Goal: Transaction & Acquisition: Purchase product/service

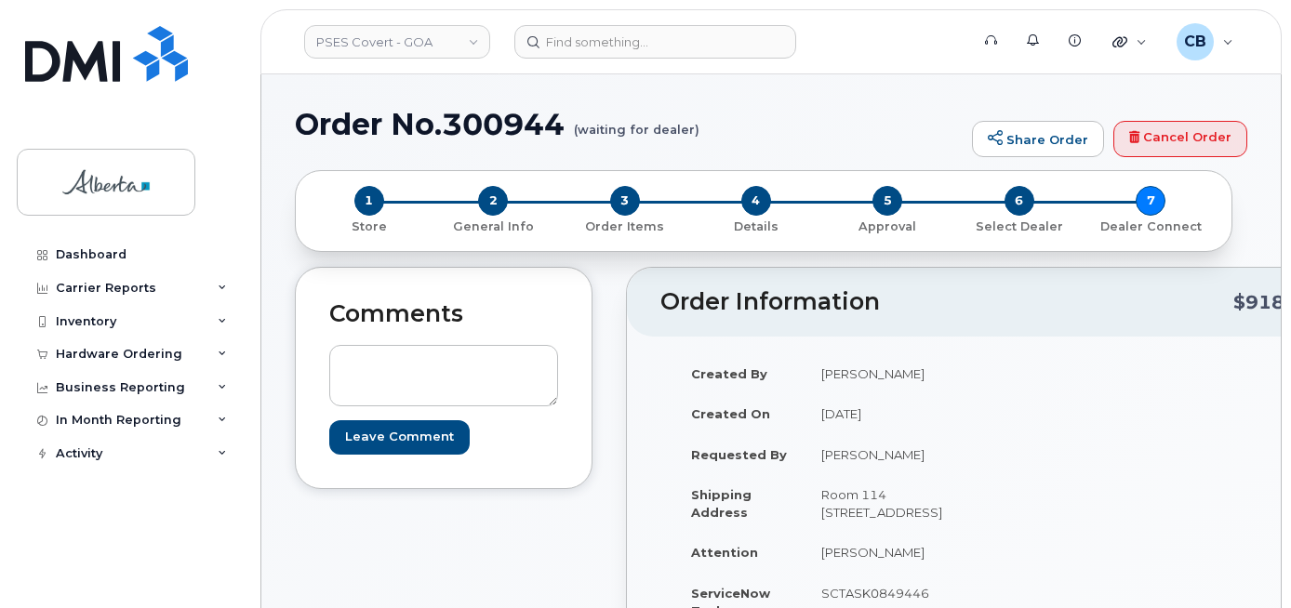
scroll to position [1484, 0]
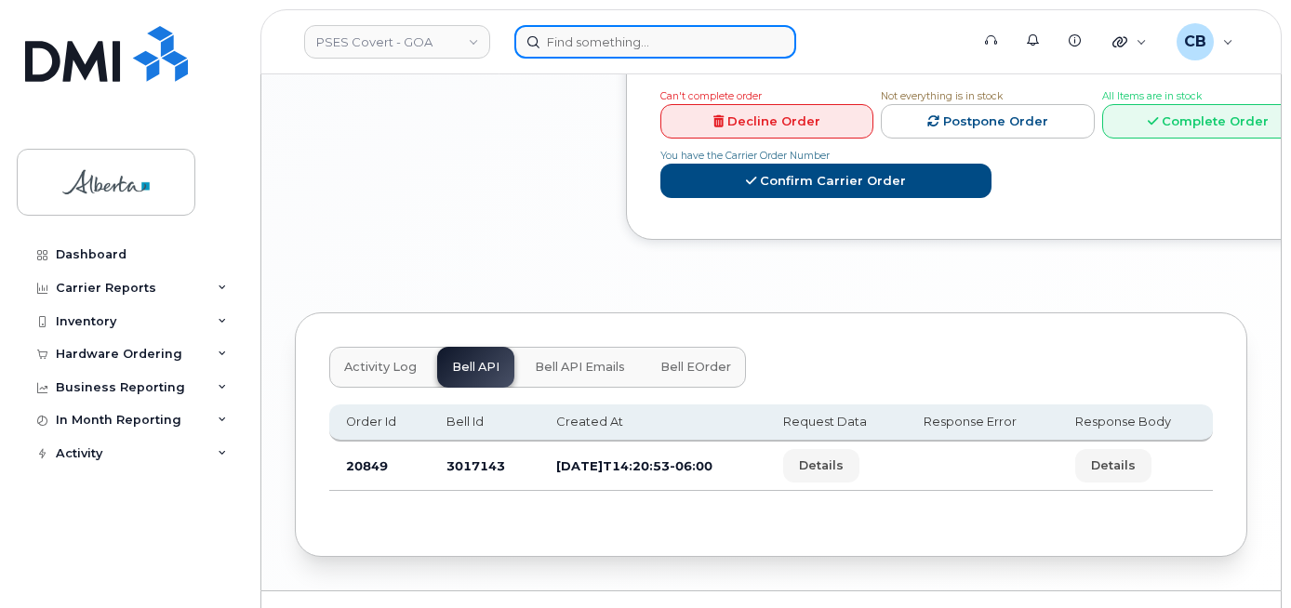
click at [626, 46] on input at bounding box center [655, 41] width 282 height 33
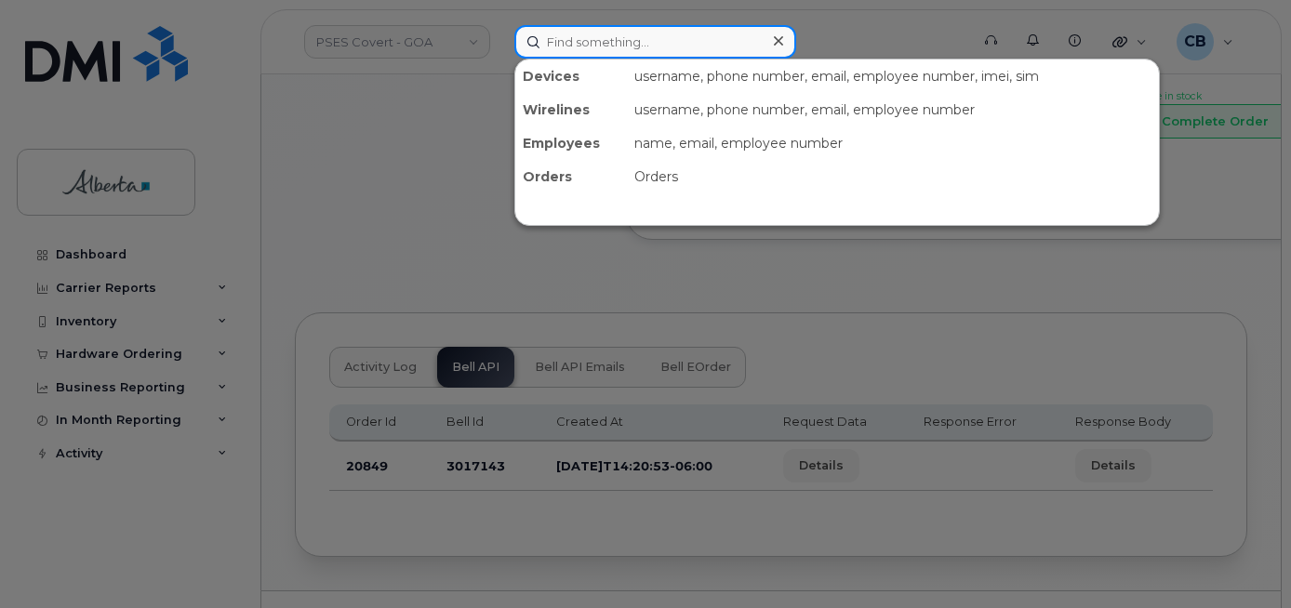
paste input "4034788971"
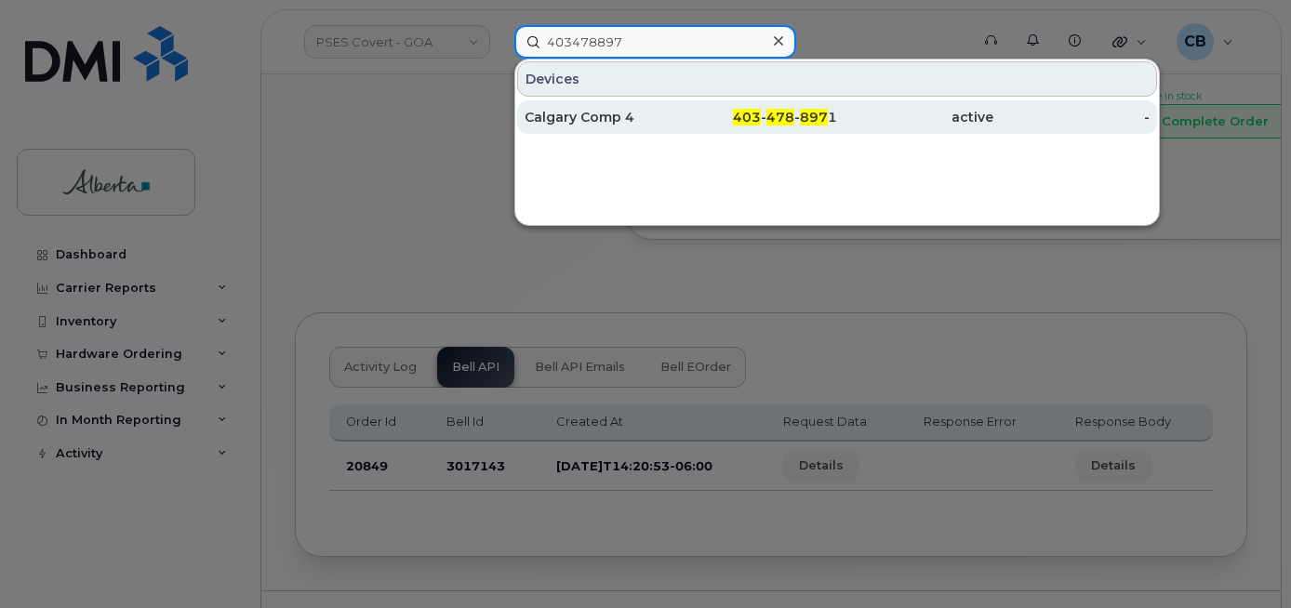
type input "403478897"
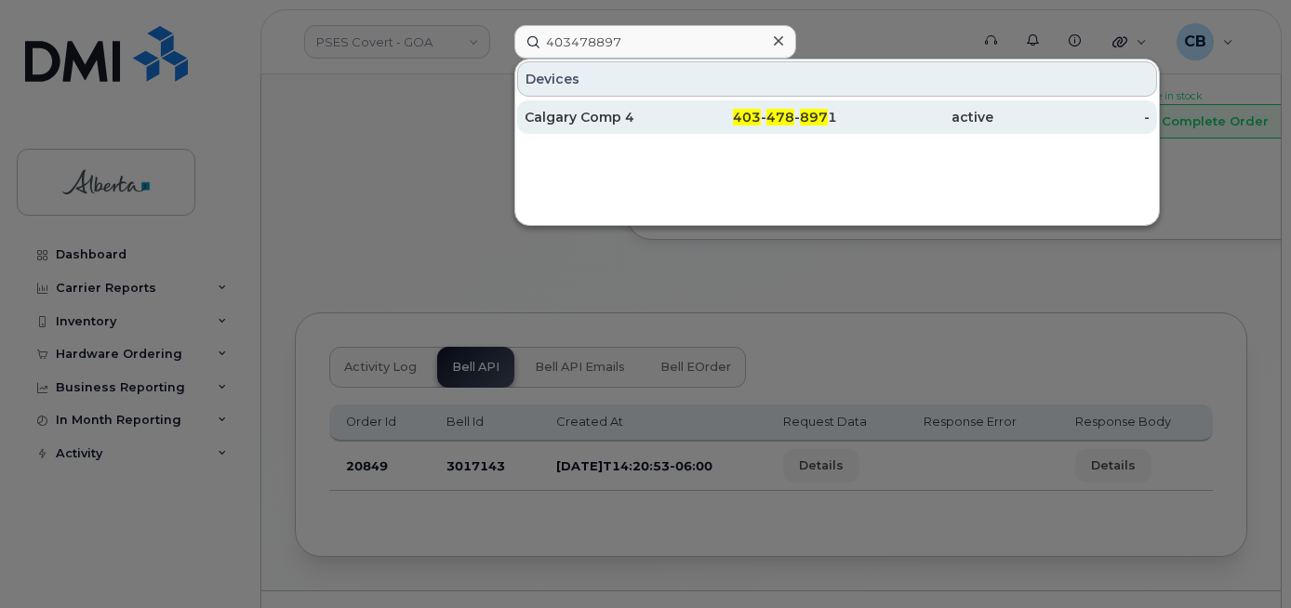
click at [573, 114] on div "Calgary Comp 4" at bounding box center [602, 117] width 156 height 19
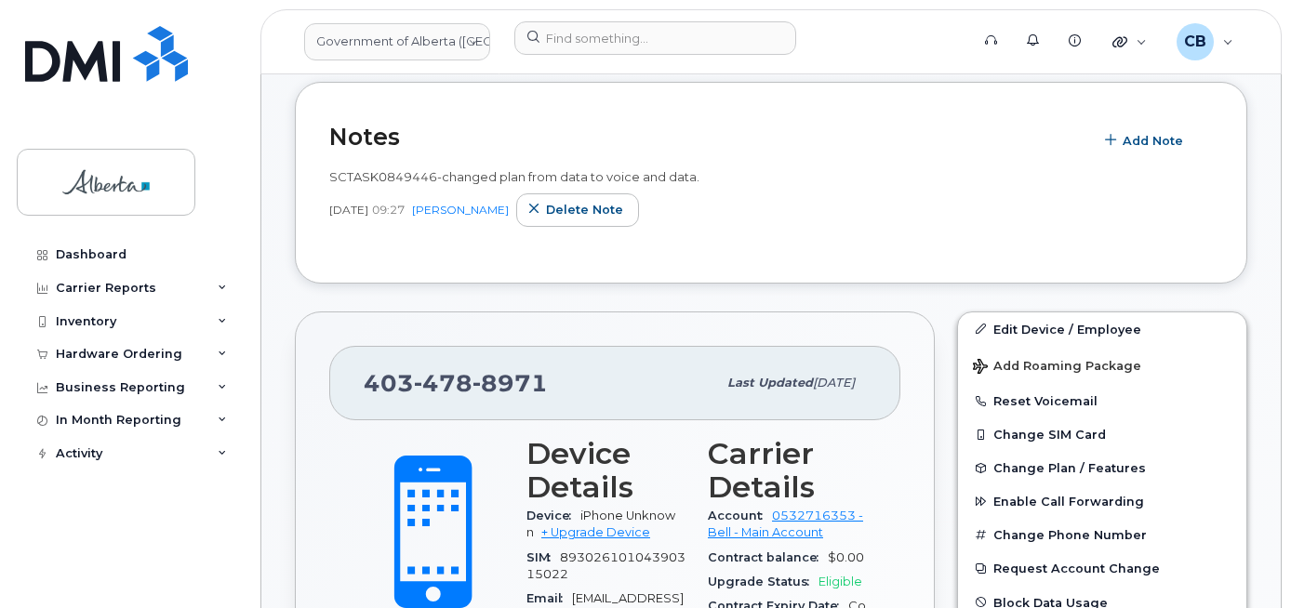
scroll to position [558, 0]
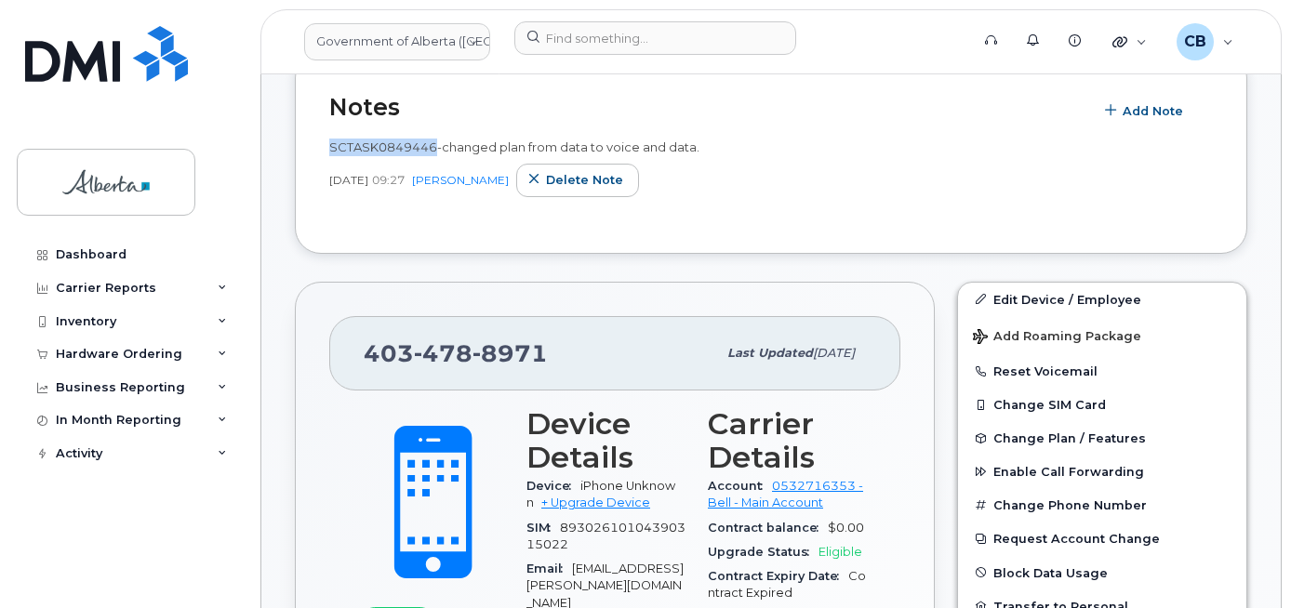
drag, startPoint x: 435, startPoint y: 150, endPoint x: 312, endPoint y: 148, distance: 122.8
click at [317, 149] on div "Notes Add Note SCTASK0849446-changed plan from data to voice and data. [DATE] 0…" at bounding box center [771, 153] width 952 height 202
copy span "SCTASK0849446"
drag, startPoint x: 621, startPoint y: 186, endPoint x: 729, endPoint y: 83, distance: 149.3
click at [617, 187] on span "Delete note" at bounding box center [584, 180] width 77 height 18
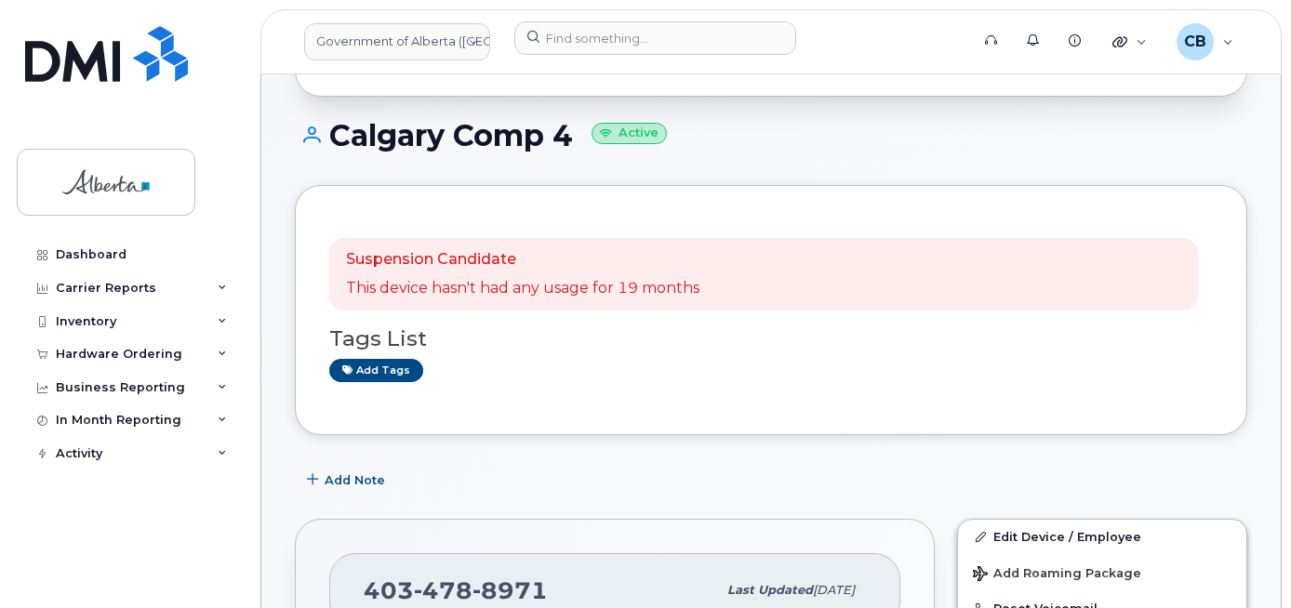
scroll to position [126, 0]
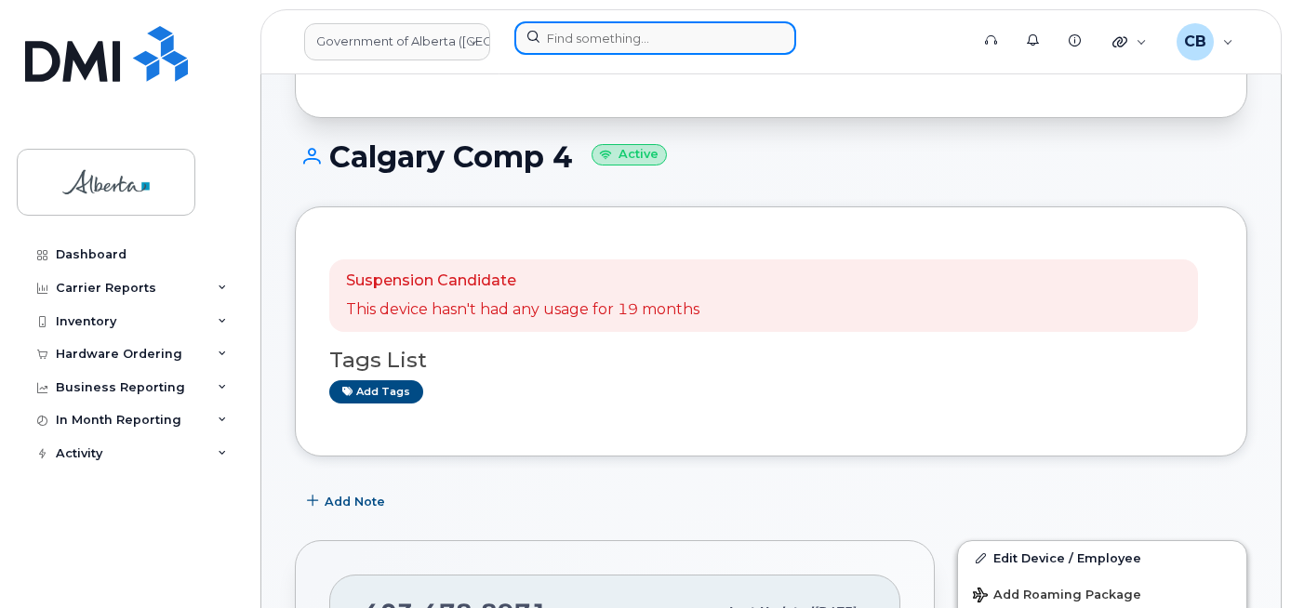
click at [566, 39] on input at bounding box center [655, 37] width 282 height 33
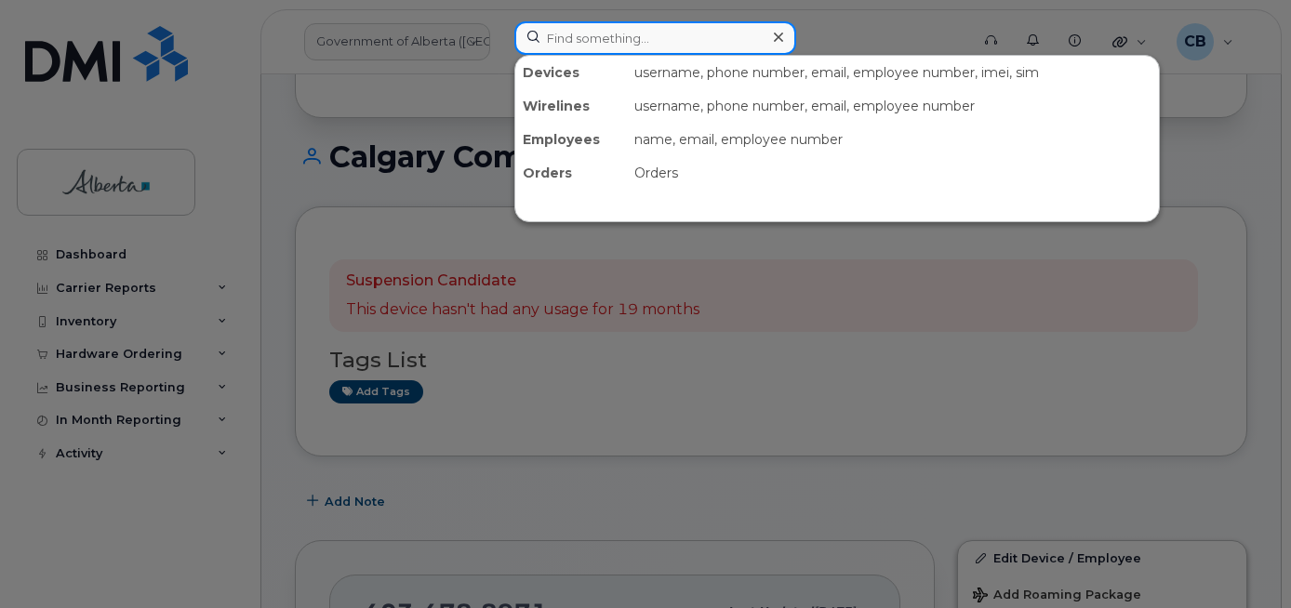
paste input "5873407293"
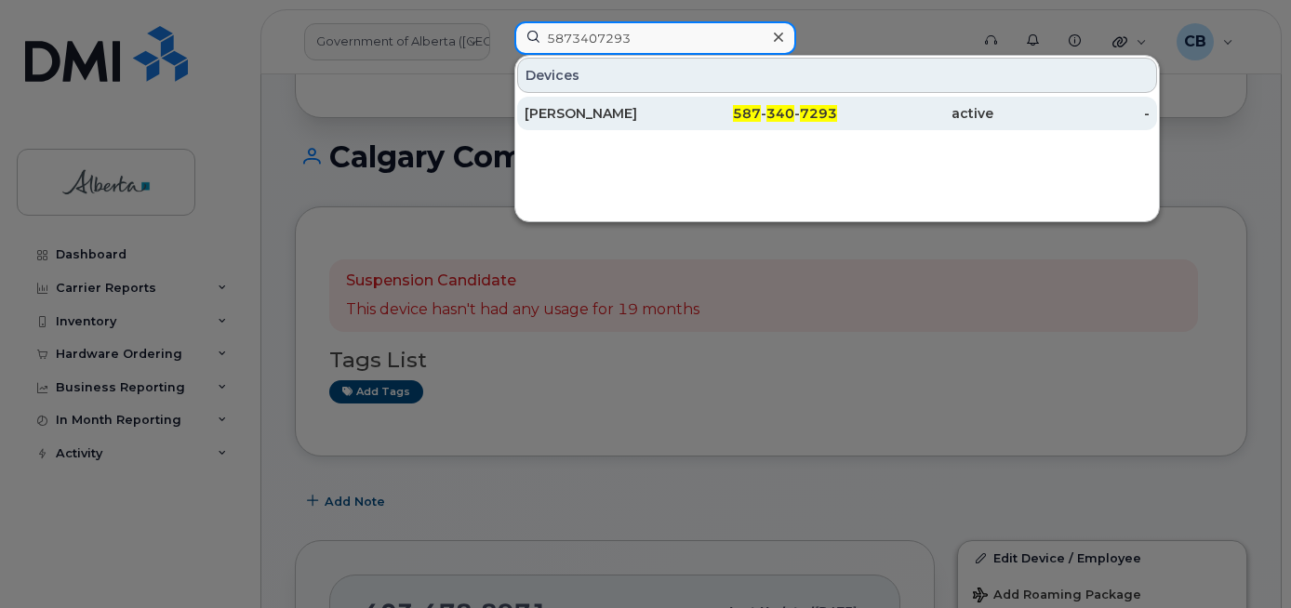
type input "5873407293"
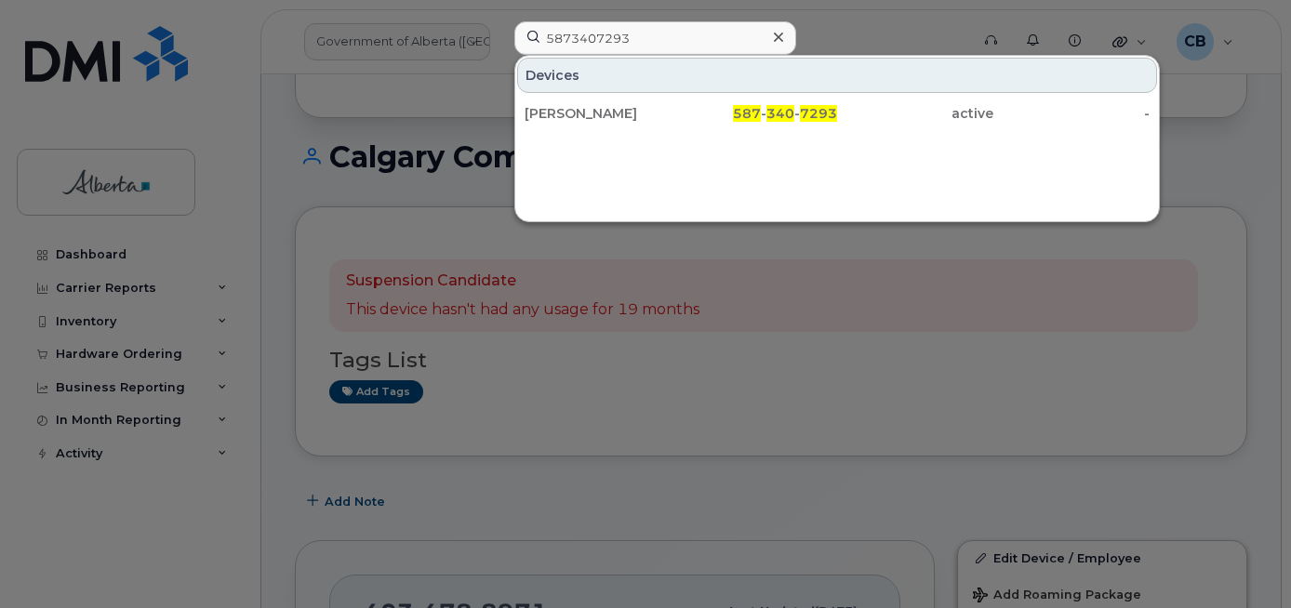
drag, startPoint x: 569, startPoint y: 111, endPoint x: 856, endPoint y: 284, distance: 335.4
click at [569, 111] on div "[PERSON_NAME]" at bounding box center [602, 113] width 156 height 19
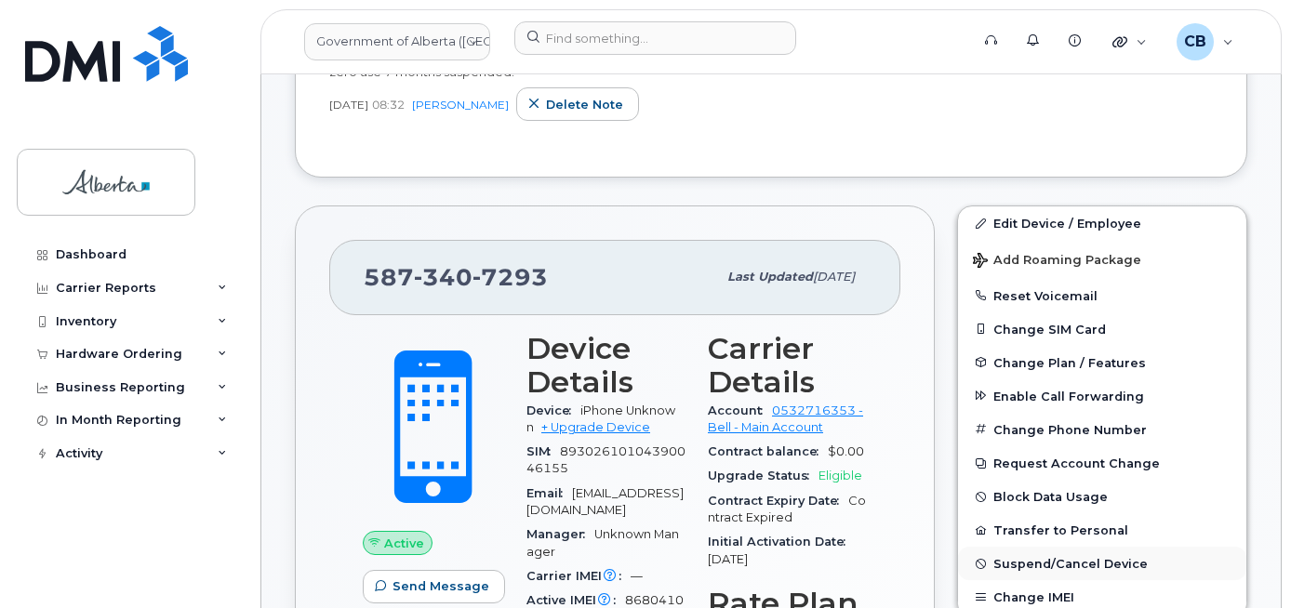
scroll to position [465, 0]
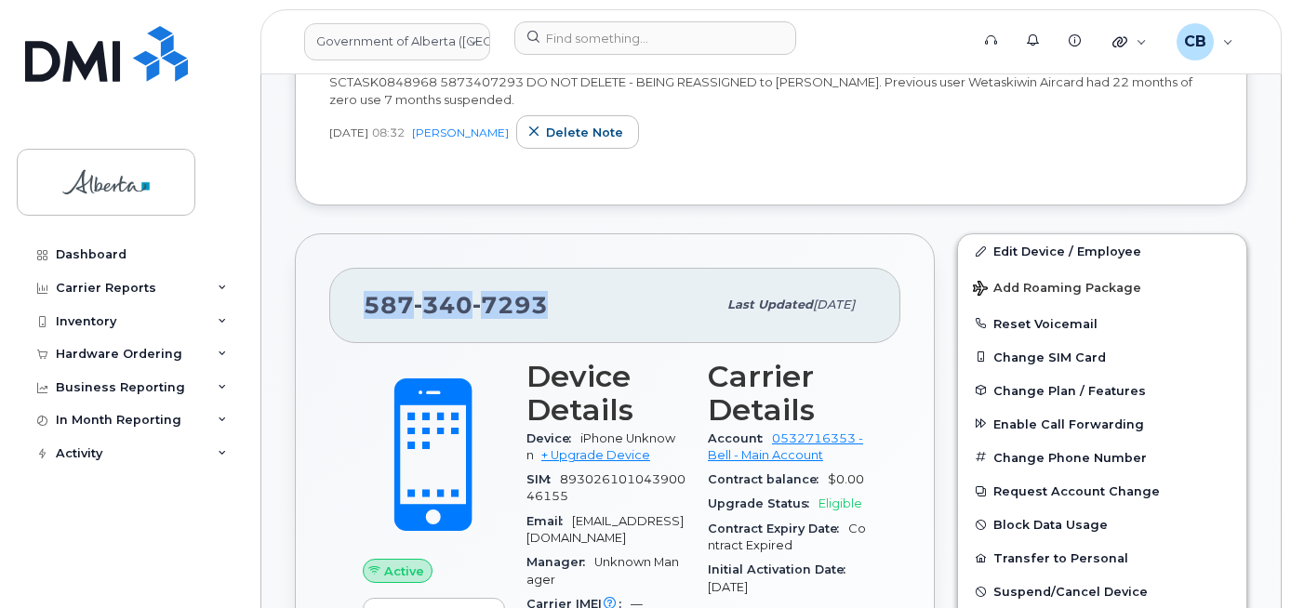
drag, startPoint x: 541, startPoint y: 302, endPoint x: 361, endPoint y: 304, distance: 180.4
click at [361, 303] on div "587 340 7293 Last updated Sep 16, 2025" at bounding box center [614, 305] width 571 height 74
copy span "587 340 7293"
click at [98, 350] on div "Hardware Ordering" at bounding box center [119, 354] width 126 height 15
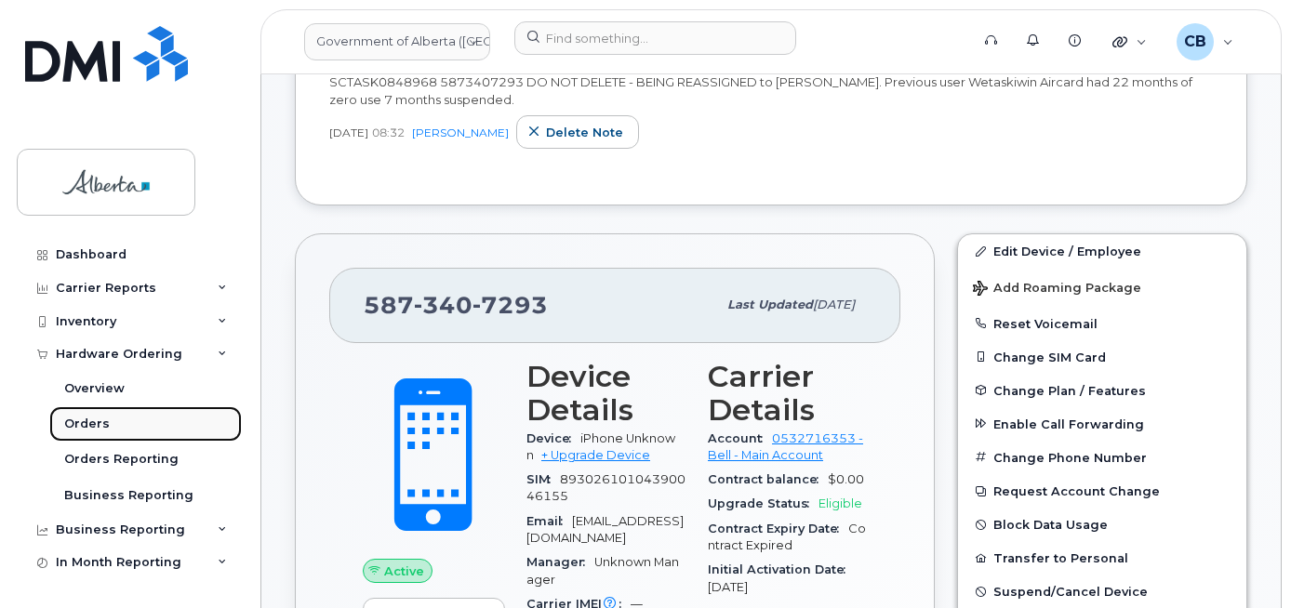
click at [91, 420] on div "Orders" at bounding box center [87, 424] width 46 height 17
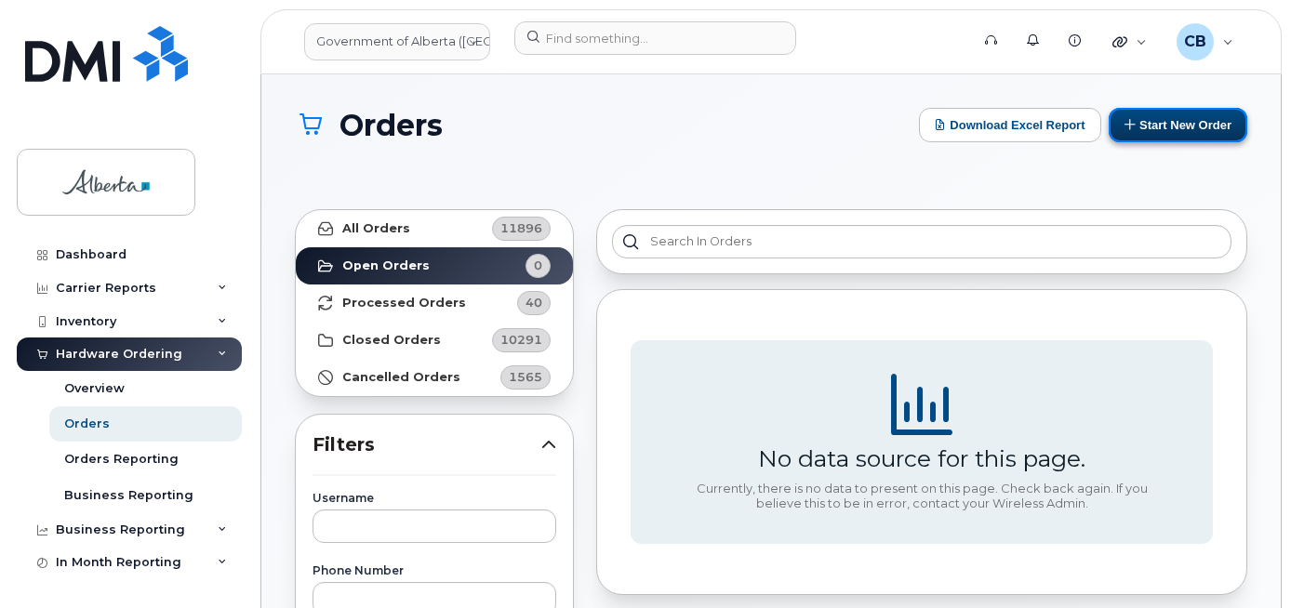
click at [1152, 120] on button "Start New Order" at bounding box center [1177, 125] width 139 height 34
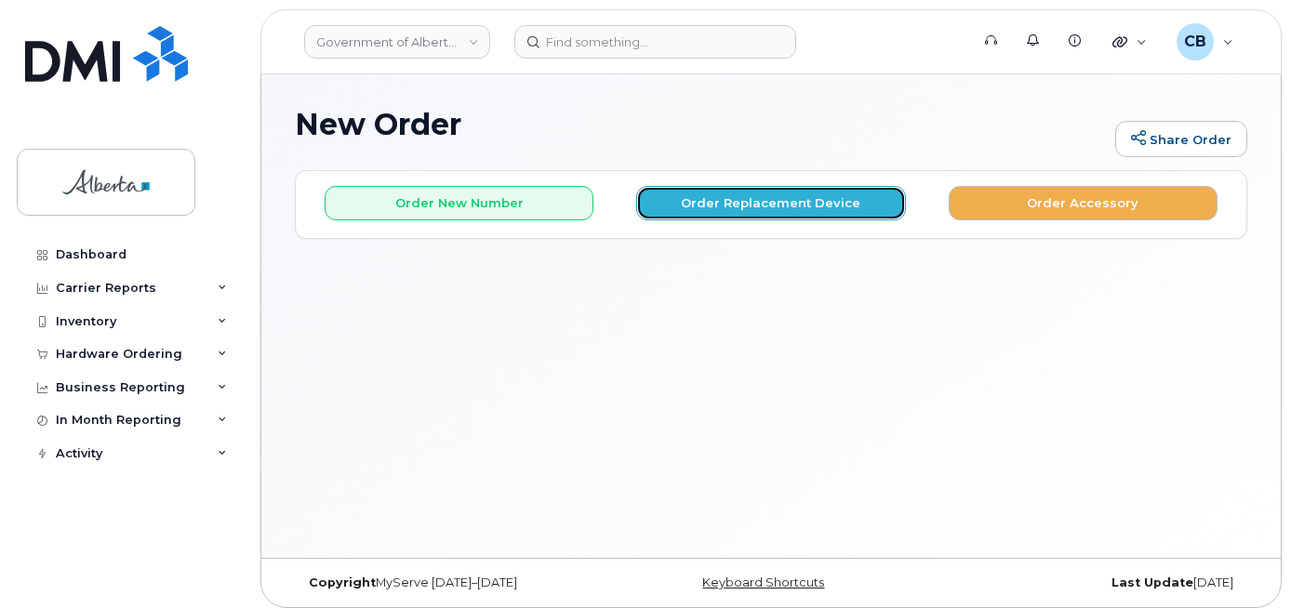
click at [741, 206] on button "Order Replacement Device" at bounding box center [770, 203] width 269 height 34
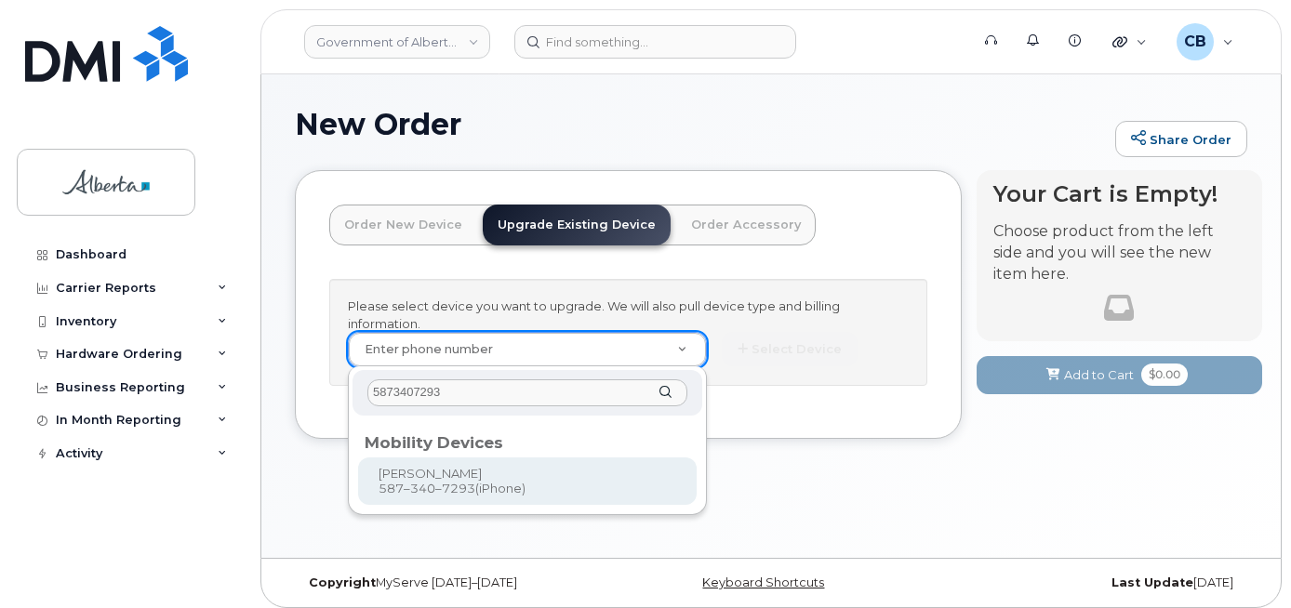
type input "5873407293"
type input "860394"
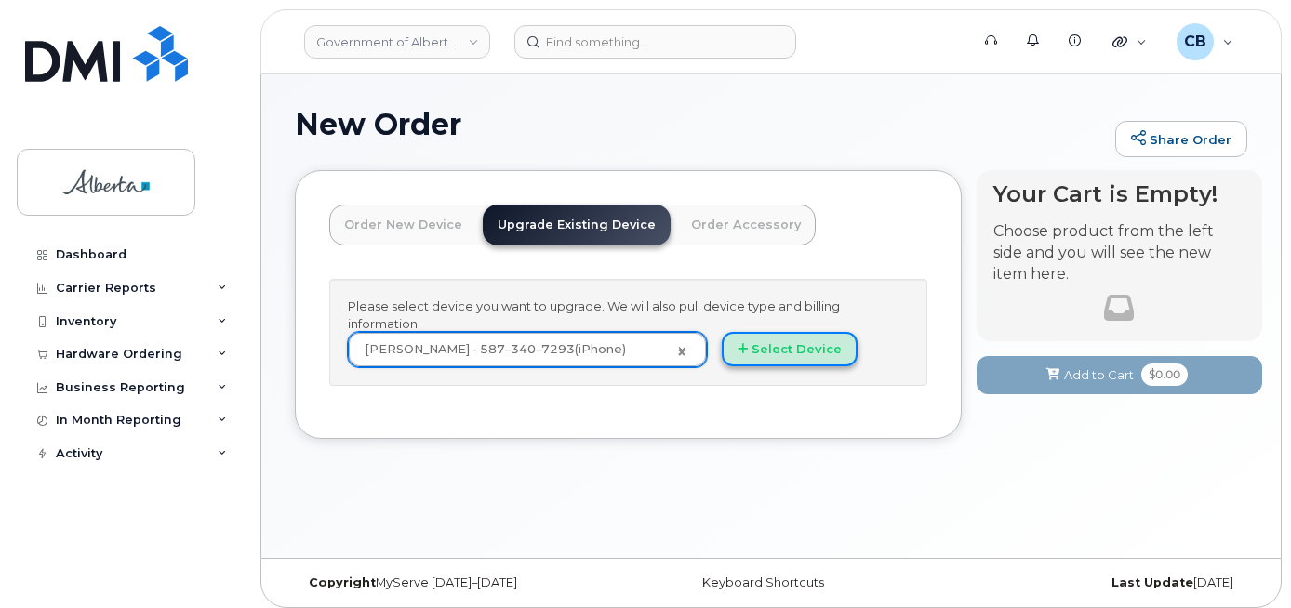
click at [785, 343] on button "Select Device" at bounding box center [790, 349] width 136 height 34
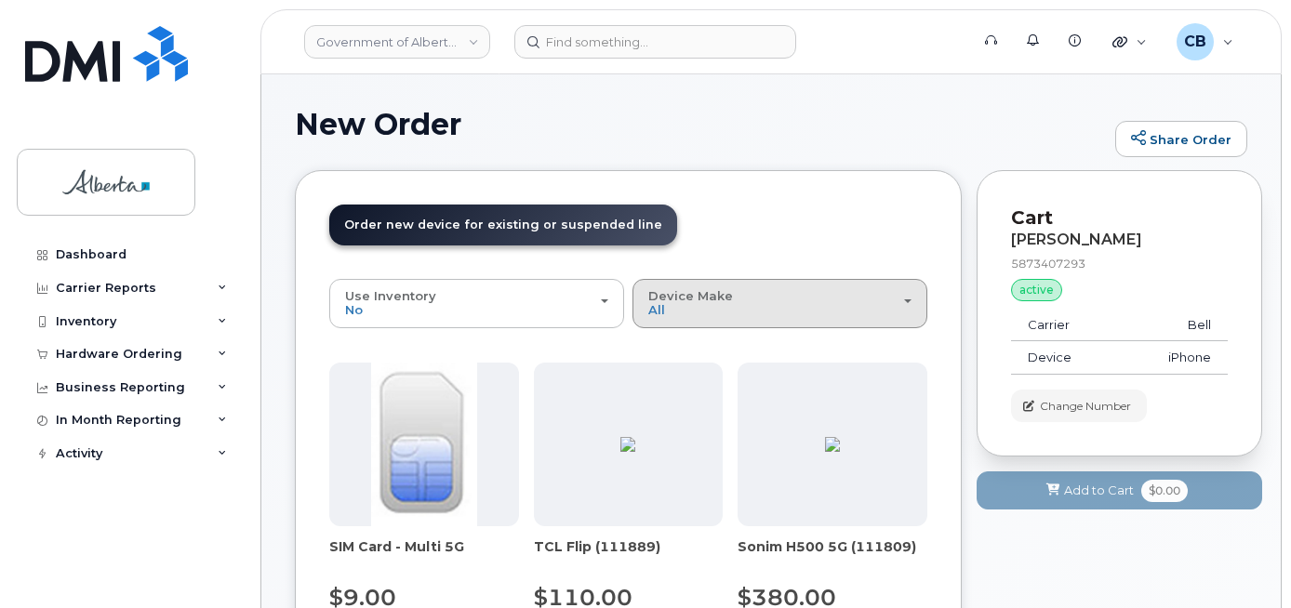
click at [687, 299] on span "Device Make" at bounding box center [690, 295] width 85 height 15
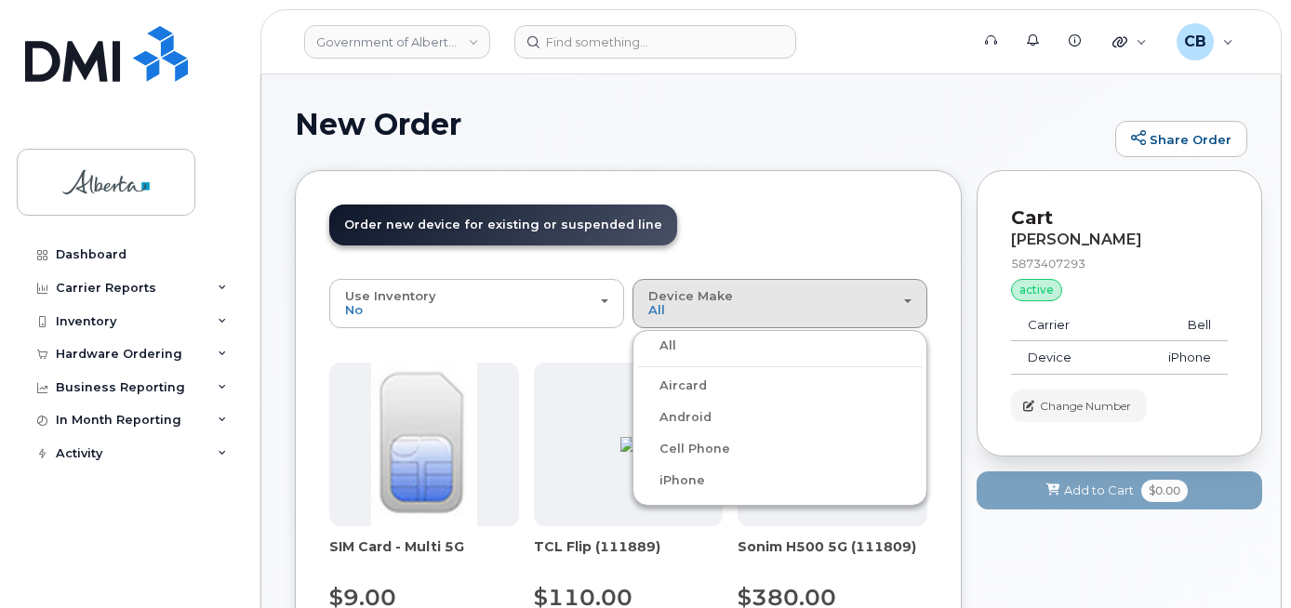
click at [677, 484] on label "iPhone" at bounding box center [671, 481] width 68 height 22
click at [0, 0] on input "iPhone" at bounding box center [0, 0] width 0 height 0
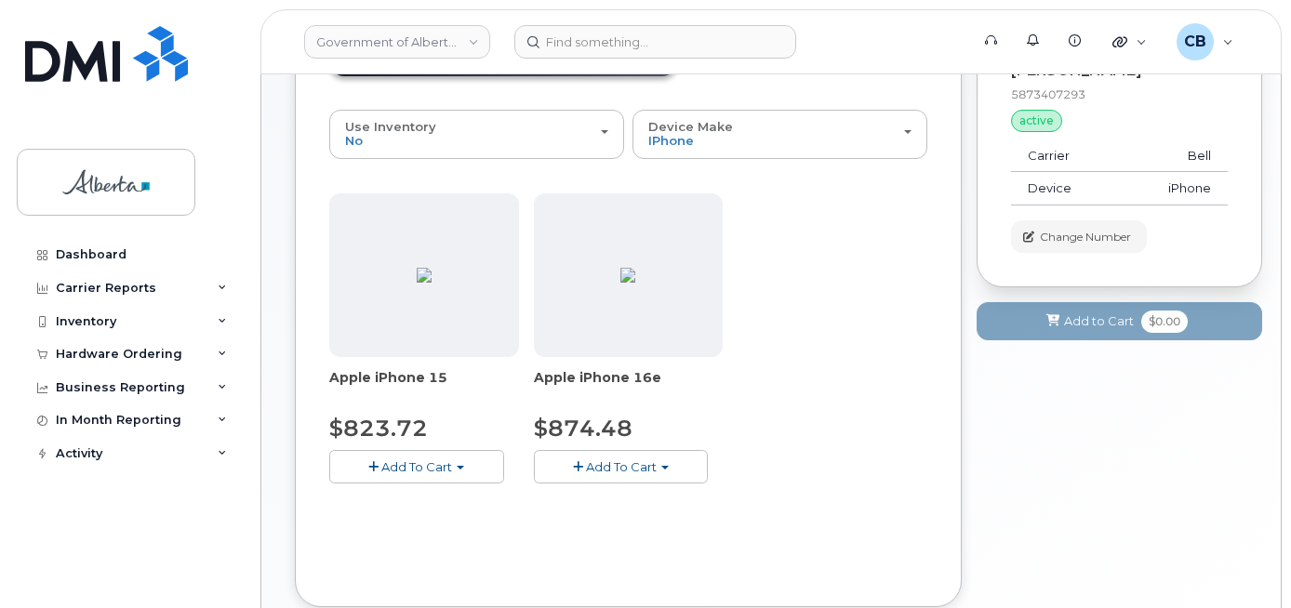
scroll to position [186, 0]
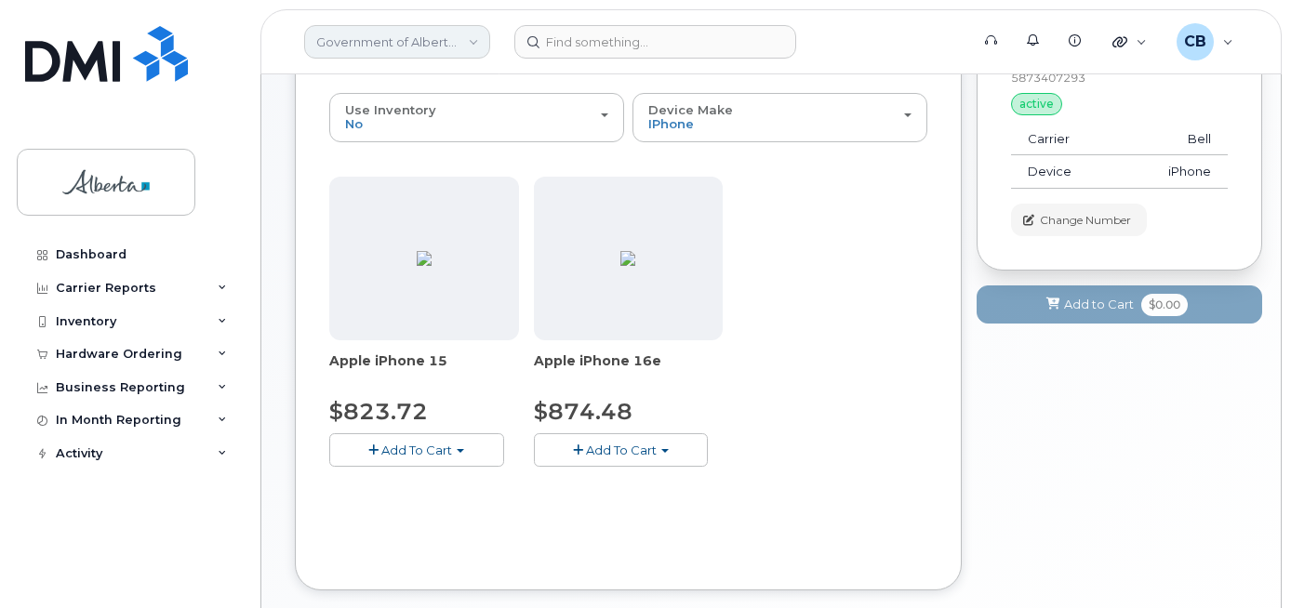
click at [386, 36] on link "Government of Alberta (GOA)" at bounding box center [397, 41] width 186 height 33
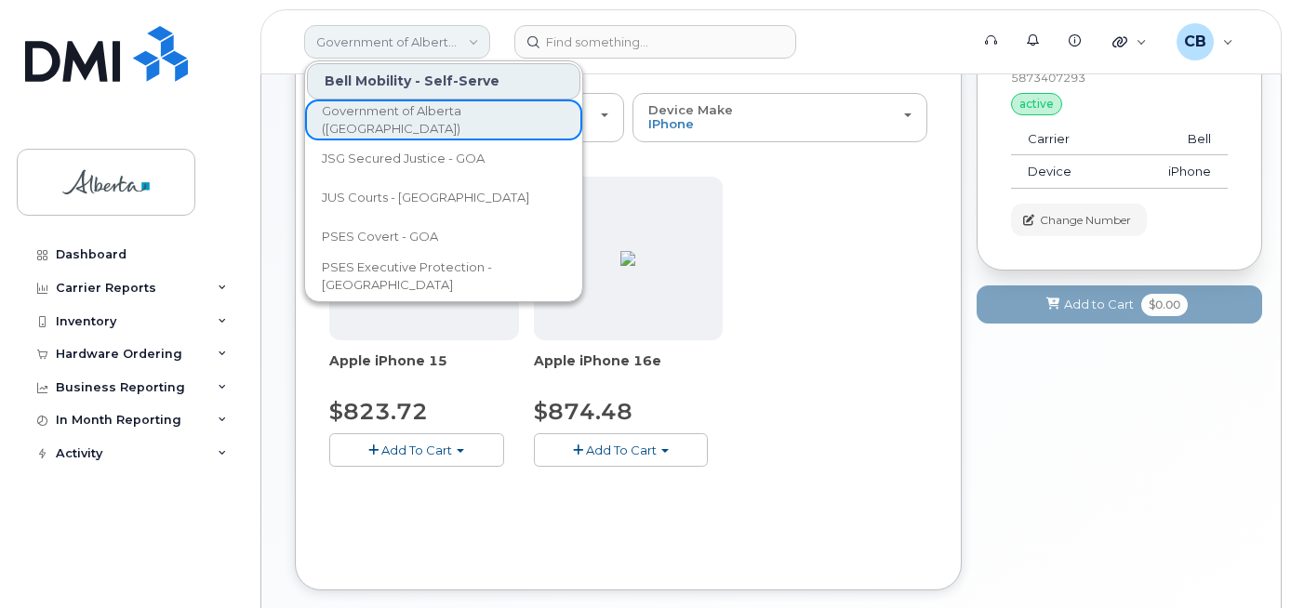
click at [386, 38] on link "Government of Alberta (GOA)" at bounding box center [397, 41] width 186 height 33
click at [828, 315] on div "Apple iPhone 15 $823.72 Add To Cart Model Black 128 GB is available $823.72 - 3…" at bounding box center [628, 337] width 598 height 320
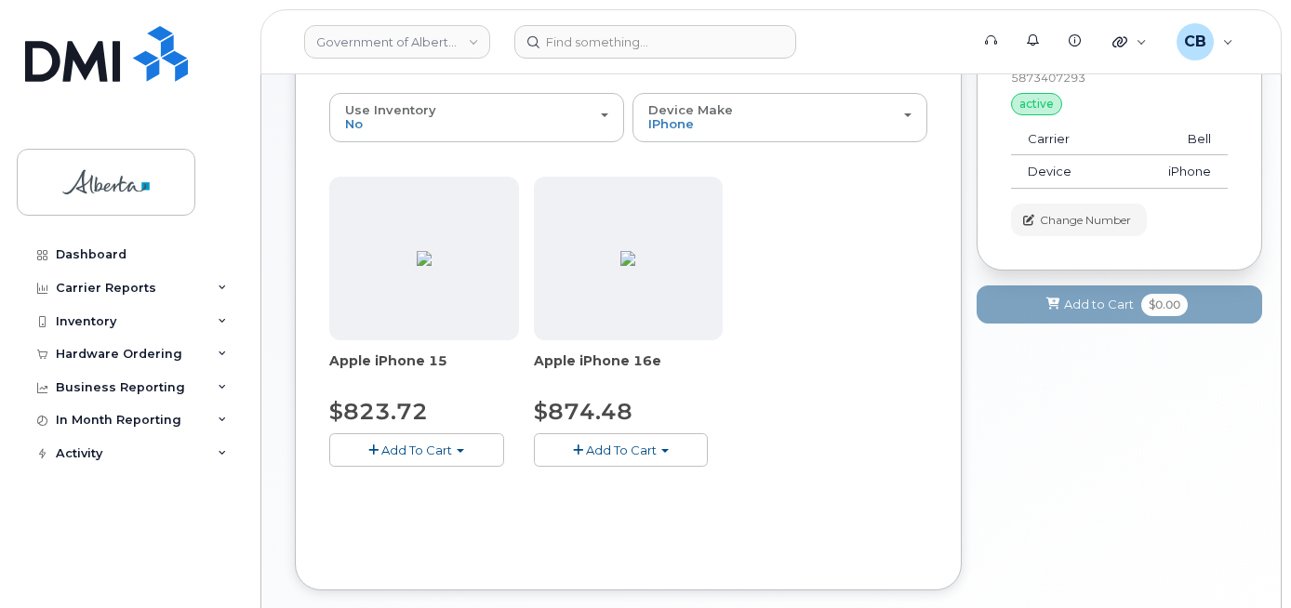
click at [670, 459] on button "Add To Cart" at bounding box center [621, 449] width 175 height 33
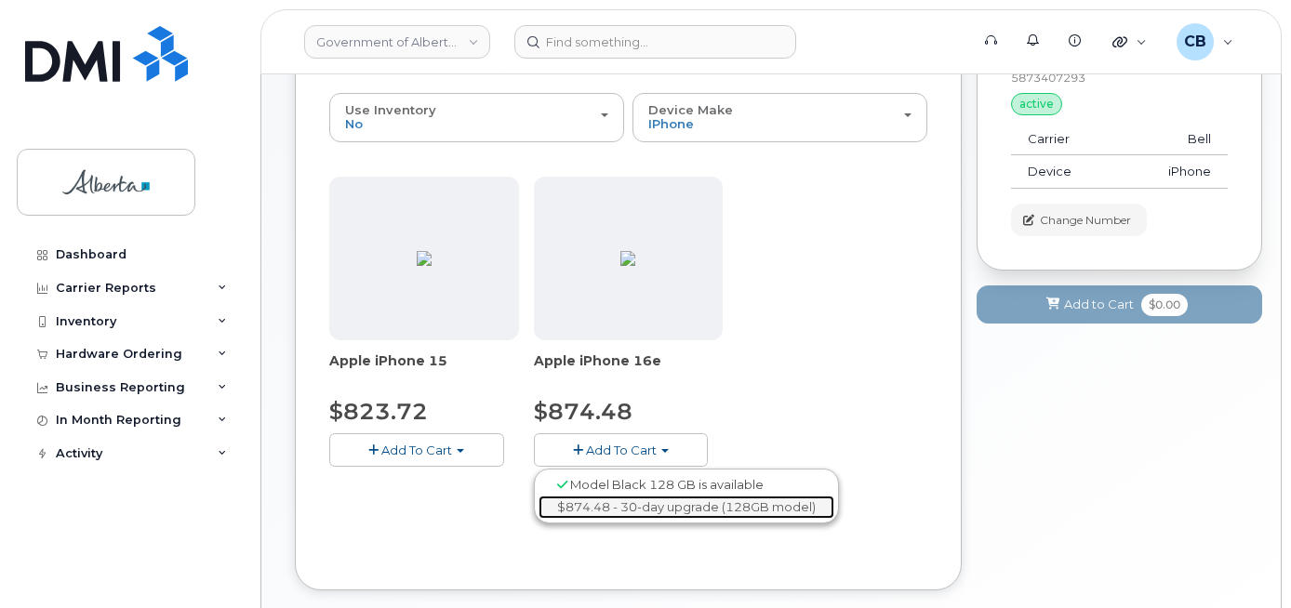
click at [668, 510] on link "$874.48 - 30-day upgrade (128GB model)" at bounding box center [686, 507] width 296 height 23
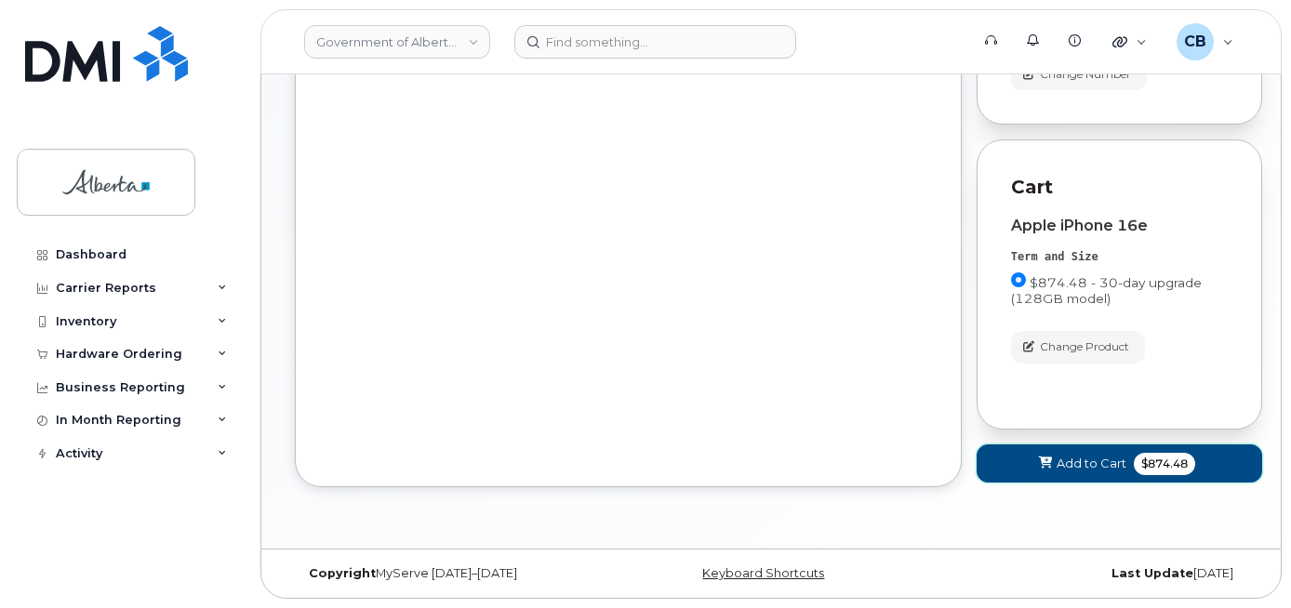
click at [1088, 468] on span "Add to Cart" at bounding box center [1091, 464] width 70 height 18
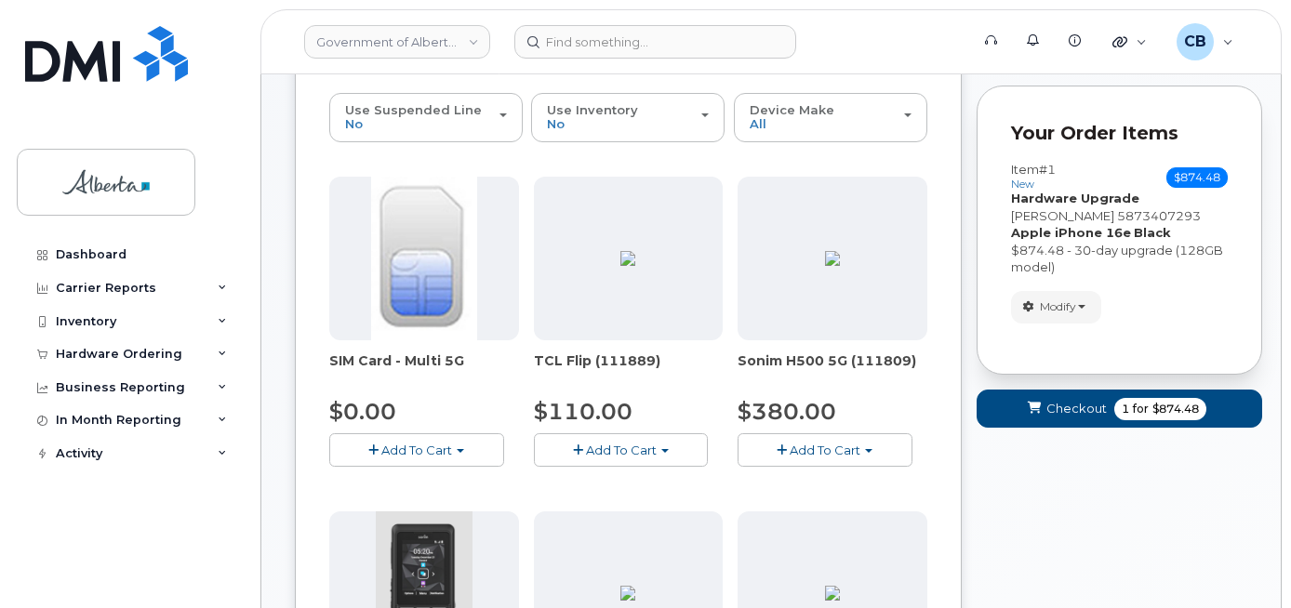
scroll to position [178, 0]
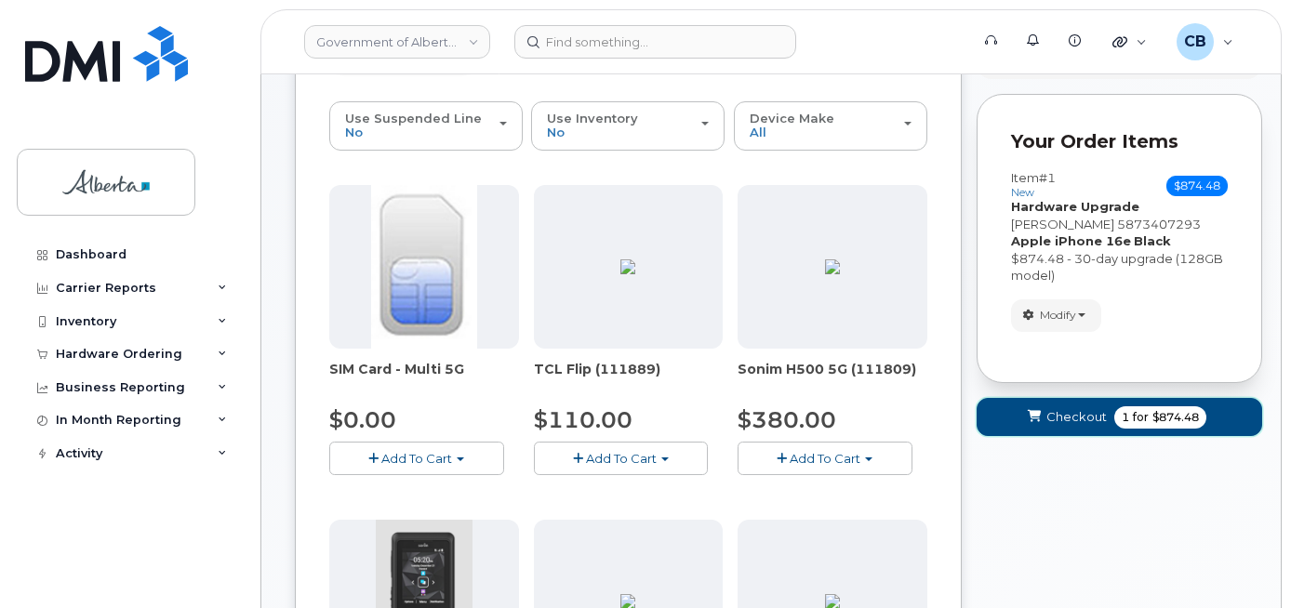
click at [1068, 418] on span "Checkout" at bounding box center [1076, 417] width 60 height 18
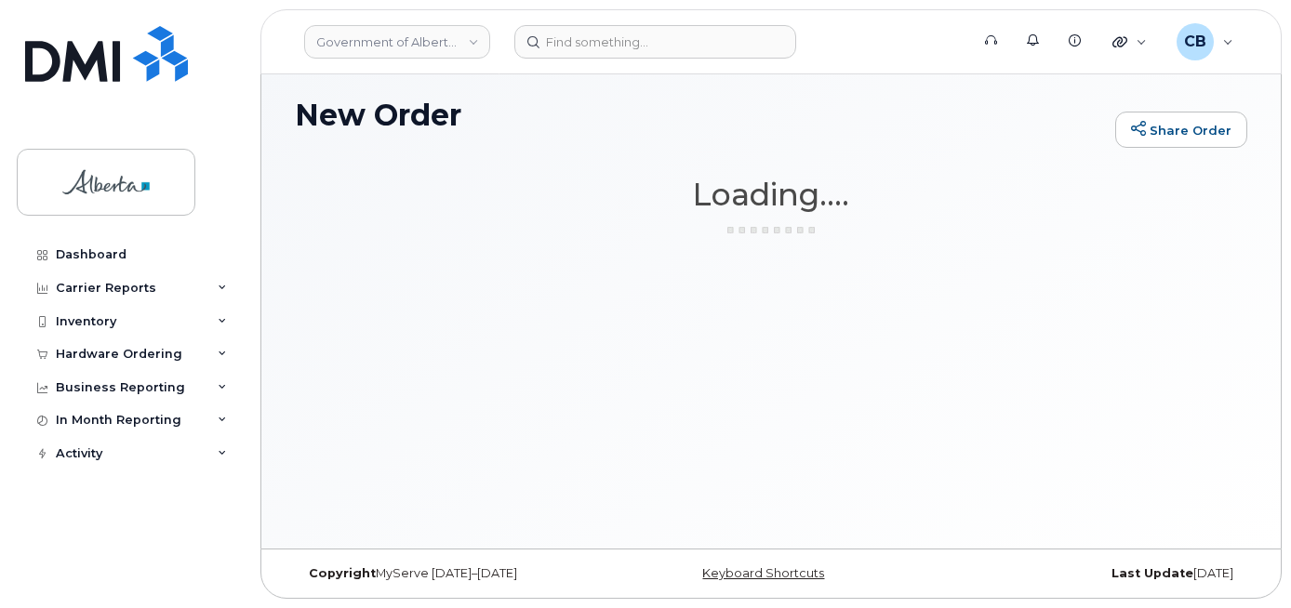
scroll to position [9, 0]
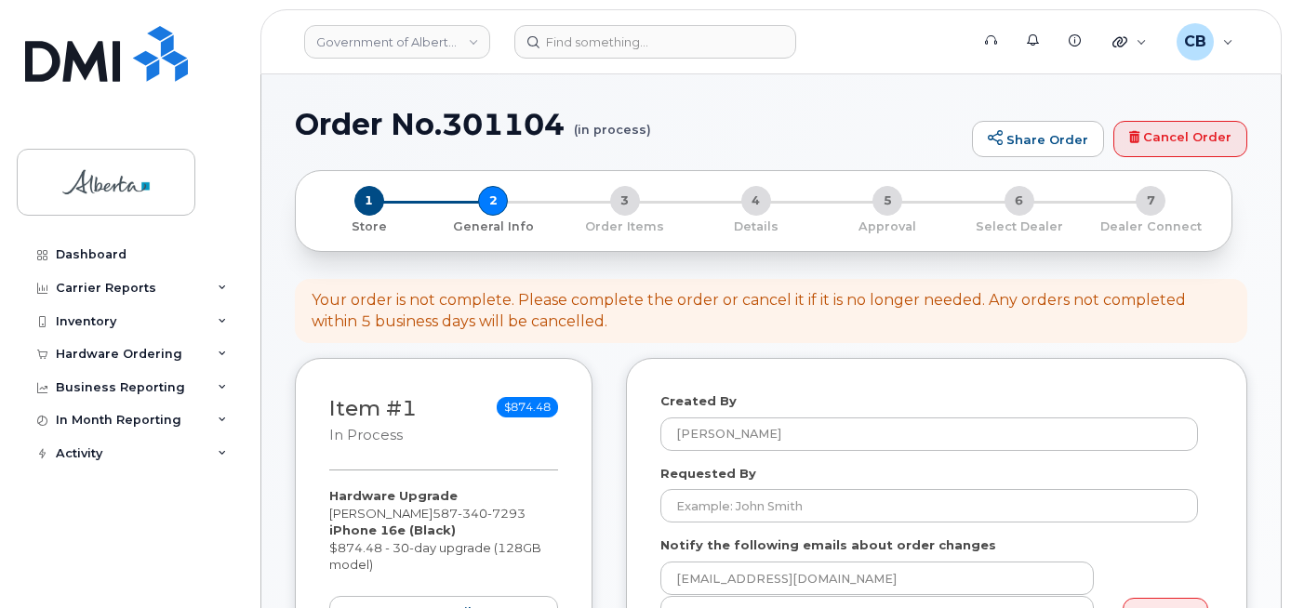
select select
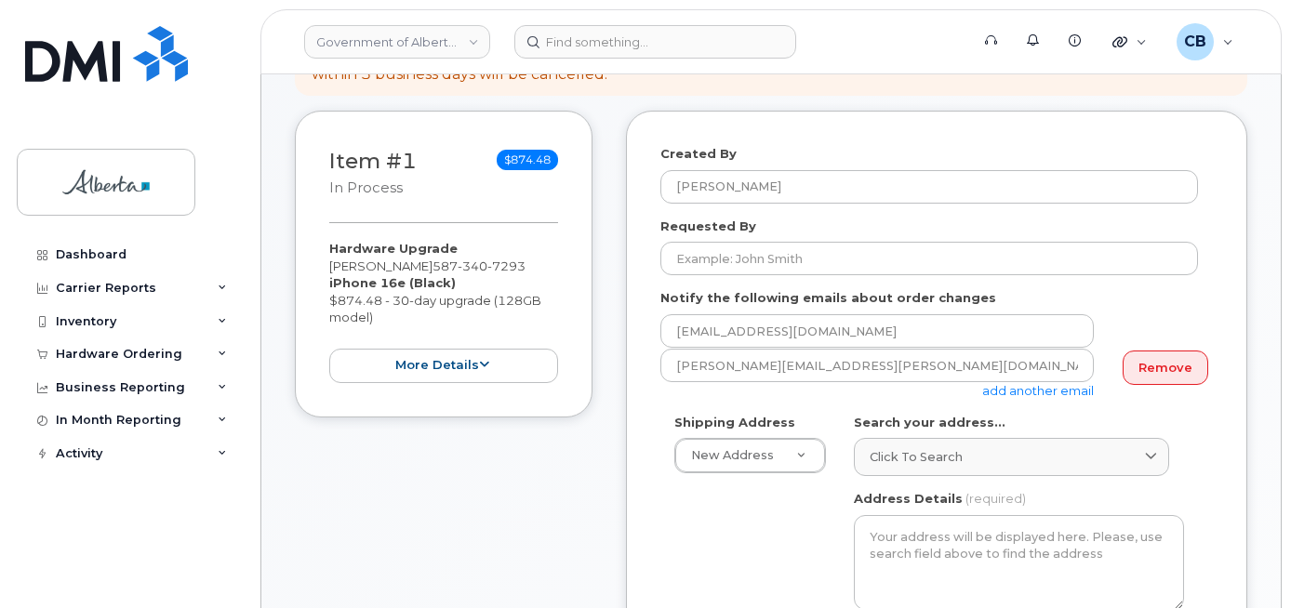
scroll to position [279, 0]
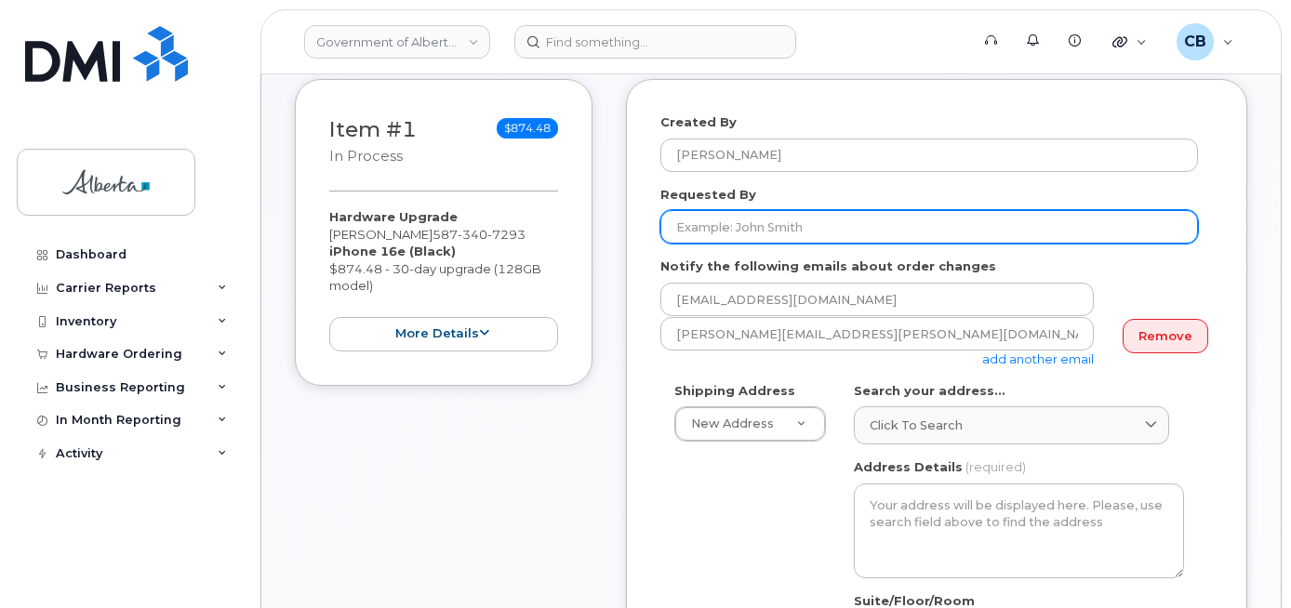
click at [686, 219] on input "Requested By" at bounding box center [928, 226] width 537 height 33
paste input "[EMAIL_ADDRESS][DOMAIN_NAME]"
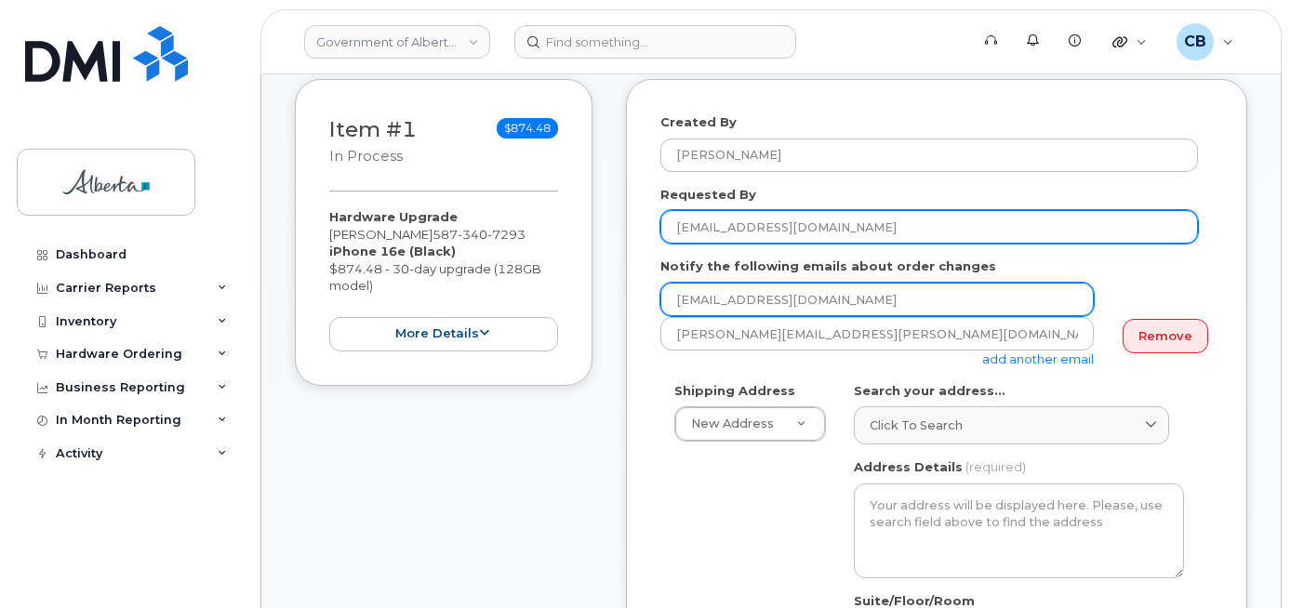
type input "[EMAIL_ADDRESS][DOMAIN_NAME]"
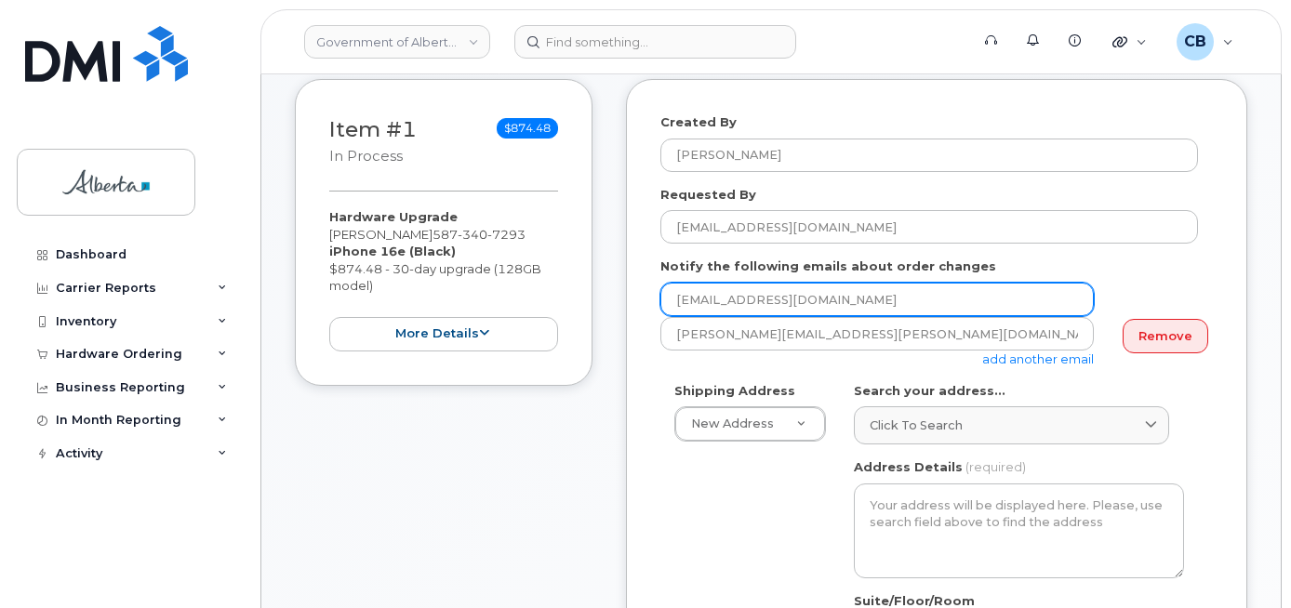
click at [685, 297] on input "[EMAIL_ADDRESS][DOMAIN_NAME]" at bounding box center [876, 299] width 433 height 33
click at [685, 296] on input "[EMAIL_ADDRESS][DOMAIN_NAME]" at bounding box center [876, 299] width 433 height 33
paste input "ico.Talento"
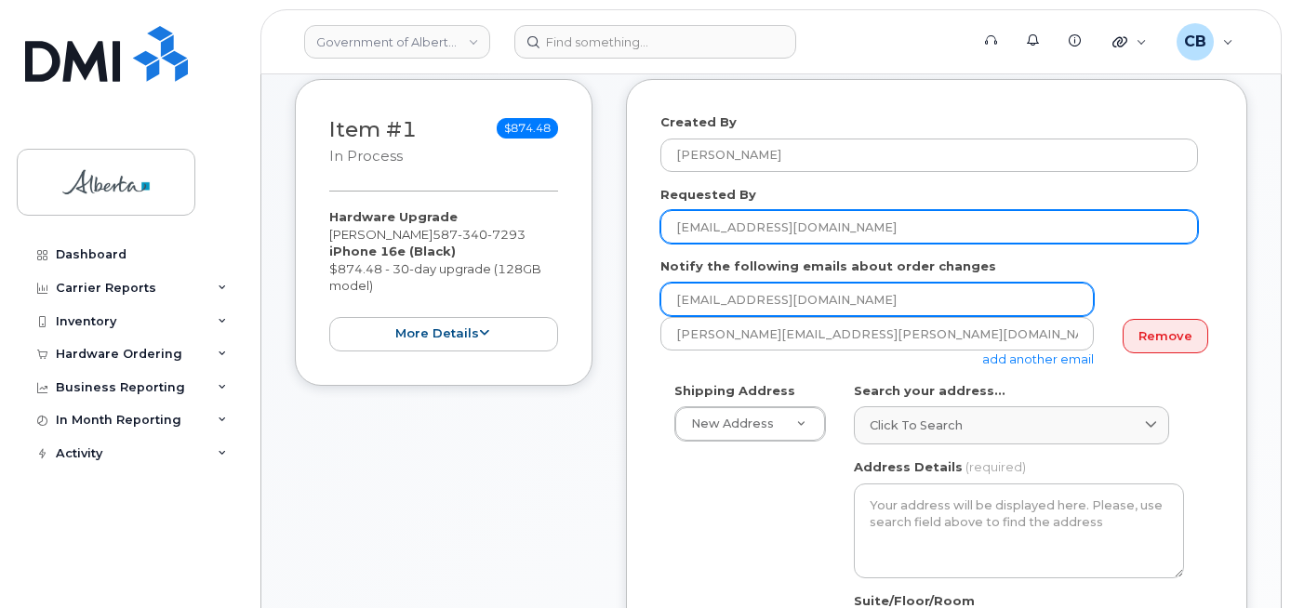
type input "[EMAIL_ADDRESS][DOMAIN_NAME]"
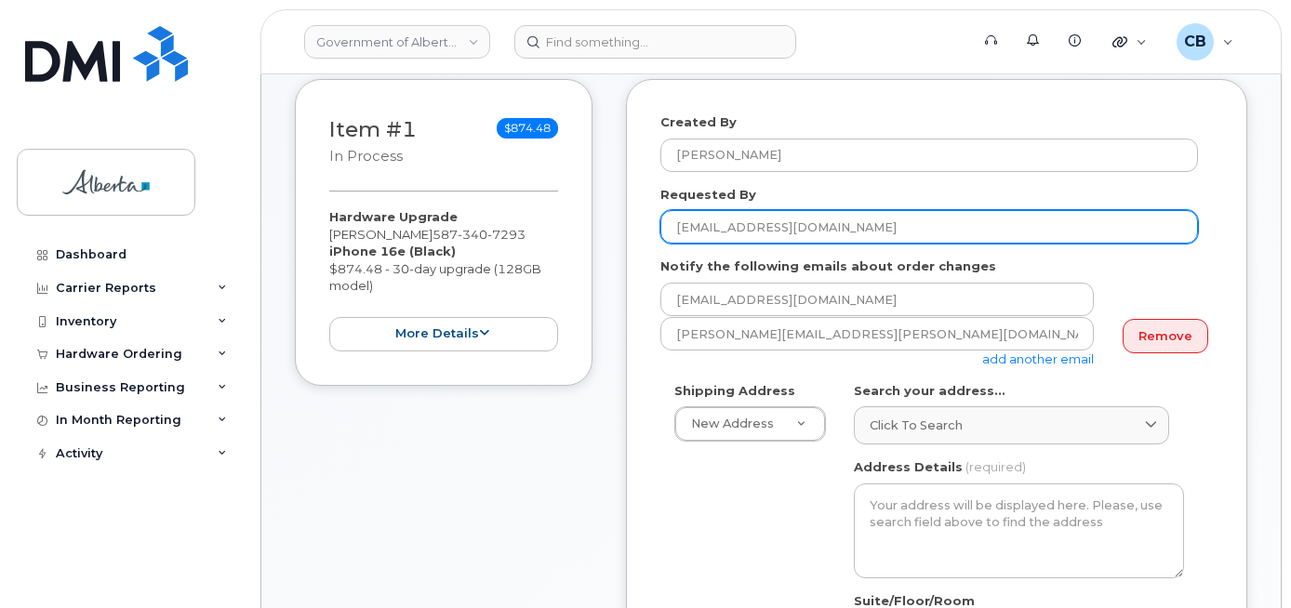
drag, startPoint x: 818, startPoint y: 227, endPoint x: 753, endPoint y: 235, distance: 65.6
click at [753, 234] on input "[EMAIL_ADDRESS][DOMAIN_NAME]" at bounding box center [928, 226] width 537 height 33
type input "[PERSON_NAME]"
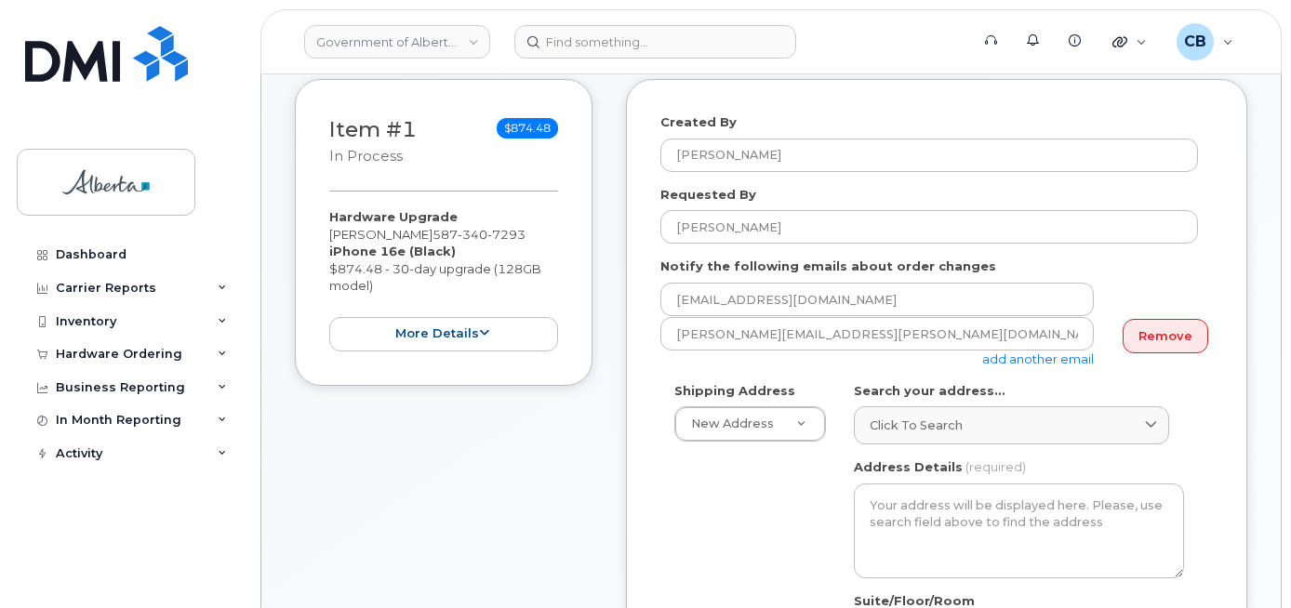
click at [1039, 354] on link "add another email" at bounding box center [1038, 358] width 112 height 15
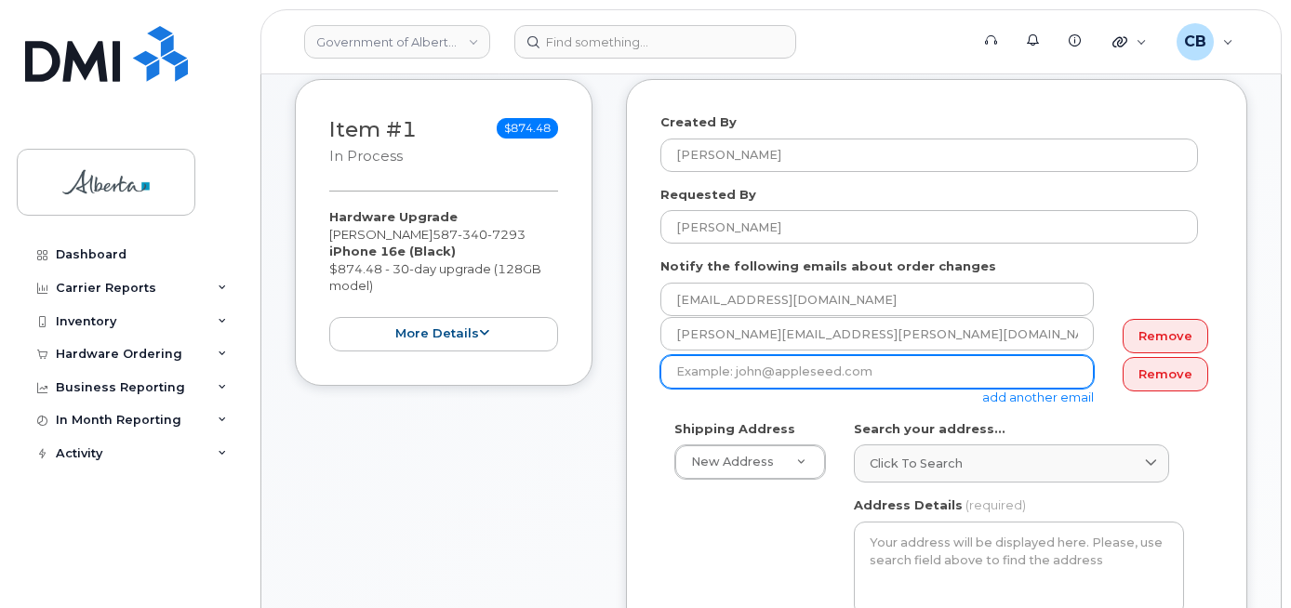
click at [709, 371] on input "email" at bounding box center [876, 371] width 433 height 33
paste input "Jessica.Scott-Trottier@gov.ab.ca"
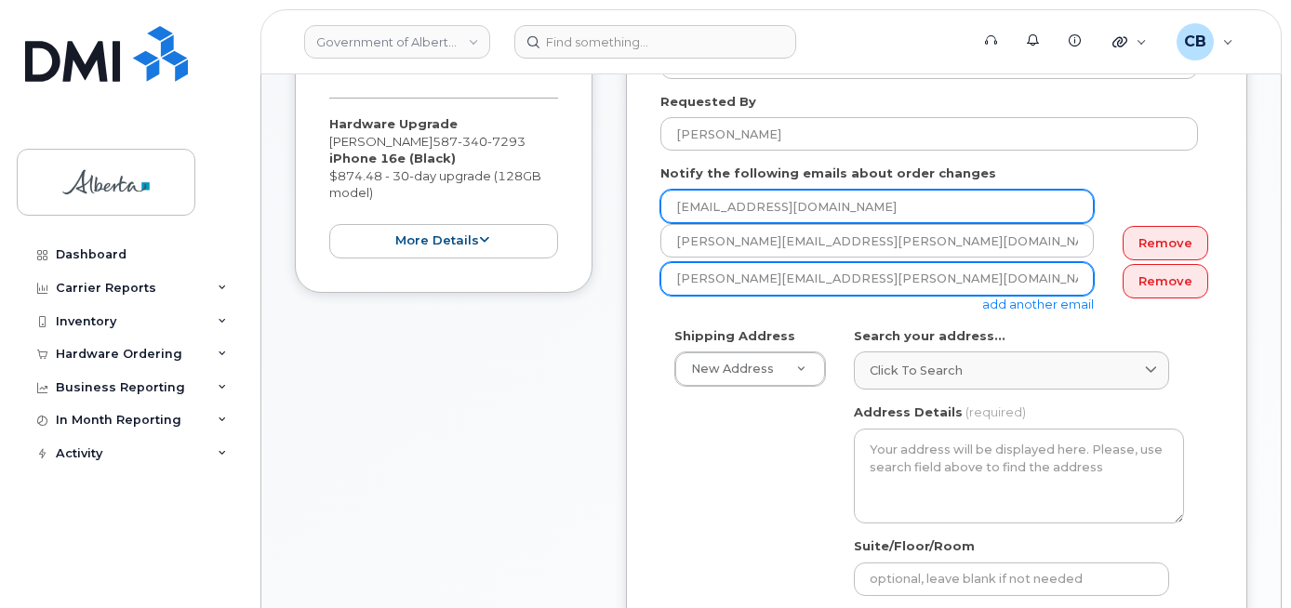
scroll to position [465, 0]
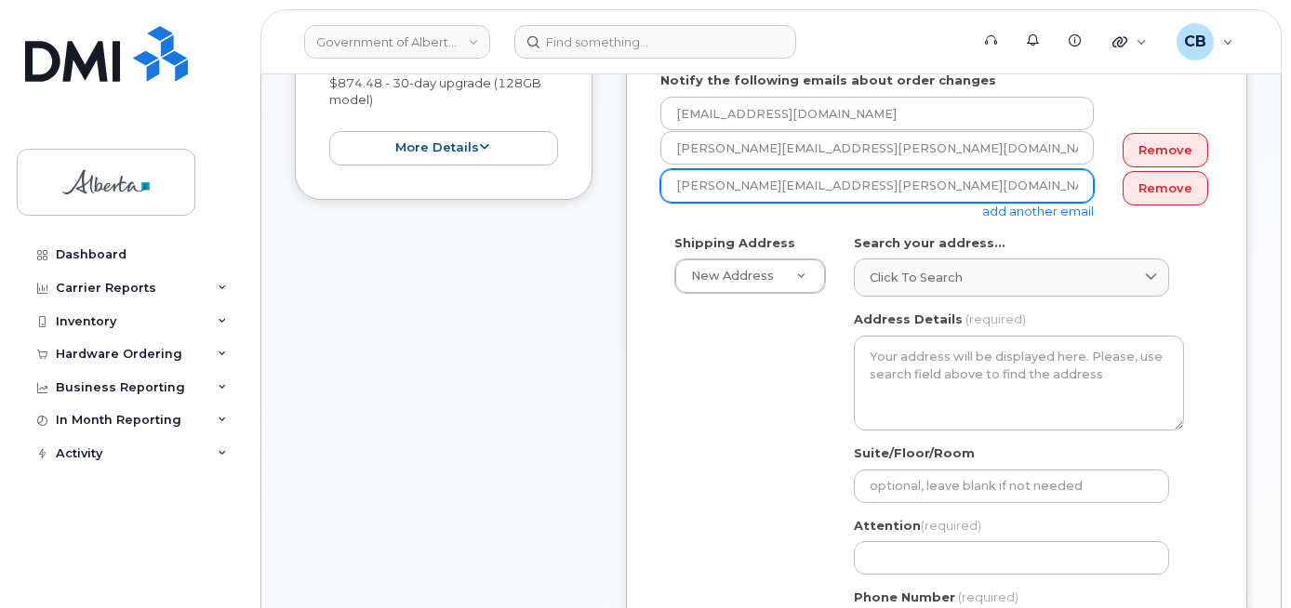
type input "Jessica.Scott-Trottier@gov.ab.ca"
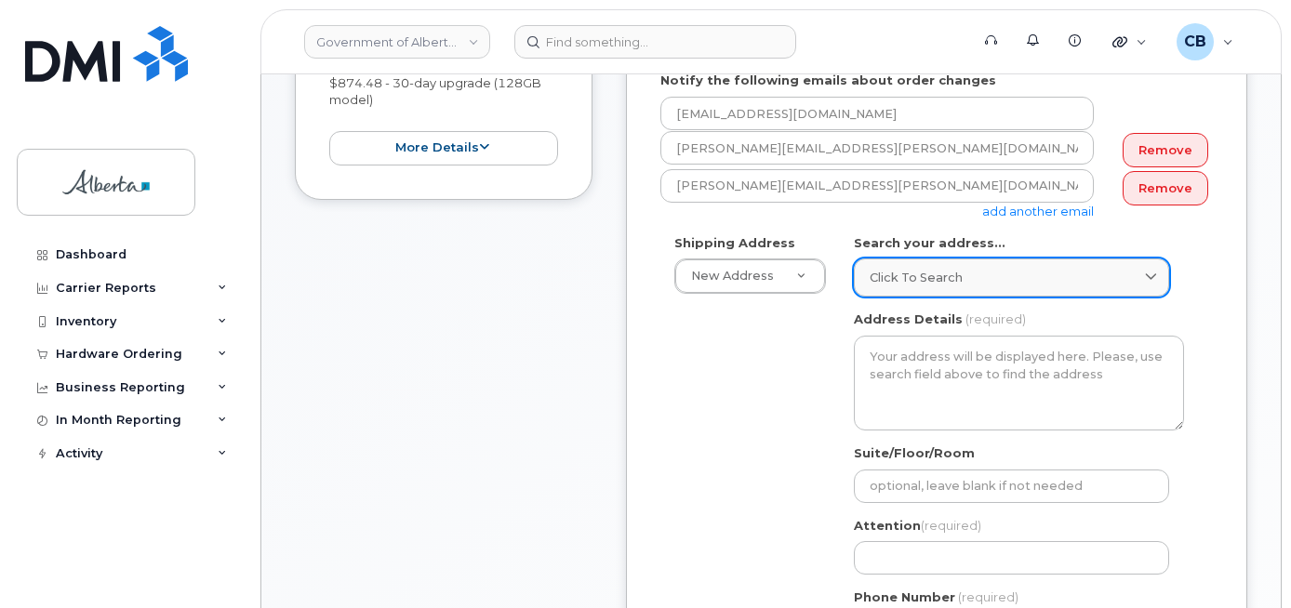
click at [914, 273] on span "Click to search" at bounding box center [915, 278] width 93 height 18
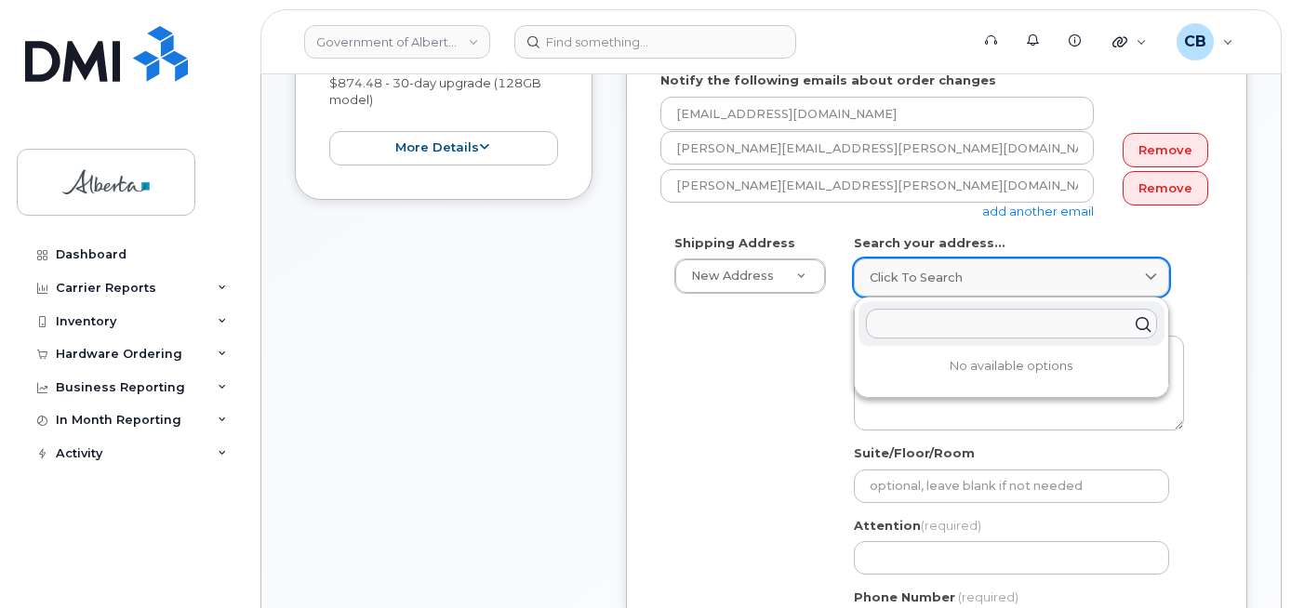
paste input "9833 - 109 Street"
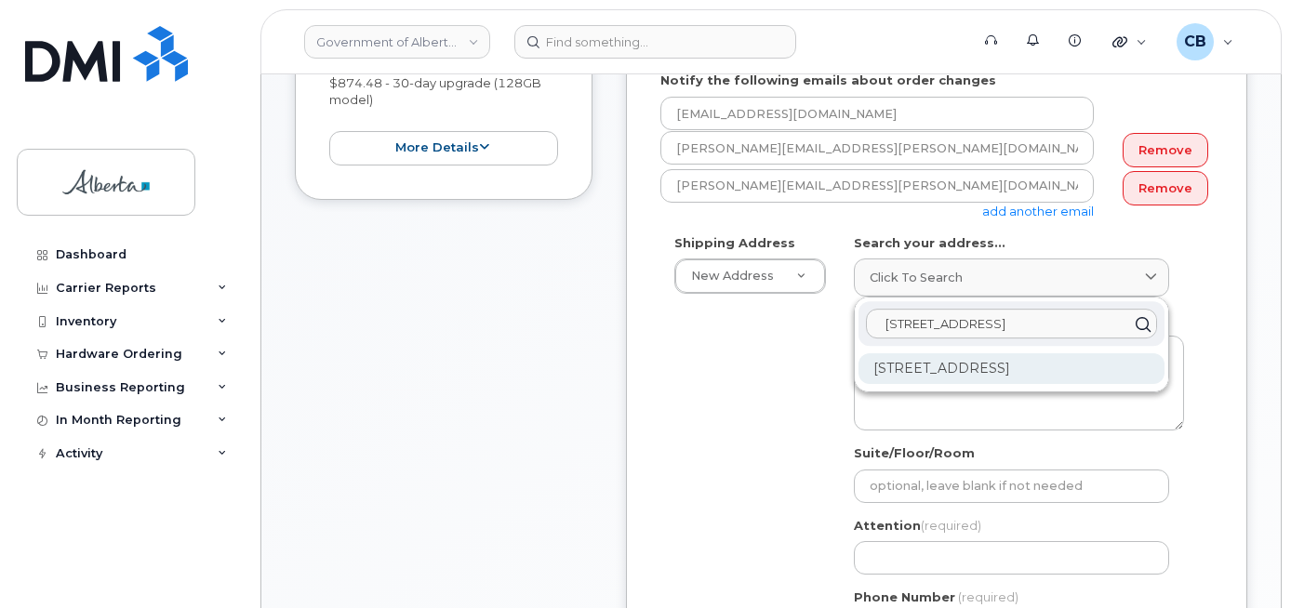
type input "9833 - 109 Street"
click at [932, 369] on div "9833 109 St NW Edmonton AB T5K 2E8" at bounding box center [1011, 368] width 306 height 31
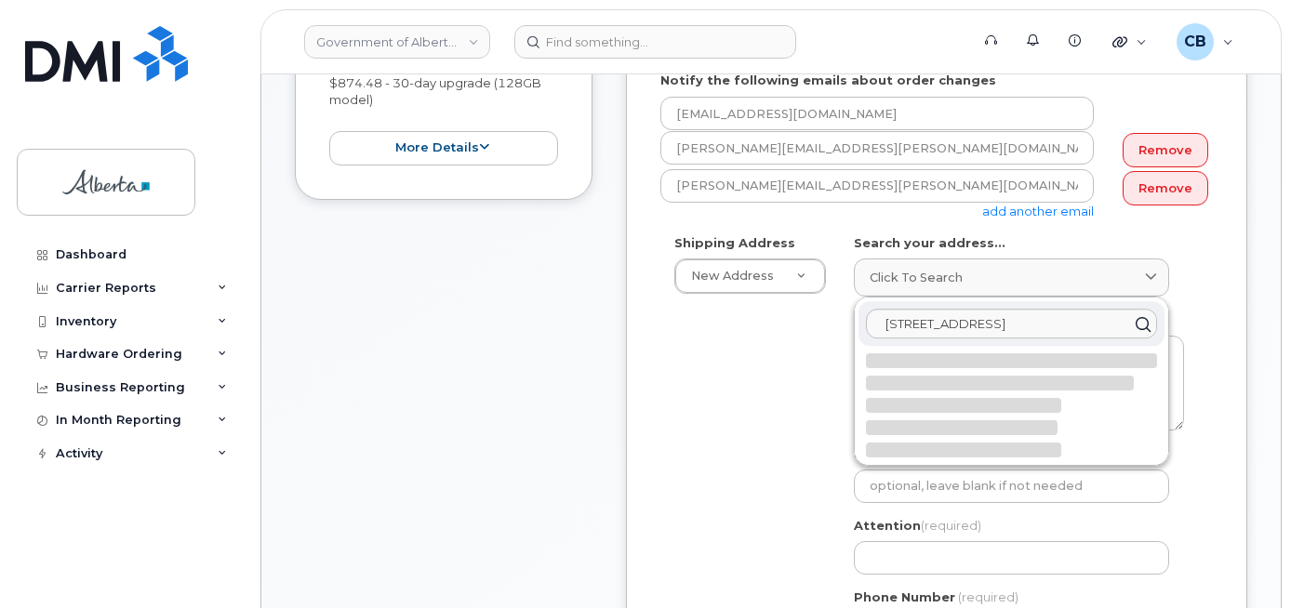
select select
type textarea "9833 109 St NW EDMONTON AB T5K 2E8 CANADA"
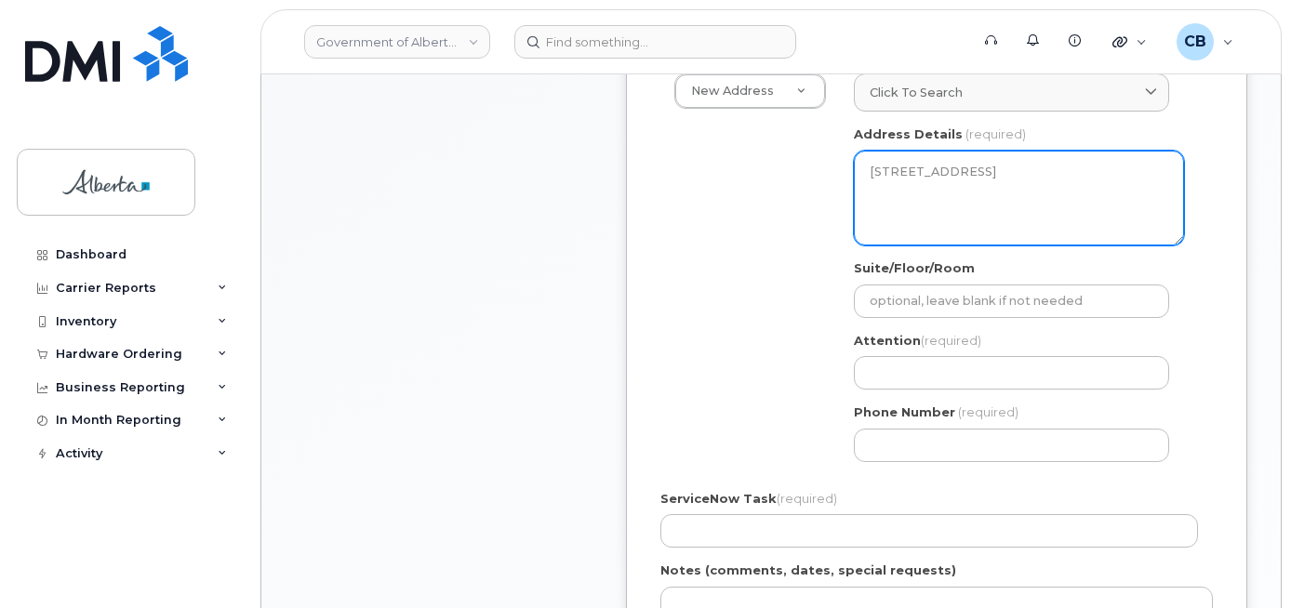
scroll to position [651, 0]
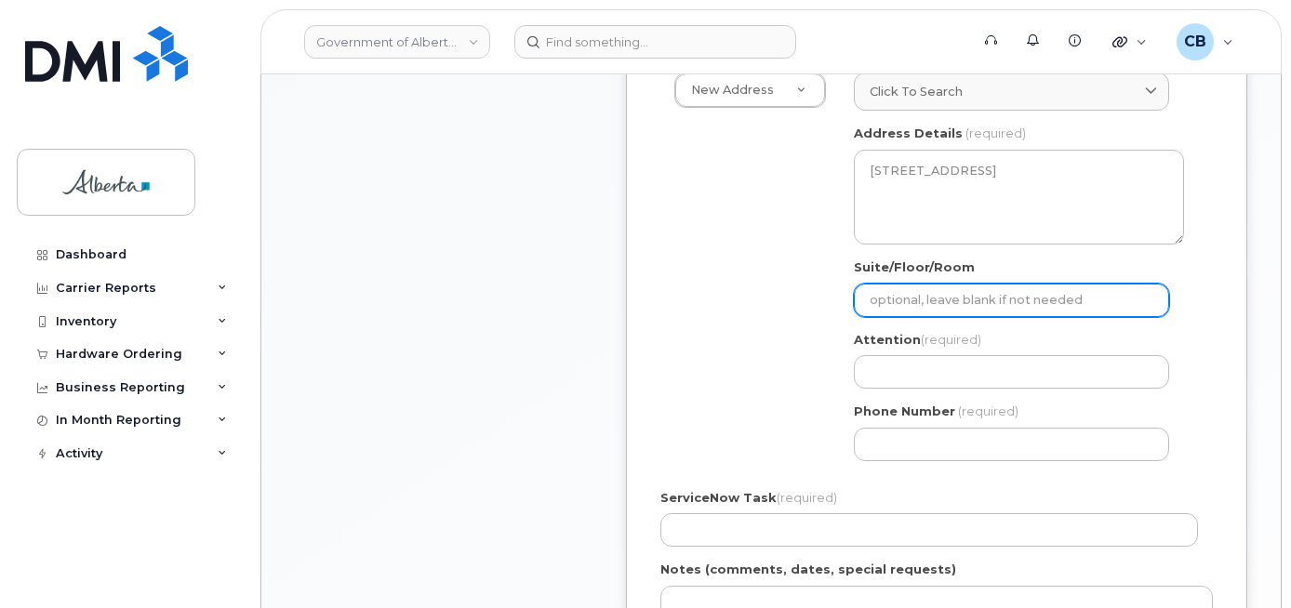
click at [912, 304] on input "Suite/Floor/Room" at bounding box center [1011, 300] width 315 height 33
select select
type input "5"
select select
type input "5t"
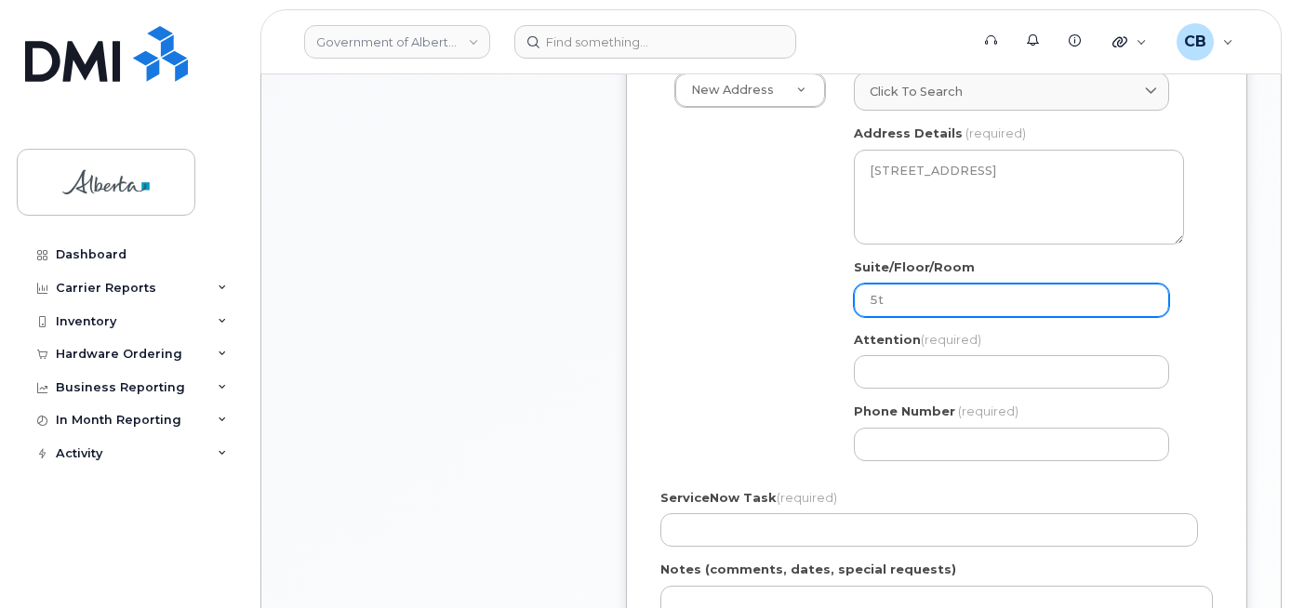
select select
type input "5th Floor"
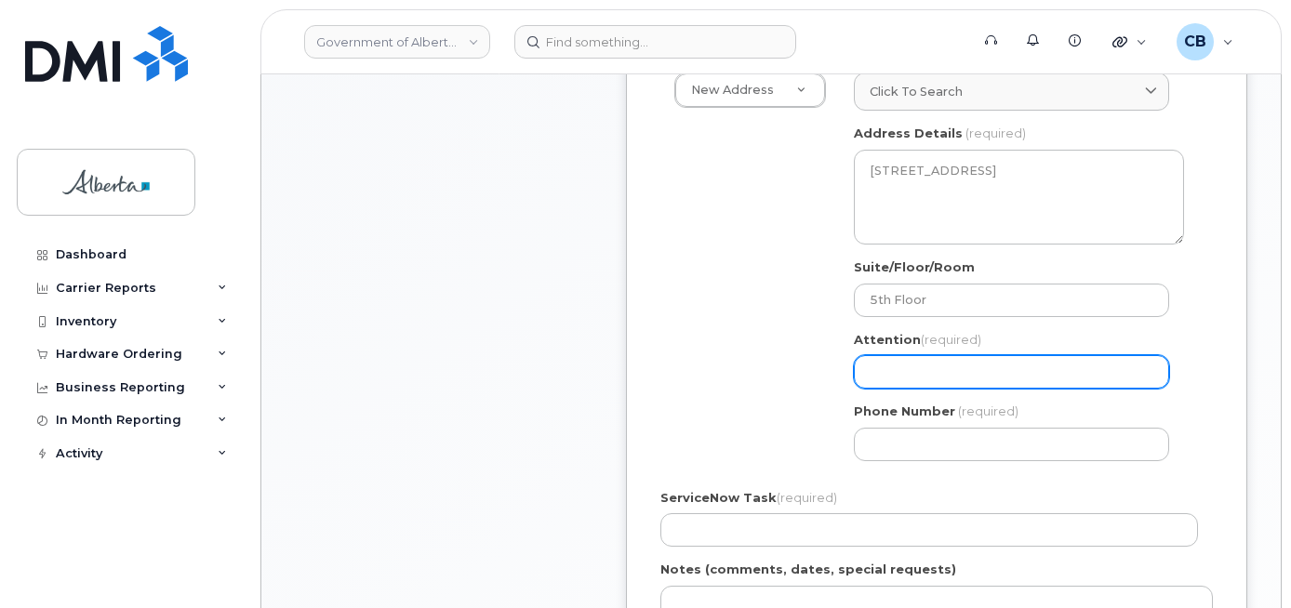
click at [918, 370] on input "Attention (required)" at bounding box center [1011, 371] width 315 height 33
paste input "[PERSON_NAME]"
select select
type input "[PERSON_NAME]"
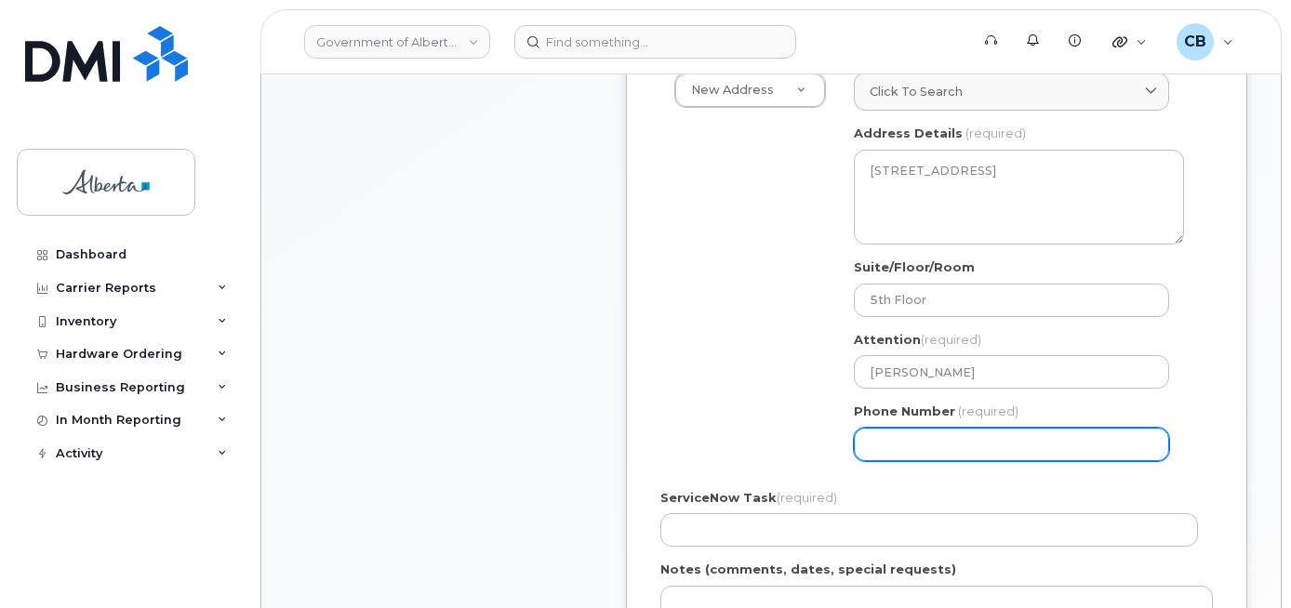
click at [888, 440] on input "Phone Number" at bounding box center [1011, 444] width 315 height 33
paste input "7804270900"
select select
type input "7804270900"
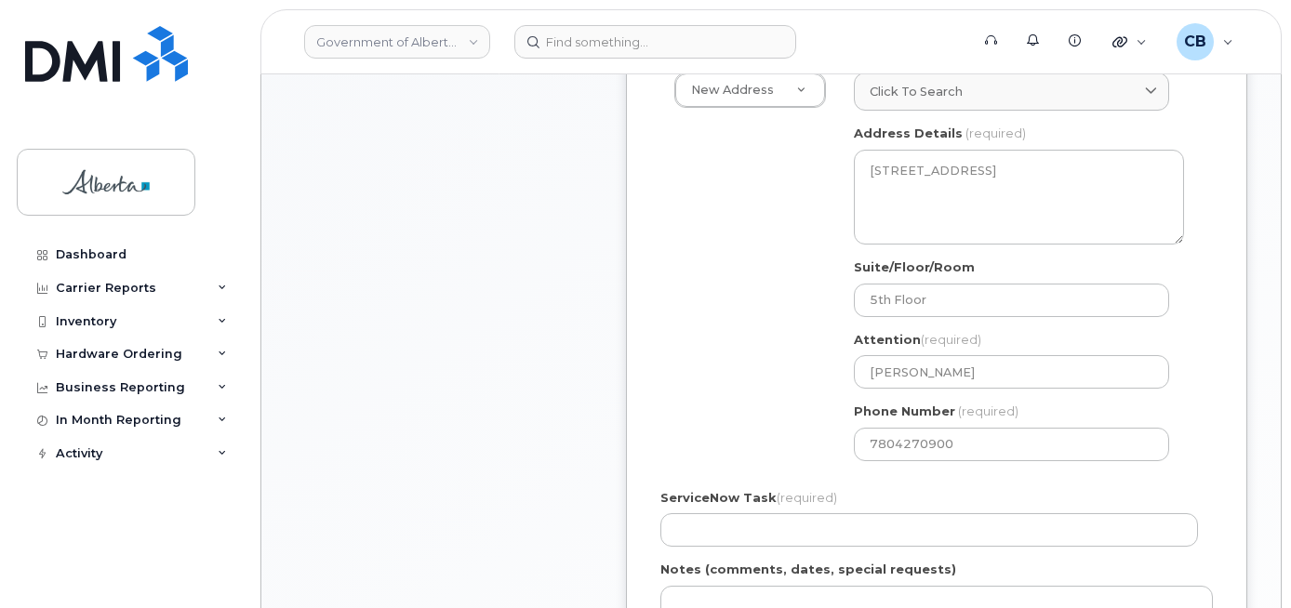
click at [722, 512] on div "ServiceNow Task (required)" at bounding box center [936, 518] width 552 height 59
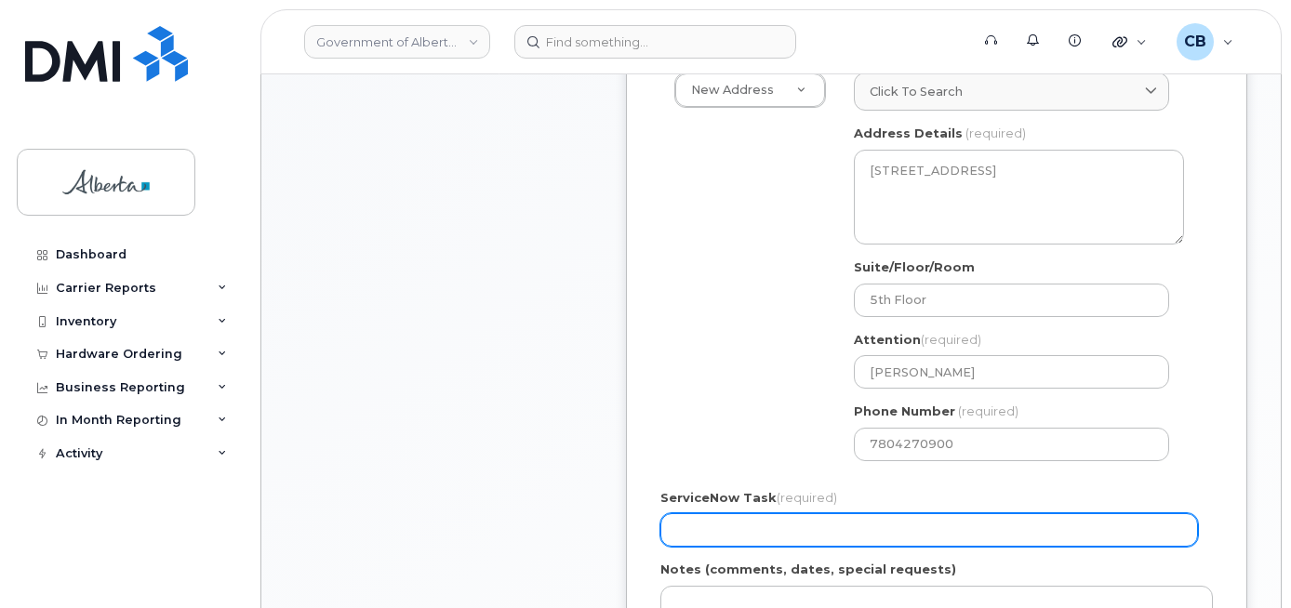
click at [712, 542] on input "ServiceNow Task (required)" at bounding box center [928, 529] width 537 height 33
paste input "SCTASK0848968"
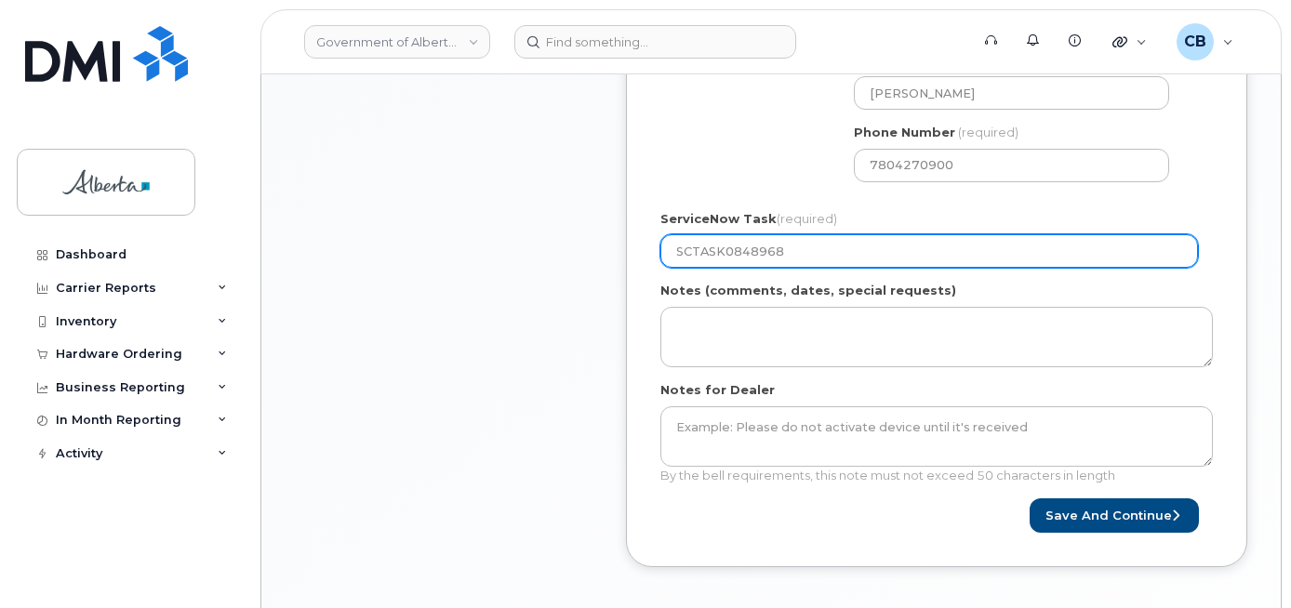
scroll to position [1023, 0]
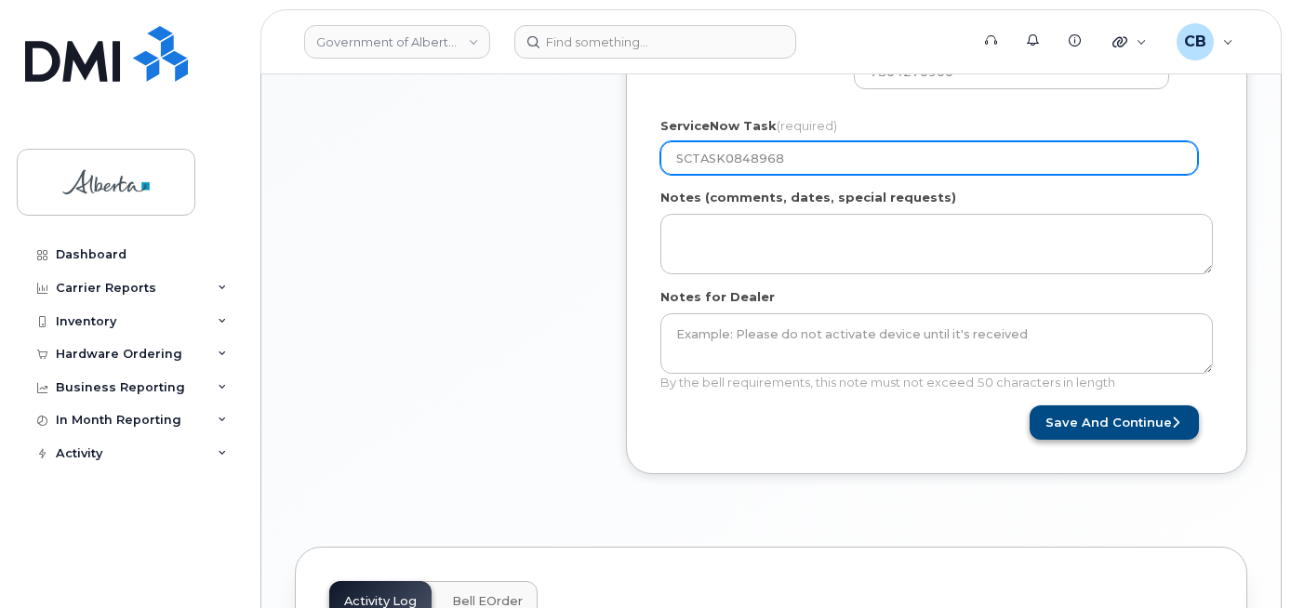
type input "SCTASK0848968"
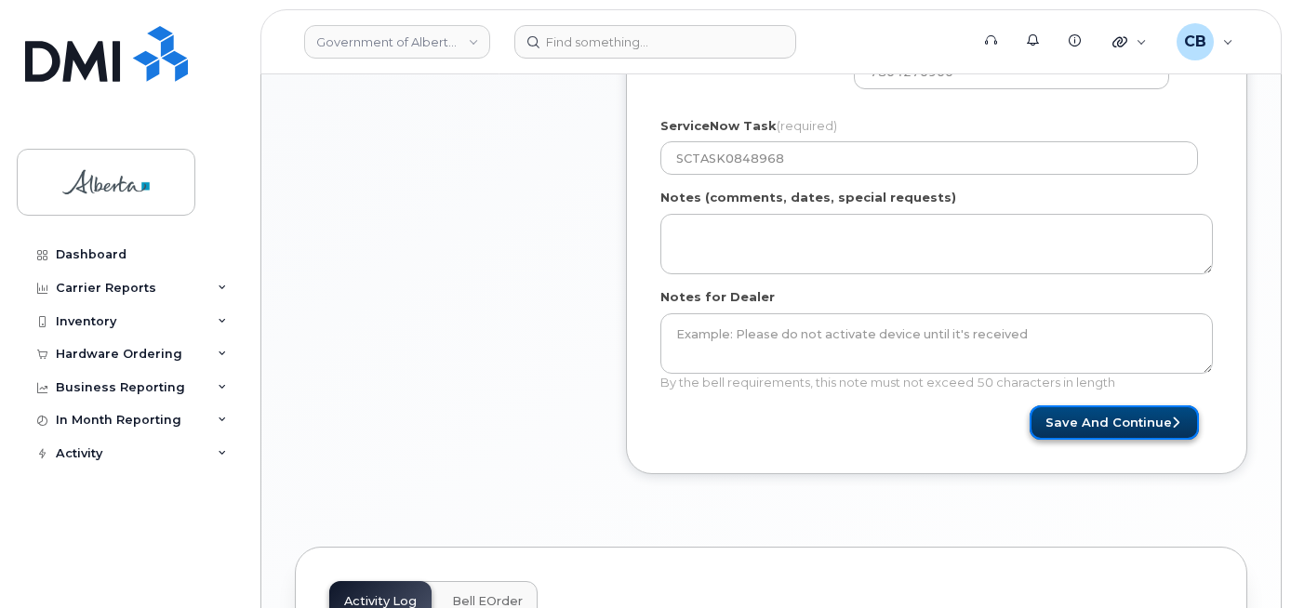
click at [1110, 428] on button "Save and Continue" at bounding box center [1113, 422] width 169 height 34
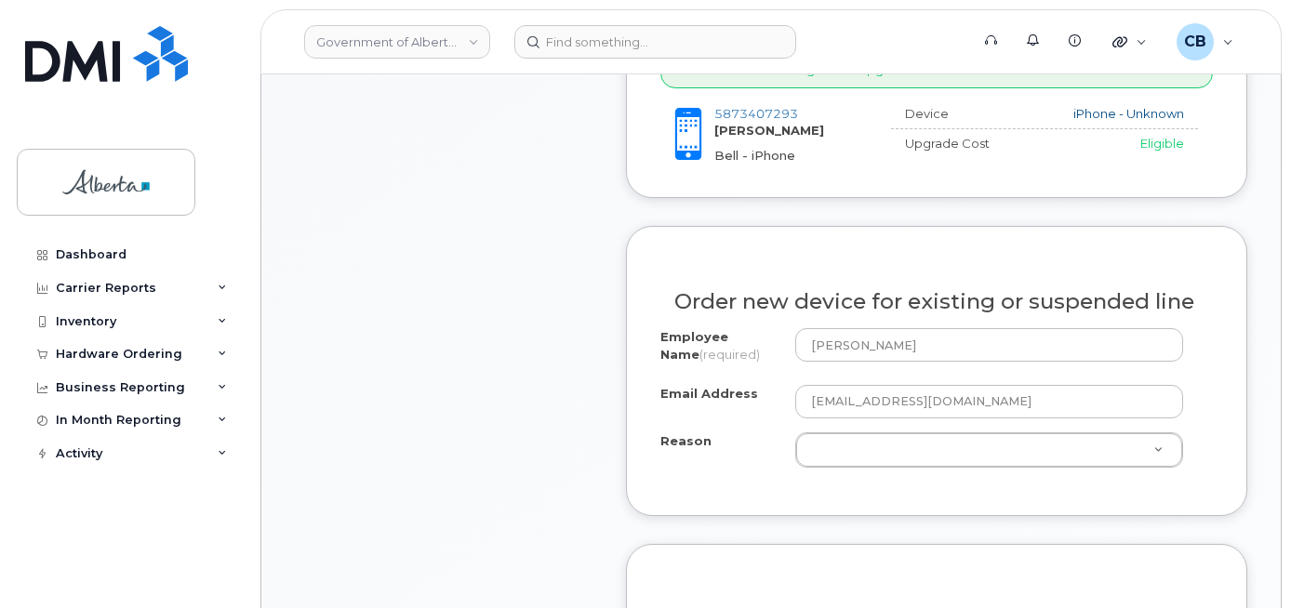
scroll to position [930, 0]
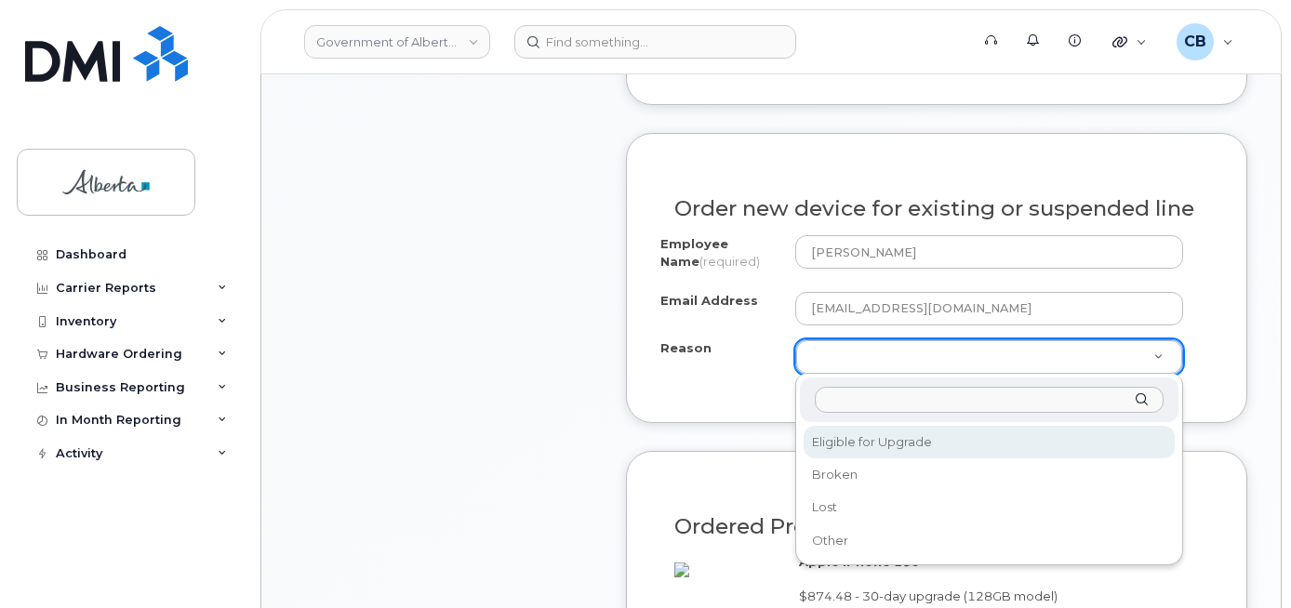
select select "eligible_for_upgrade"
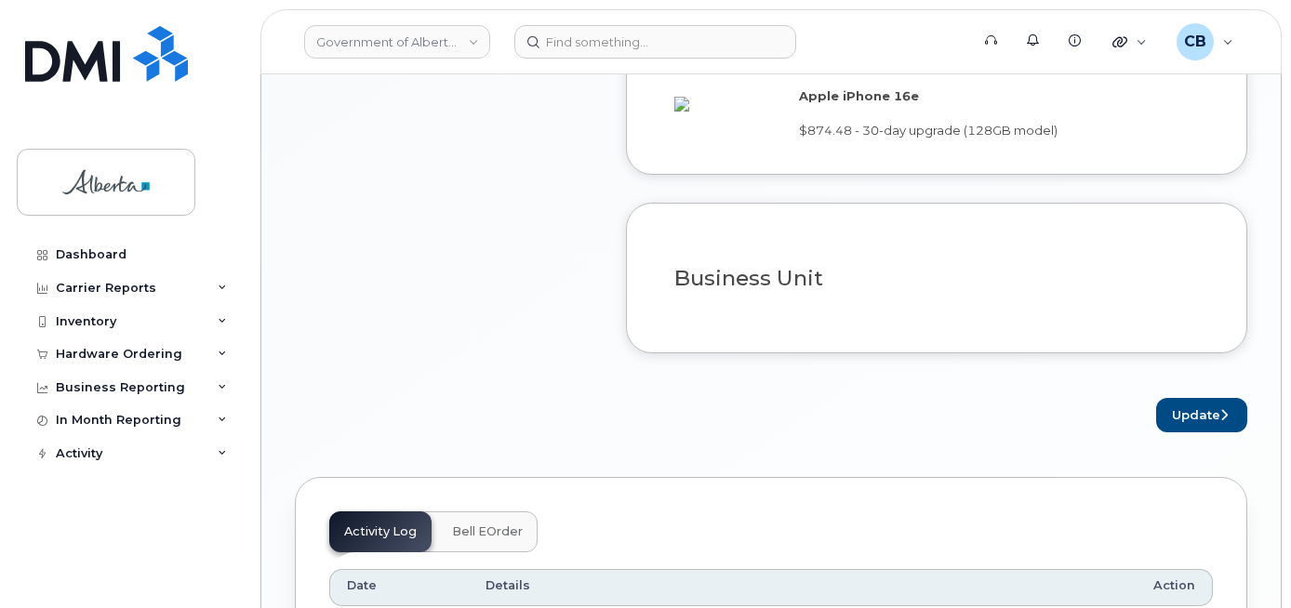
scroll to position [1395, 0]
click at [1200, 433] on button "Update" at bounding box center [1201, 416] width 91 height 34
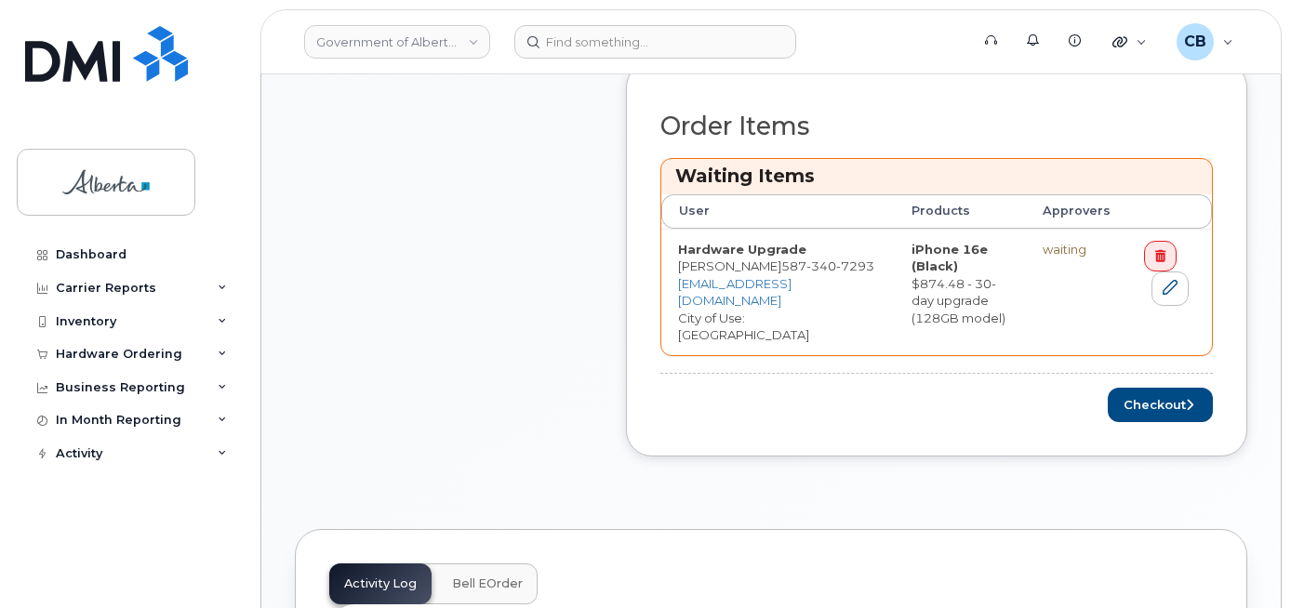
scroll to position [837, 0]
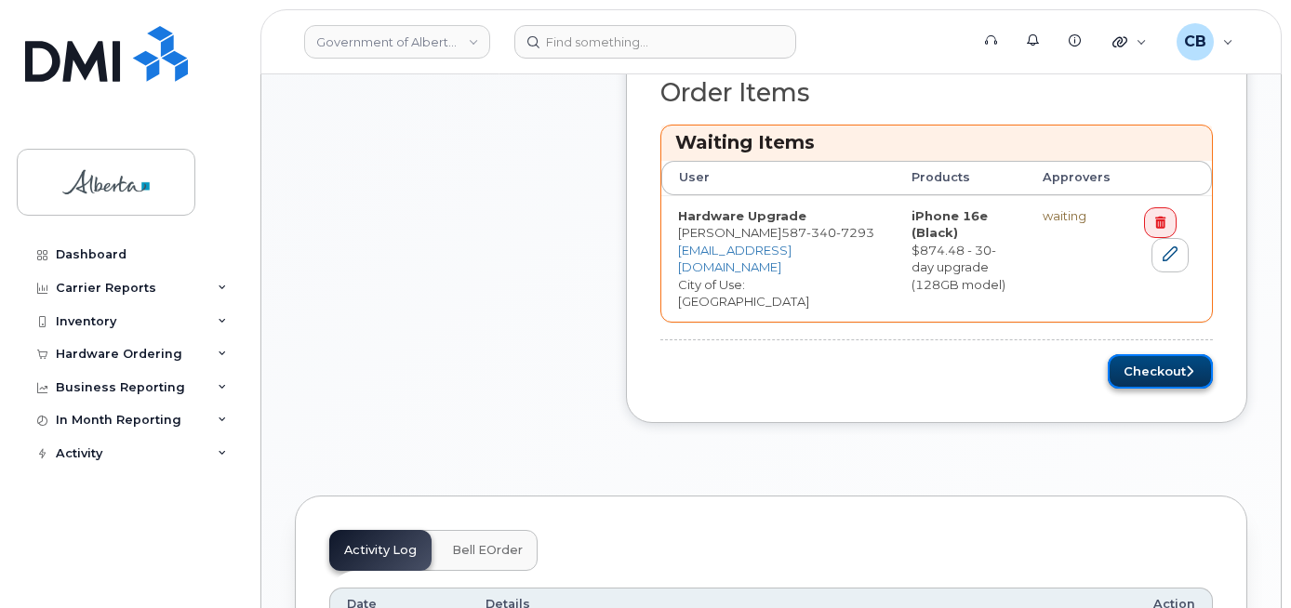
click at [1143, 354] on button "Checkout" at bounding box center [1159, 371] width 105 height 34
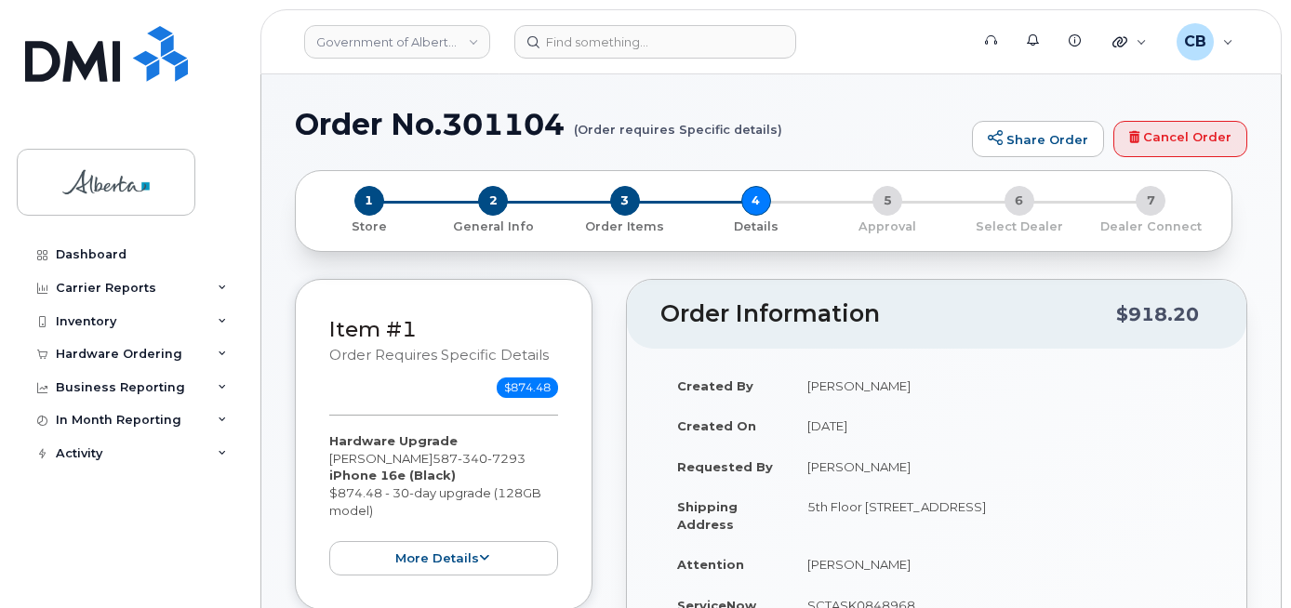
select select
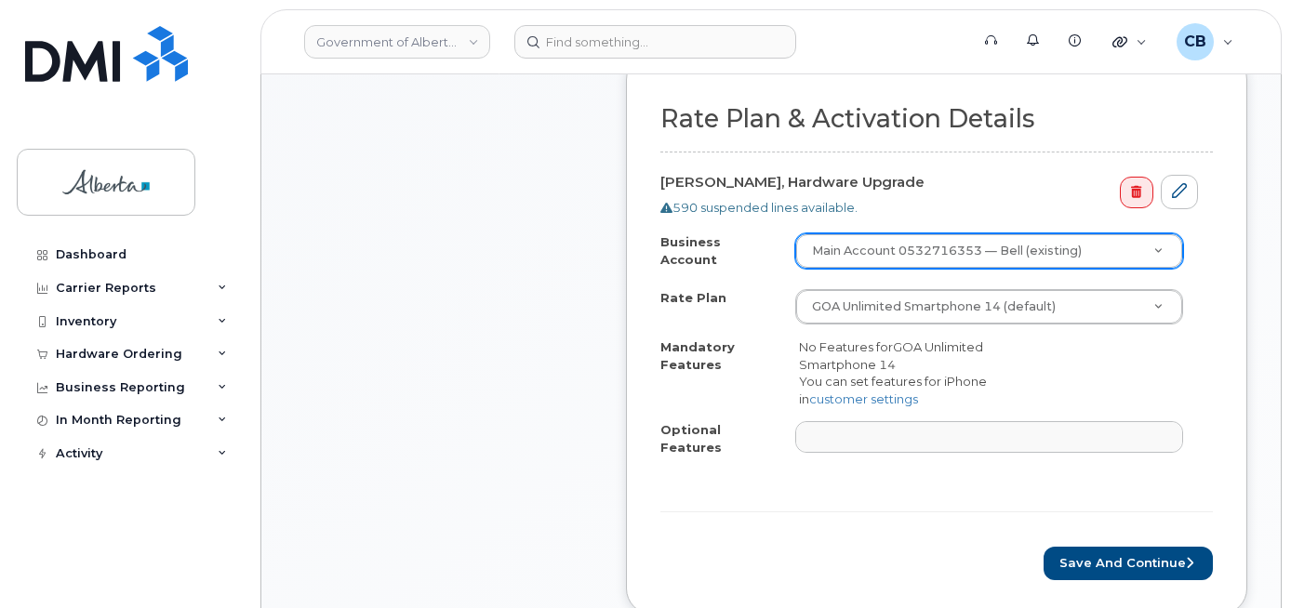
scroll to position [744, 0]
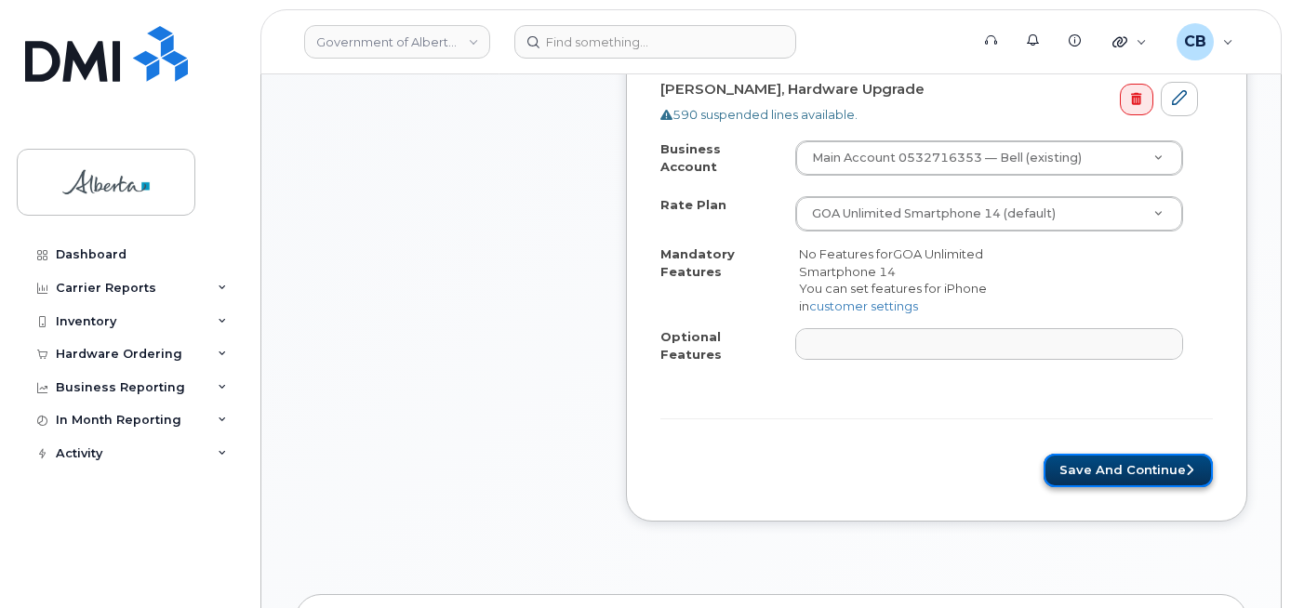
click at [1118, 456] on button "Save and Continue" at bounding box center [1127, 471] width 169 height 34
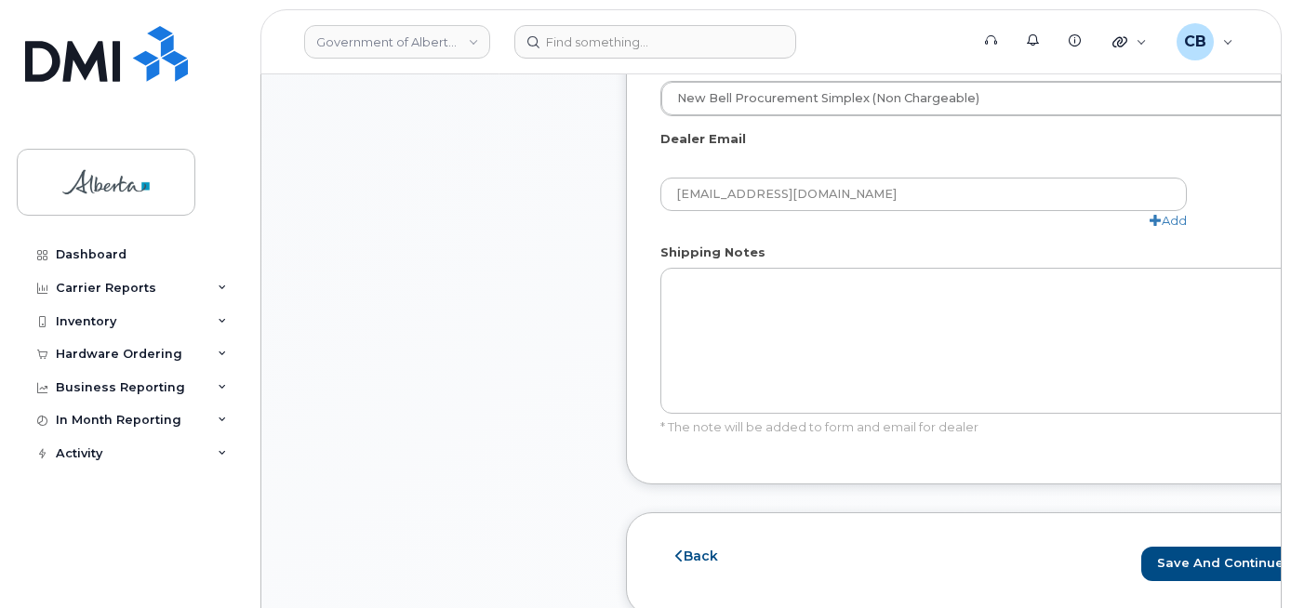
scroll to position [1209, 0]
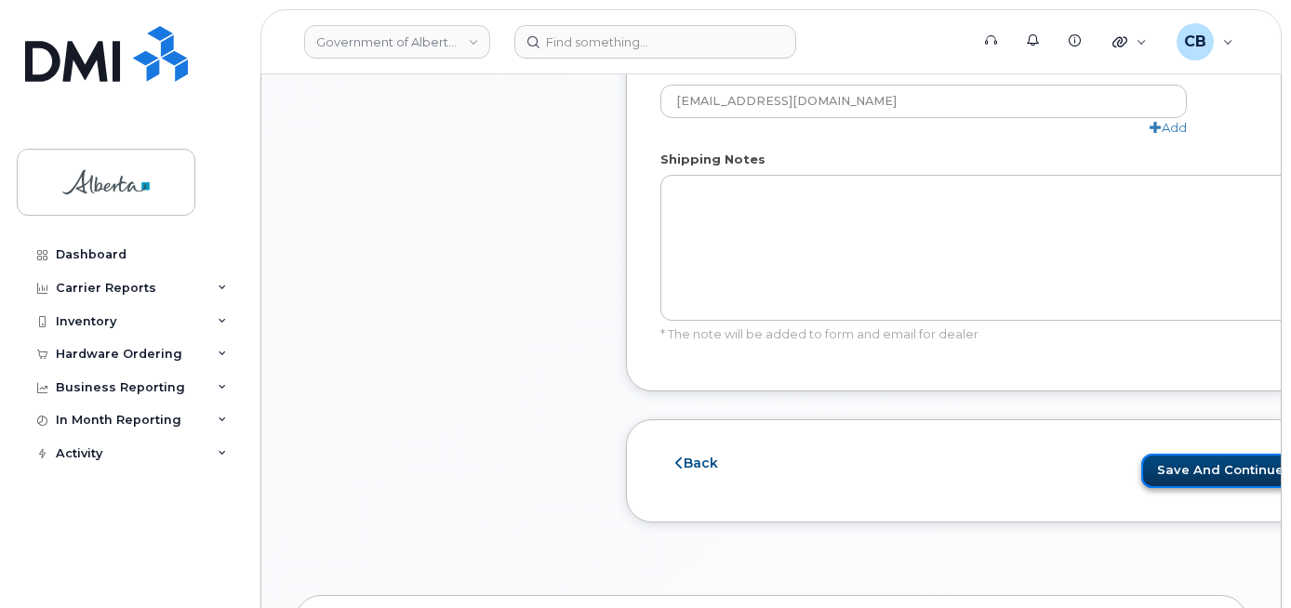
click at [1173, 469] on button "Save and Continue" at bounding box center [1225, 471] width 169 height 34
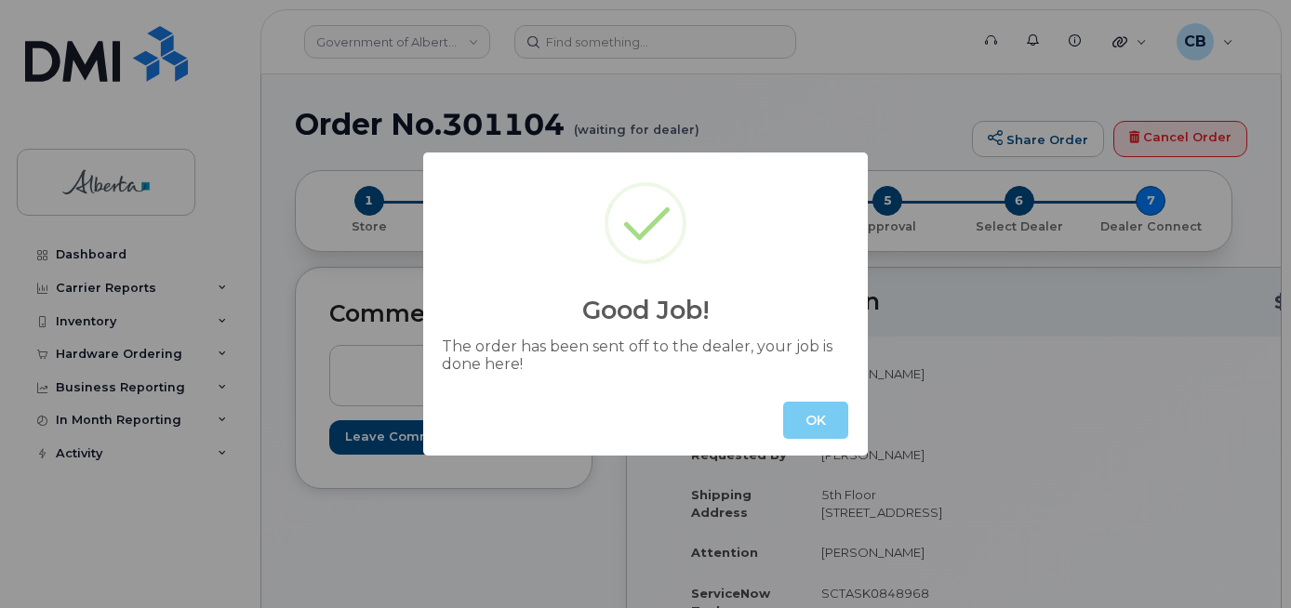
click at [823, 426] on button "OK" at bounding box center [815, 420] width 65 height 37
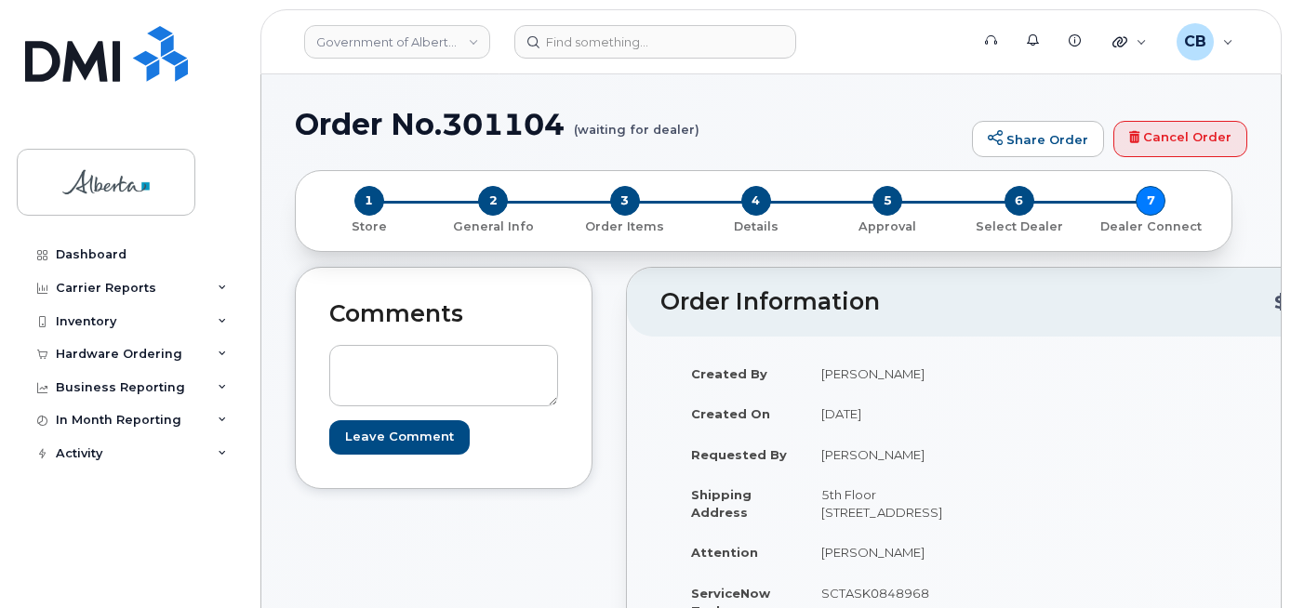
click at [490, 118] on h1 "Order No.301104 (waiting for dealer)" at bounding box center [629, 124] width 668 height 33
copy h1 "301104"
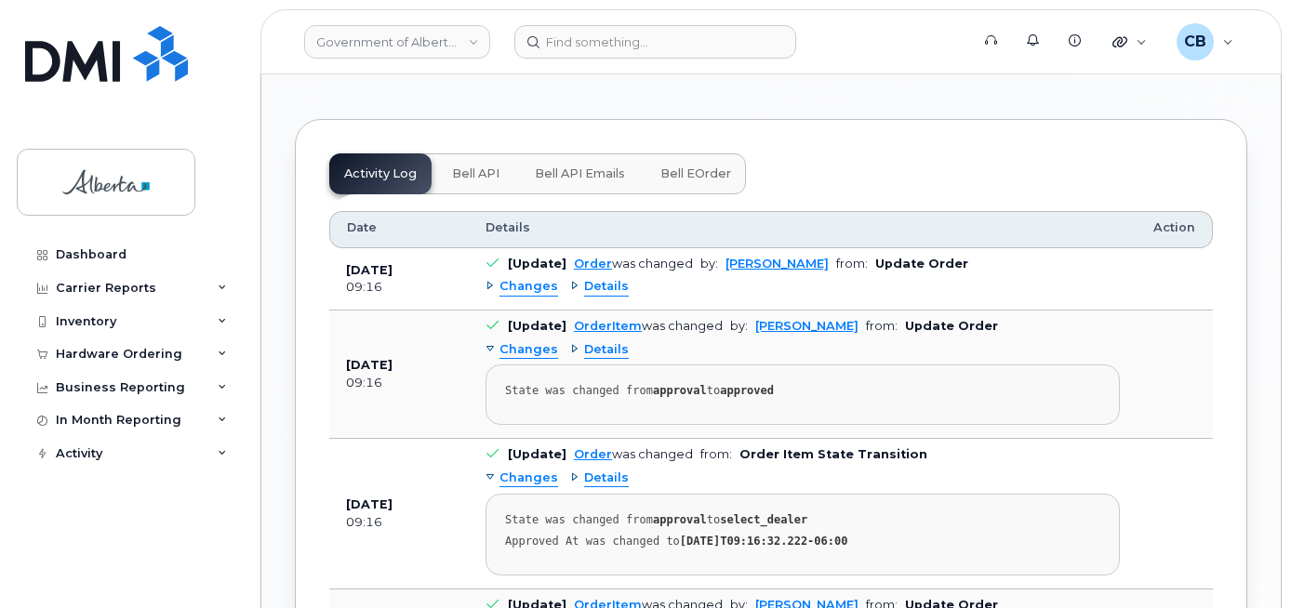
scroll to position [1166, 0]
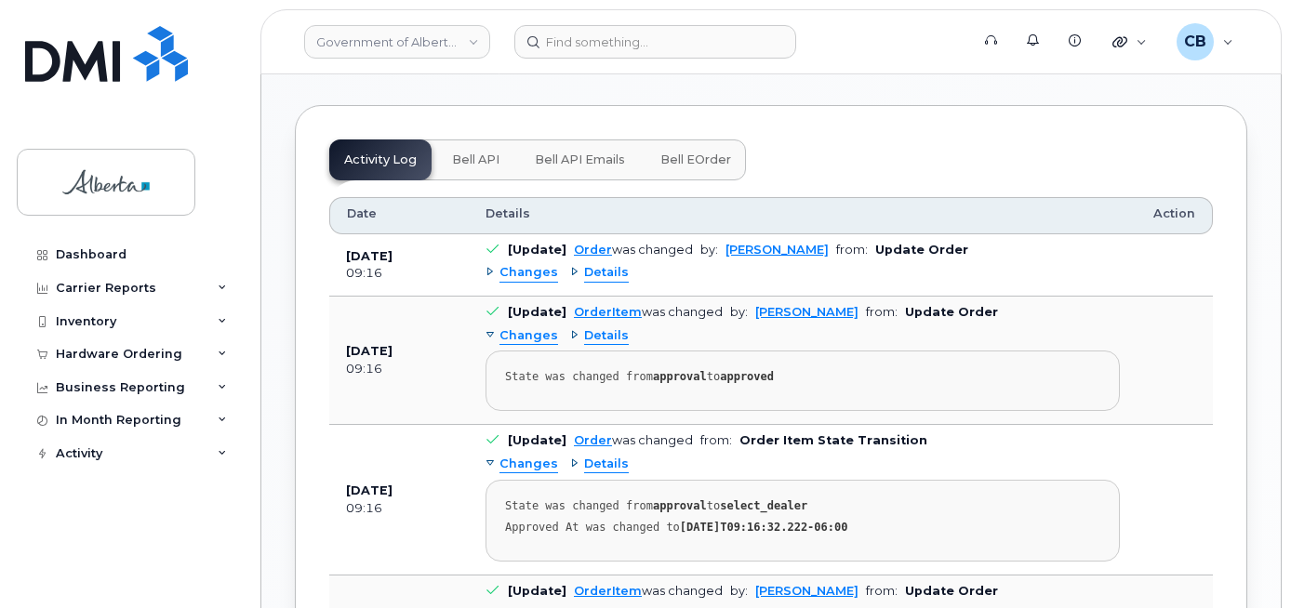
click at [466, 167] on span "Bell API" at bounding box center [475, 159] width 47 height 15
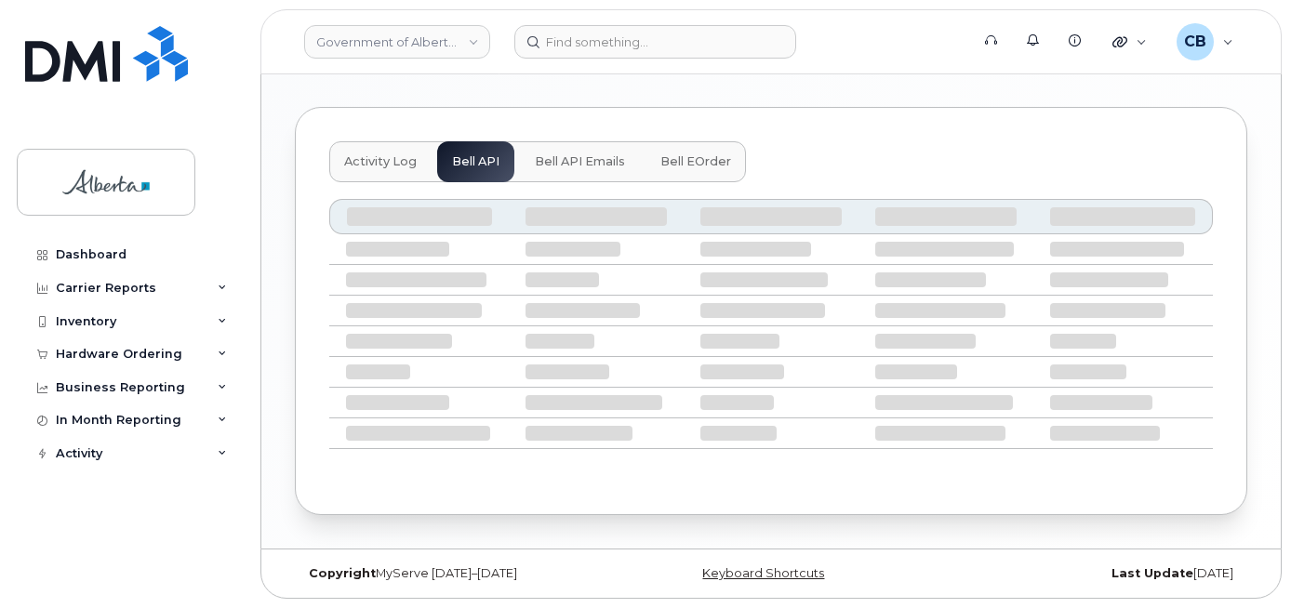
scroll to position [1017, 0]
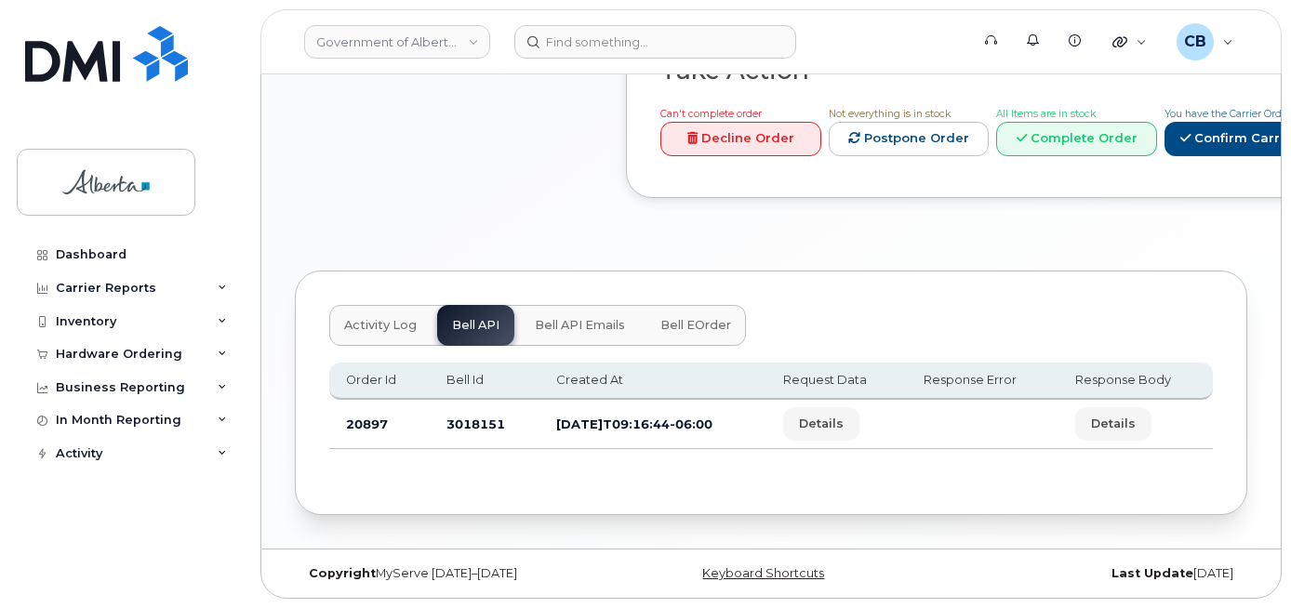
click at [465, 422] on td "3018151" at bounding box center [485, 424] width 110 height 49
copy td "3018151"
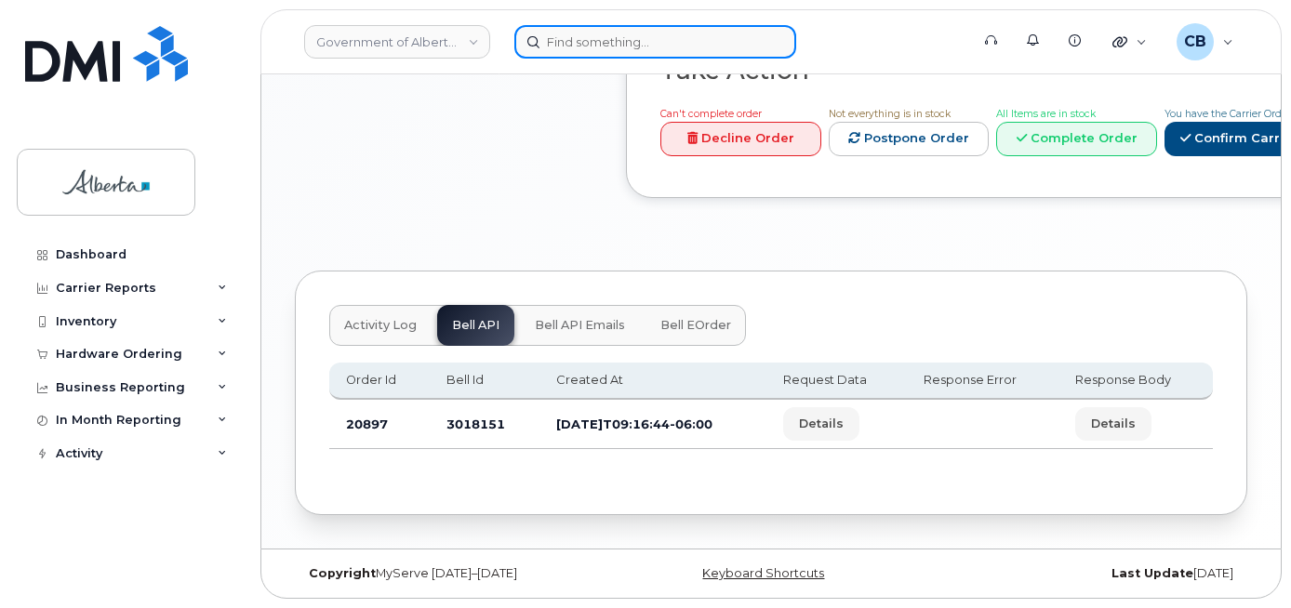
click at [608, 49] on input at bounding box center [655, 41] width 282 height 33
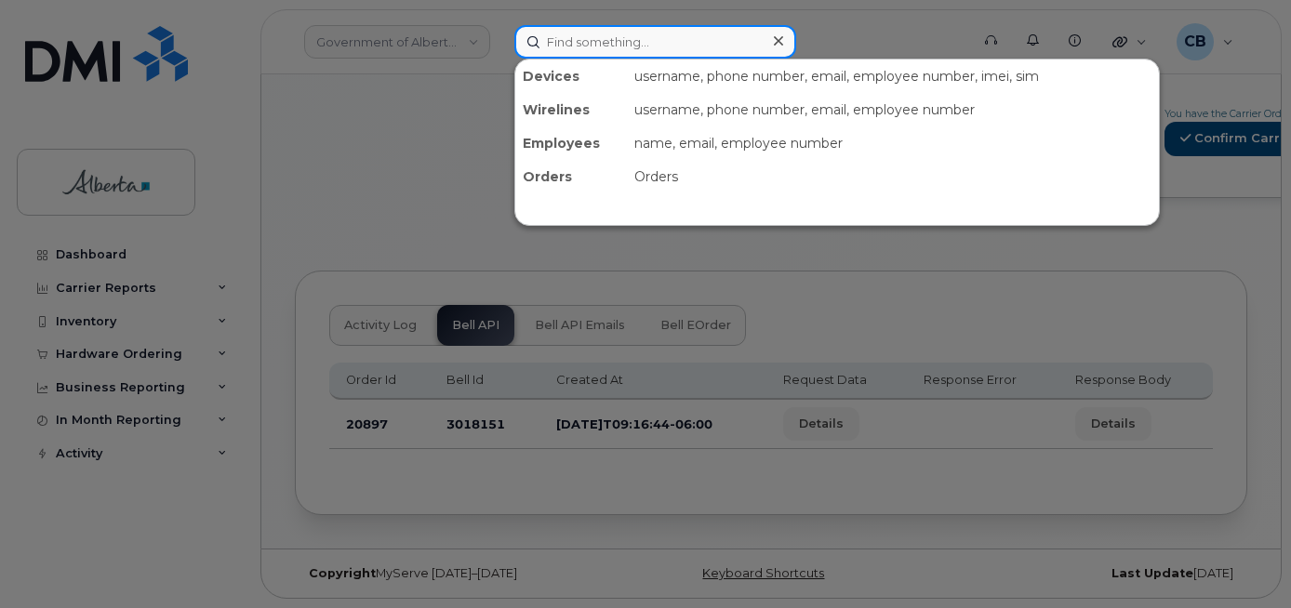
paste input "4039218038"
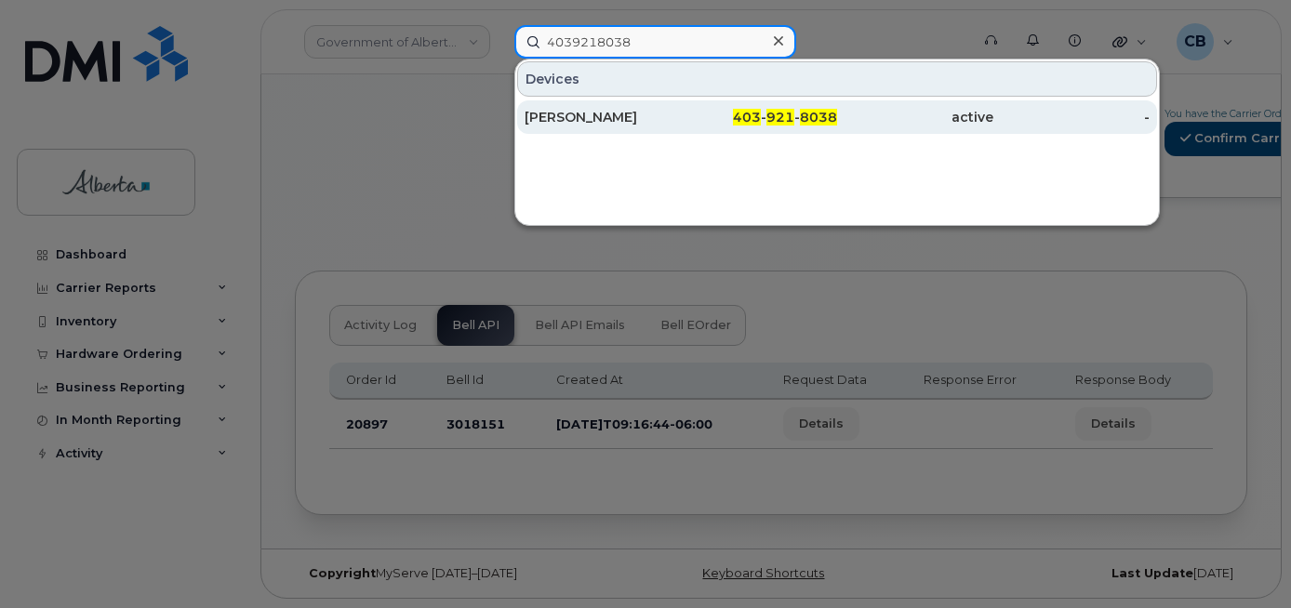
type input "4039218038"
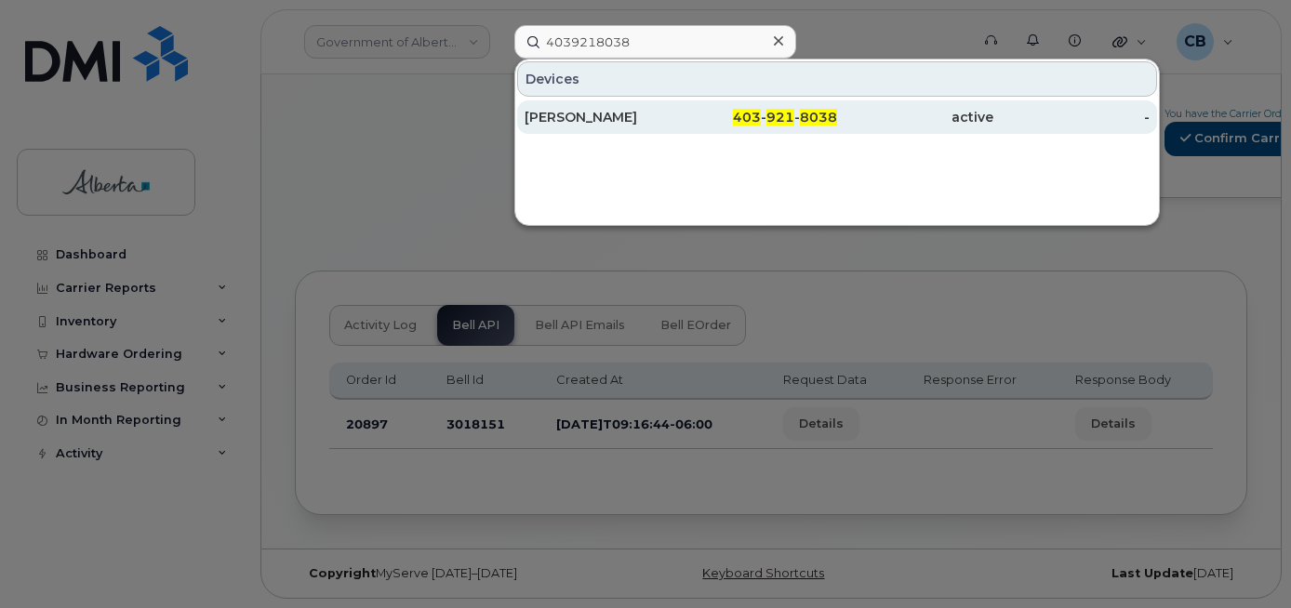
click at [590, 107] on div "[PERSON_NAME]" at bounding box center [602, 116] width 156 height 33
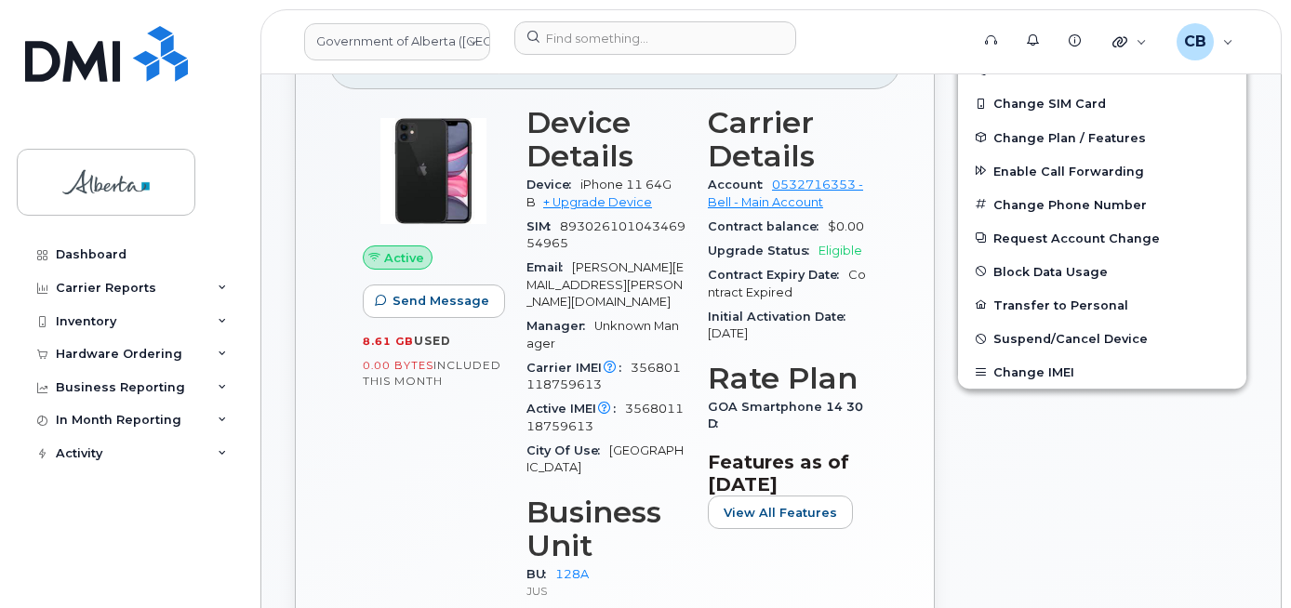
scroll to position [651, 0]
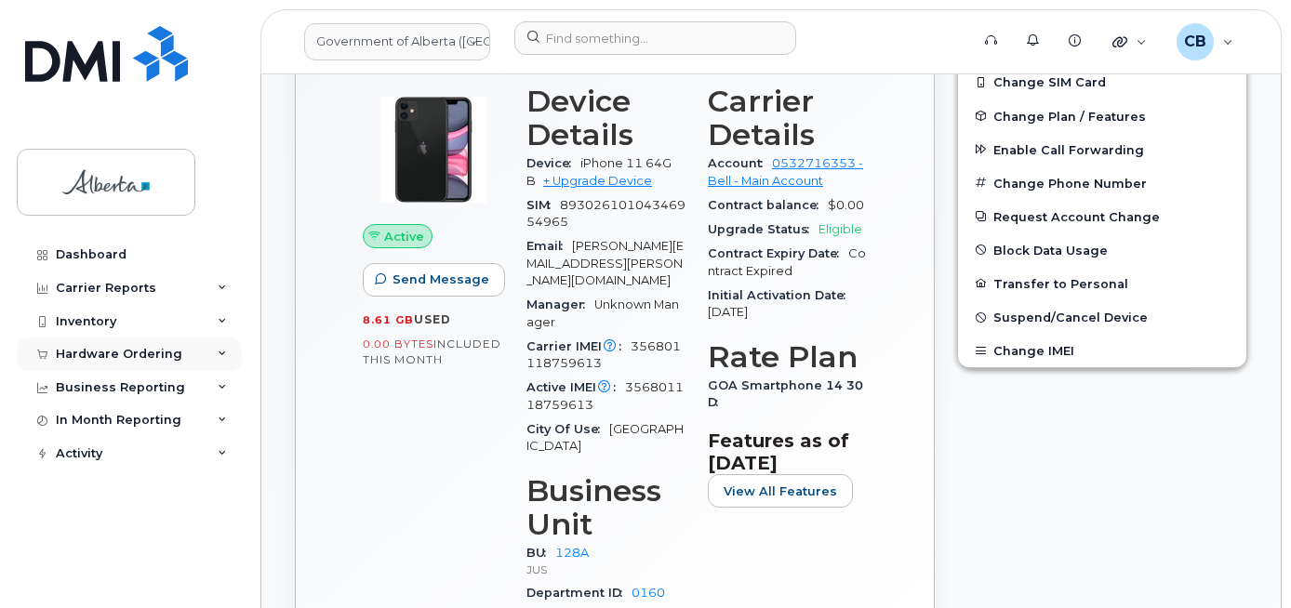
click at [100, 352] on div "Hardware Ordering" at bounding box center [119, 354] width 126 height 15
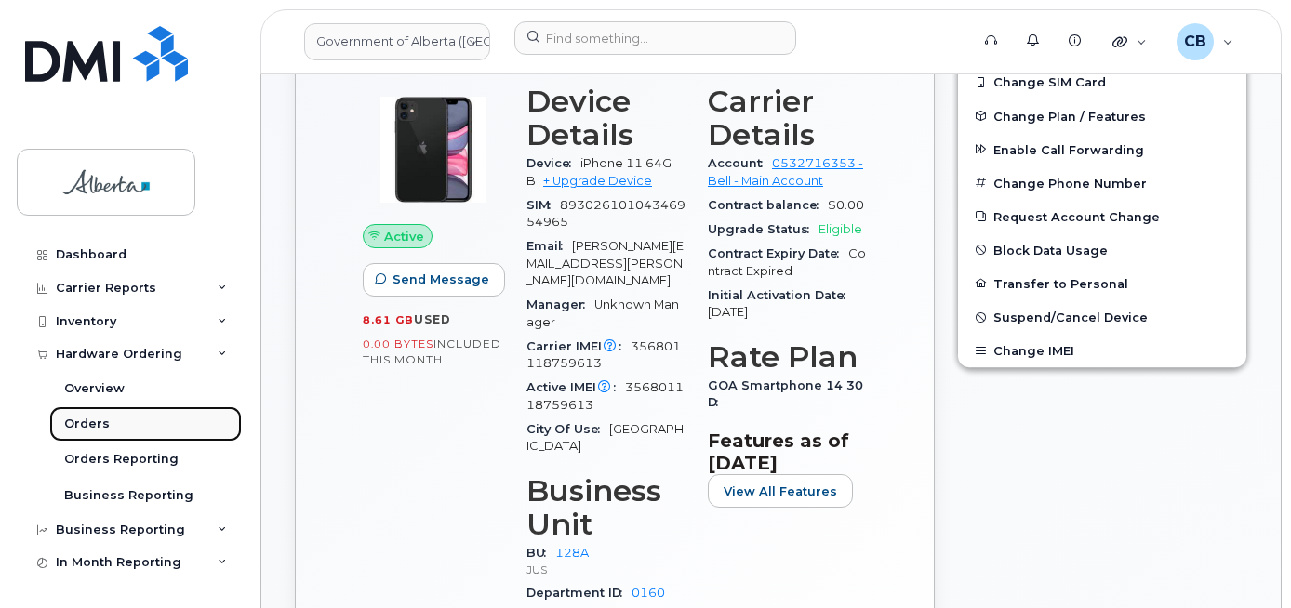
click at [91, 425] on div "Orders" at bounding box center [87, 424] width 46 height 17
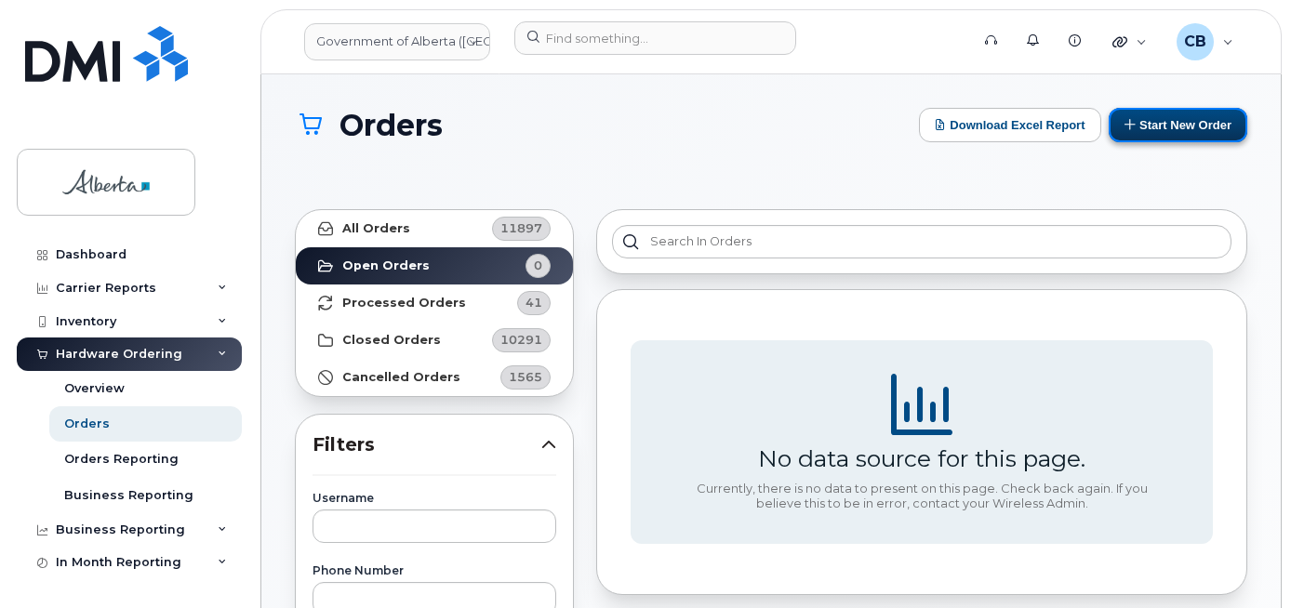
click at [1191, 130] on button "Start New Order" at bounding box center [1177, 125] width 139 height 34
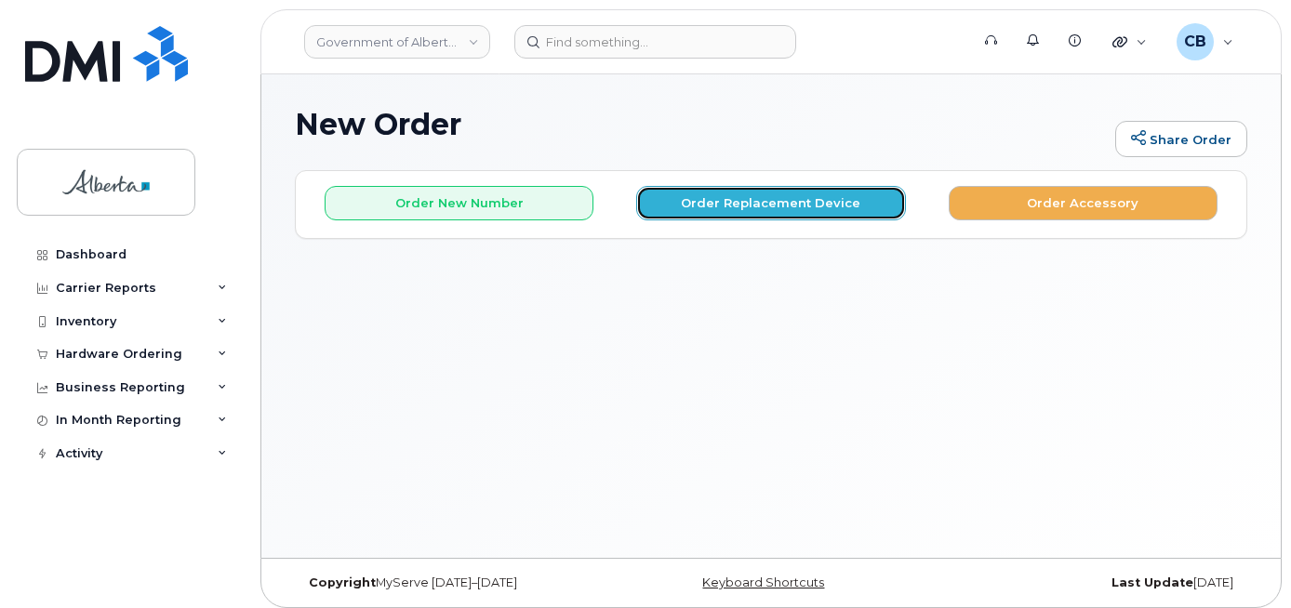
click at [709, 205] on button "Order Replacement Device" at bounding box center [770, 203] width 269 height 34
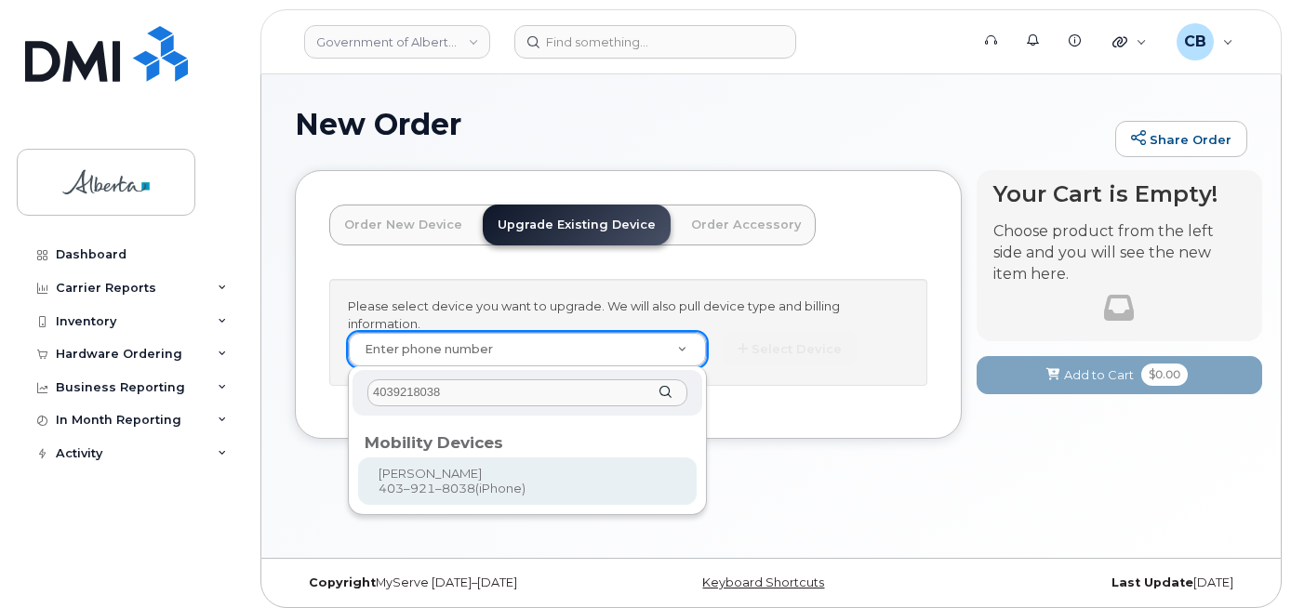
type input "4039218038"
type input "669563"
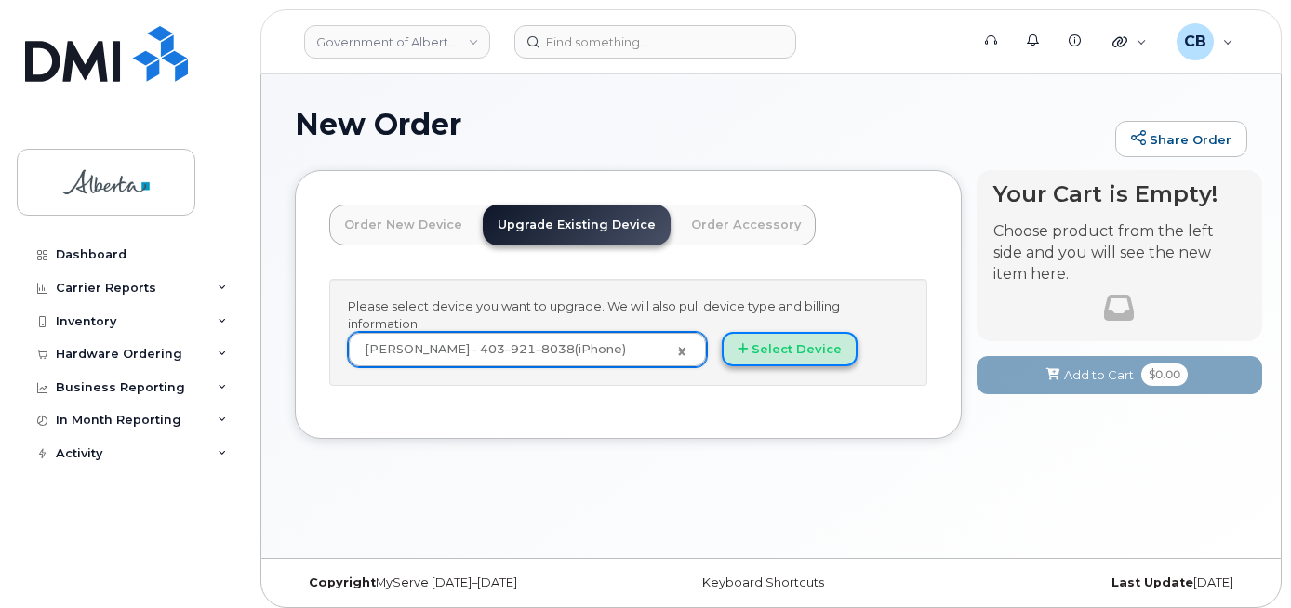
click at [802, 346] on button "Select Device" at bounding box center [790, 349] width 136 height 34
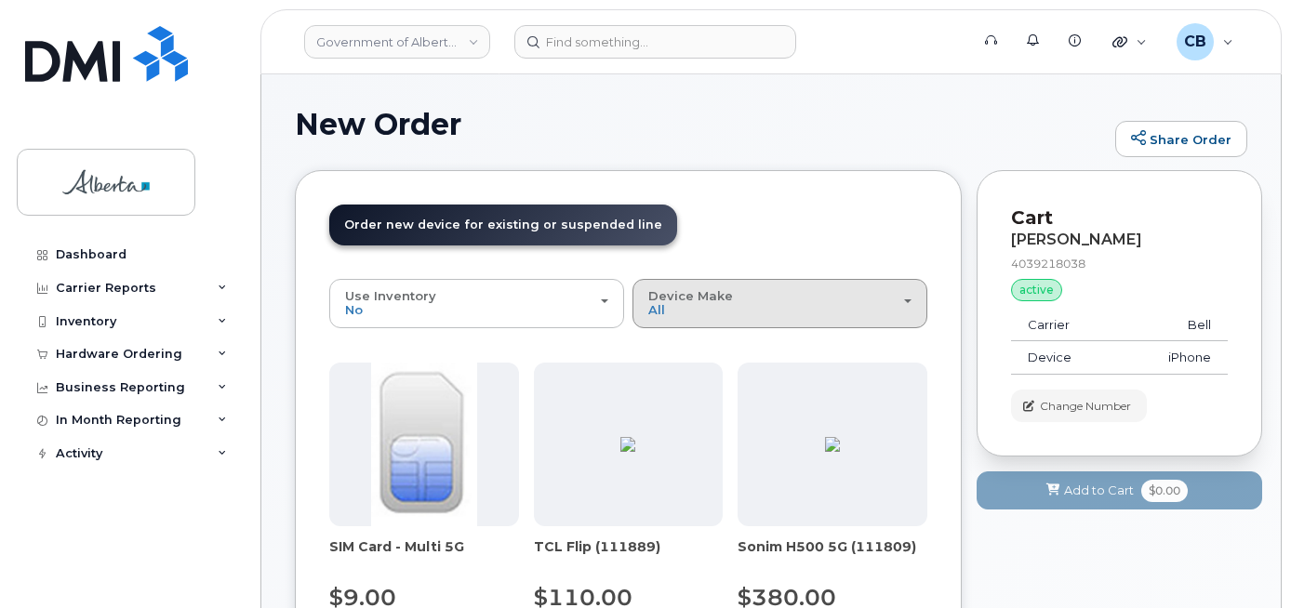
click at [664, 301] on span "Device Make" at bounding box center [690, 295] width 85 height 15
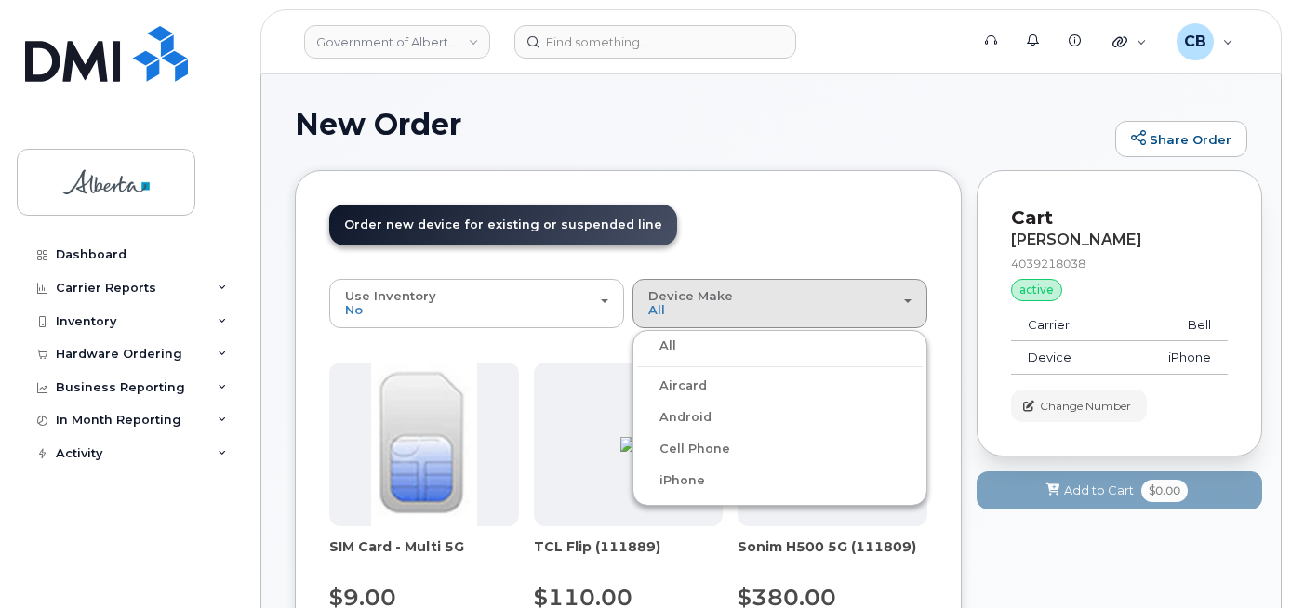
click at [690, 484] on label "iPhone" at bounding box center [671, 481] width 68 height 22
click at [0, 0] on input "iPhone" at bounding box center [0, 0] width 0 height 0
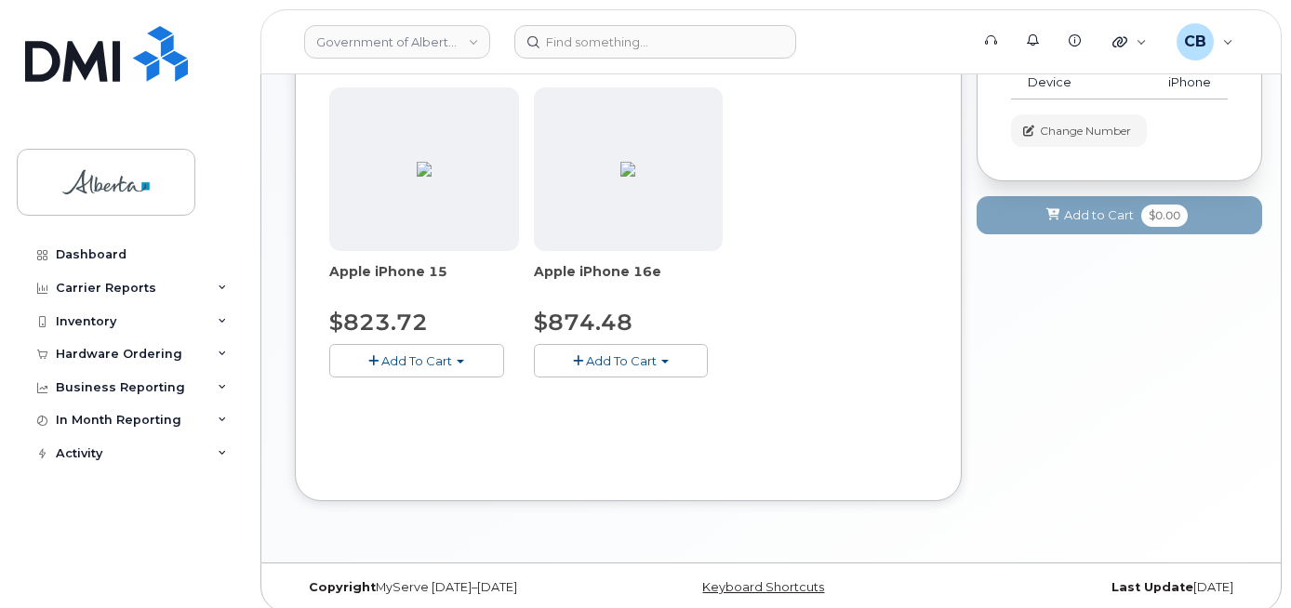
scroll to position [279, 0]
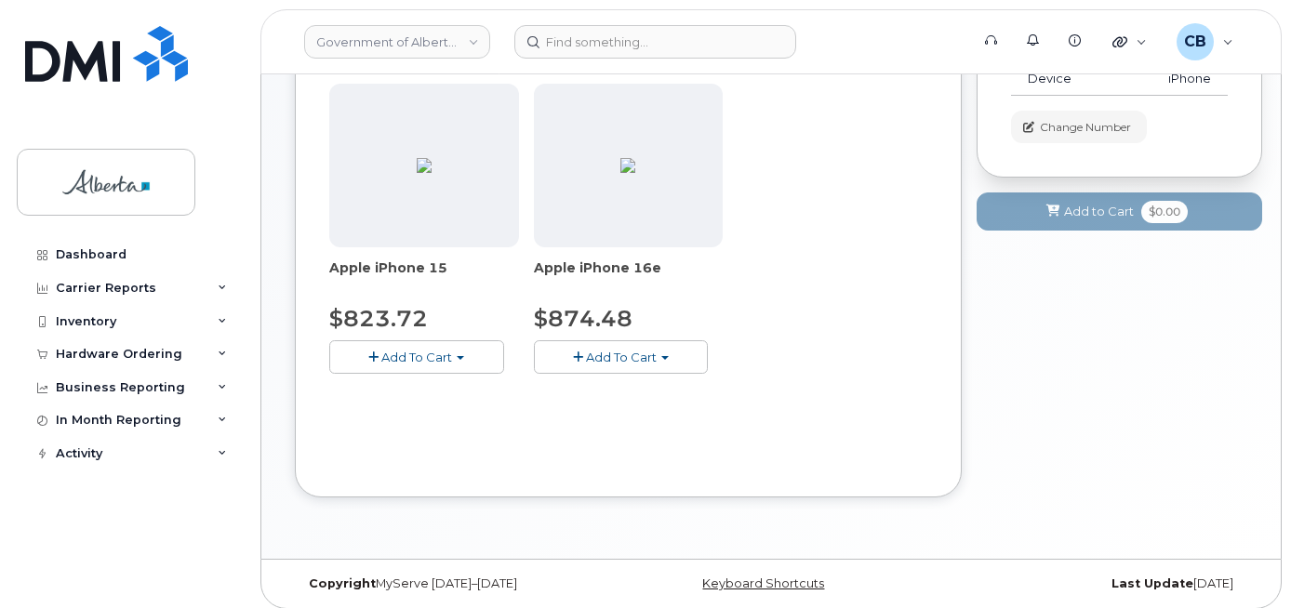
click at [620, 359] on span "Add To Cart" at bounding box center [621, 357] width 71 height 15
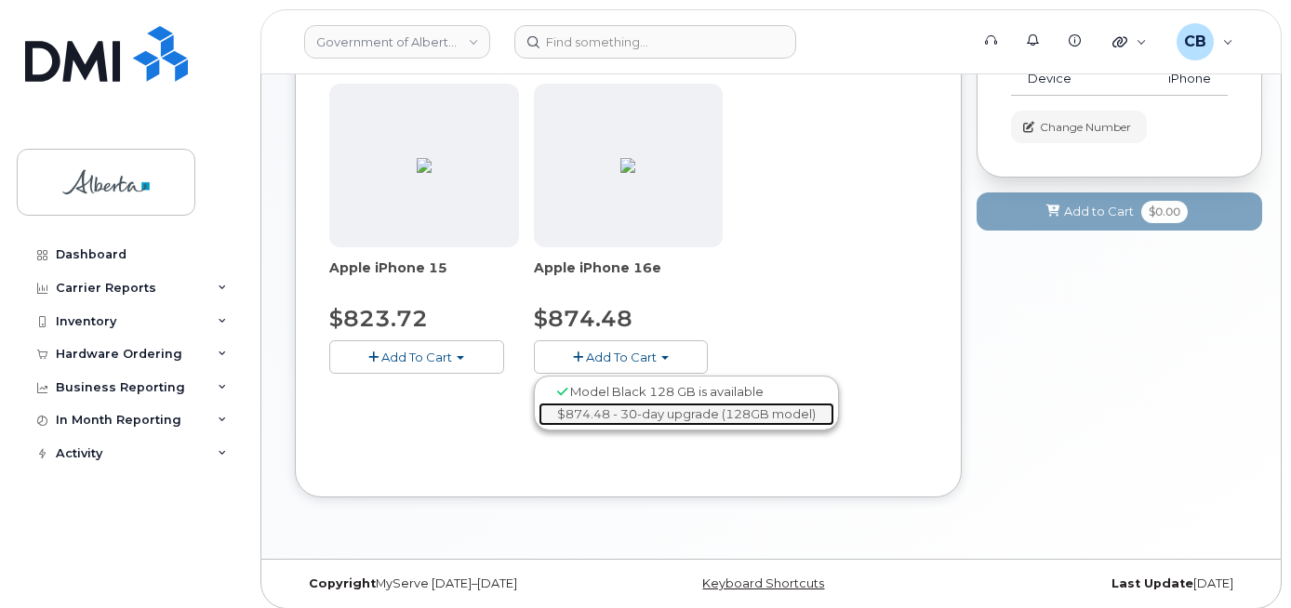
click at [631, 408] on link "$874.48 - 30-day upgrade (128GB model)" at bounding box center [686, 414] width 296 height 23
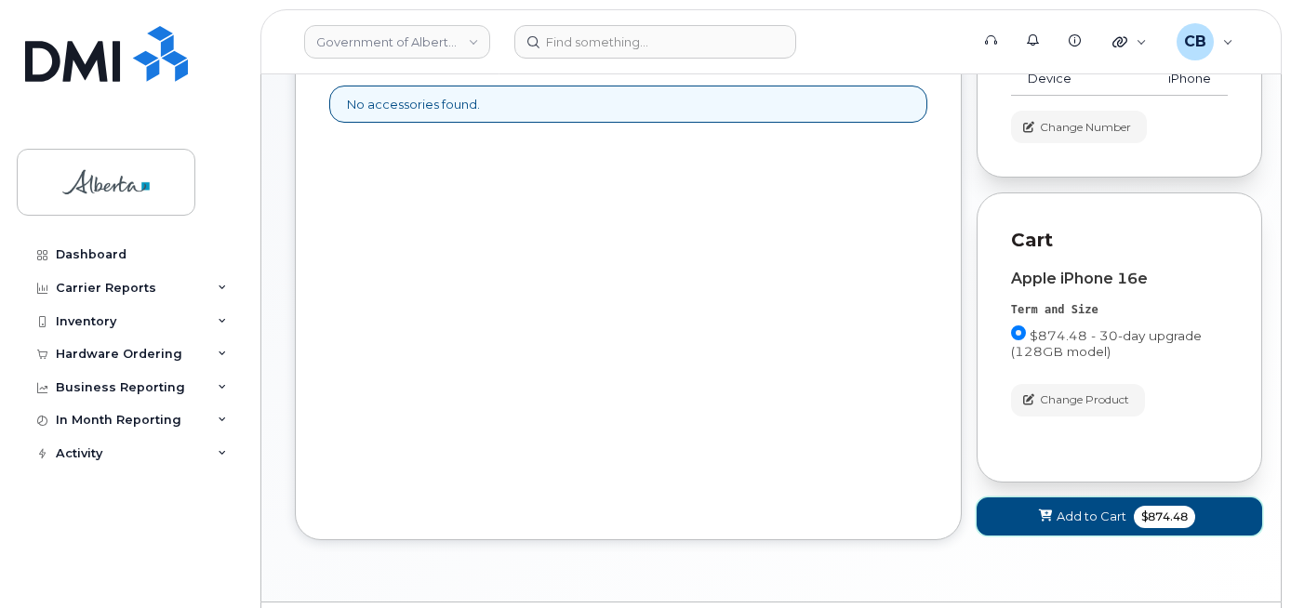
click at [1077, 506] on button "Add to Cart $874.48" at bounding box center [1118, 516] width 285 height 38
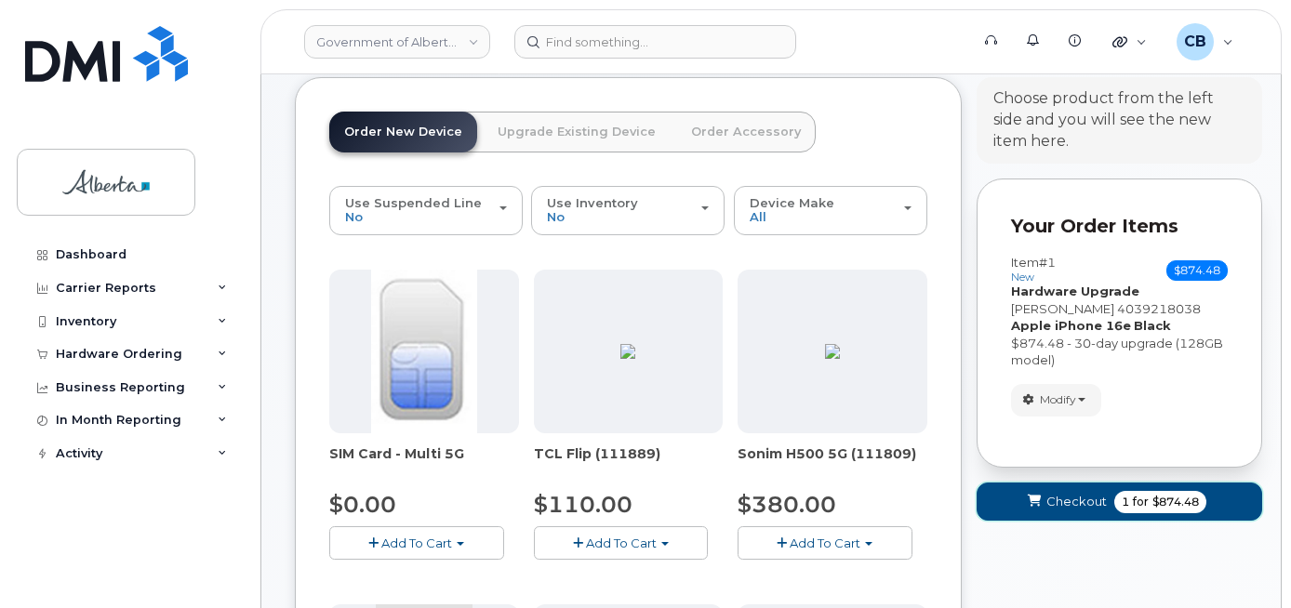
click at [1081, 503] on span "Checkout" at bounding box center [1076, 502] width 60 height 18
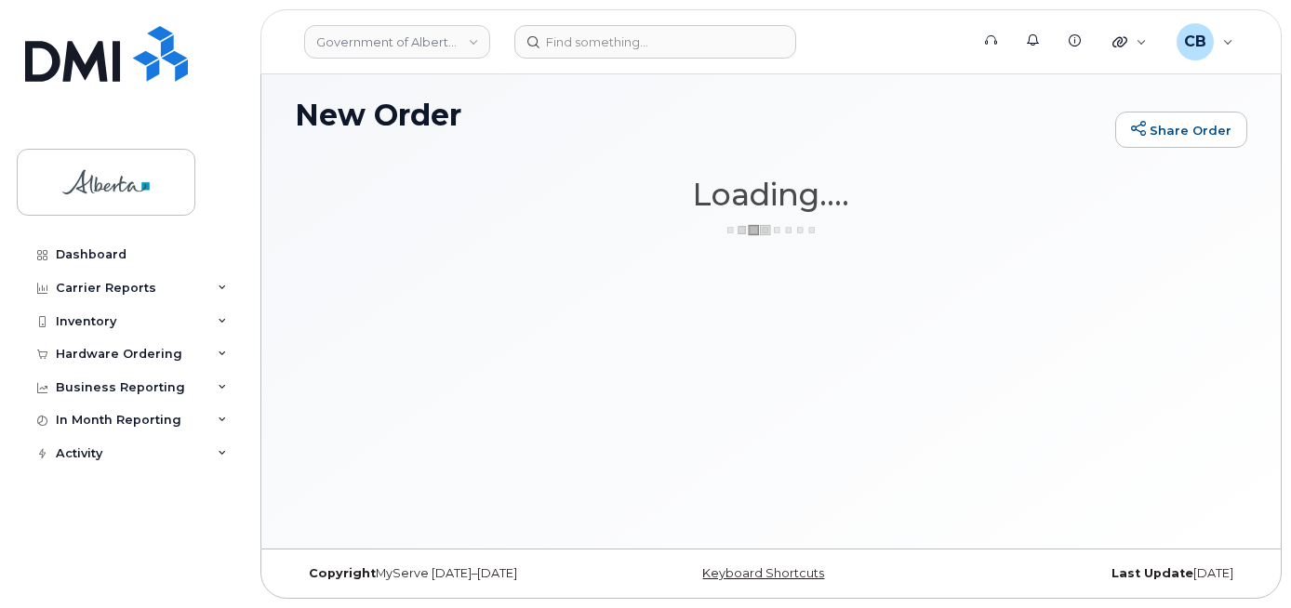
scroll to position [9, 0]
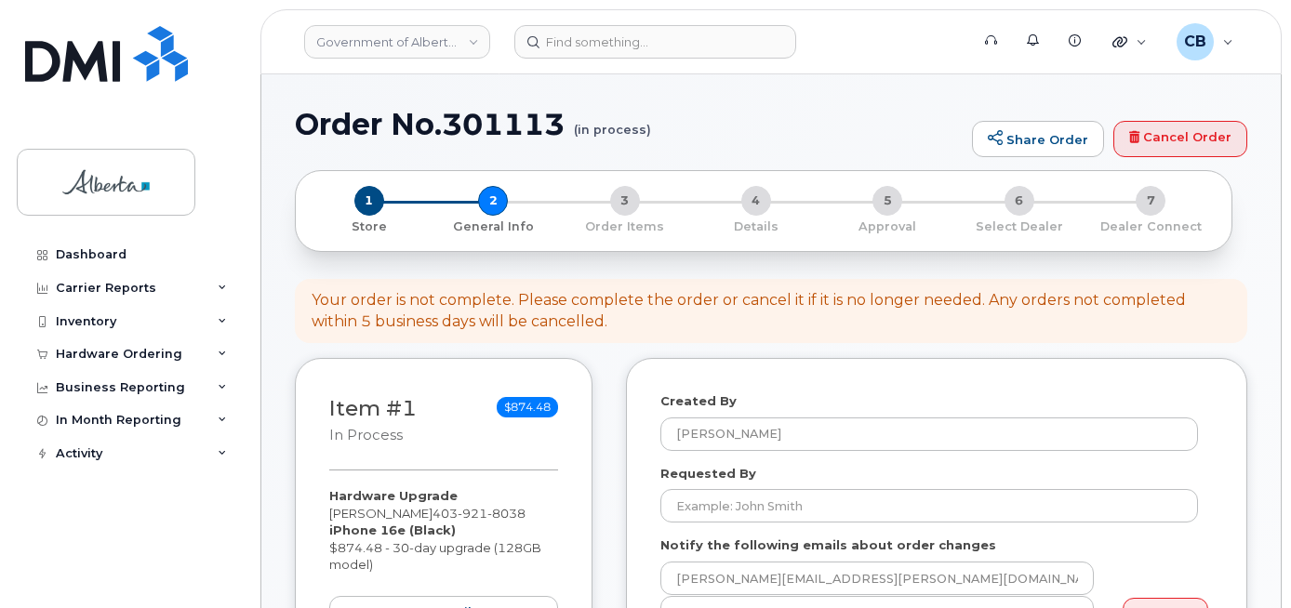
select select
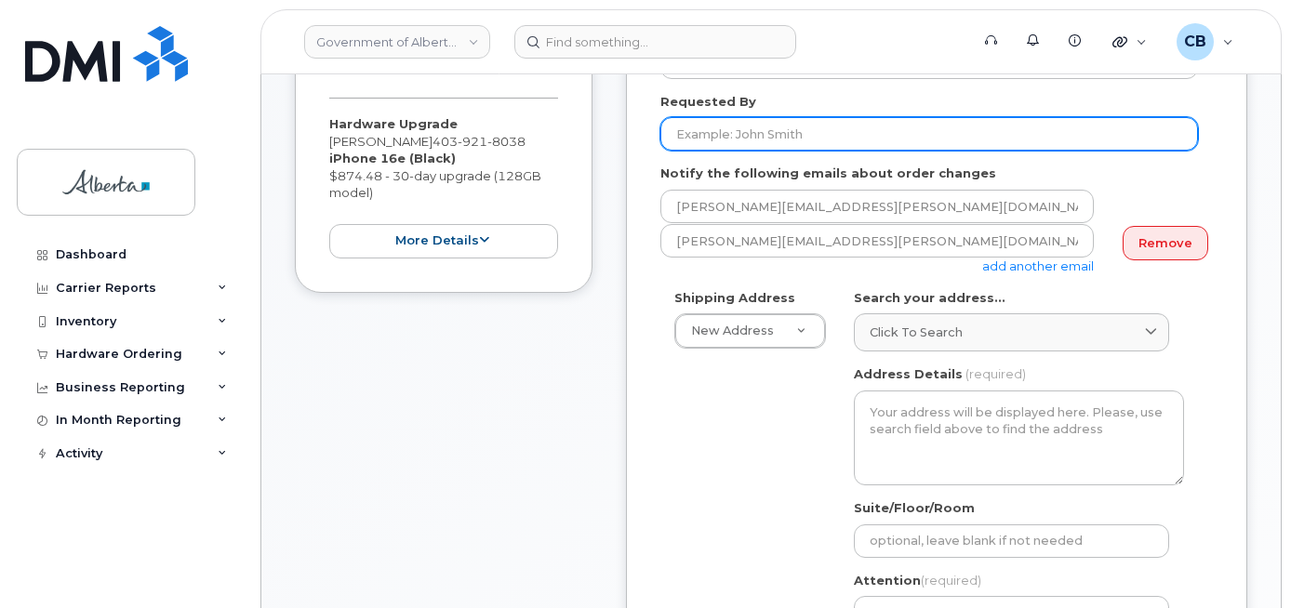
scroll to position [279, 0]
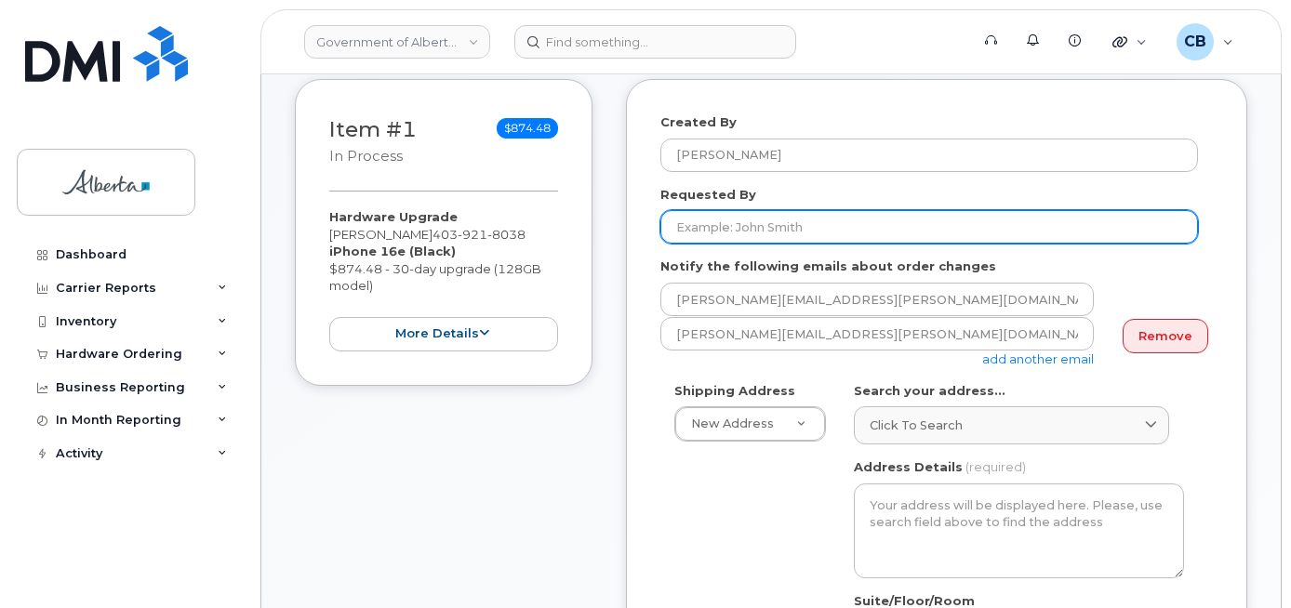
click at [696, 231] on input "Requested By" at bounding box center [928, 226] width 537 height 33
paste input "[PERSON_NAME][EMAIL_ADDRESS][PERSON_NAME][DOMAIN_NAME]"
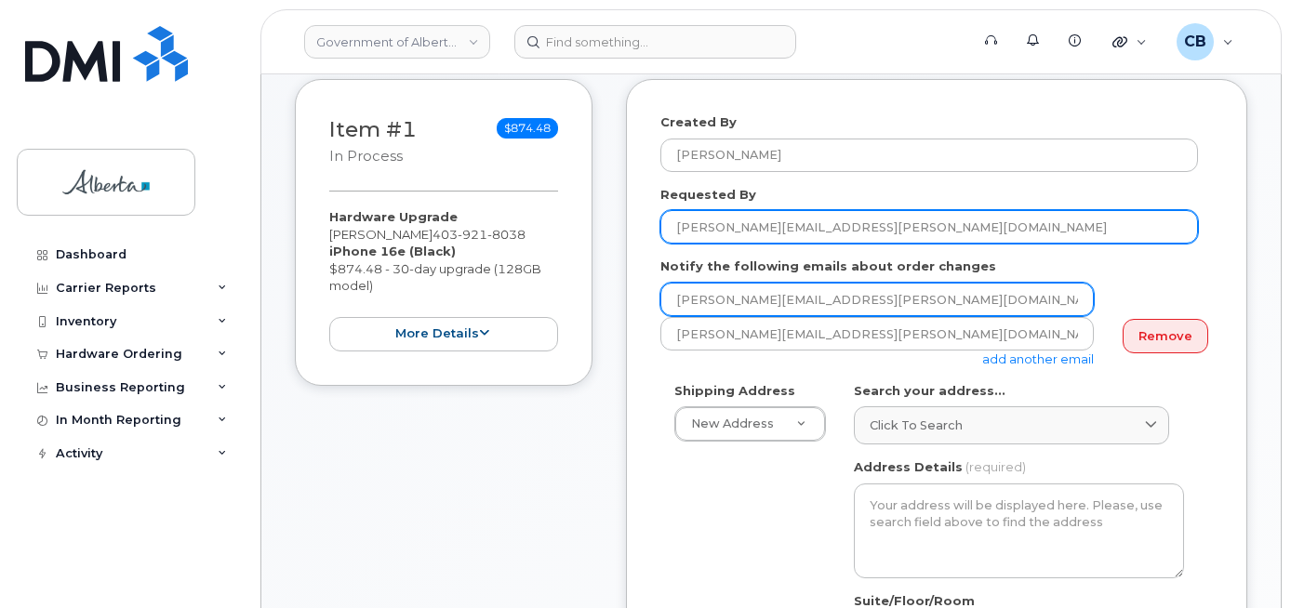
type input "Melissa.Chu@gov.ab.ca"
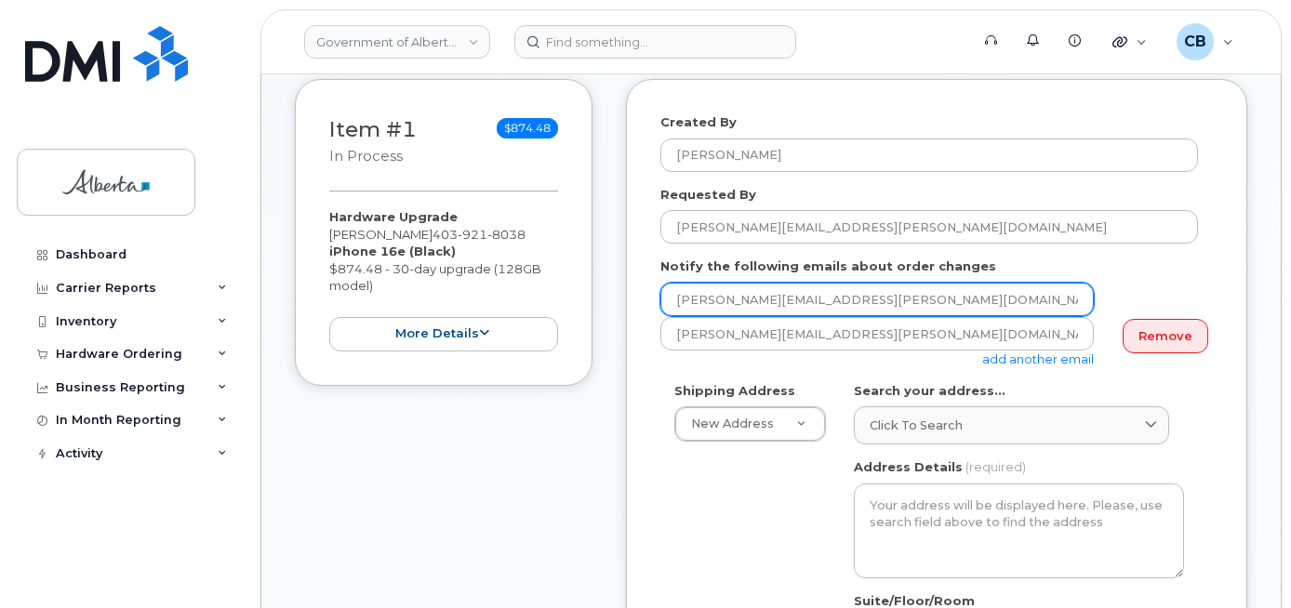
click at [693, 294] on input "michael.simon@gov.ab.ca" at bounding box center [876, 299] width 433 height 33
paste input "Melissa.Chu"
type input "Melissa.Chu@gov.ab.ca"
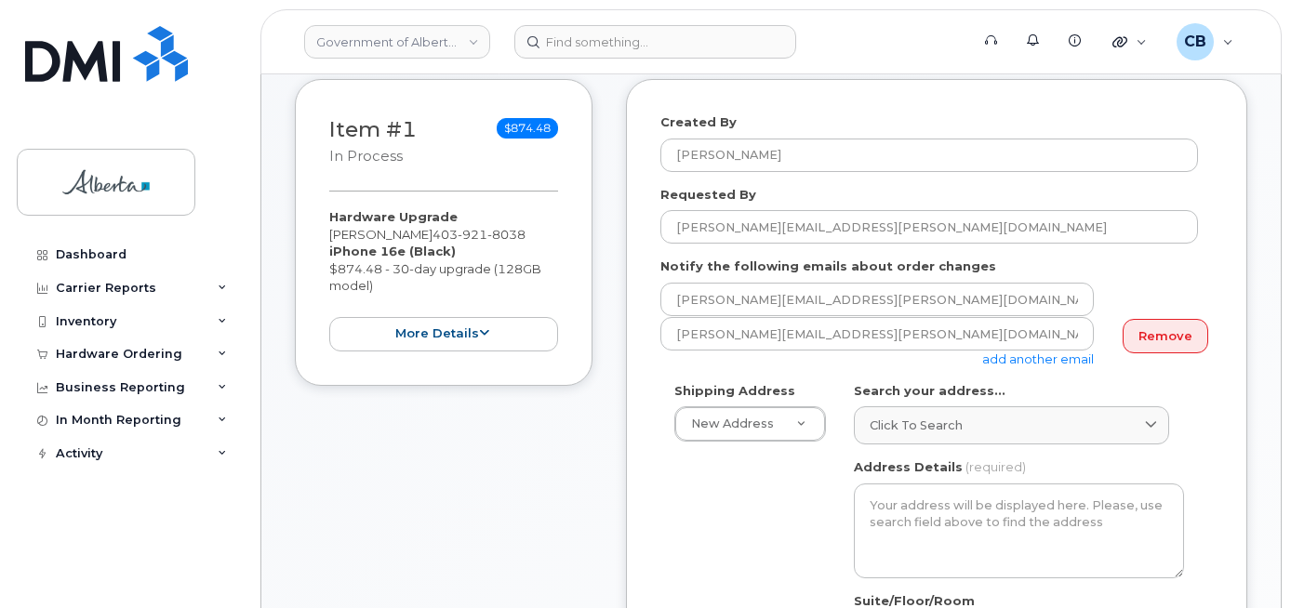
click at [1065, 359] on link "add another email" at bounding box center [1038, 358] width 112 height 15
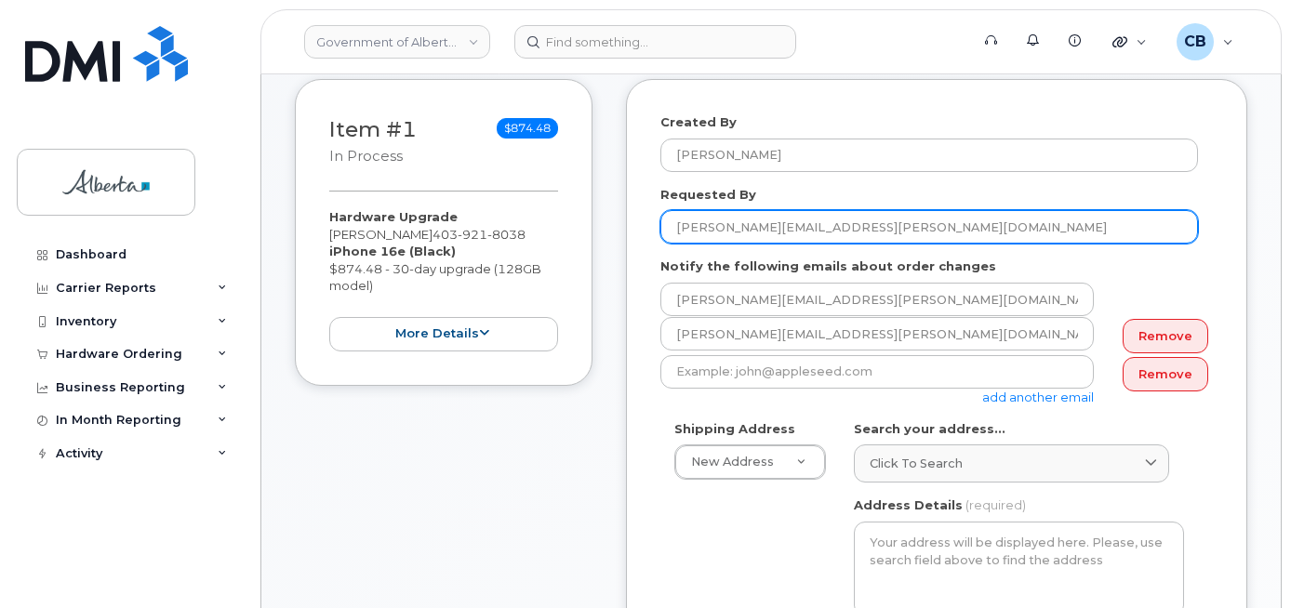
drag, startPoint x: 825, startPoint y: 228, endPoint x: 752, endPoint y: 225, distance: 72.6
click at [752, 225] on input "Melissa.Chu@gov.ab.ca" at bounding box center [928, 226] width 537 height 33
type input "Melissa Chu"
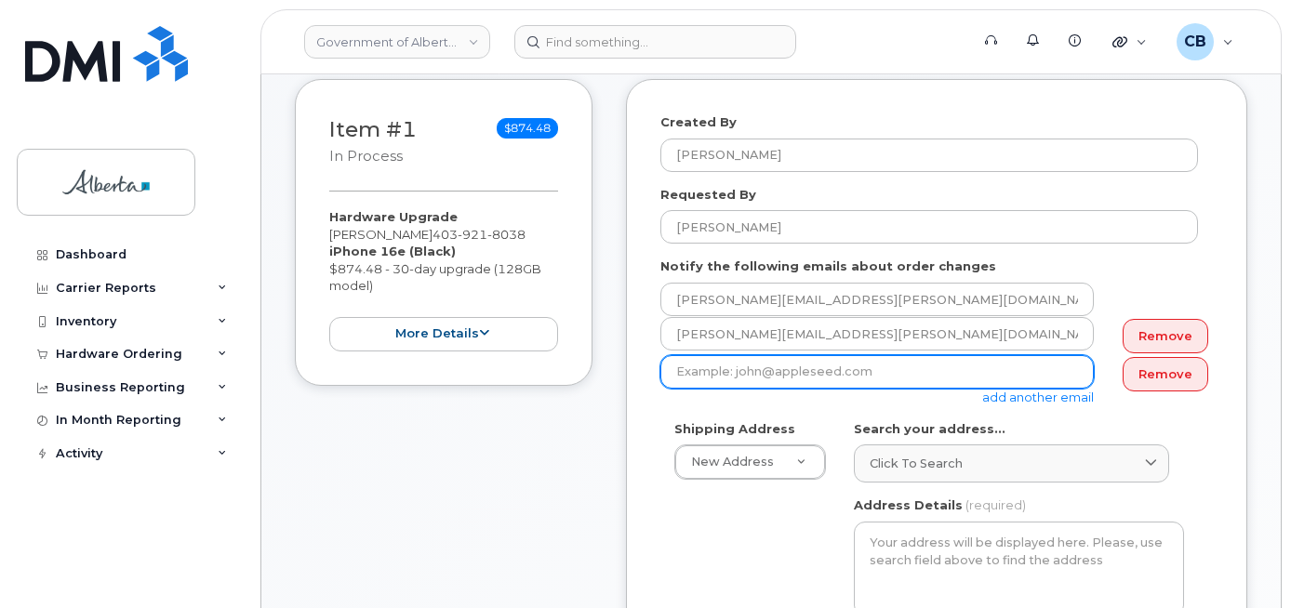
click at [710, 376] on input "email" at bounding box center [876, 371] width 433 height 33
paste input "Catherine.Patrick@gov.ab.ca"
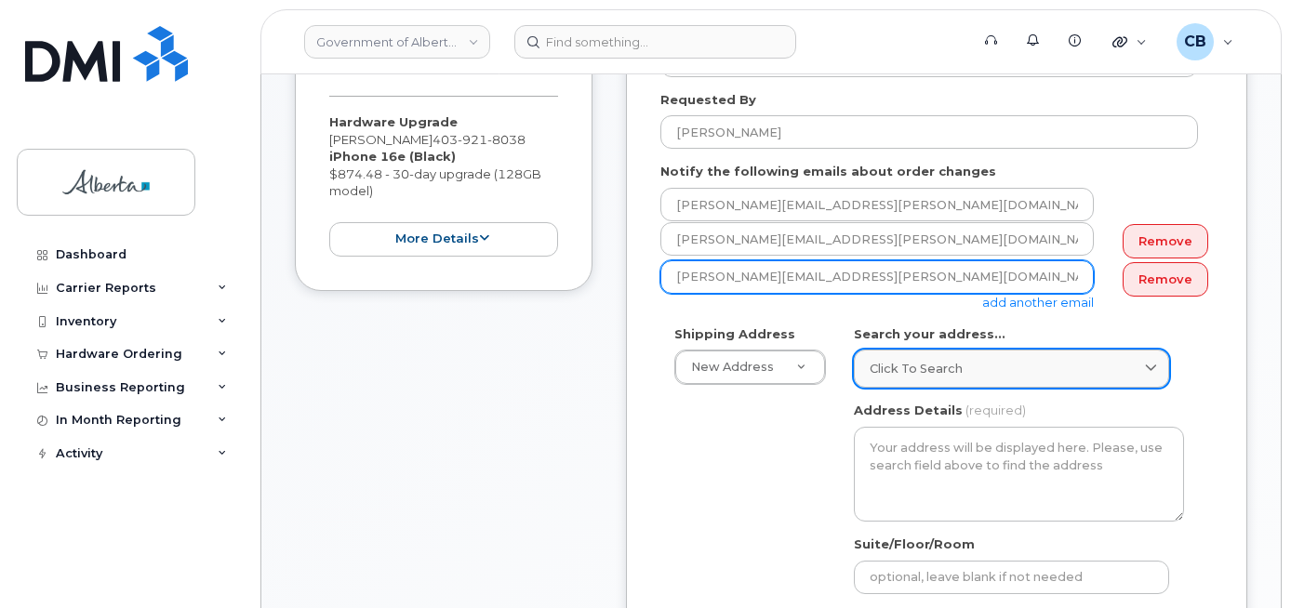
scroll to position [465, 0]
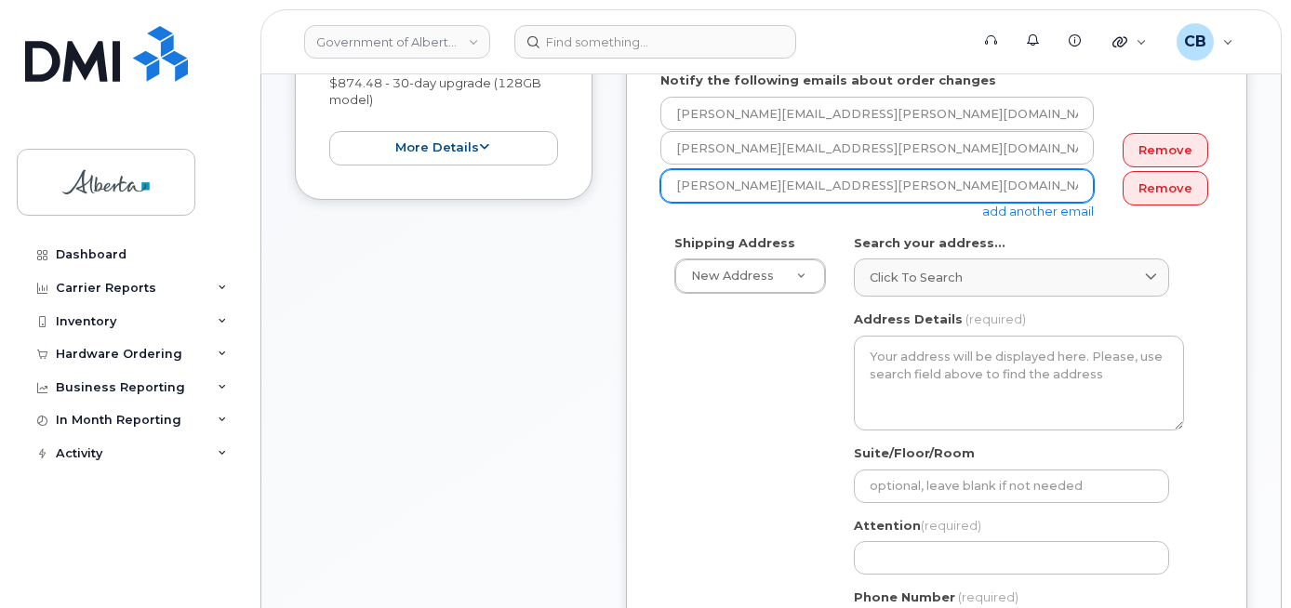
type input "Catherine.Patrick@gov.ab.ca"
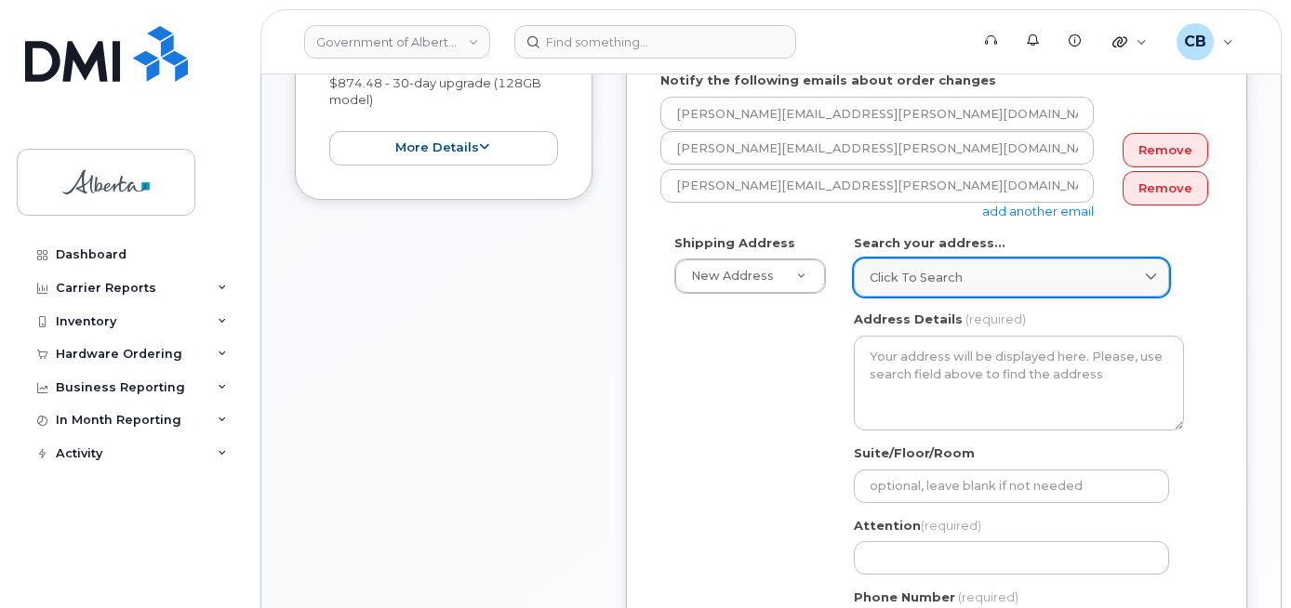
click at [906, 272] on span "Click to search" at bounding box center [915, 278] width 93 height 18
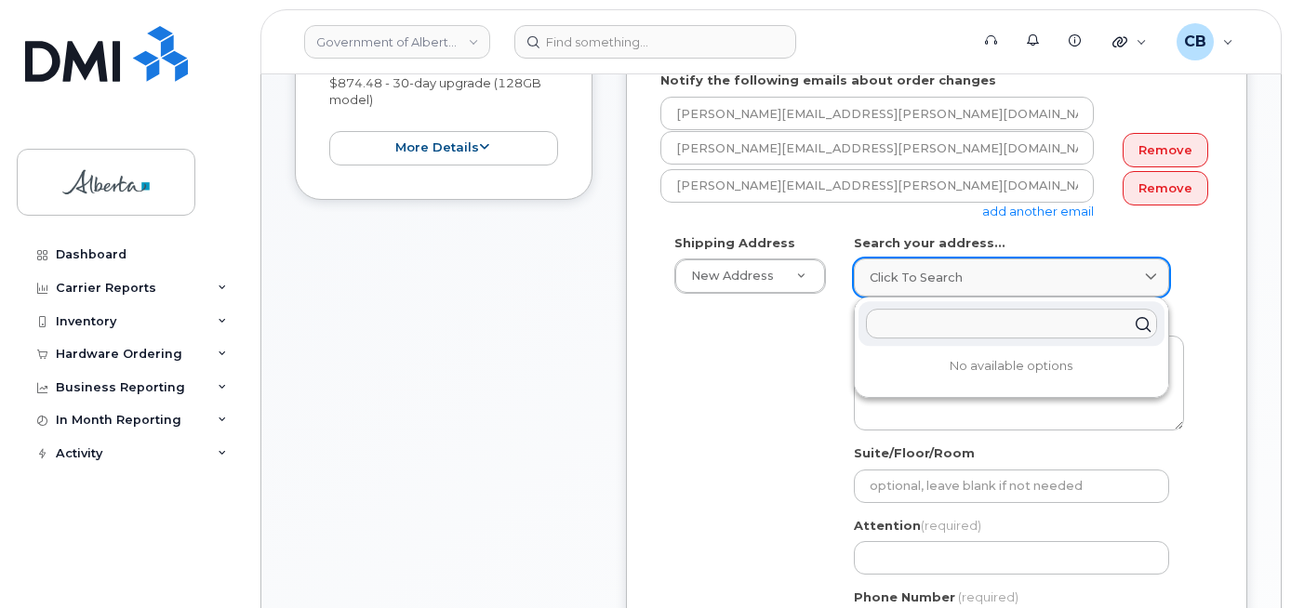
paste input "639 - 5 Avenue S. W."
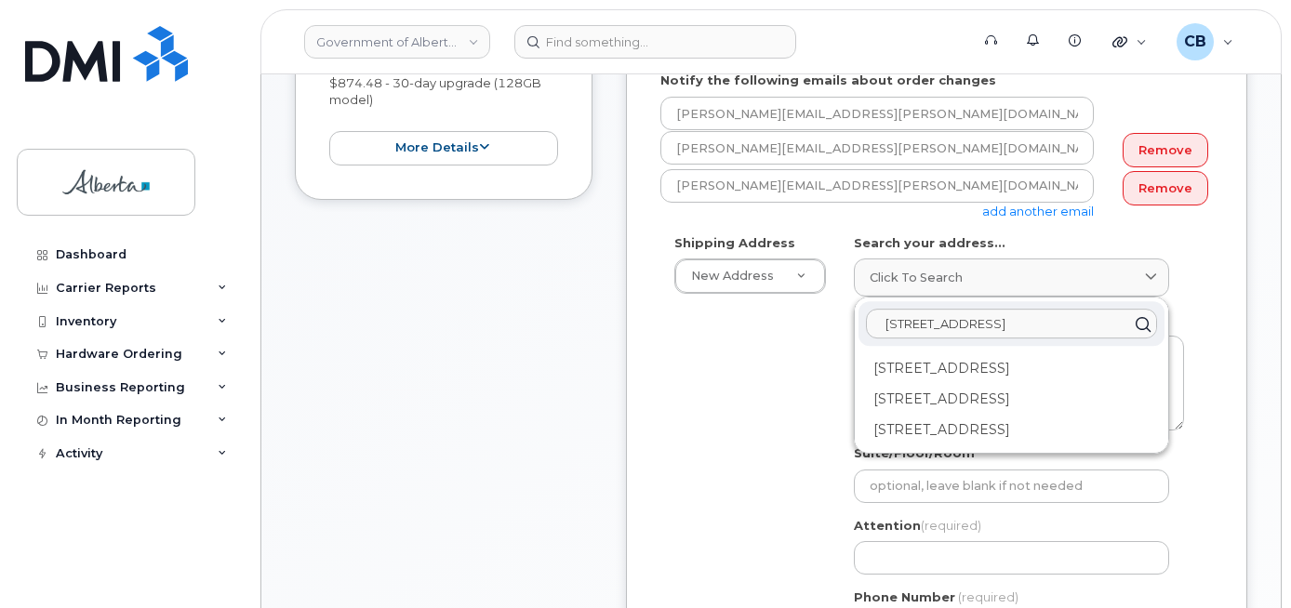
type input "639 - 5 Avenue S. W."
click at [1022, 425] on div "639 5 Ave SW Calgary AB T2P 0M9" at bounding box center [1011, 430] width 306 height 31
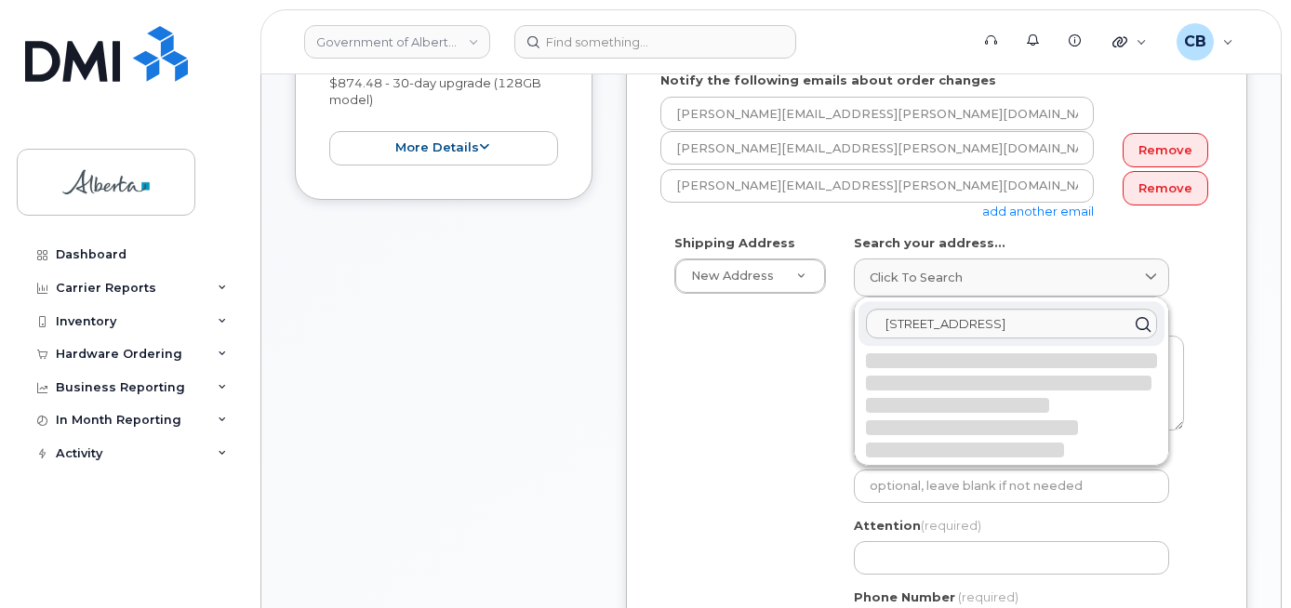
select select
type textarea "639 5 Ave SW CALGARY AB T2P 0M9 CANADA"
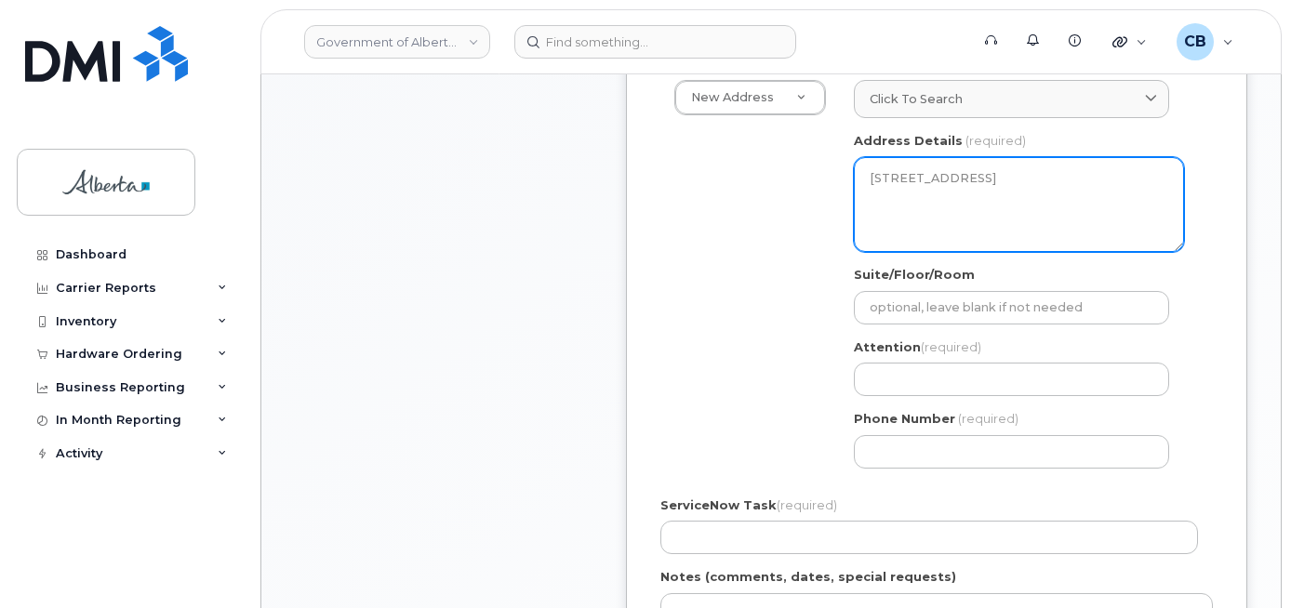
scroll to position [651, 0]
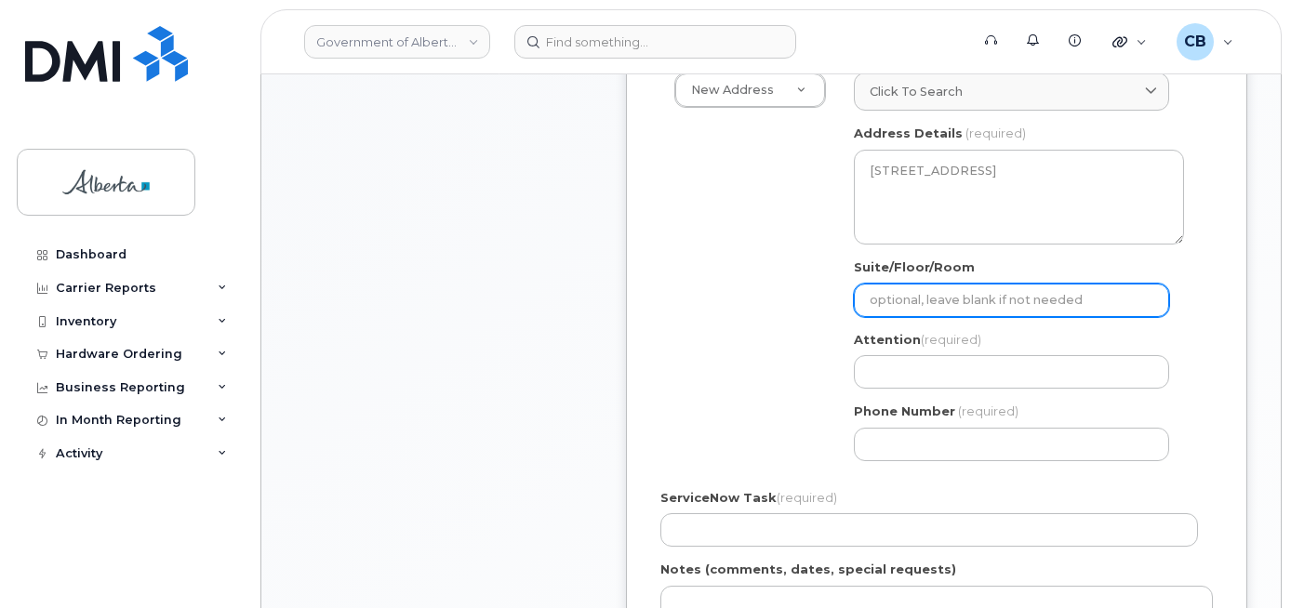
click at [907, 312] on input "Suite/Floor/Room" at bounding box center [1011, 300] width 315 height 33
paste input "16th Floor"
select select
click at [908, 304] on input "16th Floor" at bounding box center [1011, 300] width 315 height 33
type input "16th Floor"
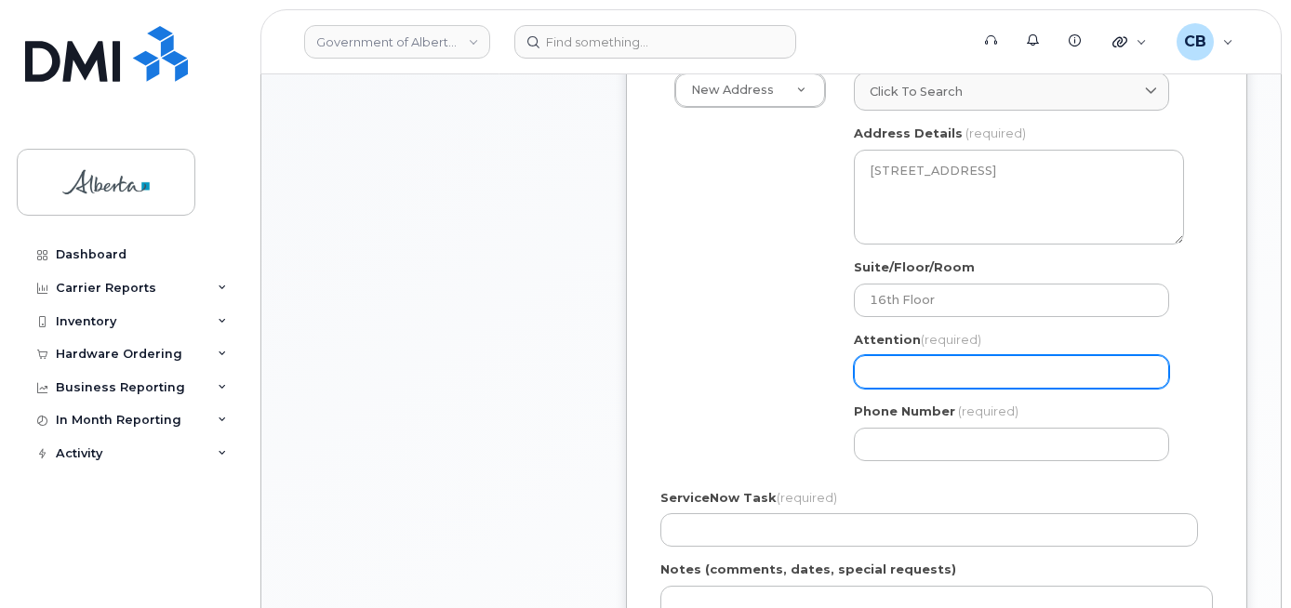
click at [929, 382] on input "Attention (required)" at bounding box center [1011, 371] width 315 height 33
paste input "[PERSON_NAME]"
select select
type input "[PERSON_NAME]"
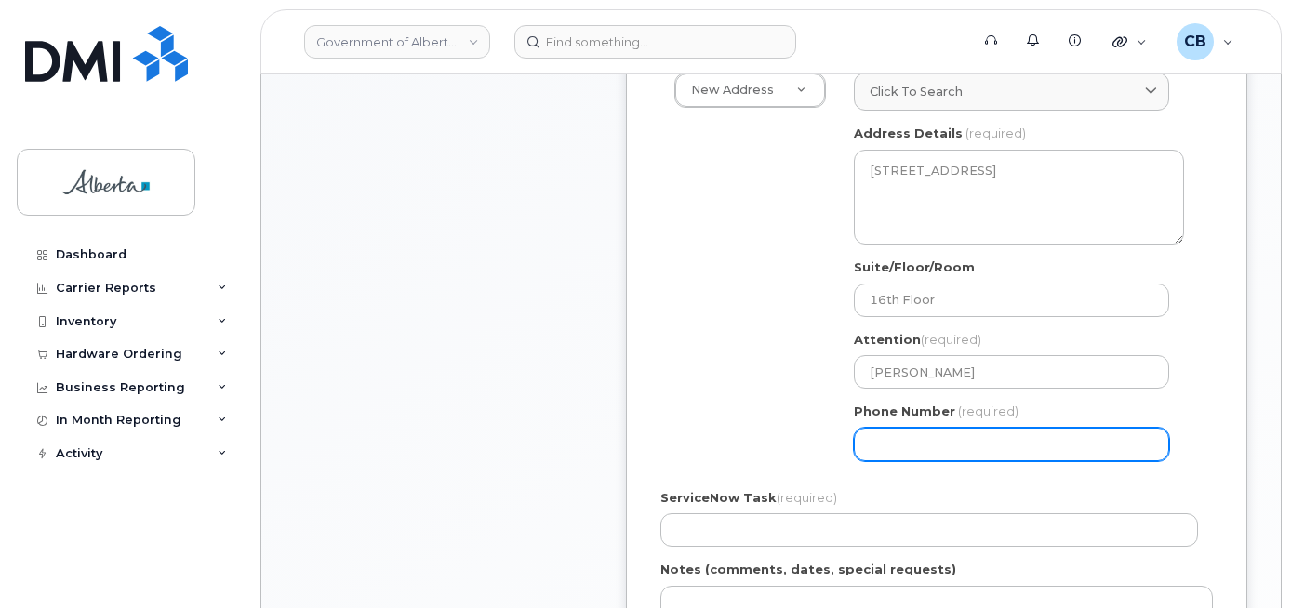
click at [869, 447] on input "Phone Number" at bounding box center [1011, 444] width 315 height 33
paste input "8257346554"
select select
type input "8257346554"
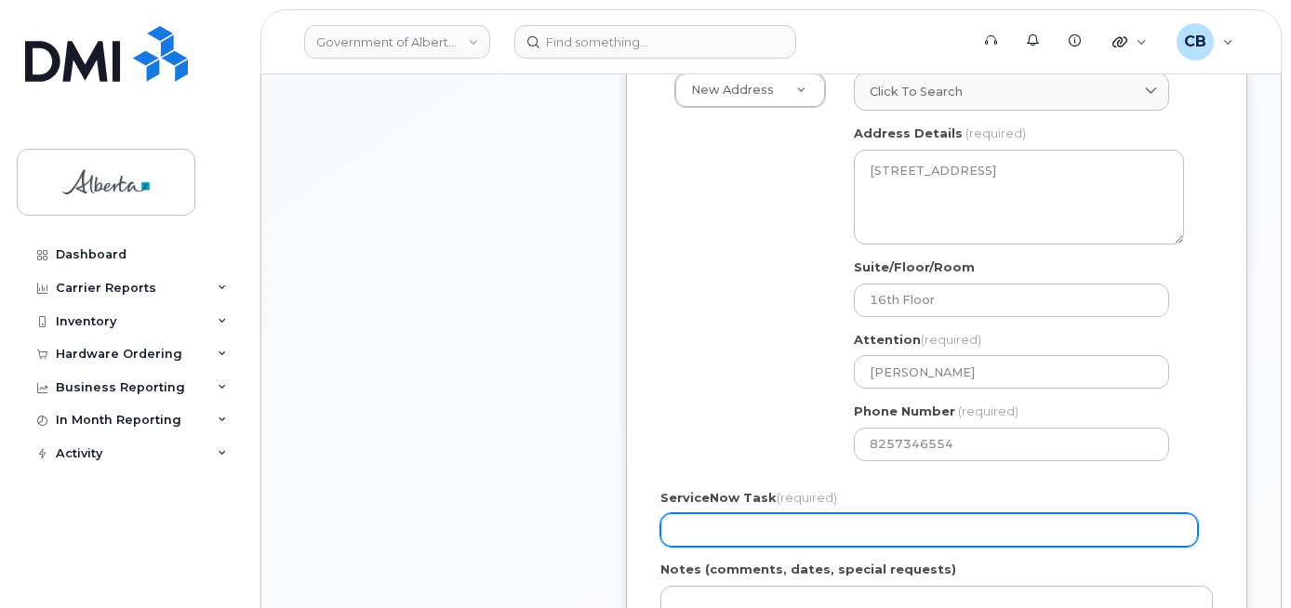
click at [680, 536] on input "ServiceNow Task (required)" at bounding box center [928, 529] width 537 height 33
paste input "SCTASK0850288"
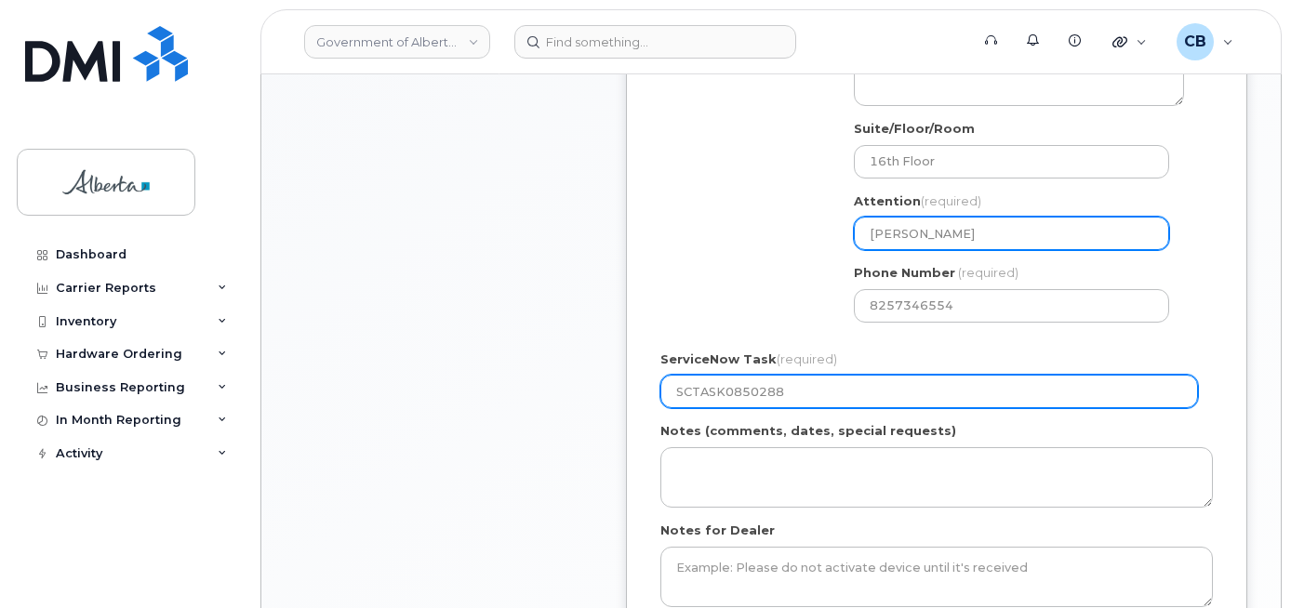
scroll to position [1023, 0]
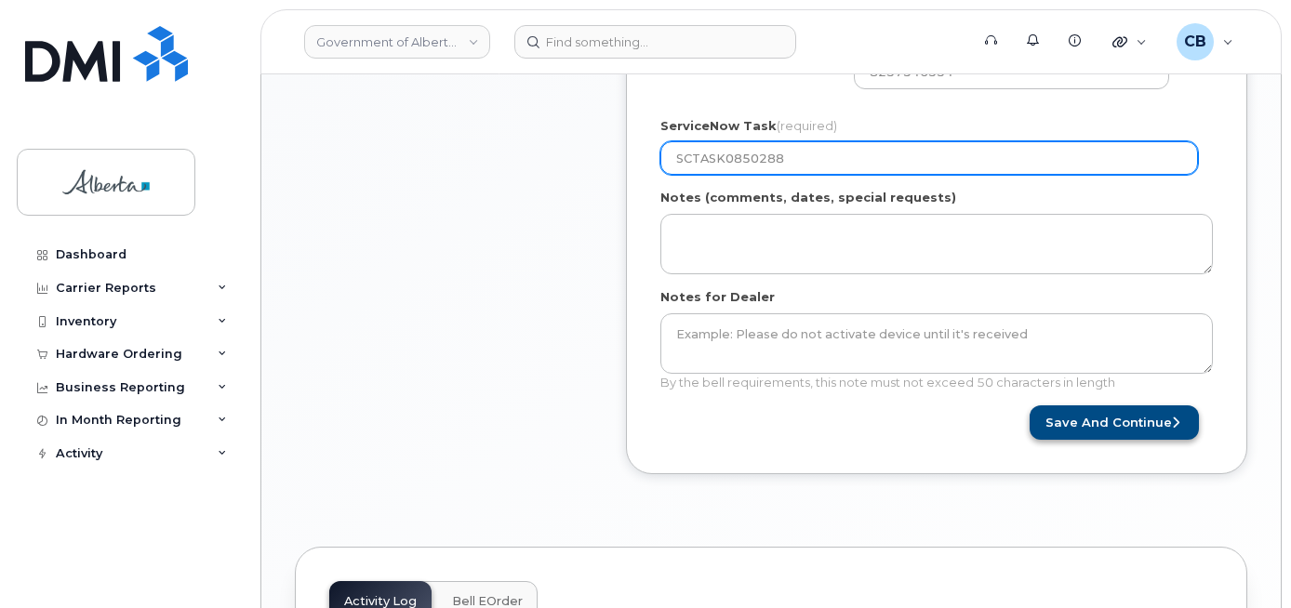
type input "SCTASK0850288"
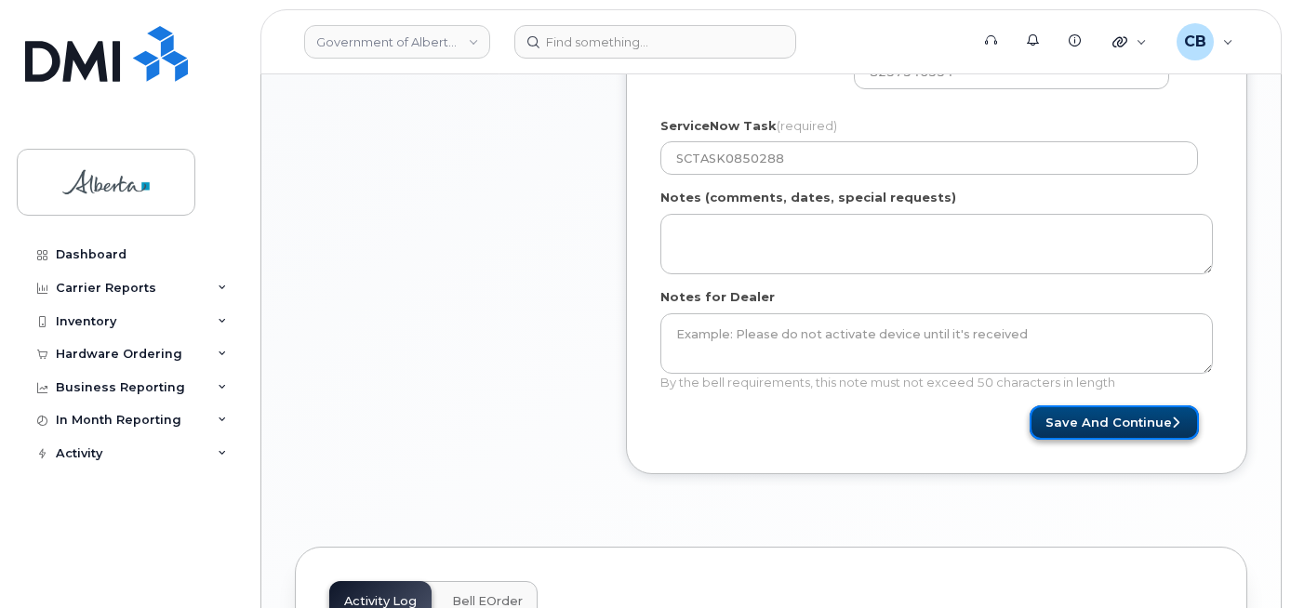
click at [1091, 422] on button "Save and Continue" at bounding box center [1113, 422] width 169 height 34
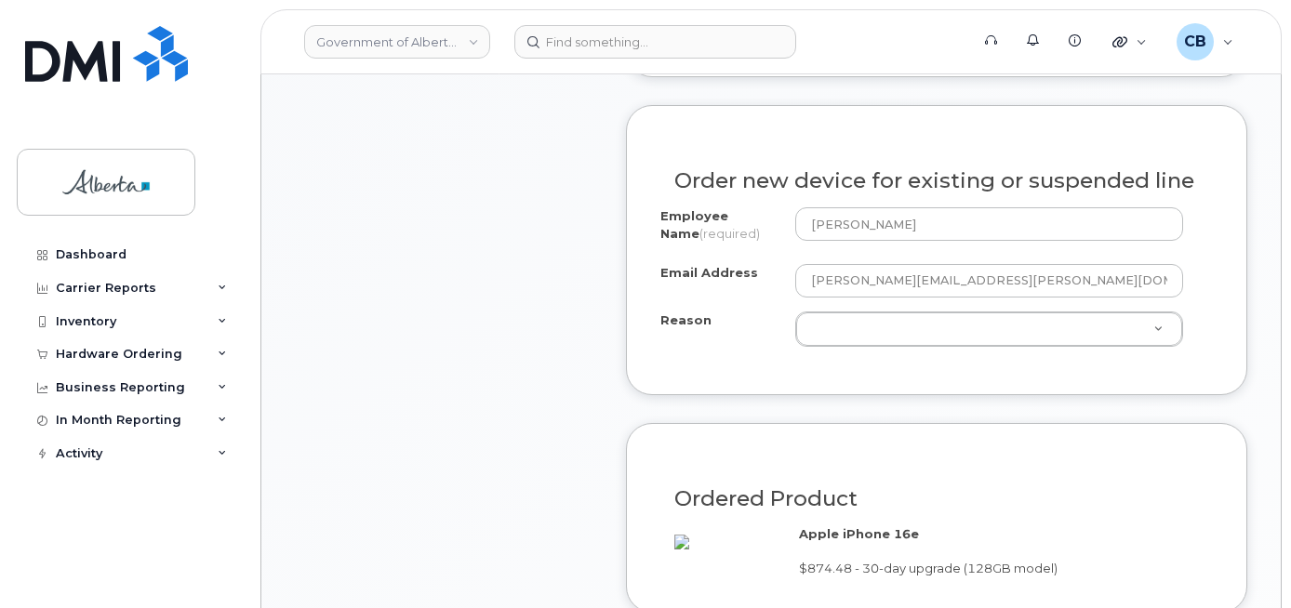
scroll to position [961, 0]
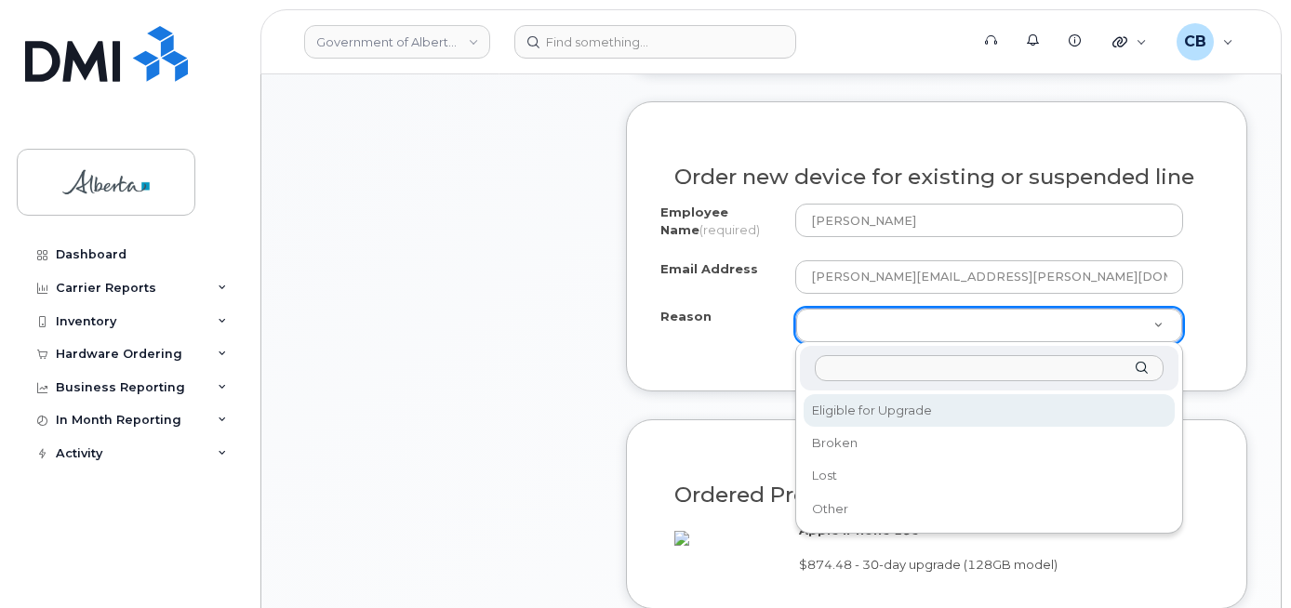
select select "eligible_for_upgrade"
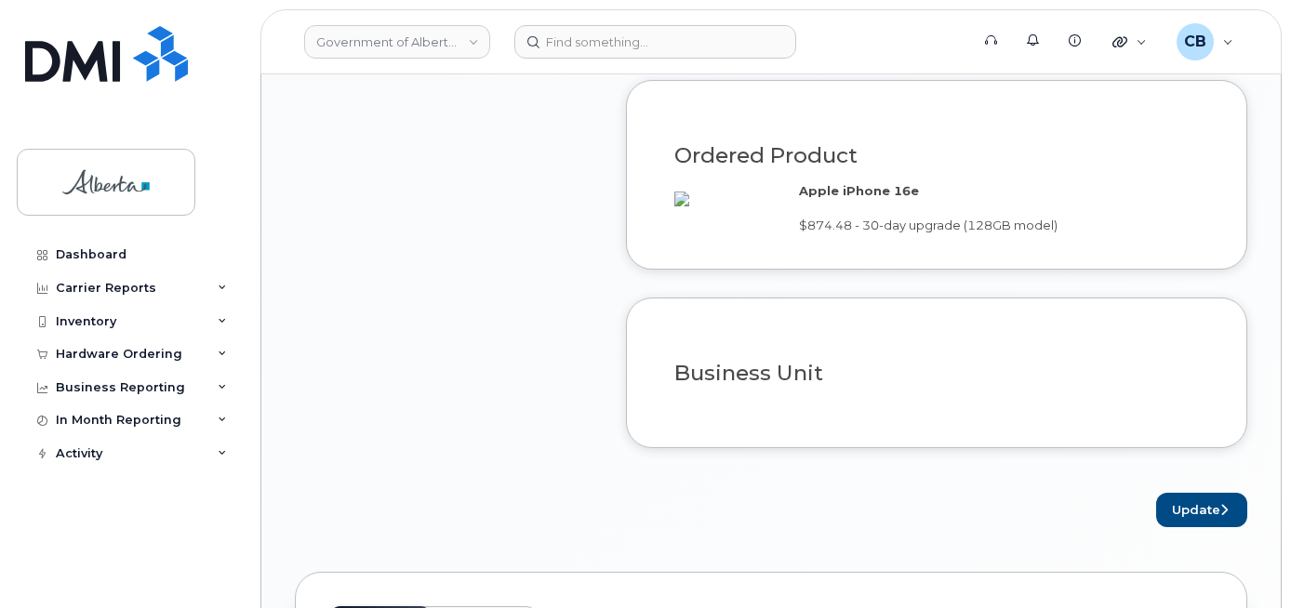
scroll to position [1333, 0]
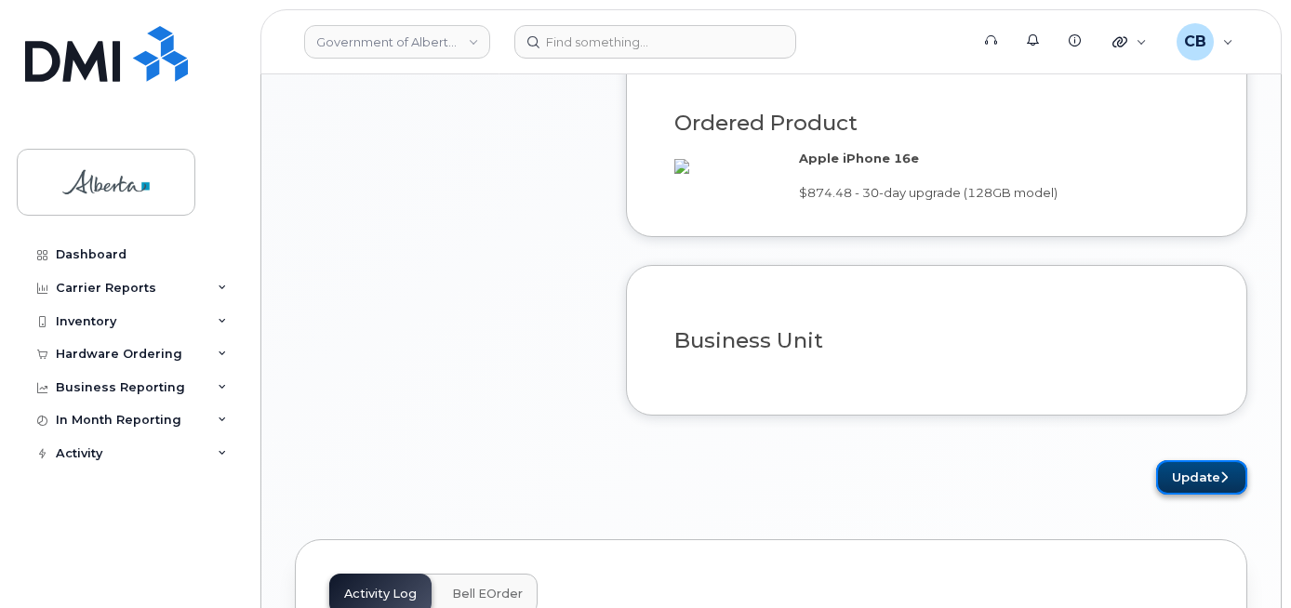
click at [1198, 495] on button "Update" at bounding box center [1201, 477] width 91 height 34
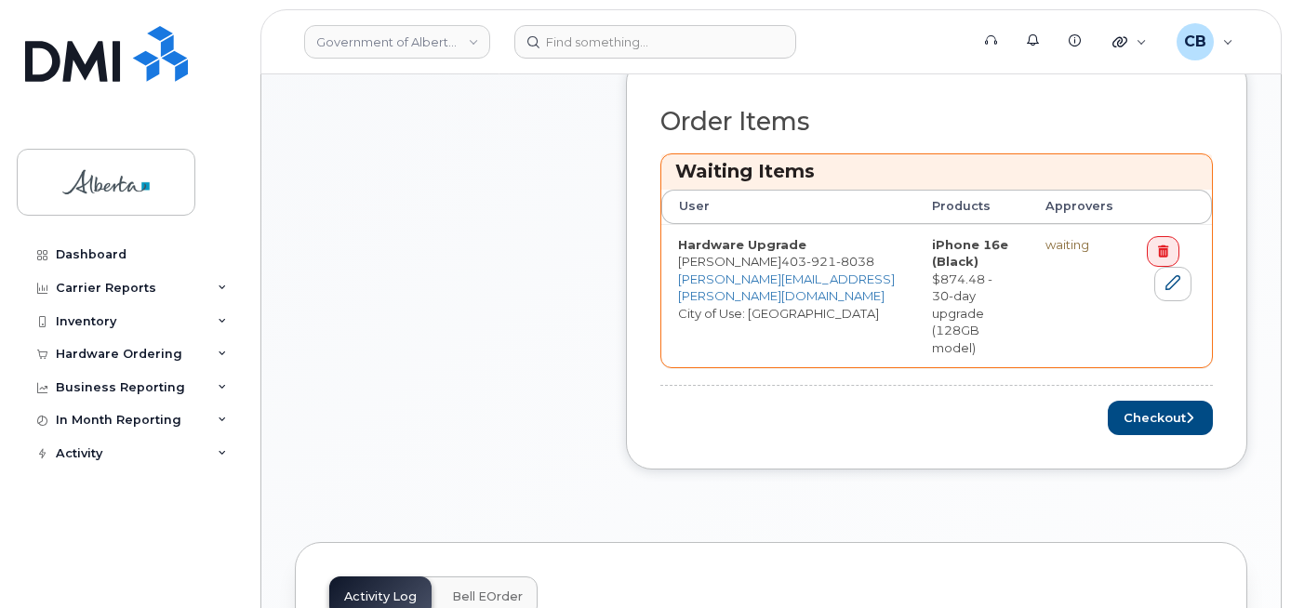
scroll to position [837, 0]
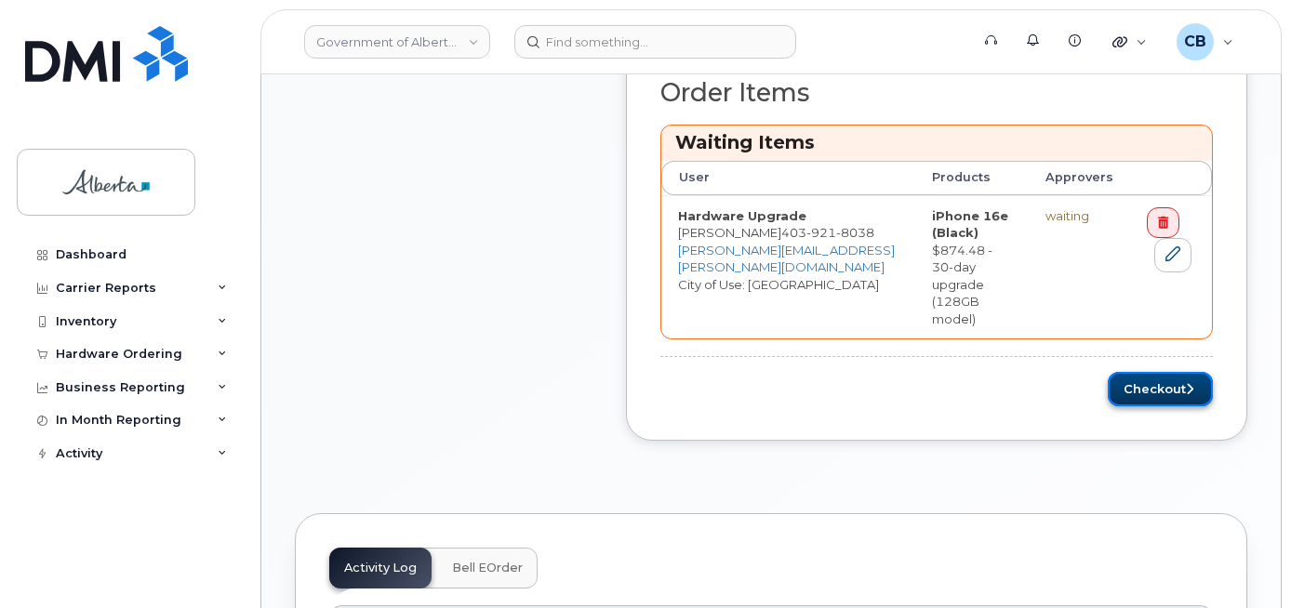
click at [1144, 372] on button "Checkout" at bounding box center [1159, 389] width 105 height 34
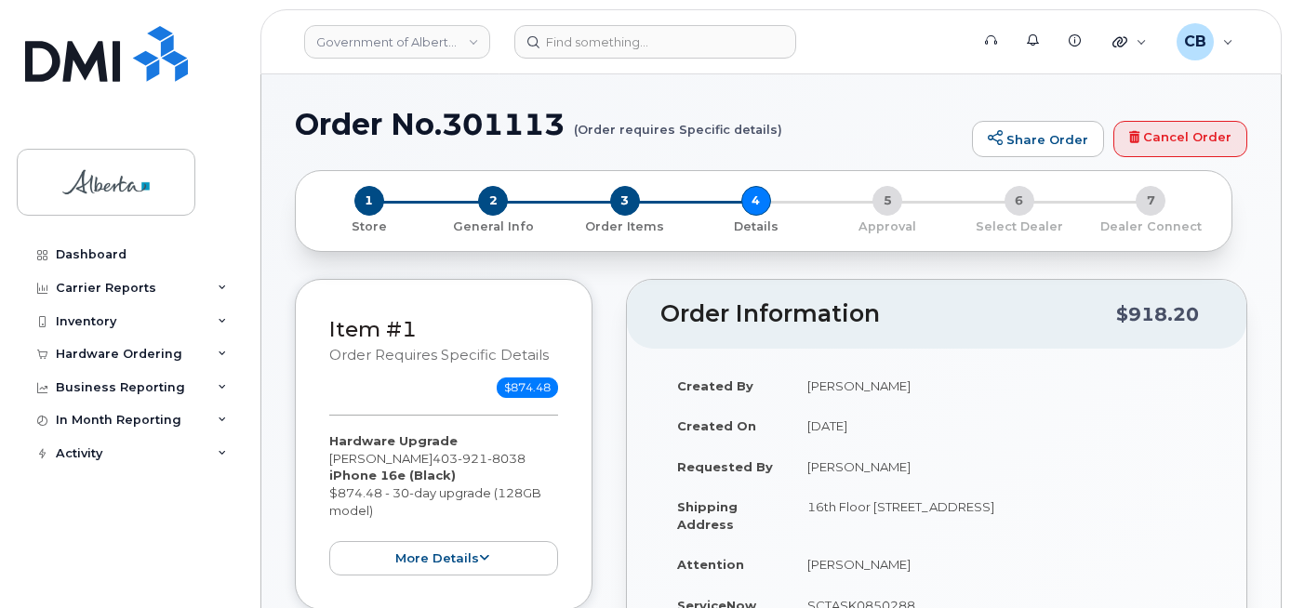
select select
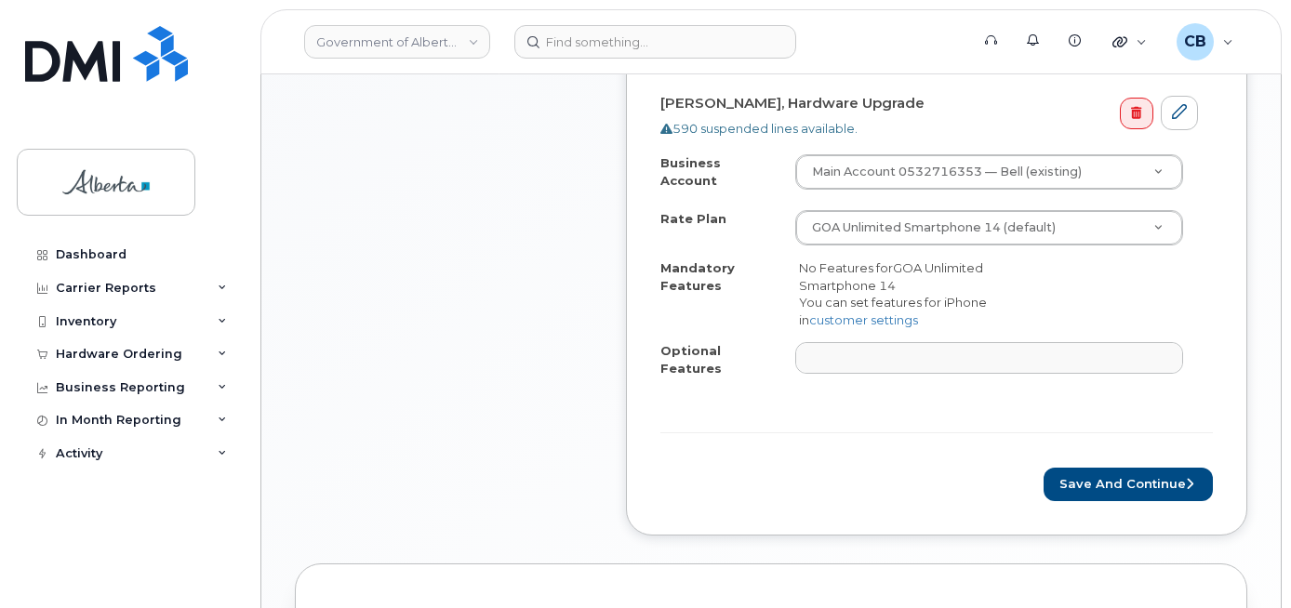
scroll to position [744, 0]
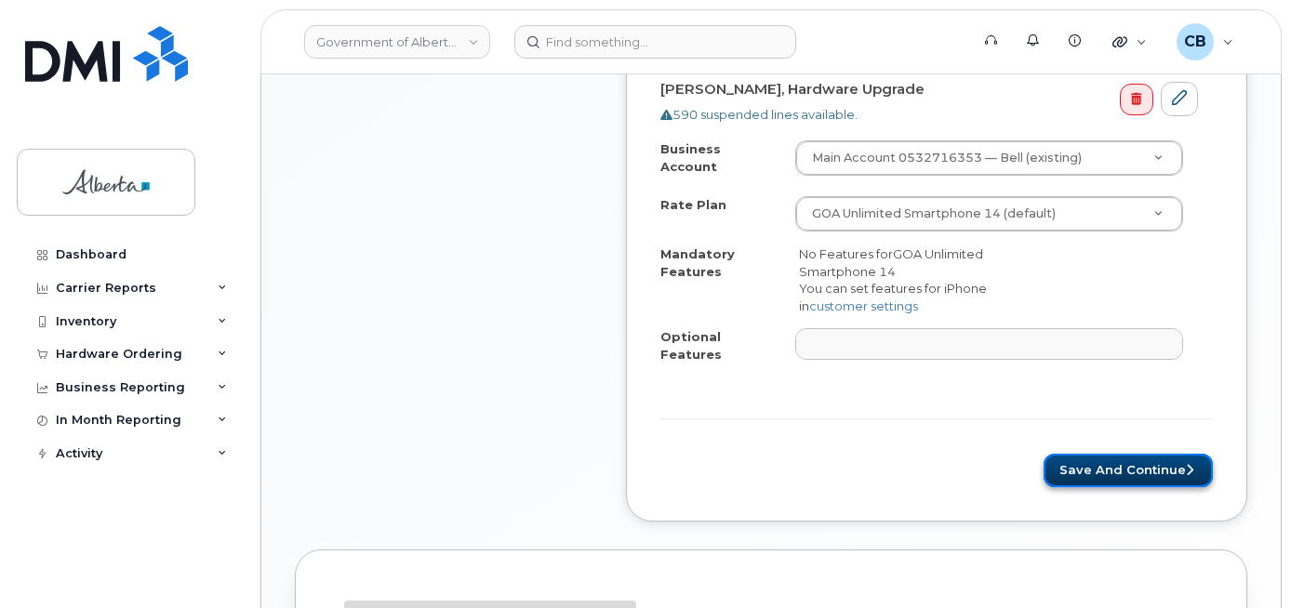
click at [1135, 456] on button "Save and Continue" at bounding box center [1127, 471] width 169 height 34
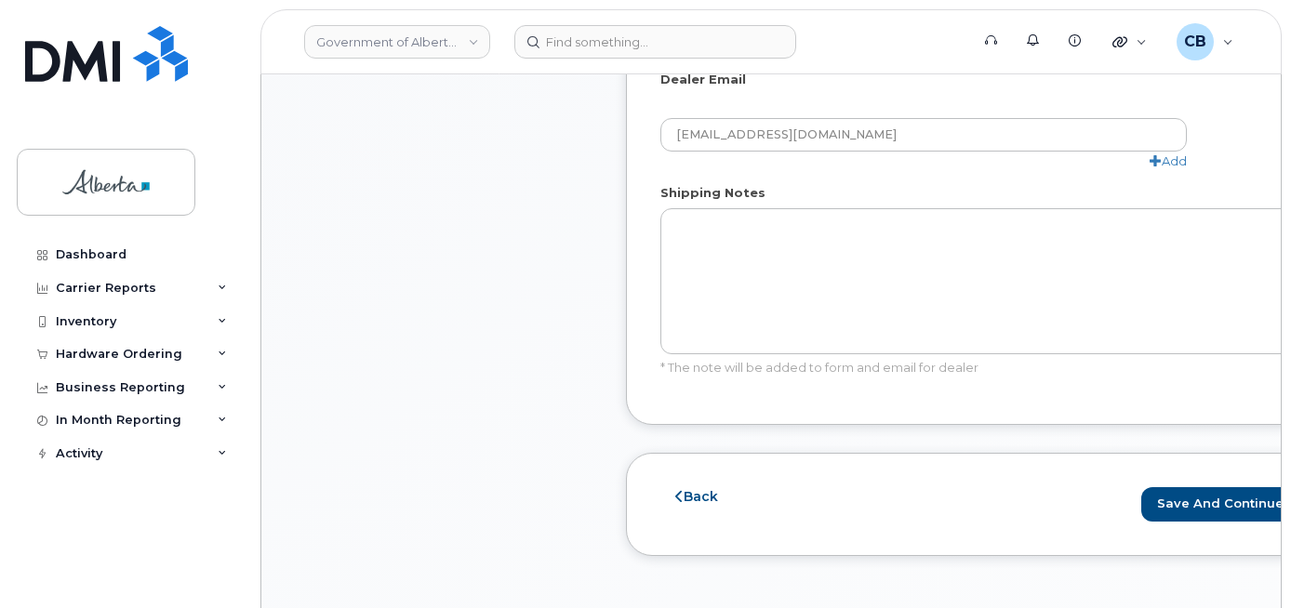
scroll to position [1209, 0]
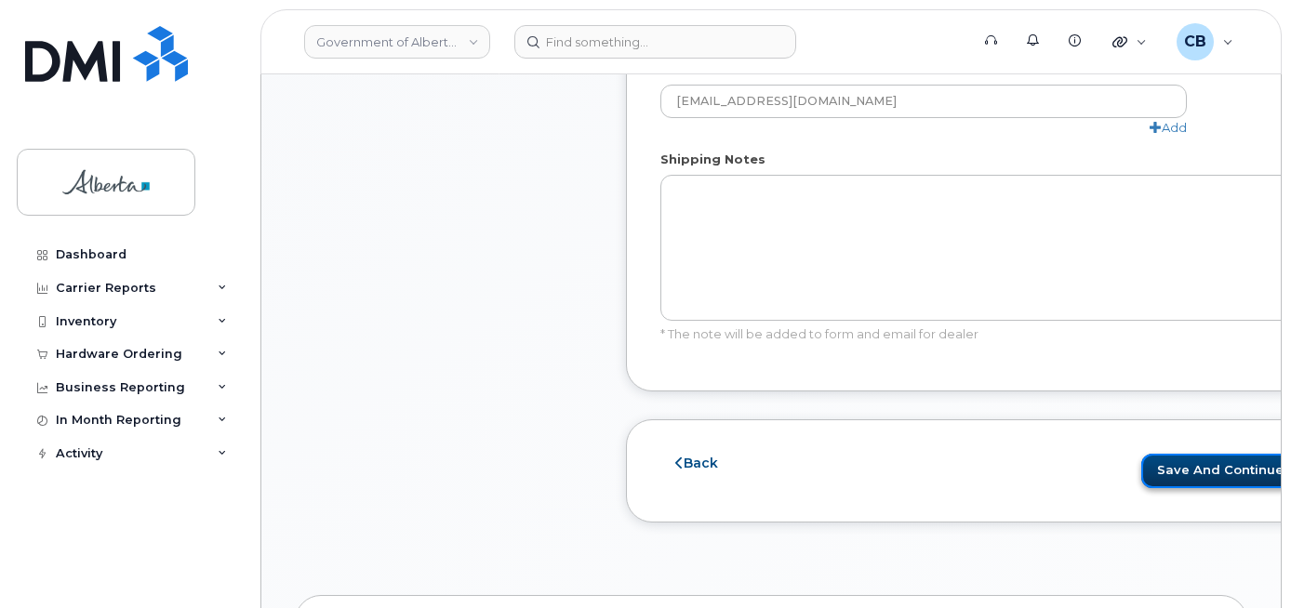
click at [1160, 477] on button "Save and Continue" at bounding box center [1225, 471] width 169 height 34
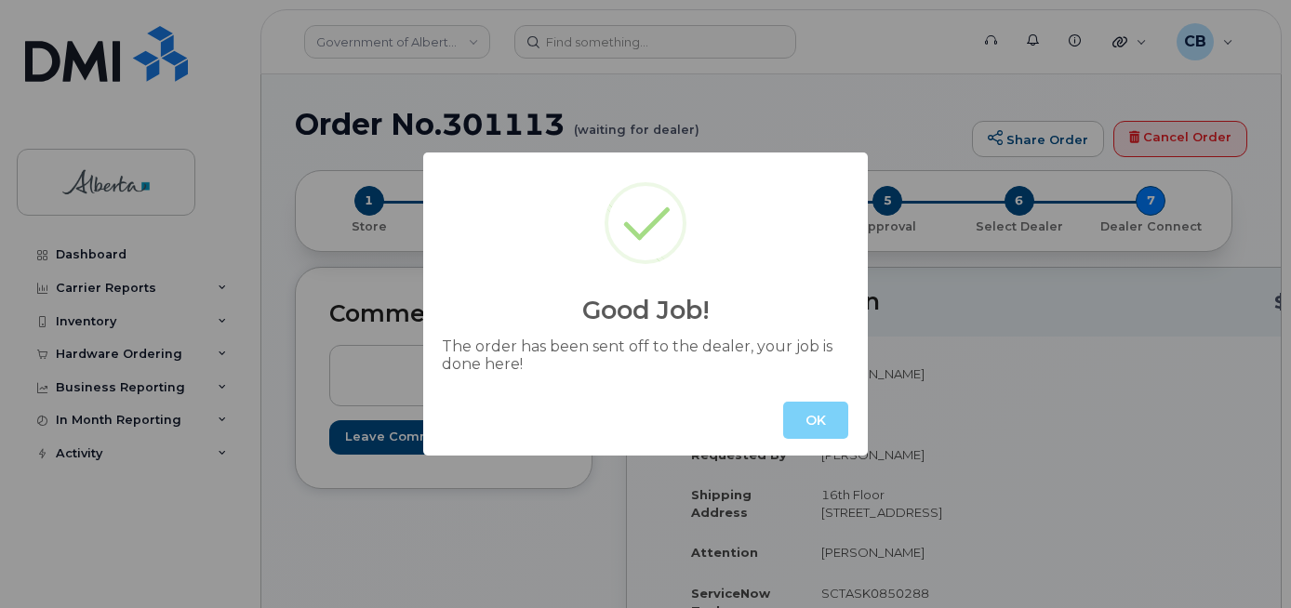
click at [819, 427] on button "OK" at bounding box center [815, 420] width 65 height 37
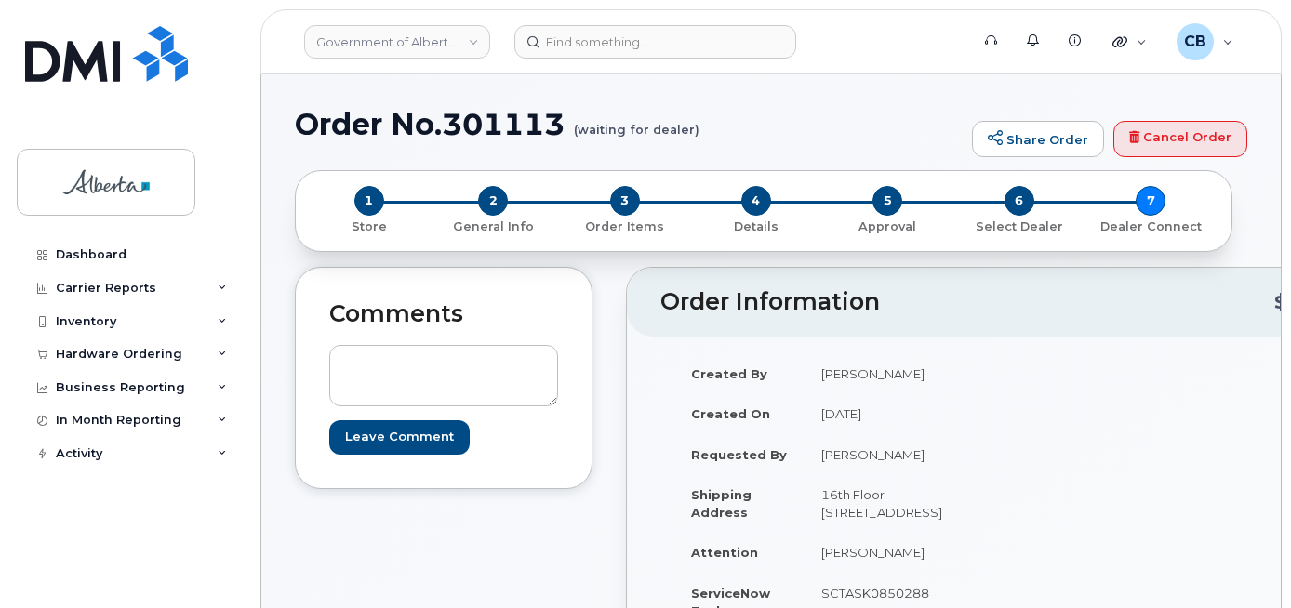
click at [497, 132] on h1 "Order No.301113 (waiting for dealer)" at bounding box center [629, 124] width 668 height 33
click at [497, 131] on h1 "Order No.301113 (waiting for dealer)" at bounding box center [629, 124] width 668 height 33
copy h1 "301113"
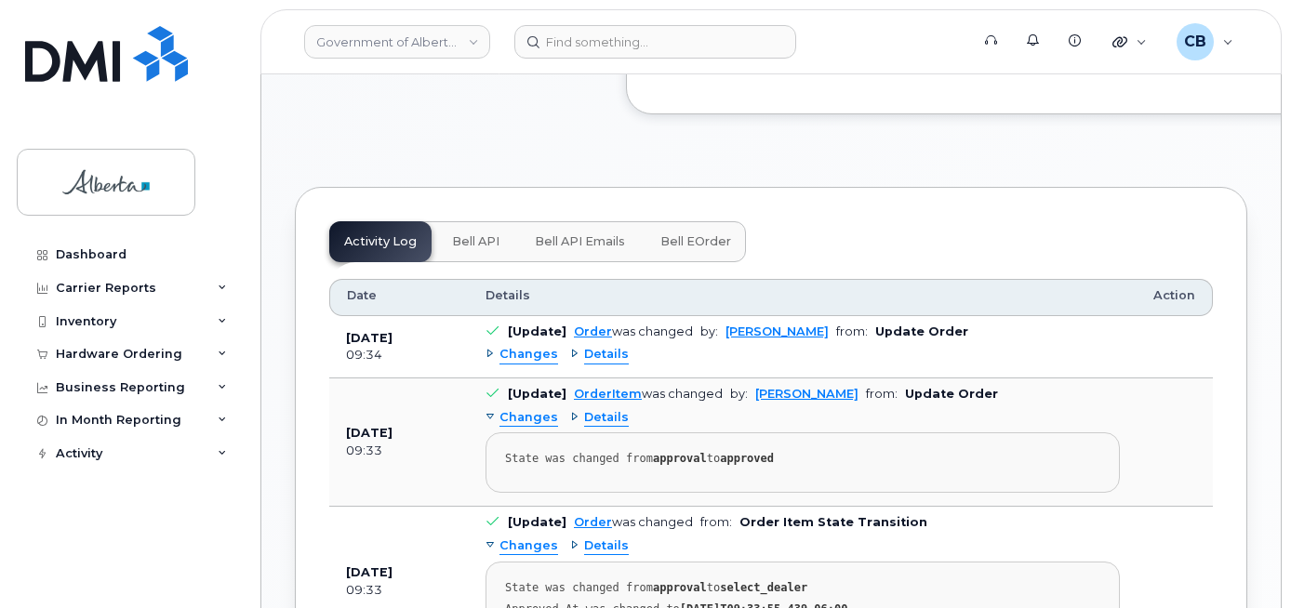
scroll to position [1089, 0]
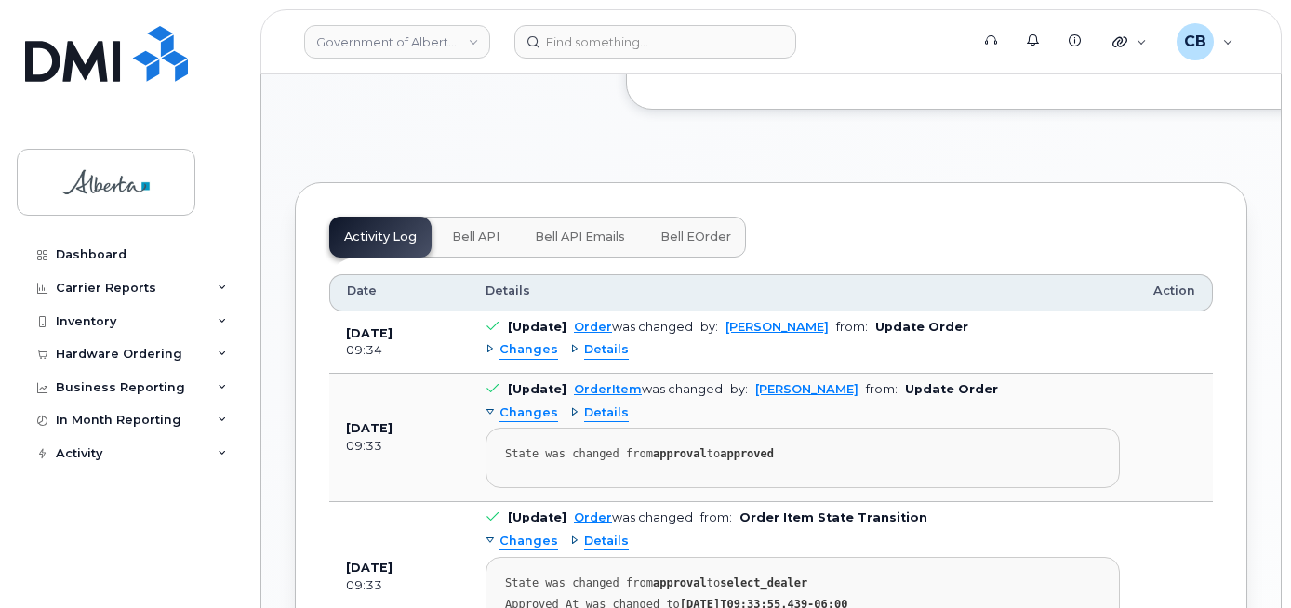
click at [465, 245] on span "Bell API" at bounding box center [475, 237] width 47 height 15
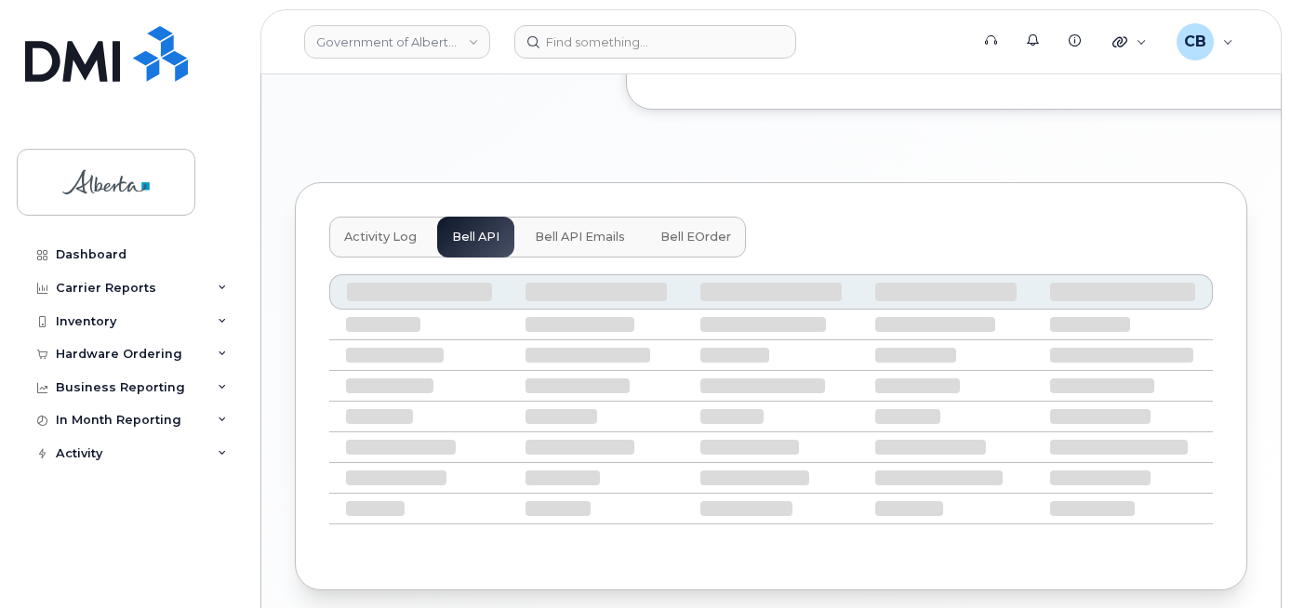
scroll to position [1017, 0]
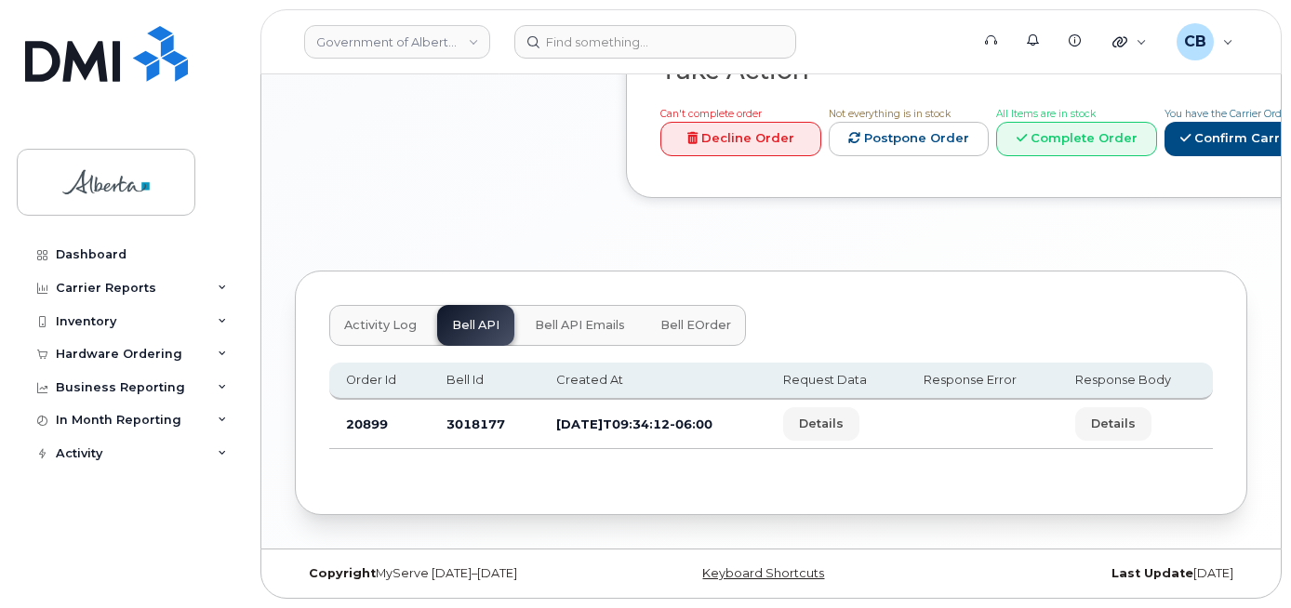
click at [452, 422] on td "3018177" at bounding box center [485, 424] width 110 height 49
copy td "3018177"
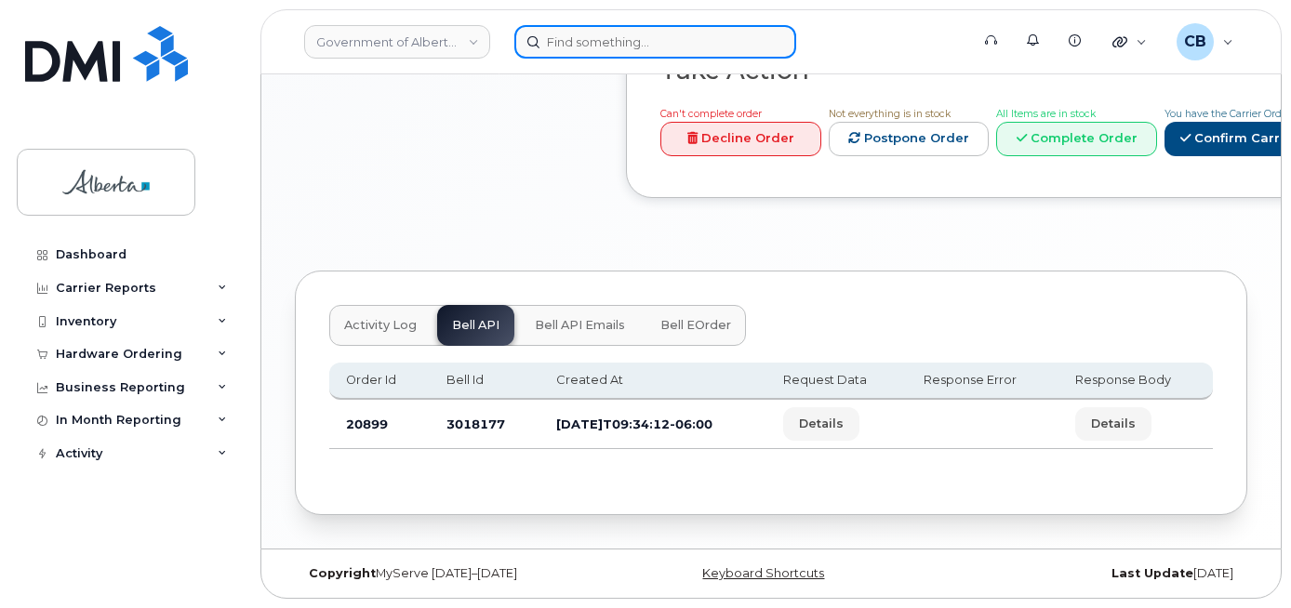
click at [584, 39] on input at bounding box center [655, 41] width 282 height 33
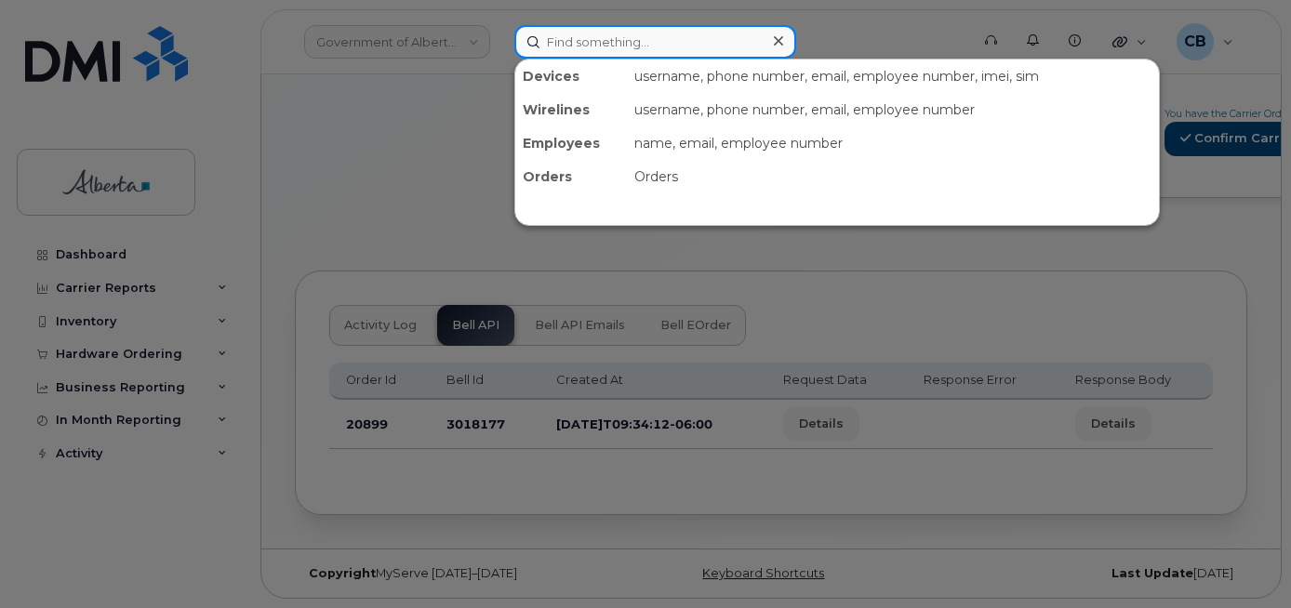
paste input "7807204687"
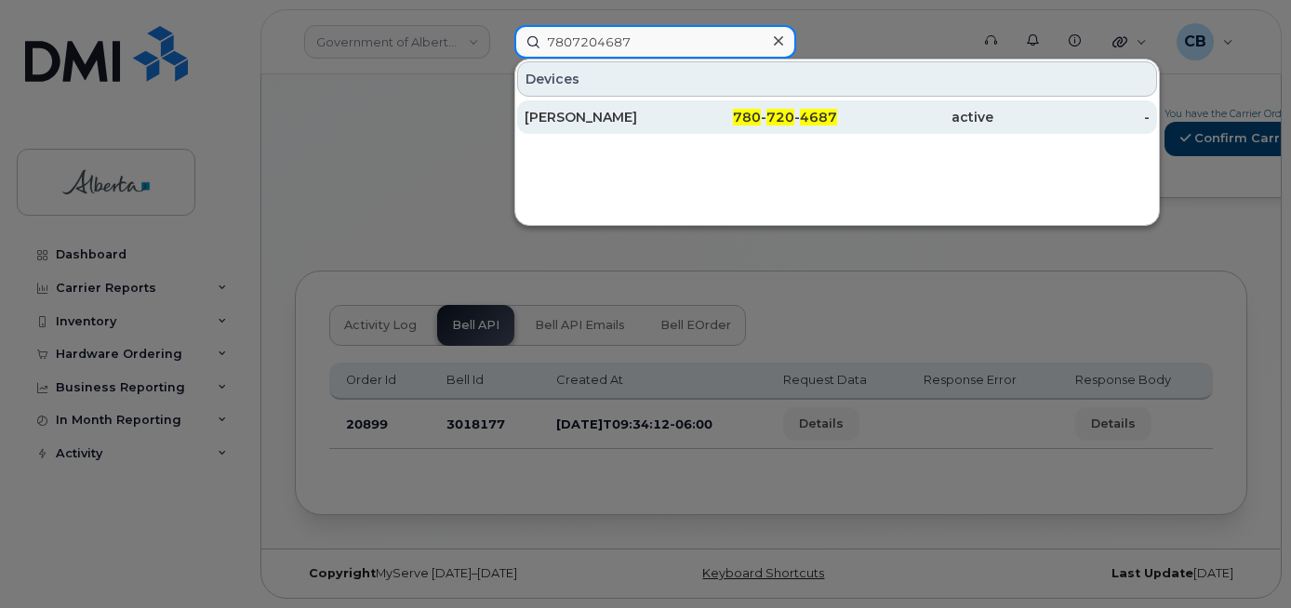
type input "7807204687"
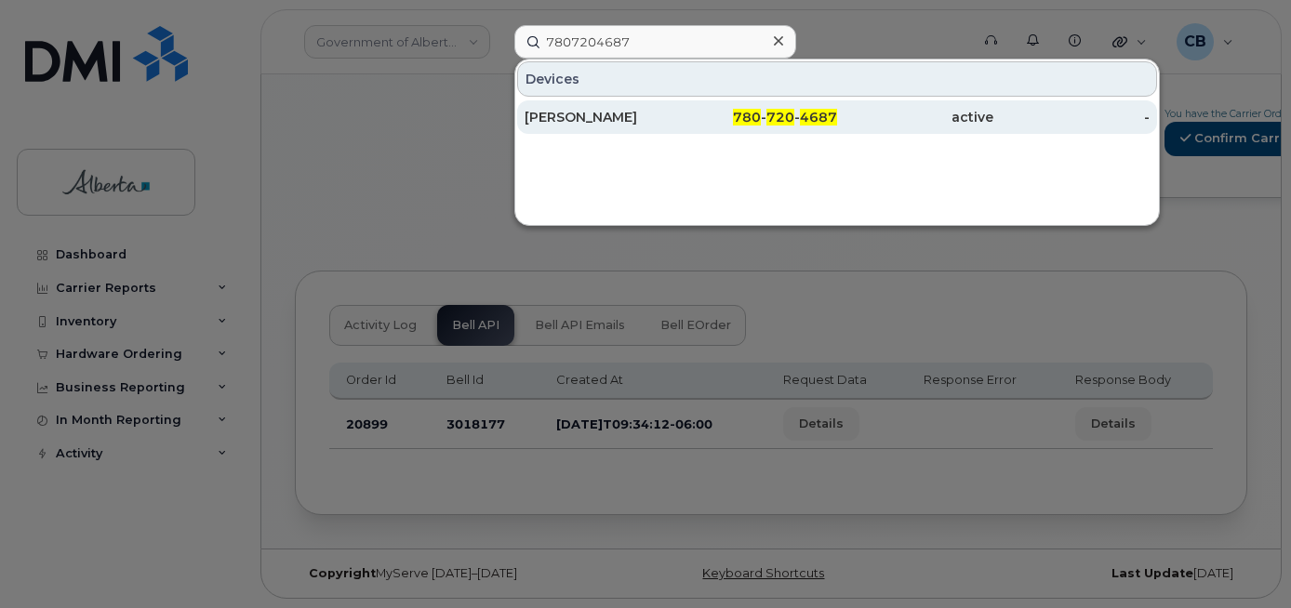
click at [577, 117] on div "[PERSON_NAME]" at bounding box center [602, 117] width 156 height 19
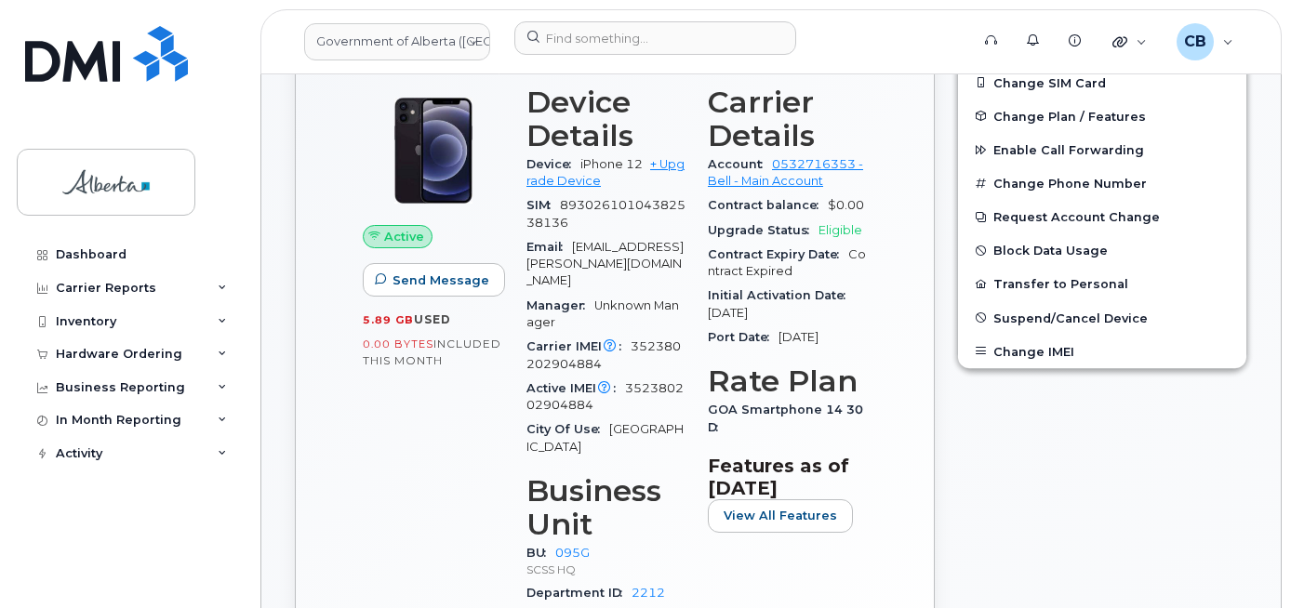
scroll to position [478, 0]
click at [102, 352] on div "Hardware Ordering" at bounding box center [119, 354] width 126 height 15
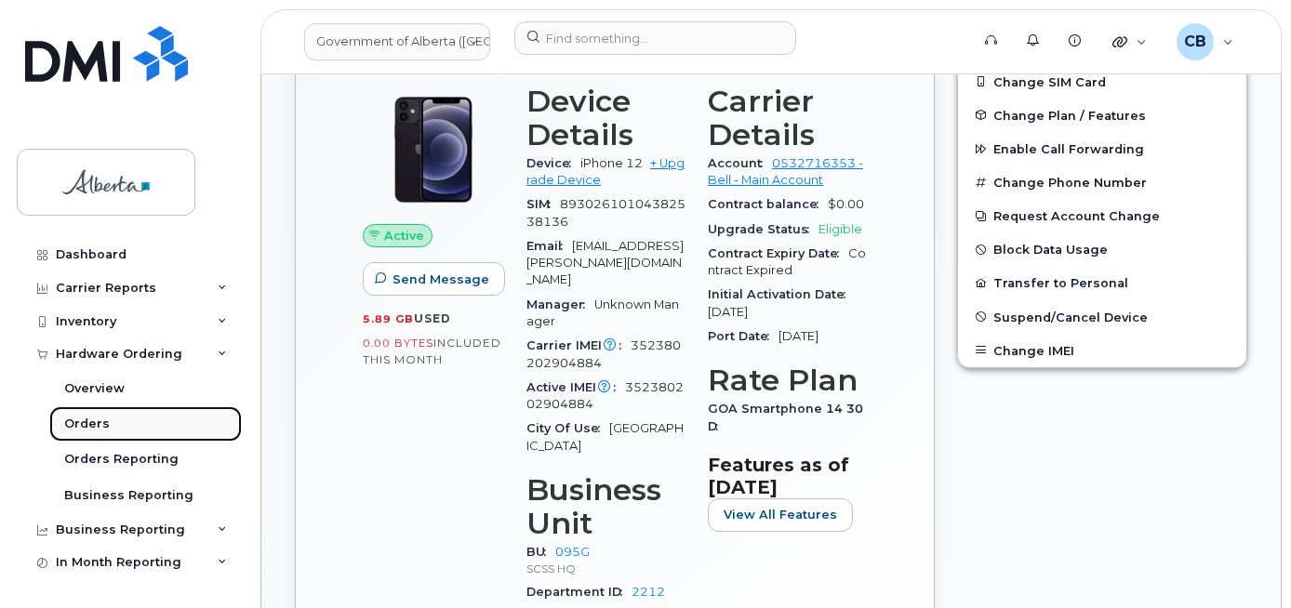
click at [85, 425] on div "Orders" at bounding box center [87, 424] width 46 height 17
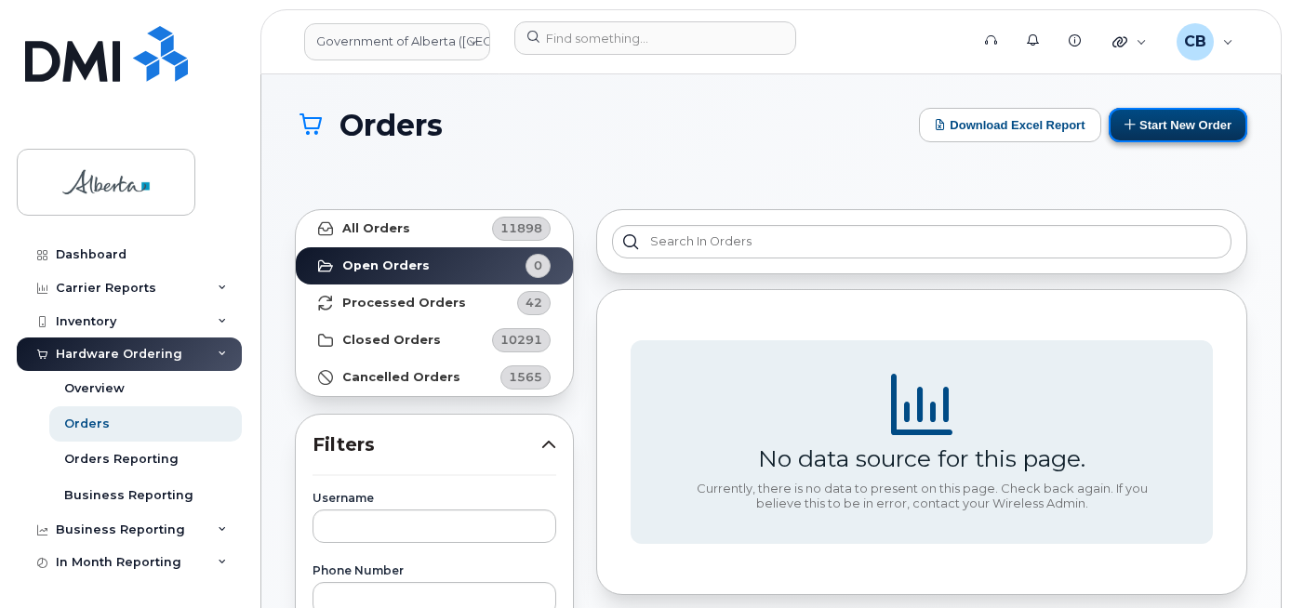
click at [1159, 126] on button "Start New Order" at bounding box center [1177, 125] width 139 height 34
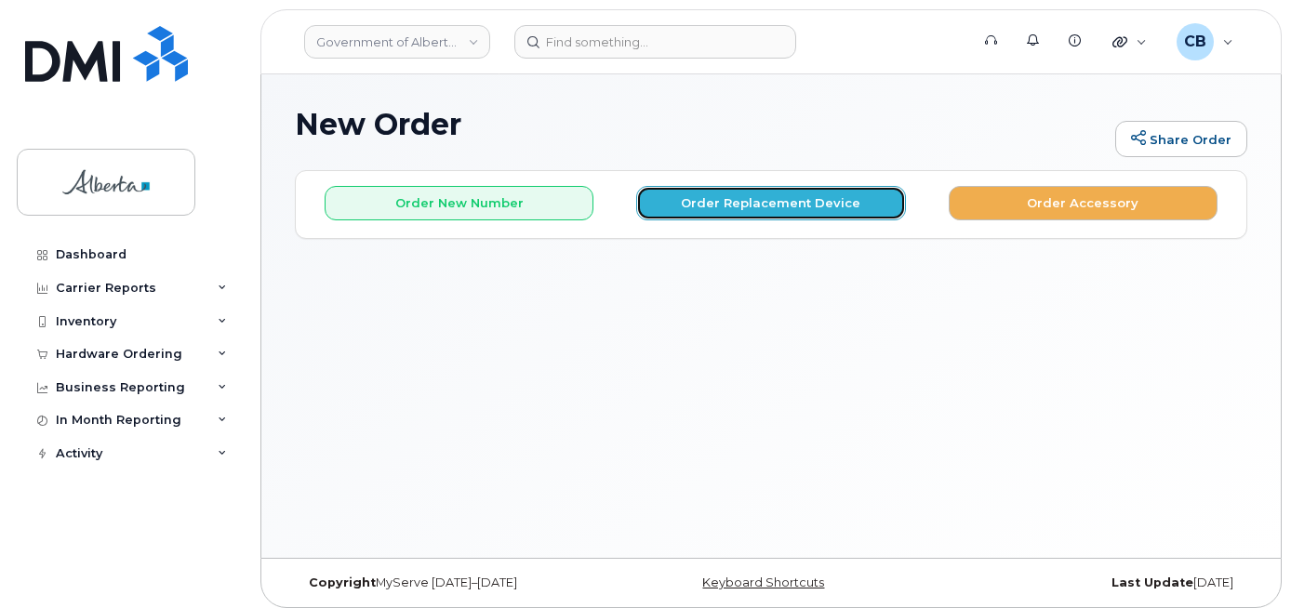
click at [773, 207] on button "Order Replacement Device" at bounding box center [770, 203] width 269 height 34
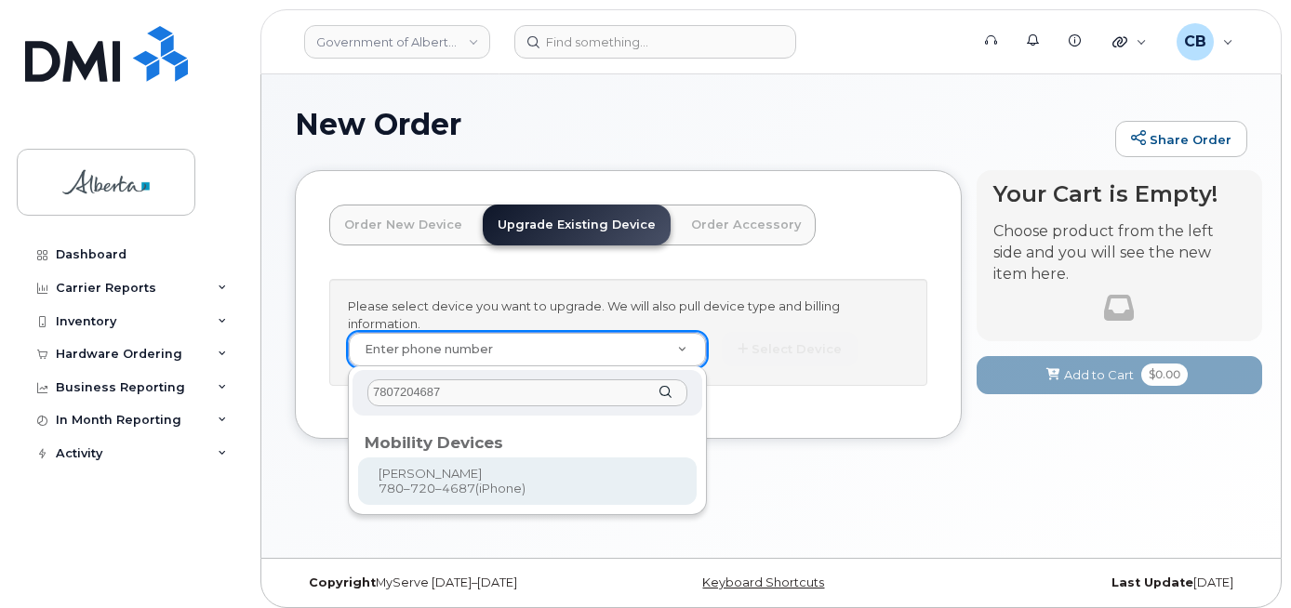
click at [473, 396] on input "7807204687" at bounding box center [527, 392] width 320 height 27
type input "7807204687"
type input "802295"
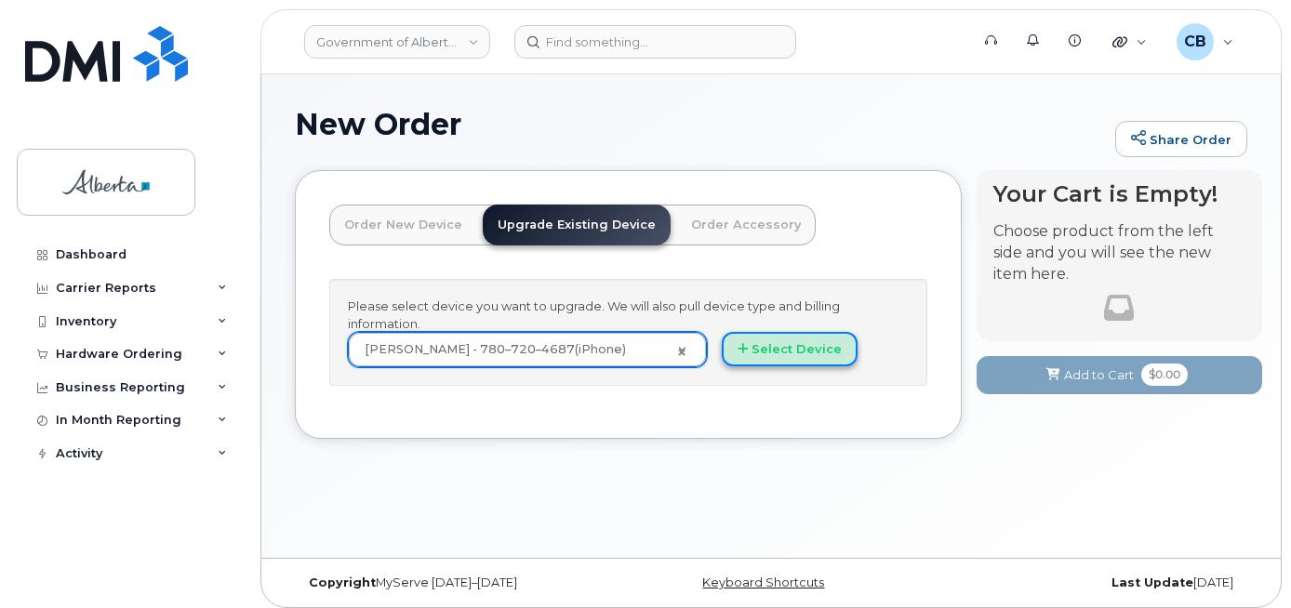
click at [789, 354] on button "Select Device" at bounding box center [790, 349] width 136 height 34
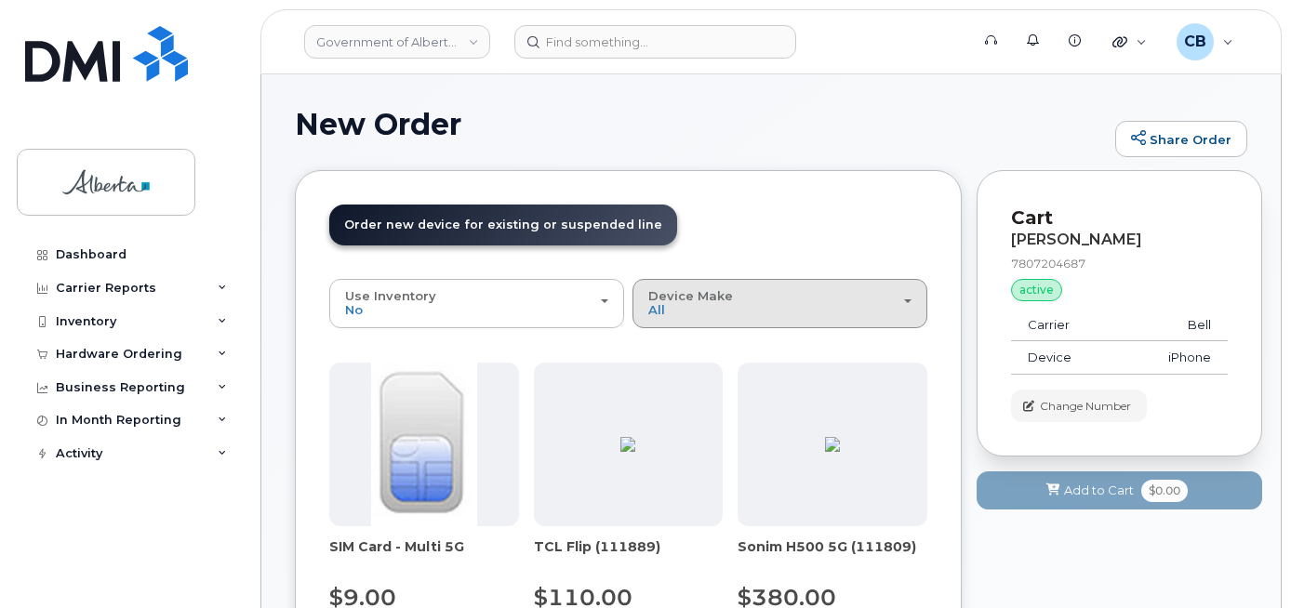
click at [726, 308] on div "Device Make All Aircard Android Cell Phone iPhone" at bounding box center [779, 303] width 263 height 29
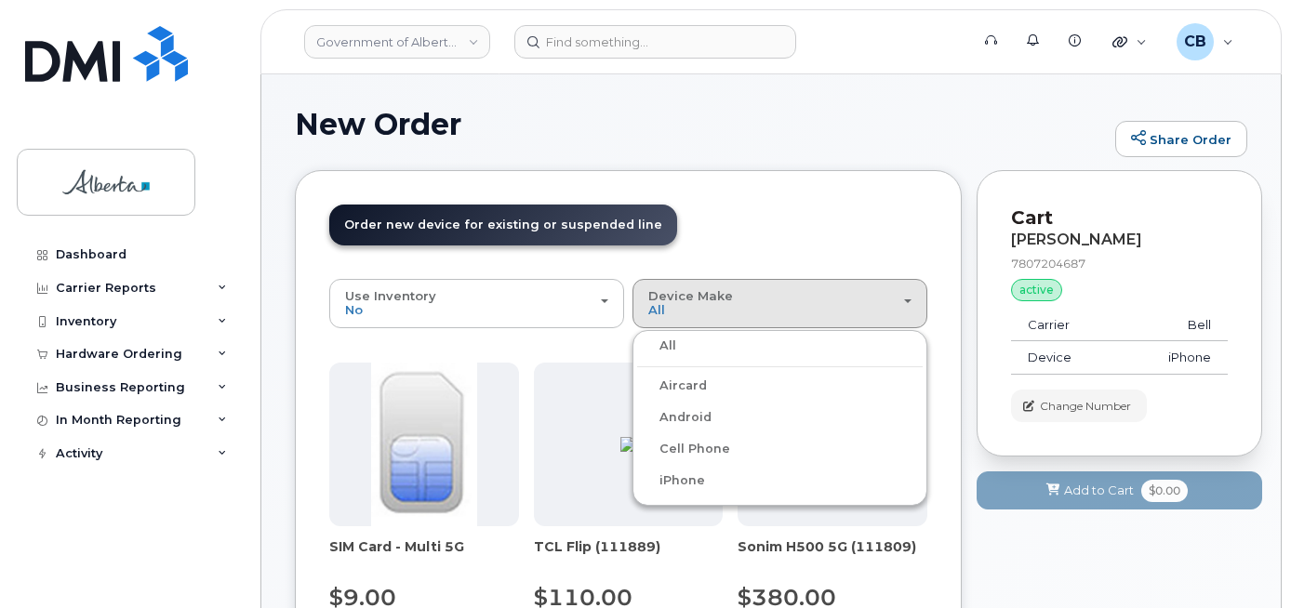
click at [672, 480] on label "iPhone" at bounding box center [671, 481] width 68 height 22
click at [0, 0] on input "iPhone" at bounding box center [0, 0] width 0 height 0
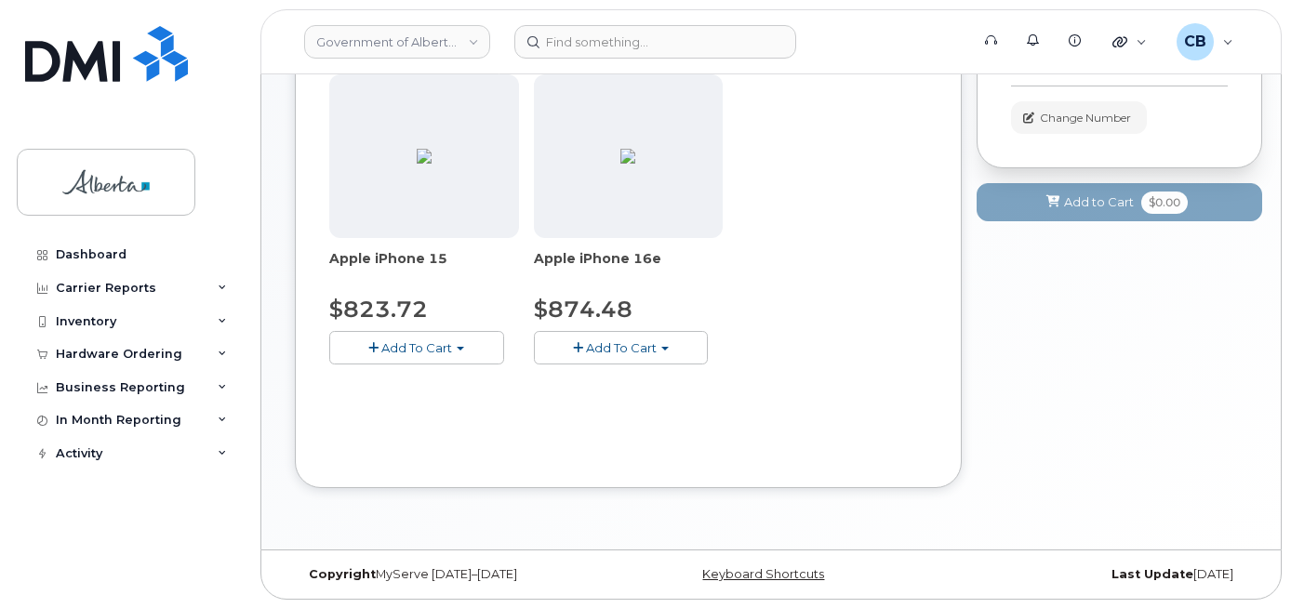
scroll to position [289, 0]
click at [625, 350] on span "Add To Cart" at bounding box center [621, 346] width 71 height 15
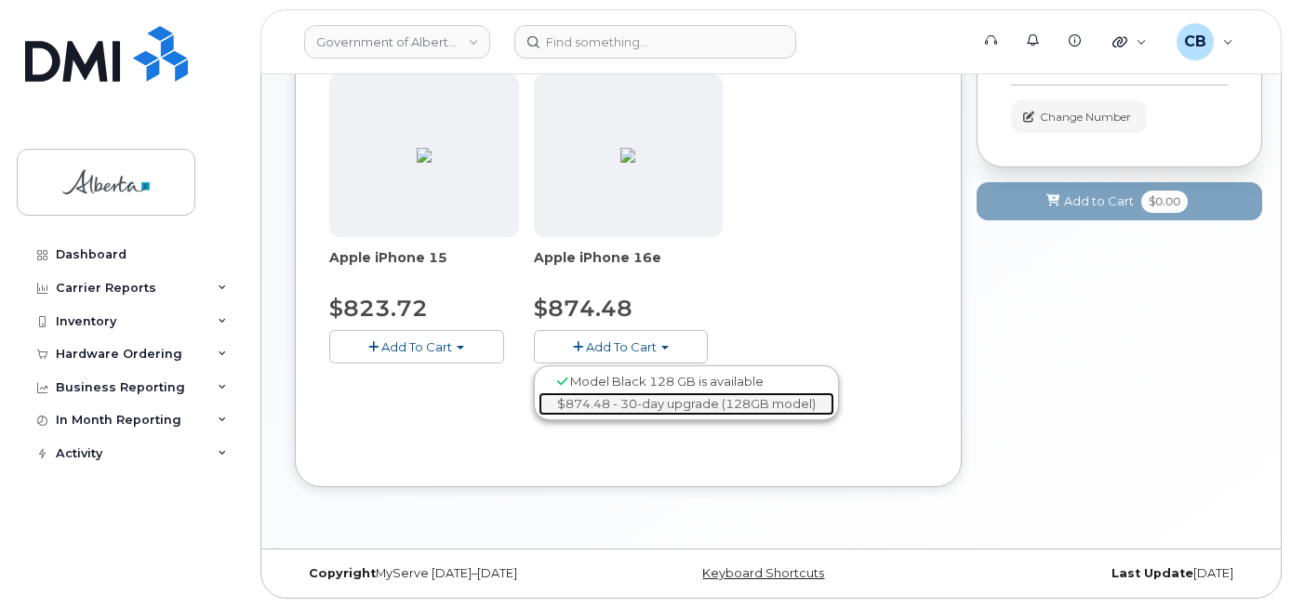
click at [636, 406] on link "$874.48 - 30-day upgrade (128GB model)" at bounding box center [686, 403] width 296 height 23
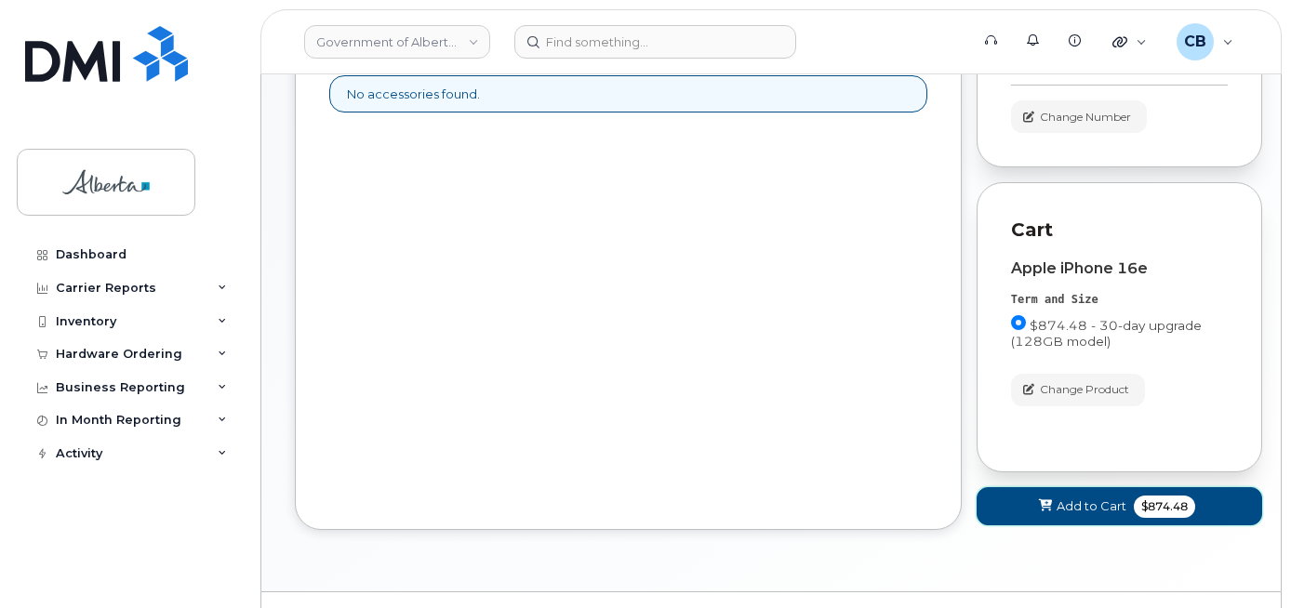
click at [1073, 505] on span "Add to Cart" at bounding box center [1091, 506] width 70 height 18
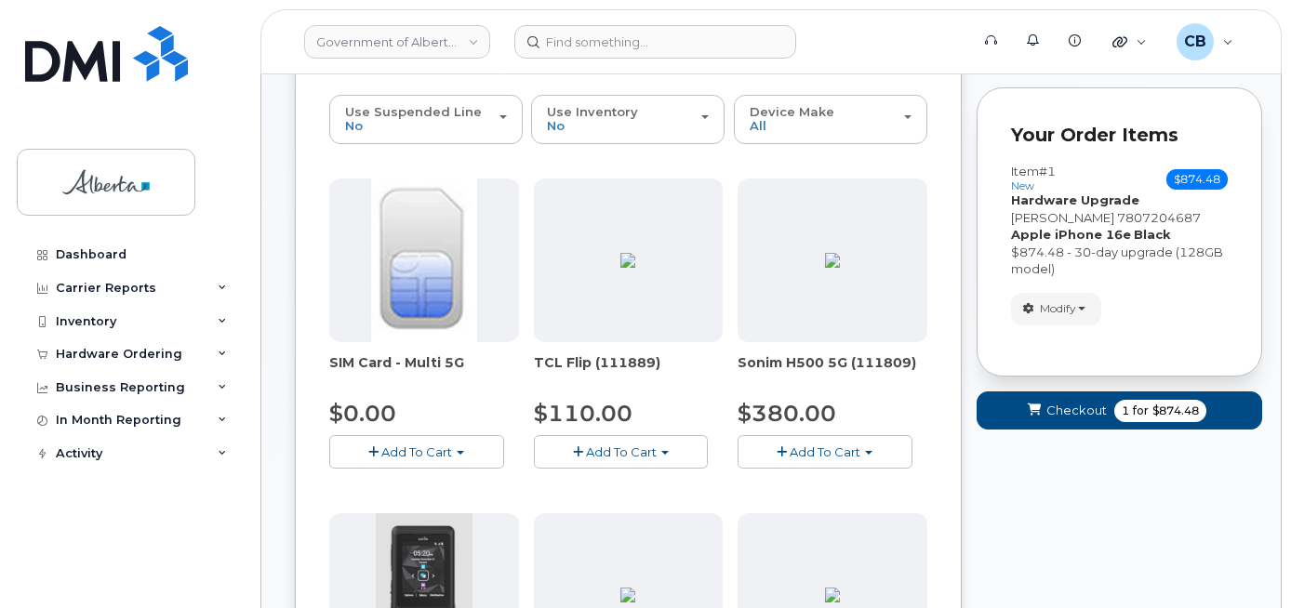
scroll to position [186, 0]
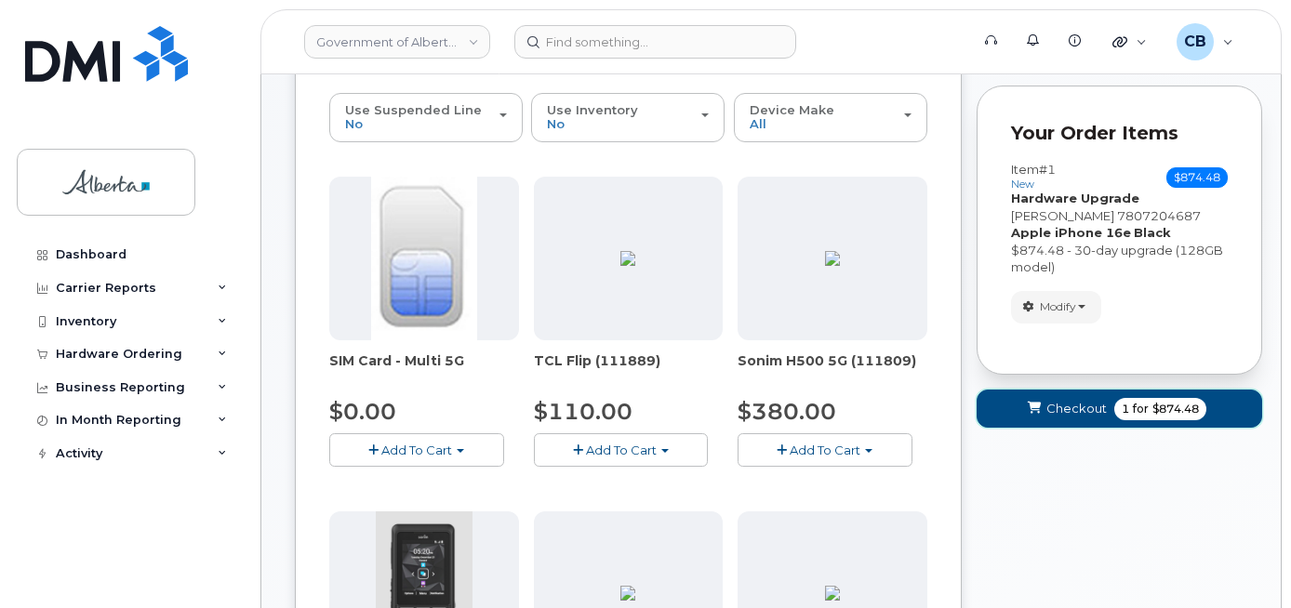
click at [1058, 403] on span "Checkout" at bounding box center [1076, 409] width 60 height 18
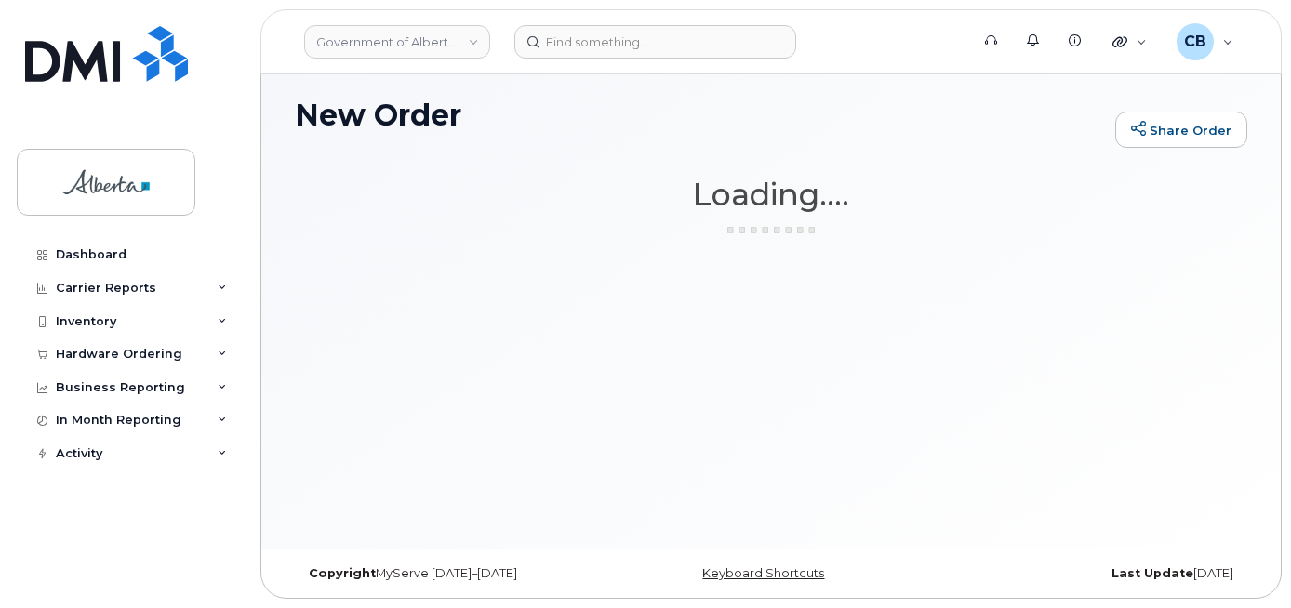
scroll to position [9, 0]
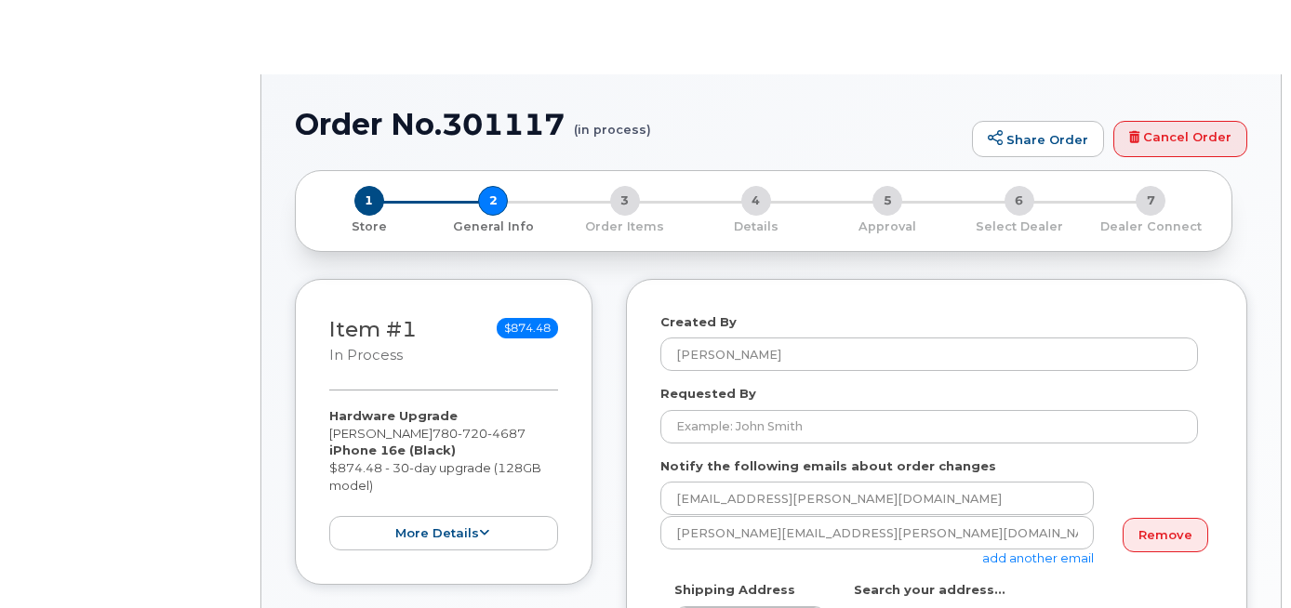
select select
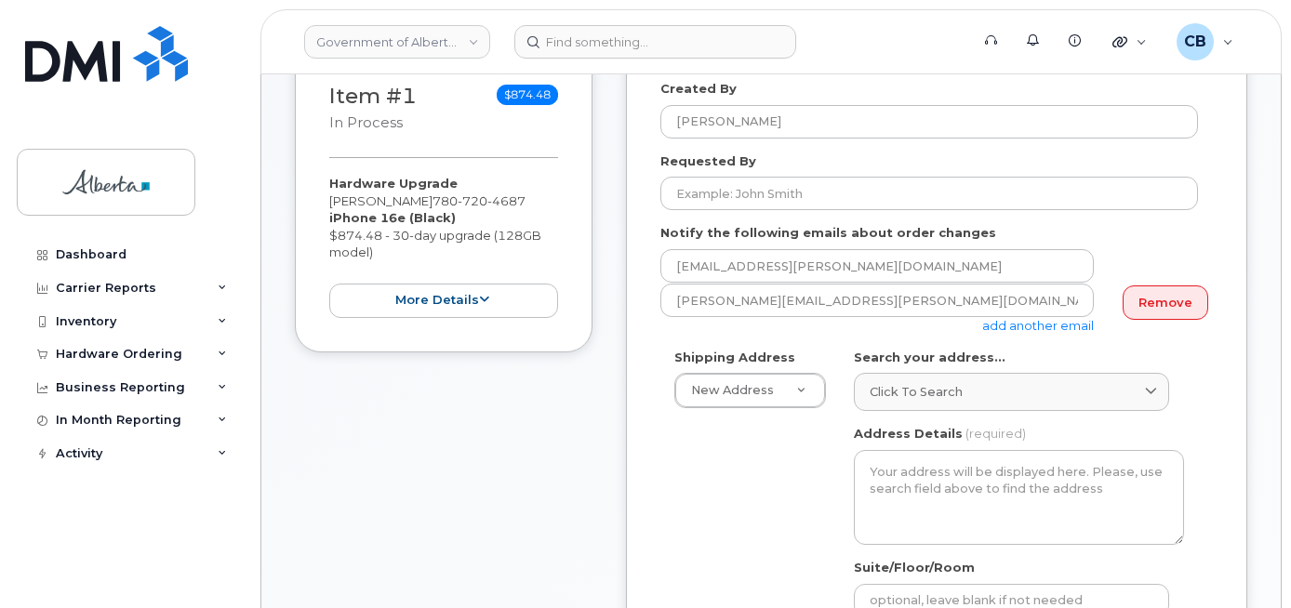
scroll to position [279, 0]
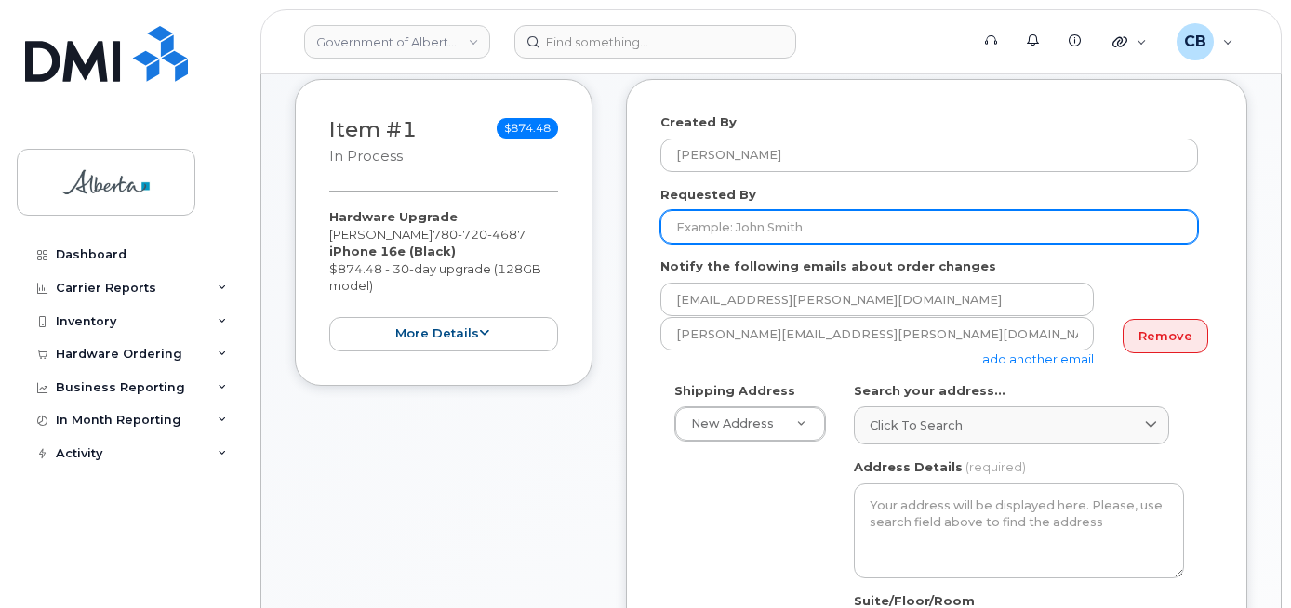
click at [776, 227] on input "Requested By" at bounding box center [928, 226] width 537 height 33
paste input "[PERSON_NAME][EMAIL_ADDRESS][DOMAIN_NAME]"
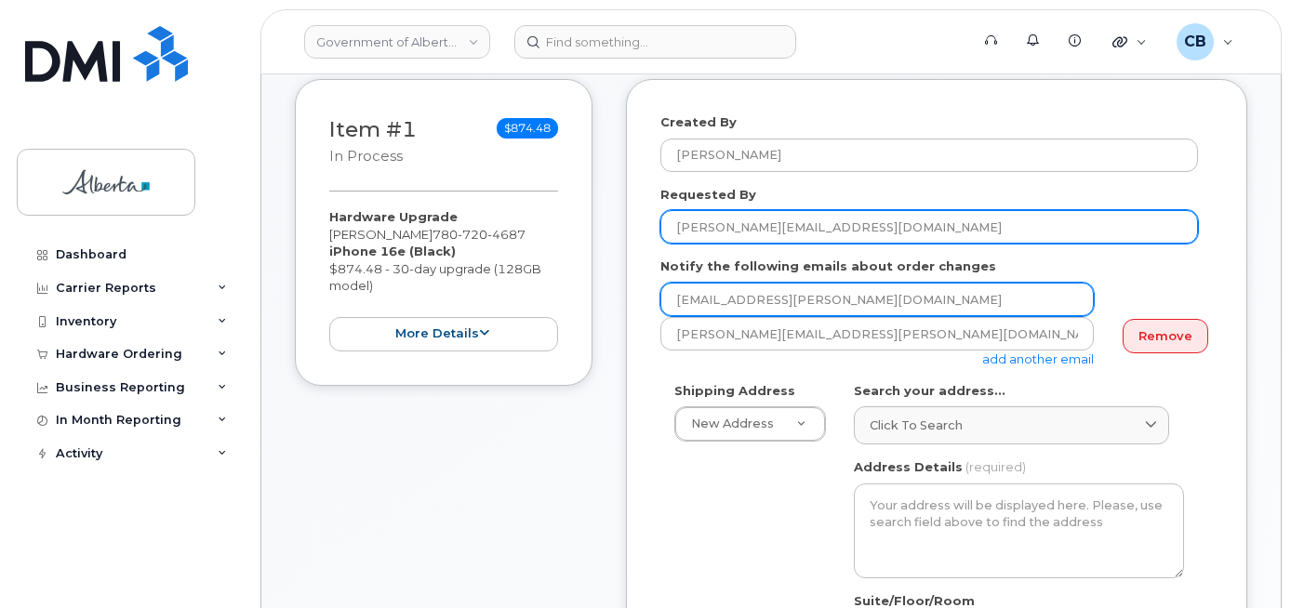
type input "[PERSON_NAME][EMAIL_ADDRESS][DOMAIN_NAME]"
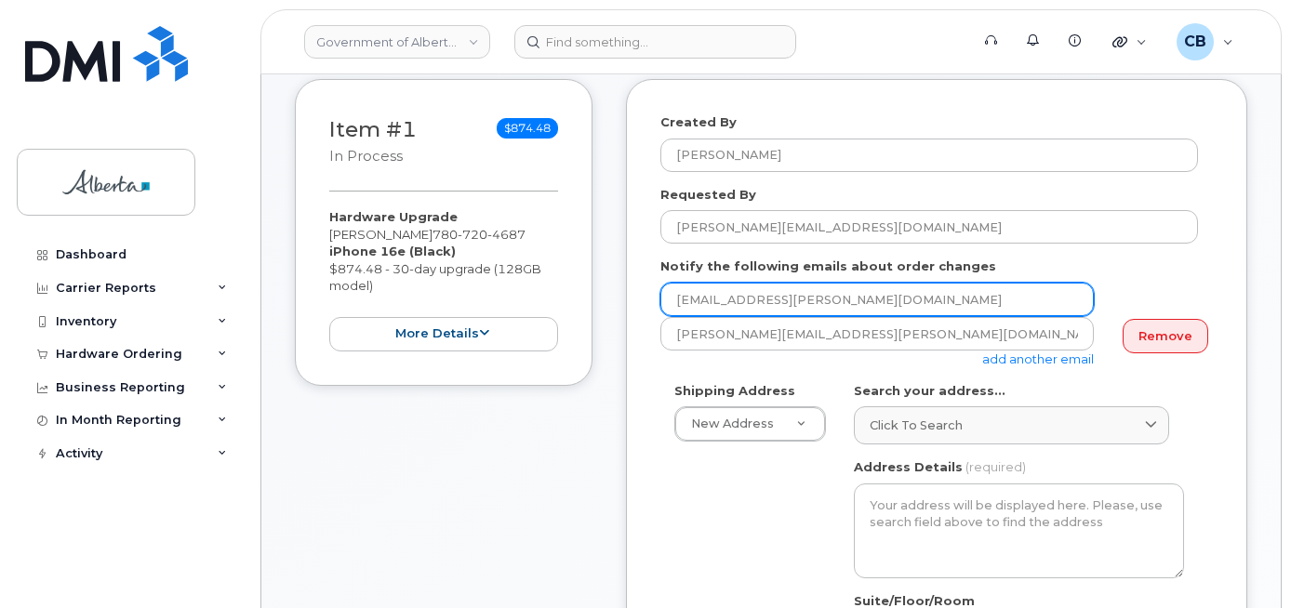
click at [679, 299] on input "[EMAIL_ADDRESS][PERSON_NAME][DOMAIN_NAME]" at bounding box center [876, 299] width 433 height 33
paste input "[PERSON_NAME].Soni"
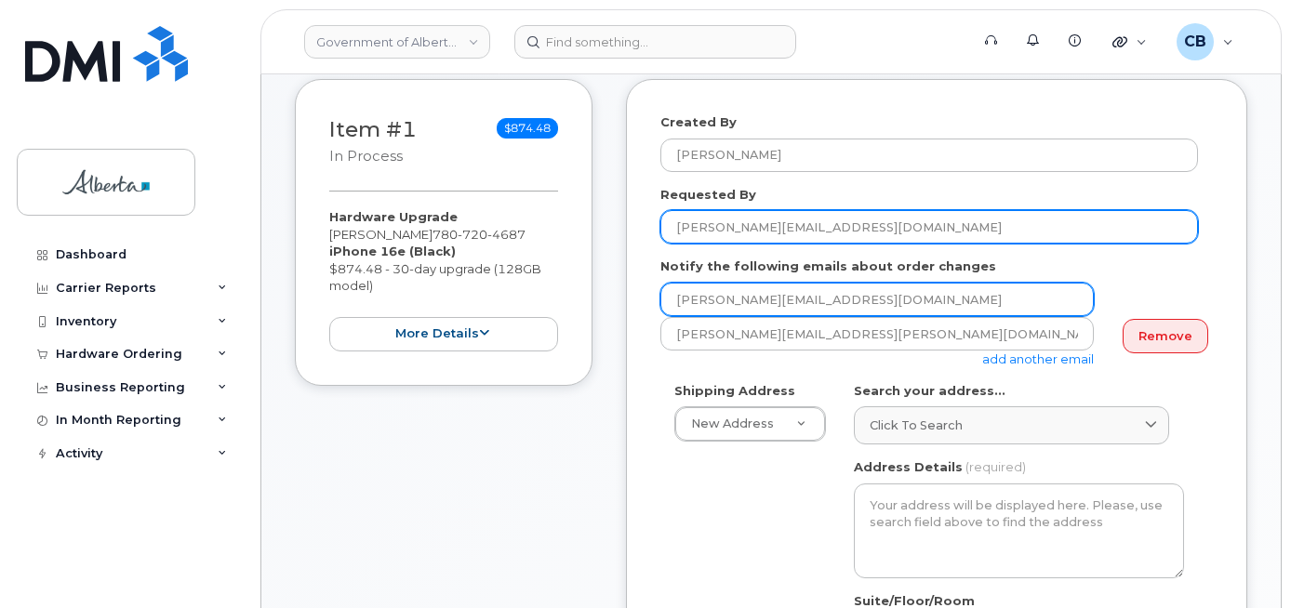
type input "[PERSON_NAME][EMAIL_ADDRESS][DOMAIN_NAME]"
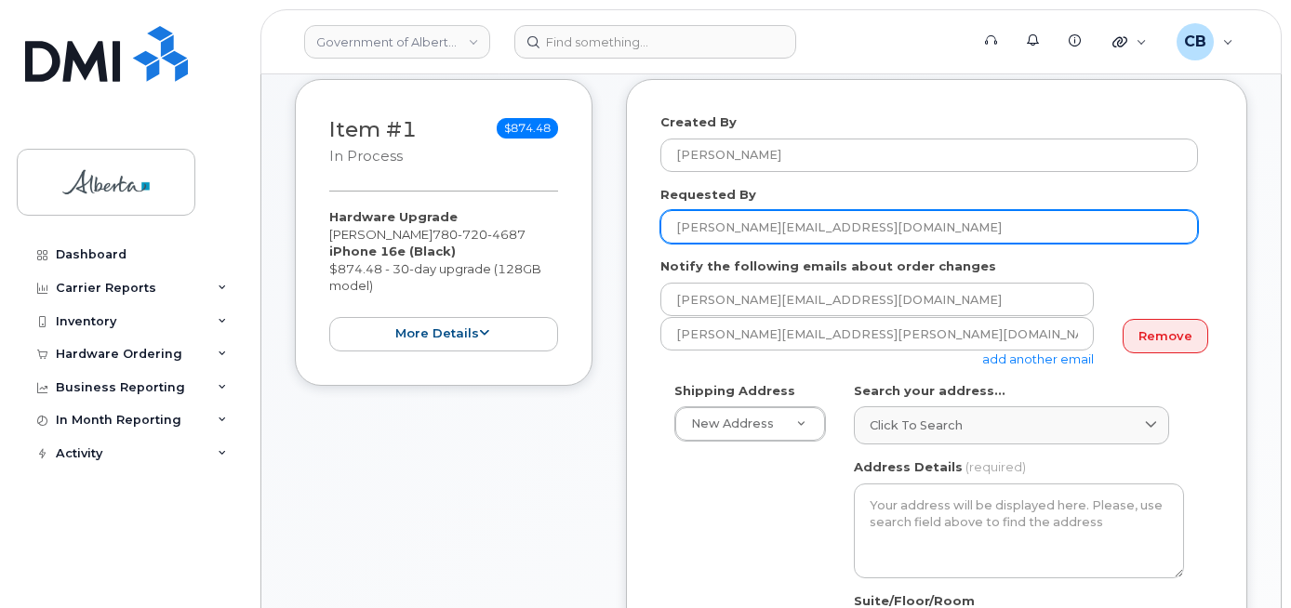
drag, startPoint x: 819, startPoint y: 219, endPoint x: 750, endPoint y: 226, distance: 69.1
click at [750, 226] on input "Yogita.Soni@gov.ab.ca" at bounding box center [928, 226] width 537 height 33
type input "Yogita Soni"
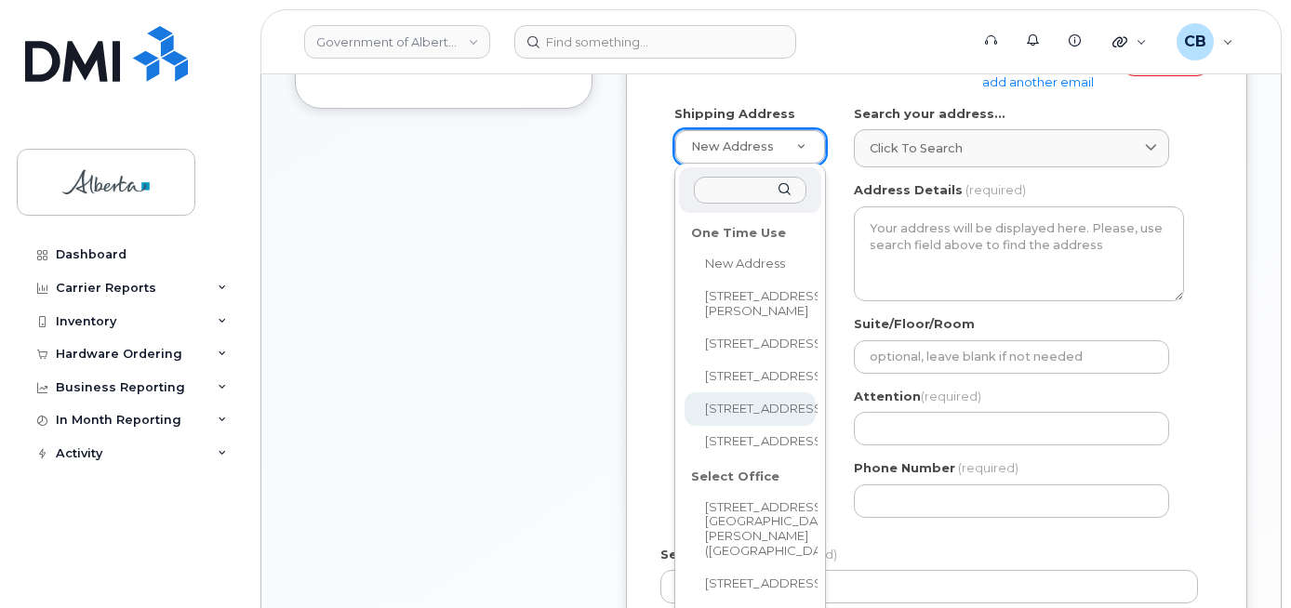
scroll to position [558, 0]
click at [736, 195] on input "text" at bounding box center [750, 188] width 113 height 27
type input "73 – 51309 Range Road 225"
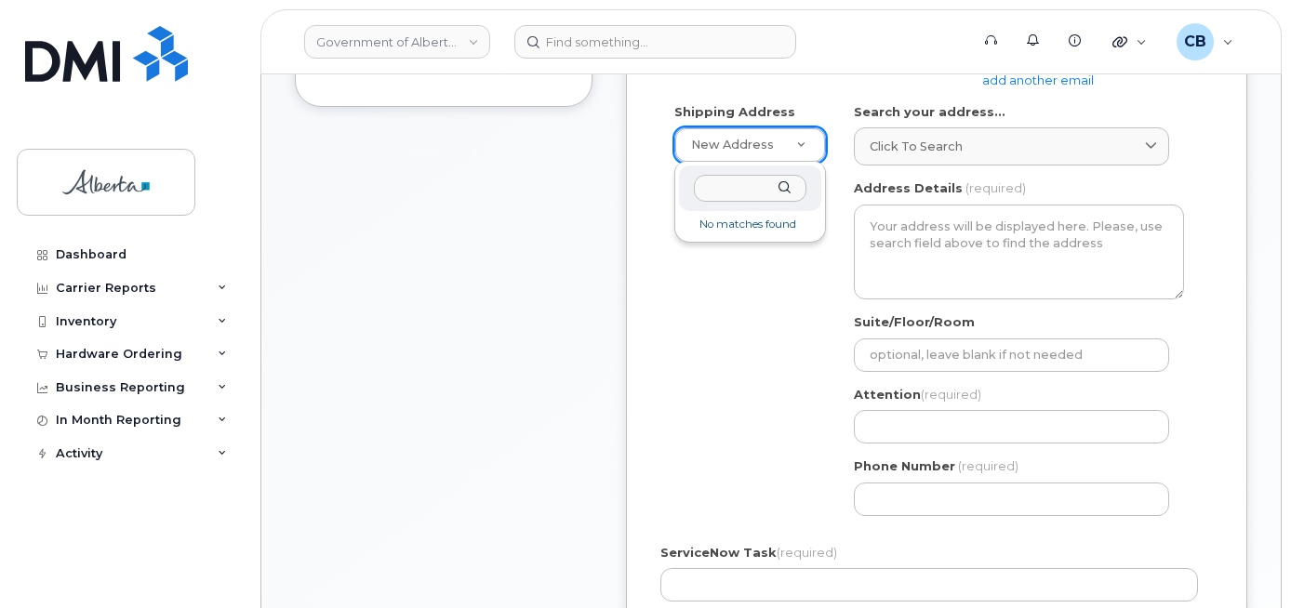
scroll to position [0, 0]
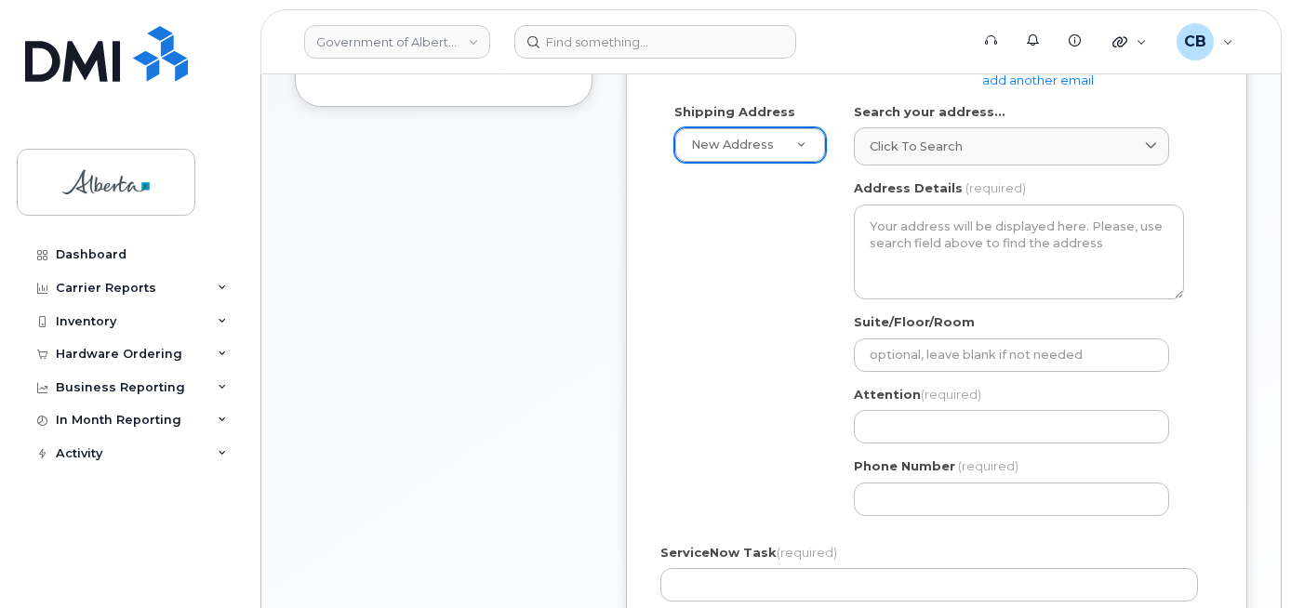
click at [903, 125] on div "Search your address... Click to search No available options" at bounding box center [1019, 134] width 330 height 63
click at [905, 137] on link "Click to search" at bounding box center [1011, 146] width 315 height 38
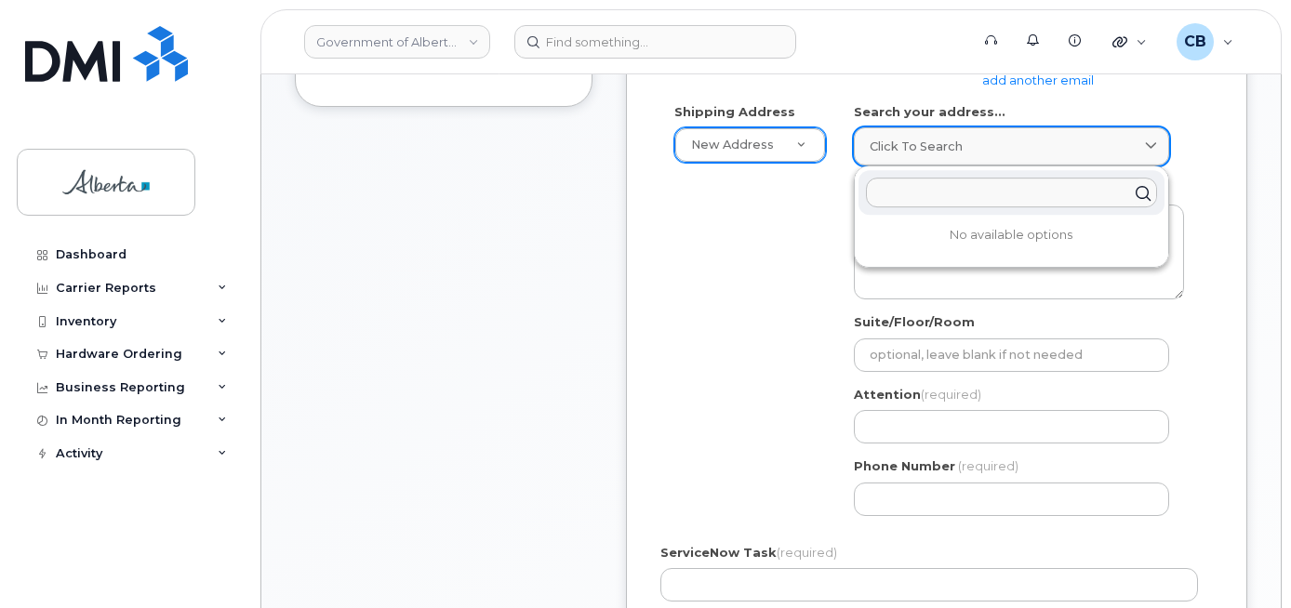
paste input "73 – 51309 Range Road 225"
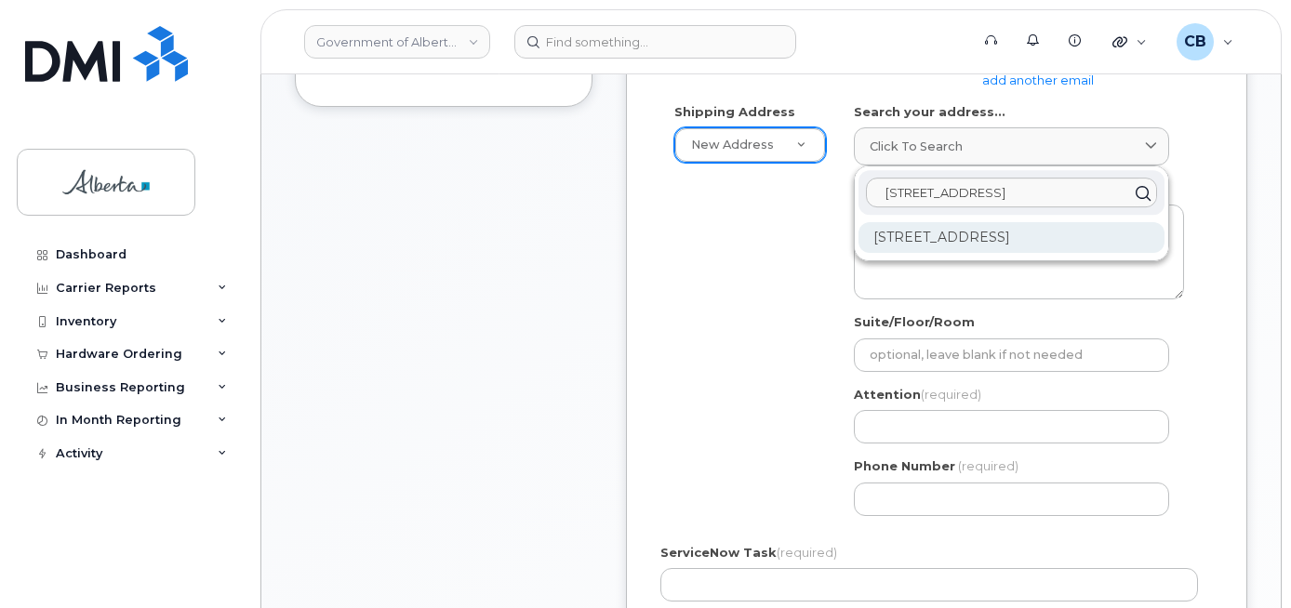
type input "73 – 51309 Range Road 225"
click at [930, 251] on div "73-51309 Range Road 225 Sherwood Park AB T8C 1H3" at bounding box center [1011, 237] width 306 height 31
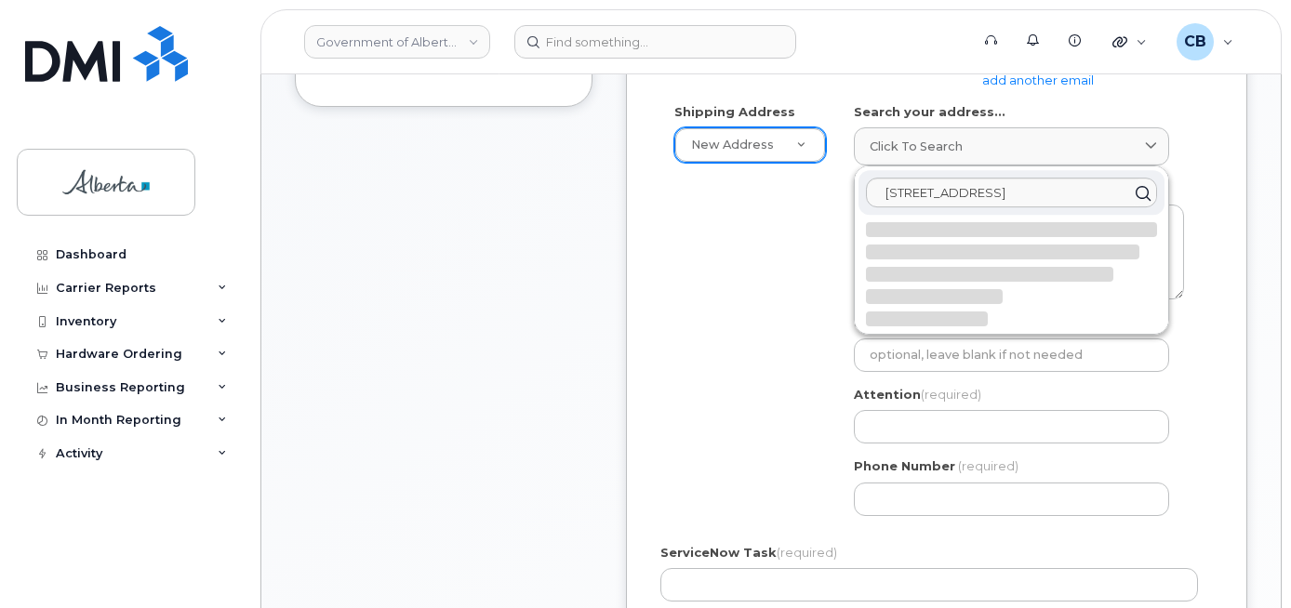
select select
type textarea "73-51309 Range Road 225 SHERWOOD PARK AB T8C 1H3 CANADA"
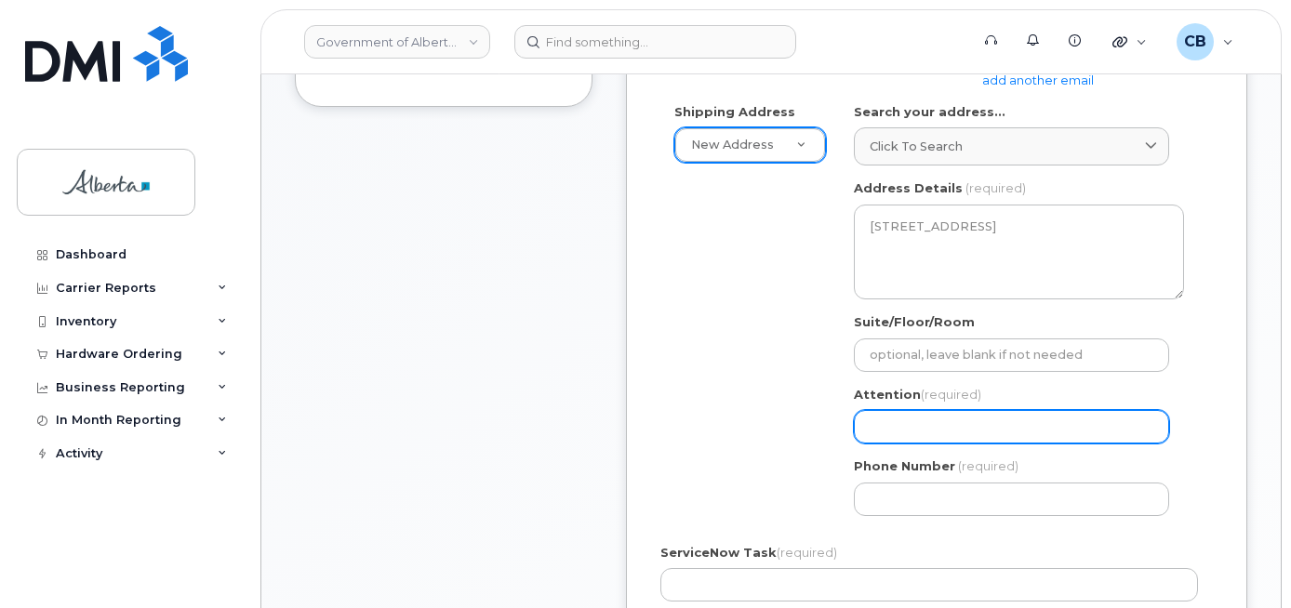
click at [908, 417] on input "Attention (required)" at bounding box center [1011, 426] width 315 height 33
paste input "Yogita Soni"
select select
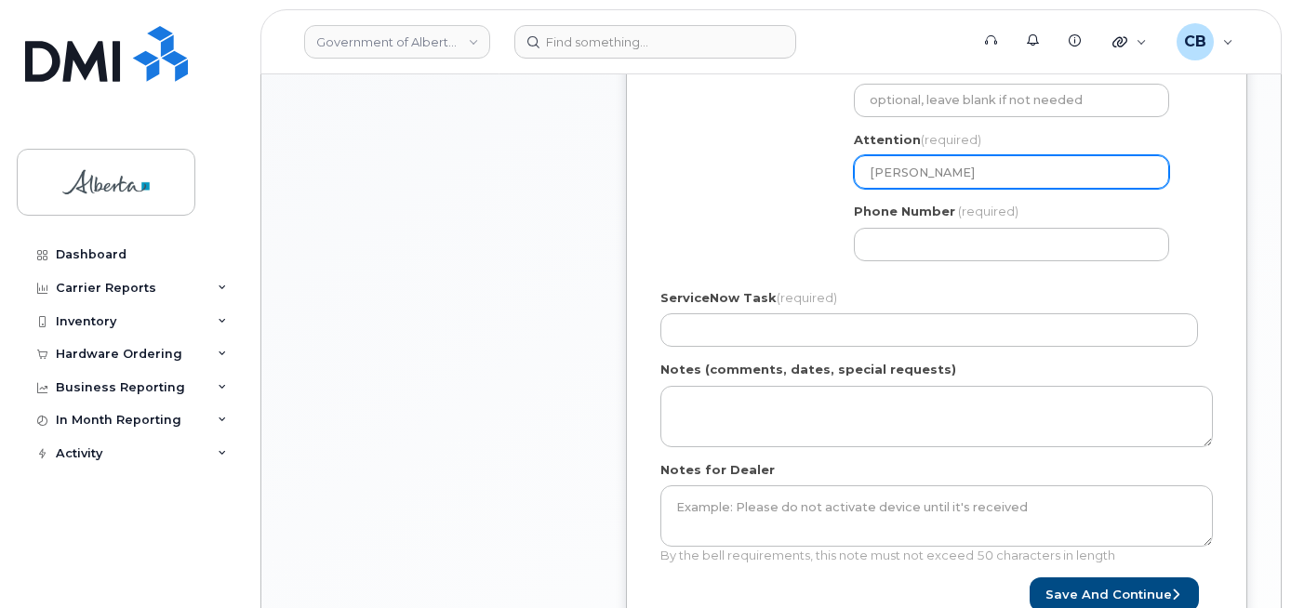
scroll to position [837, 0]
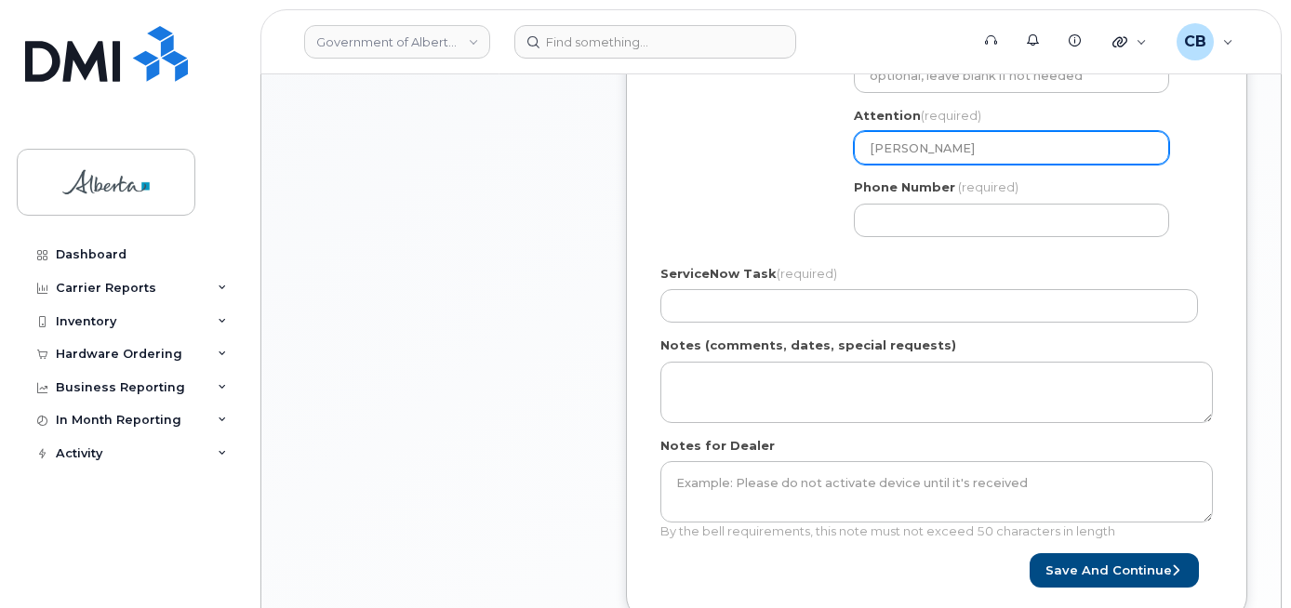
type input "Yogita Soni"
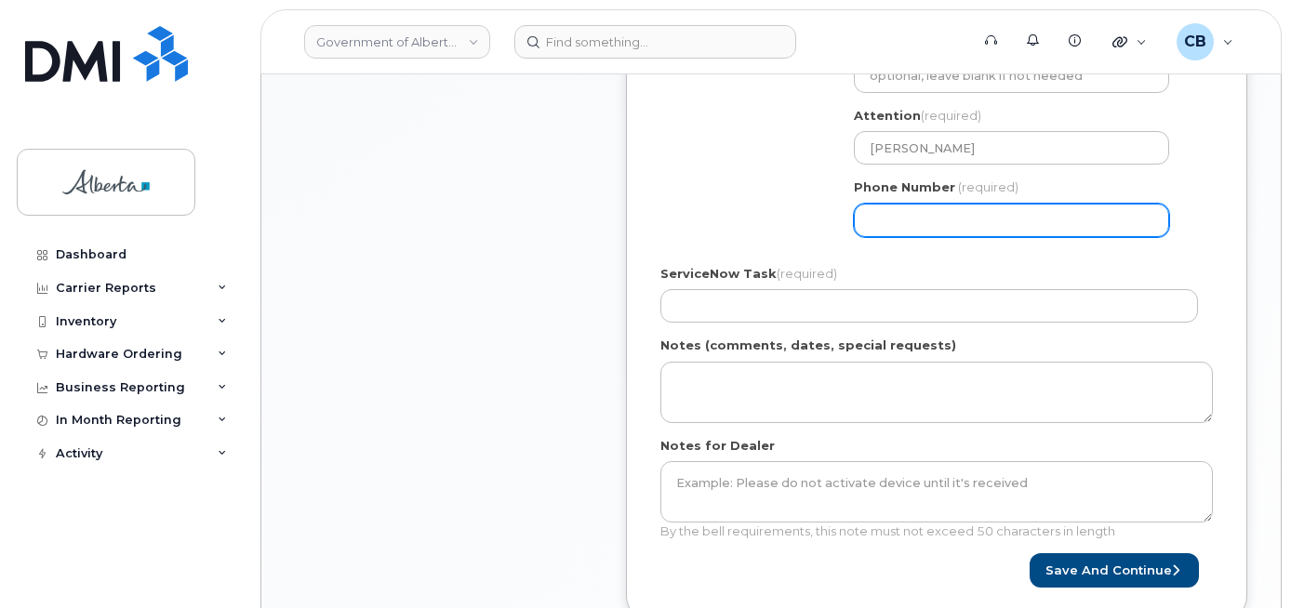
click at [886, 211] on input "Phone Number" at bounding box center [1011, 220] width 315 height 33
paste input "7804221201"
select select
type input "7804221201"
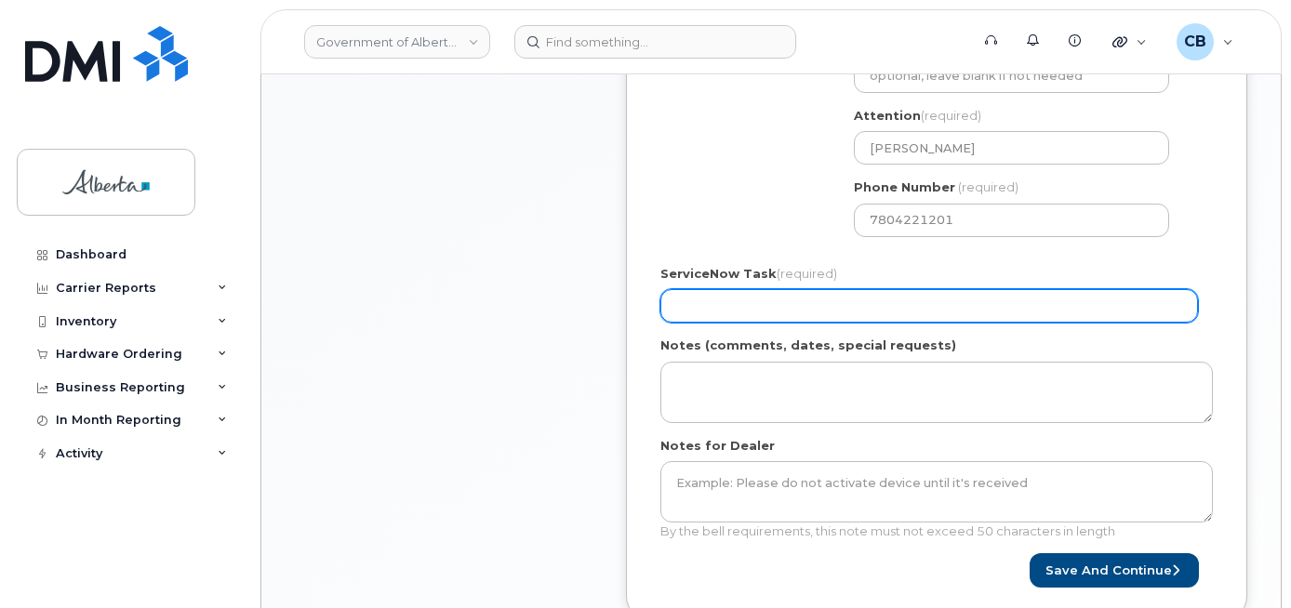
click at [709, 300] on input "ServiceNow Task (required)" at bounding box center [928, 305] width 537 height 33
paste input "SCTASK0850811"
type input "SCTASK0850811"
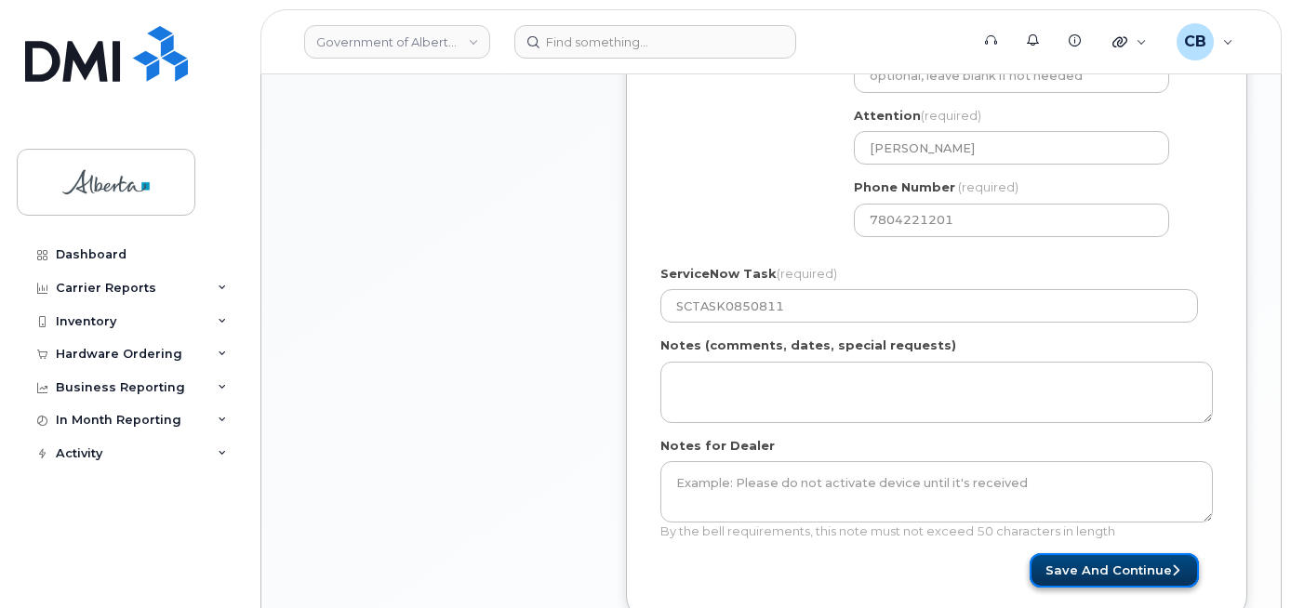
click at [1093, 569] on button "Save and Continue" at bounding box center [1113, 570] width 169 height 34
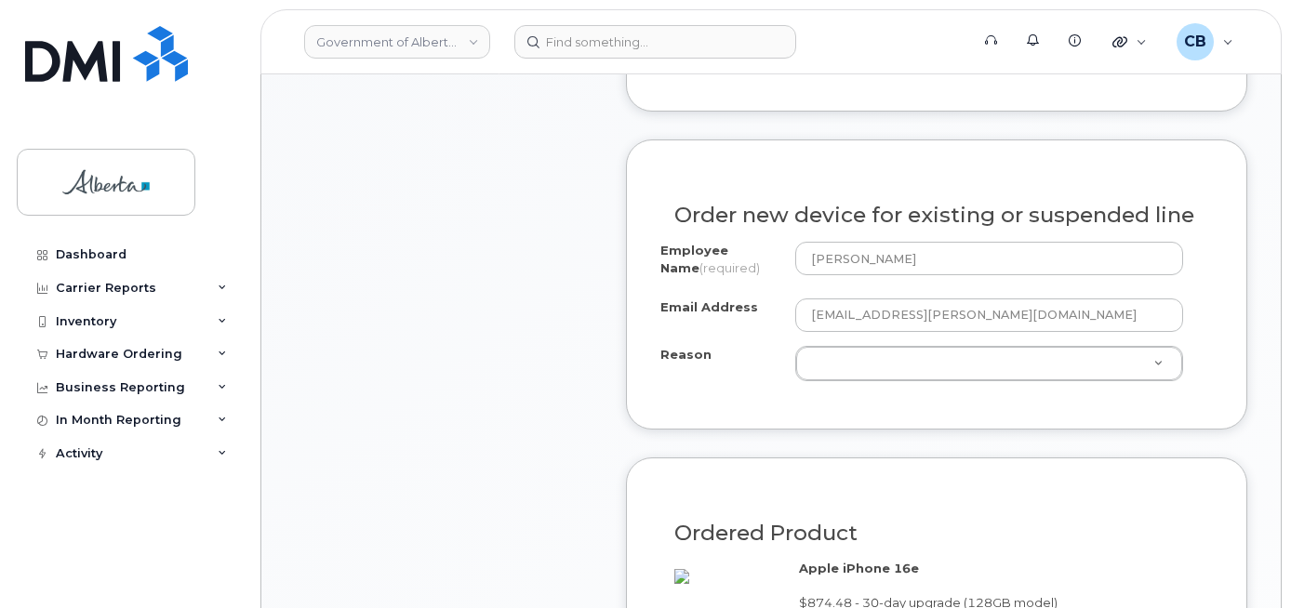
scroll to position [930, 0]
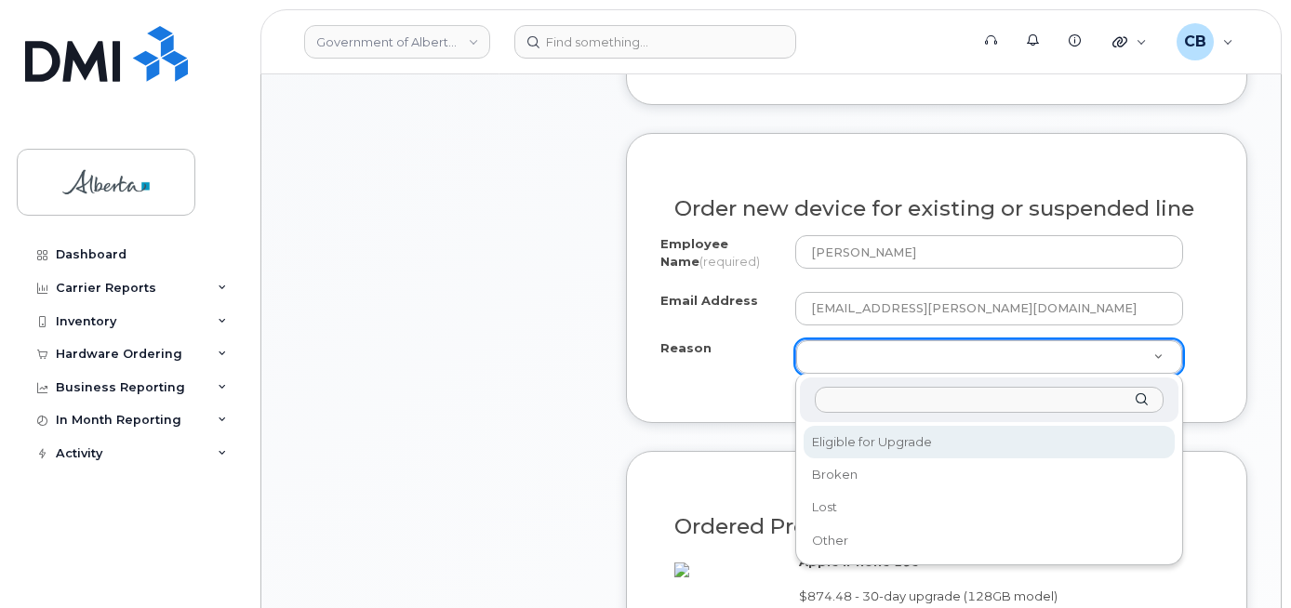
select select "eligible_for_upgrade"
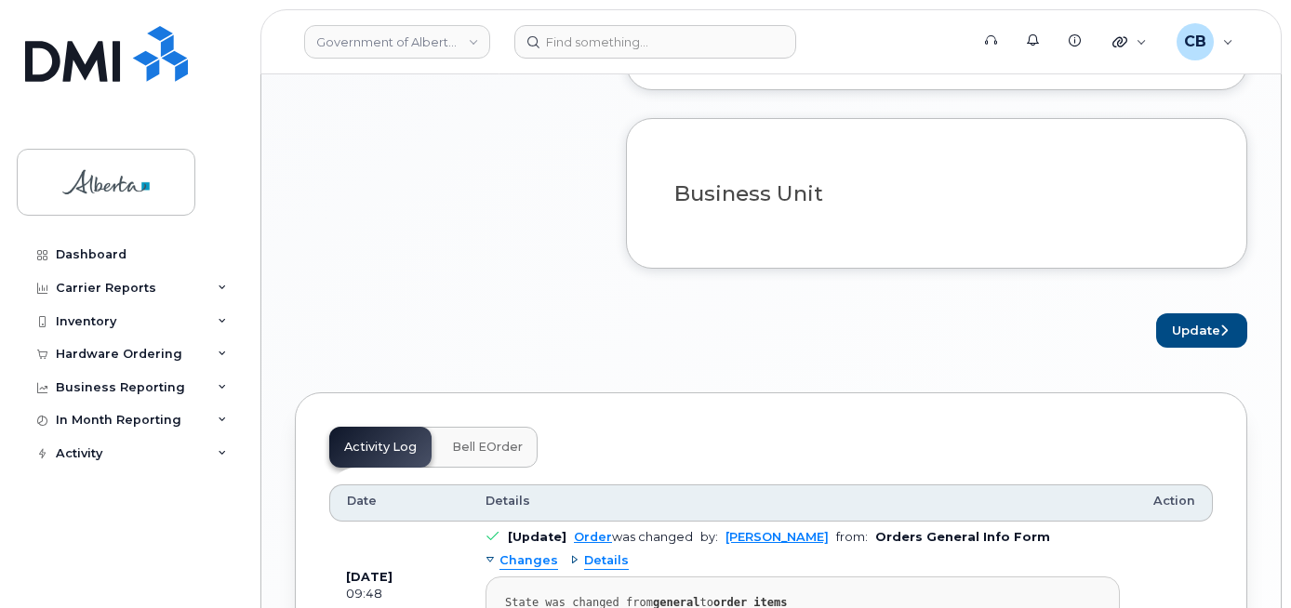
scroll to position [1488, 0]
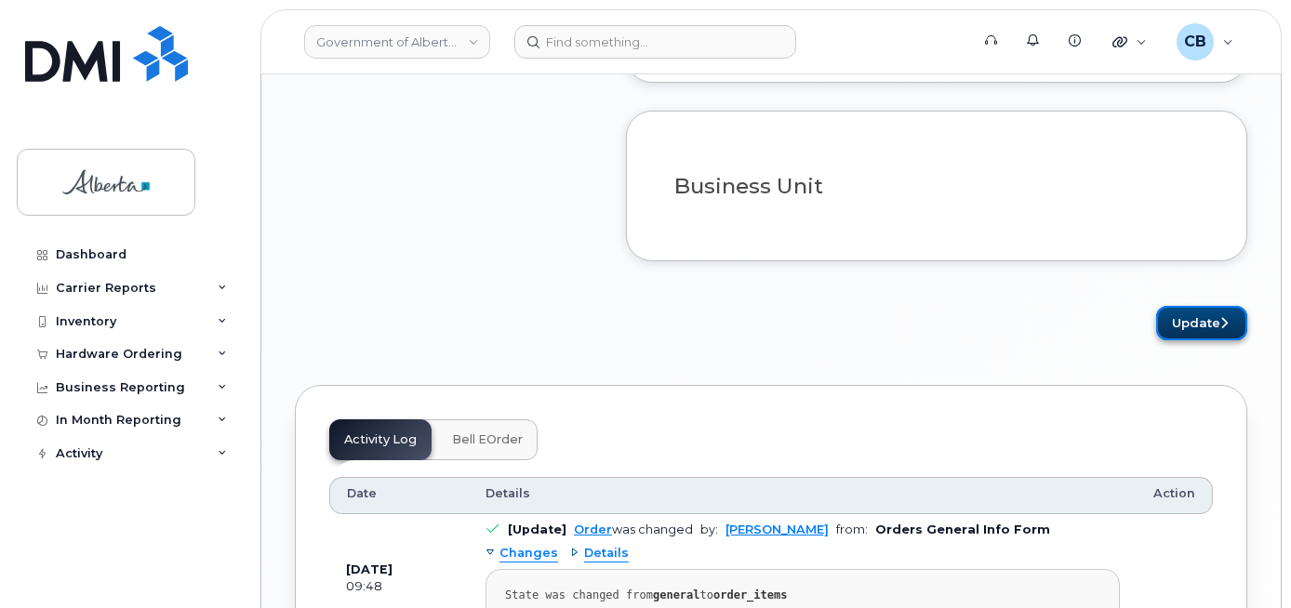
click at [1207, 339] on button "Update" at bounding box center [1201, 323] width 91 height 34
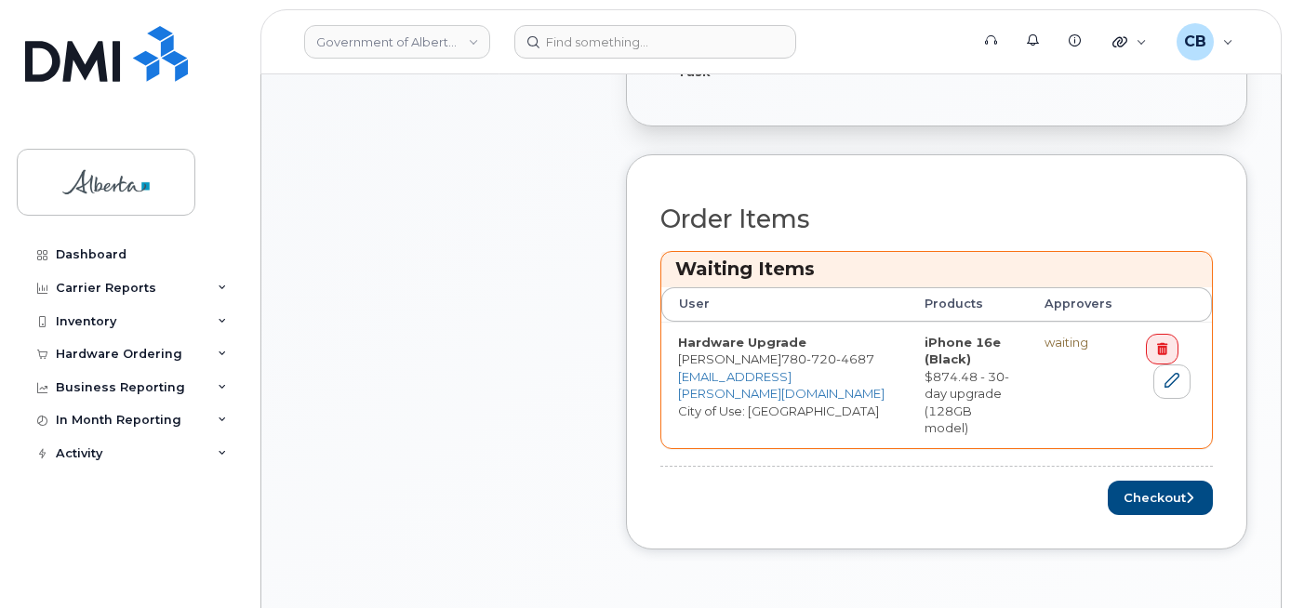
scroll to position [744, 0]
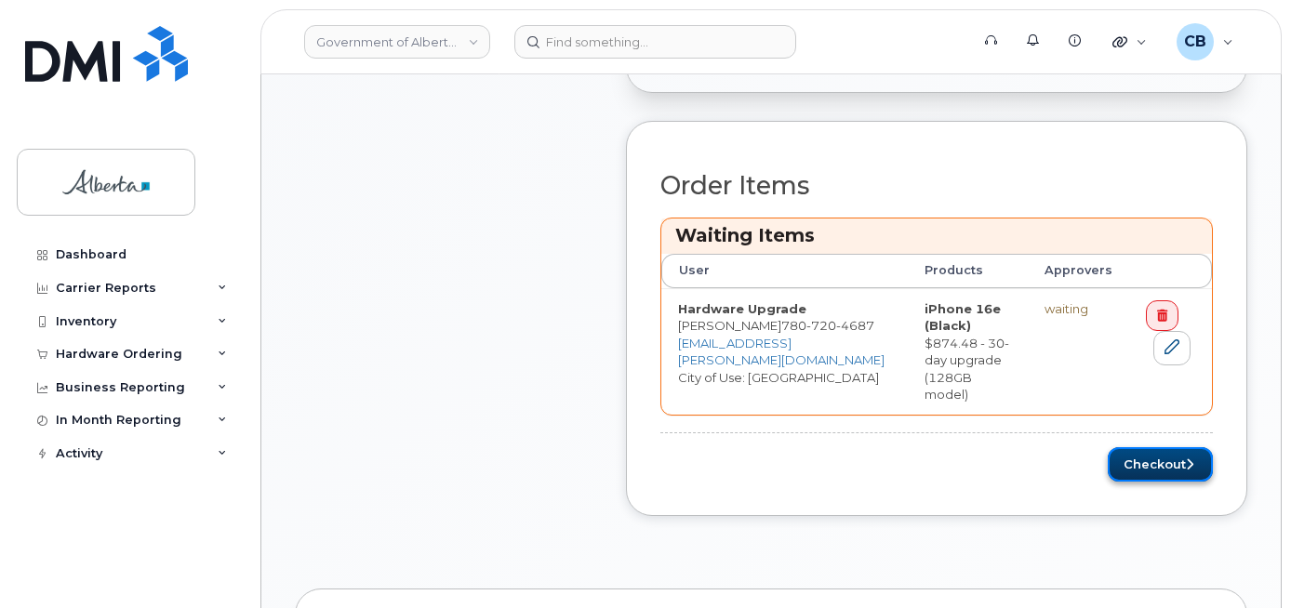
click at [1143, 447] on button "Checkout" at bounding box center [1159, 464] width 105 height 34
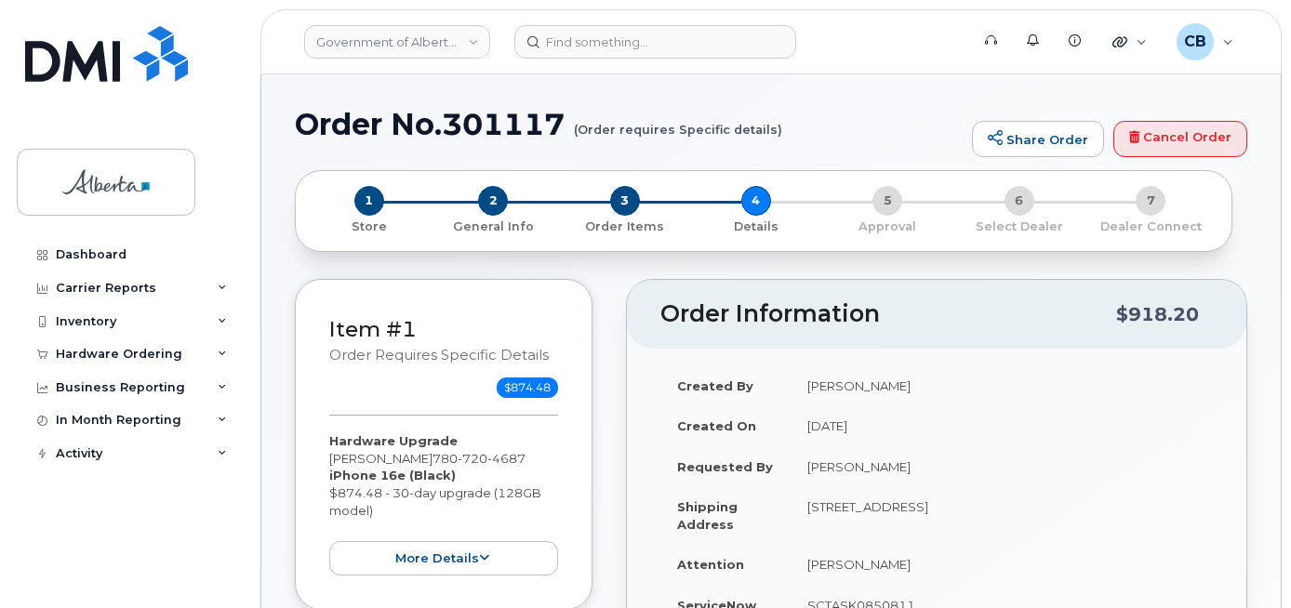
select select
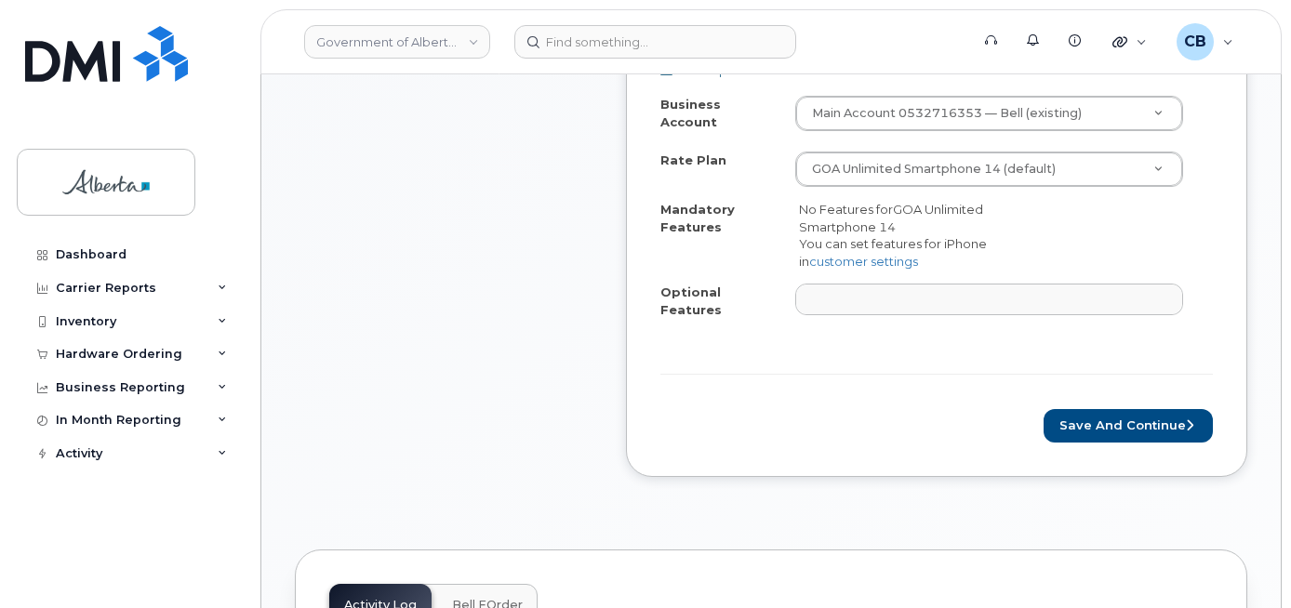
scroll to position [837, 0]
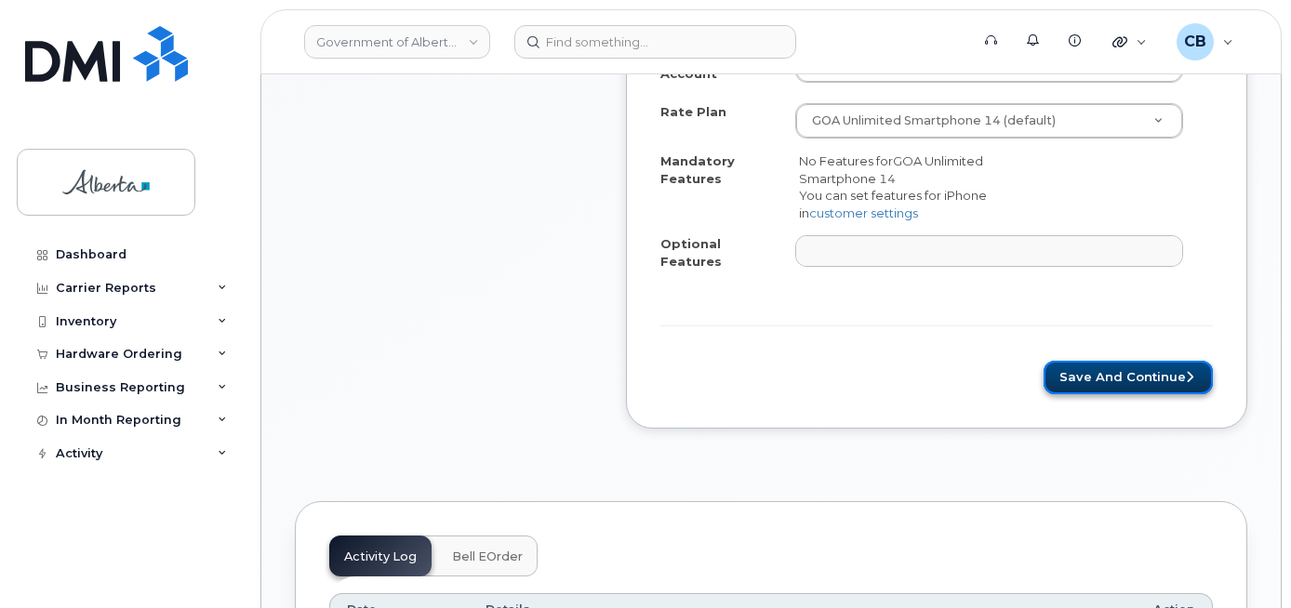
click at [1105, 361] on button "Save and Continue" at bounding box center [1127, 378] width 169 height 34
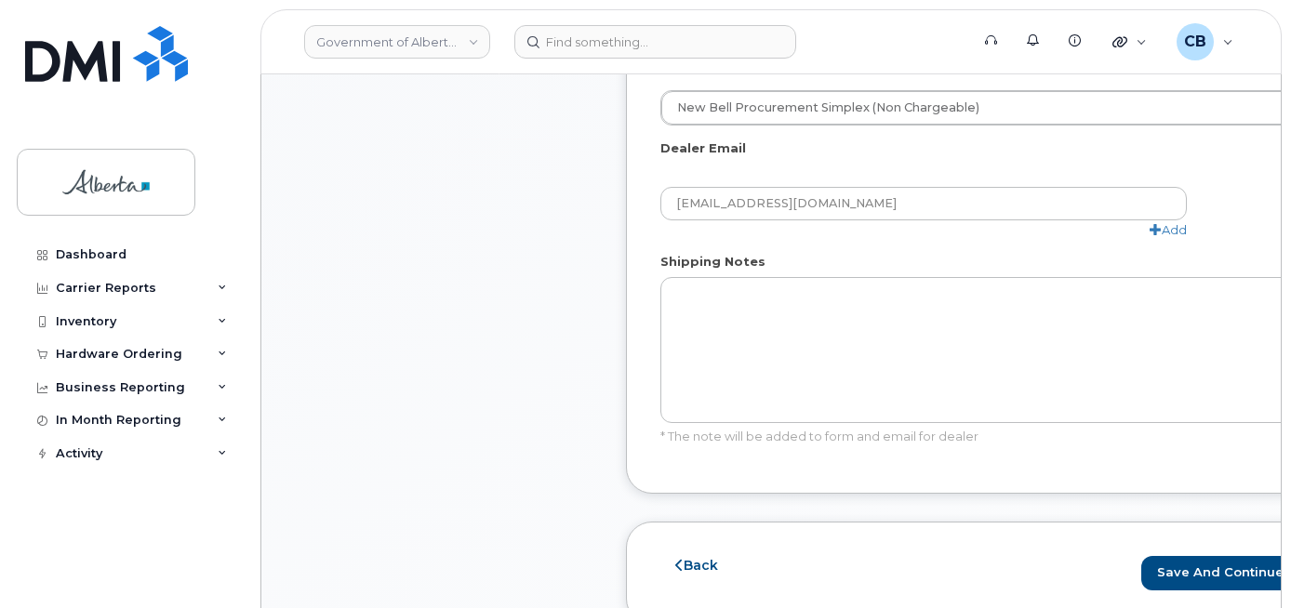
scroll to position [1209, 0]
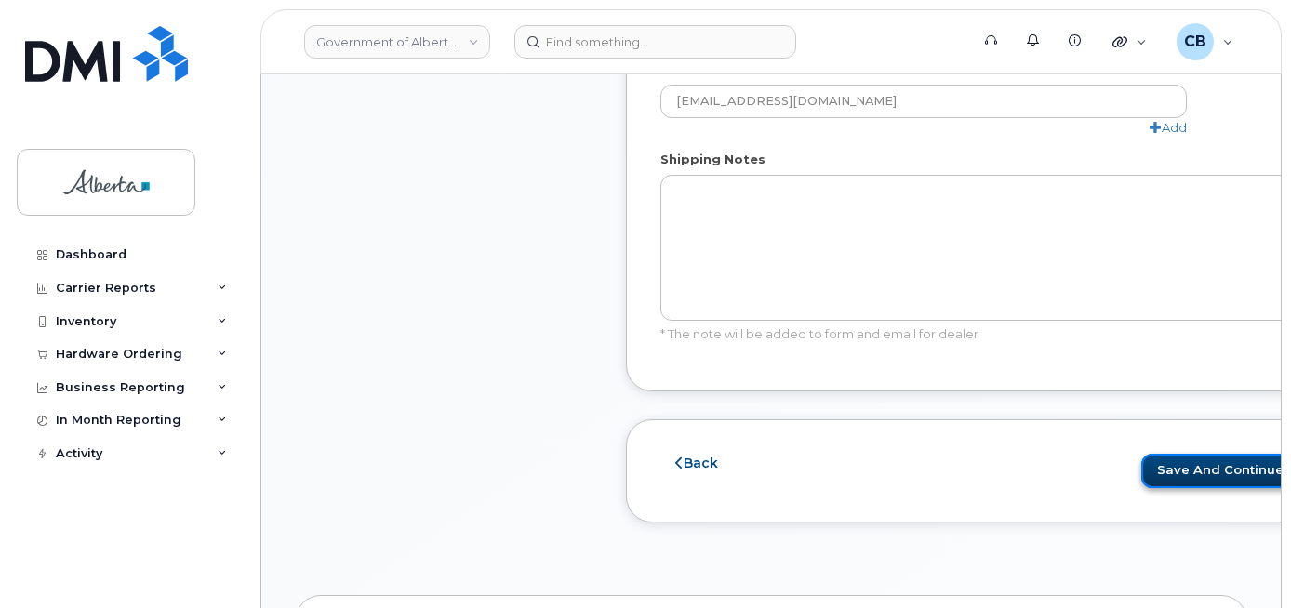
click at [1141, 472] on button "Save and Continue" at bounding box center [1225, 471] width 169 height 34
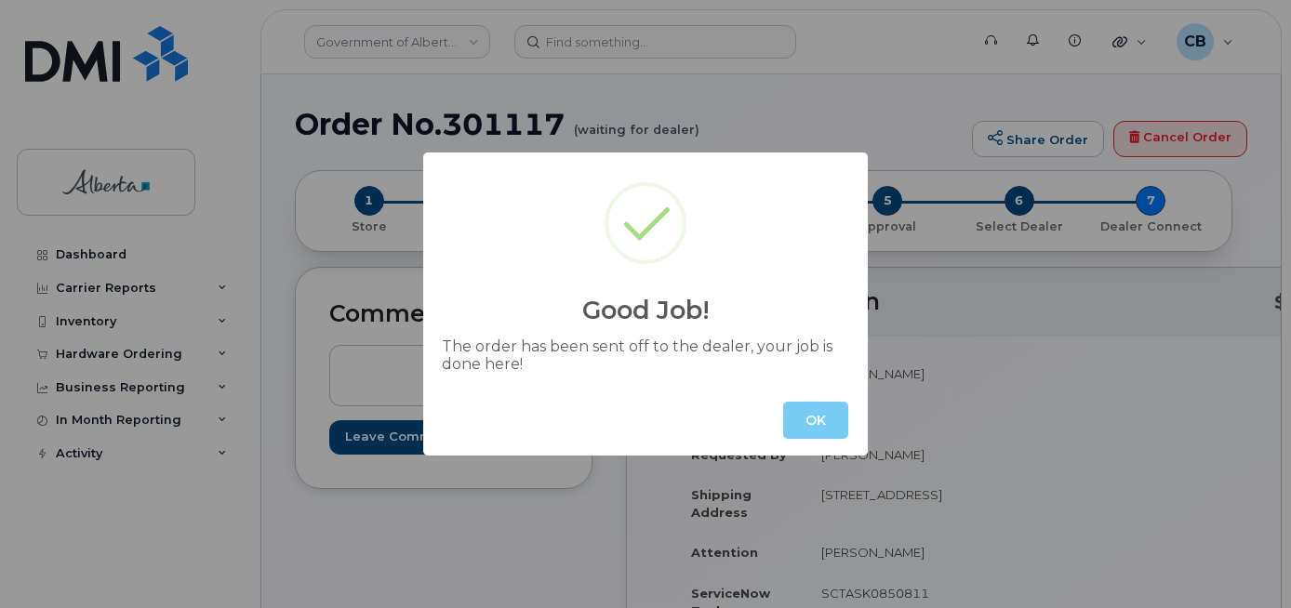
click at [802, 436] on button "OK" at bounding box center [815, 420] width 65 height 37
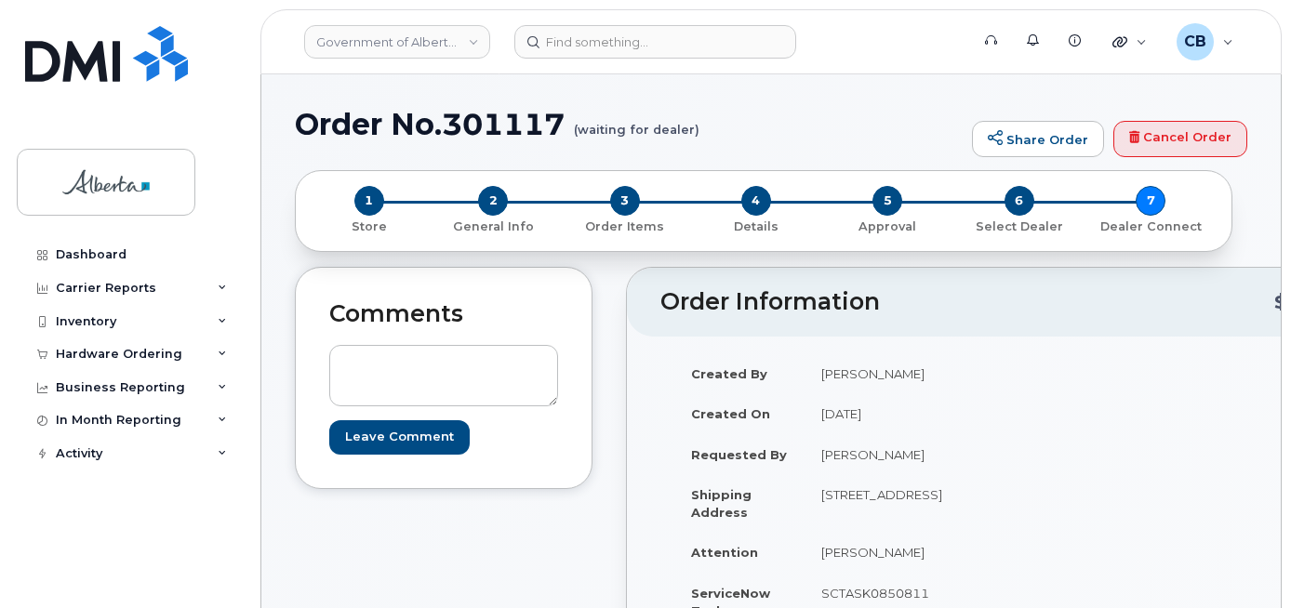
click at [477, 112] on h1 "Order No.301117 (waiting for dealer)" at bounding box center [629, 124] width 668 height 33
copy h1 "301117"
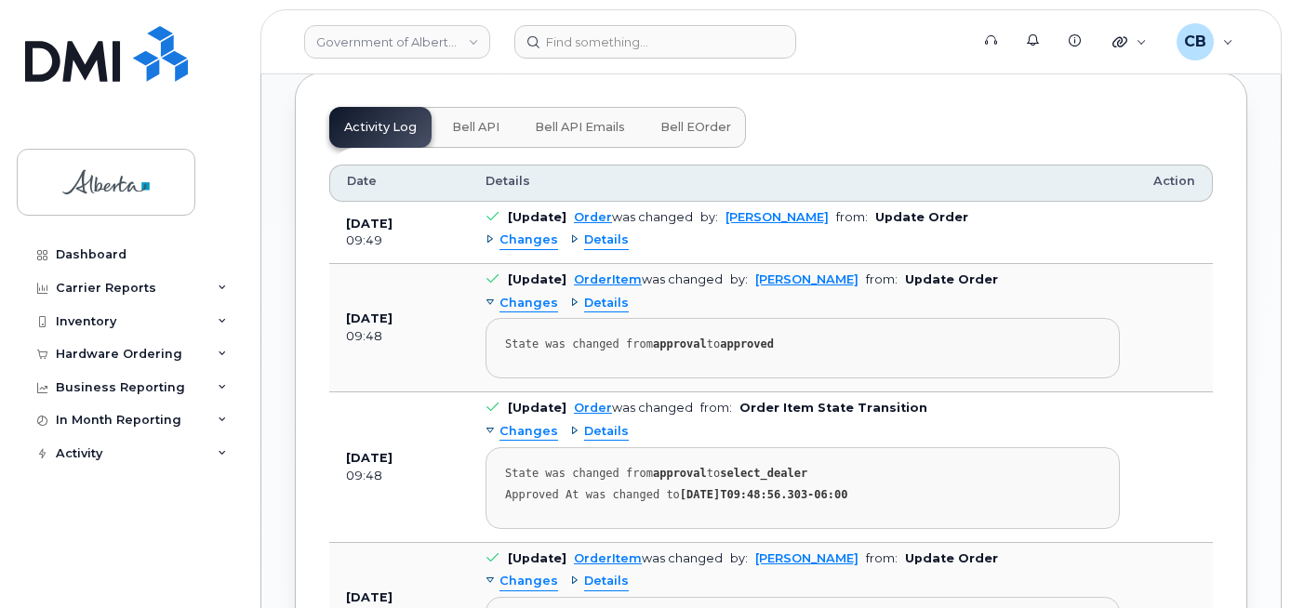
scroll to position [1203, 0]
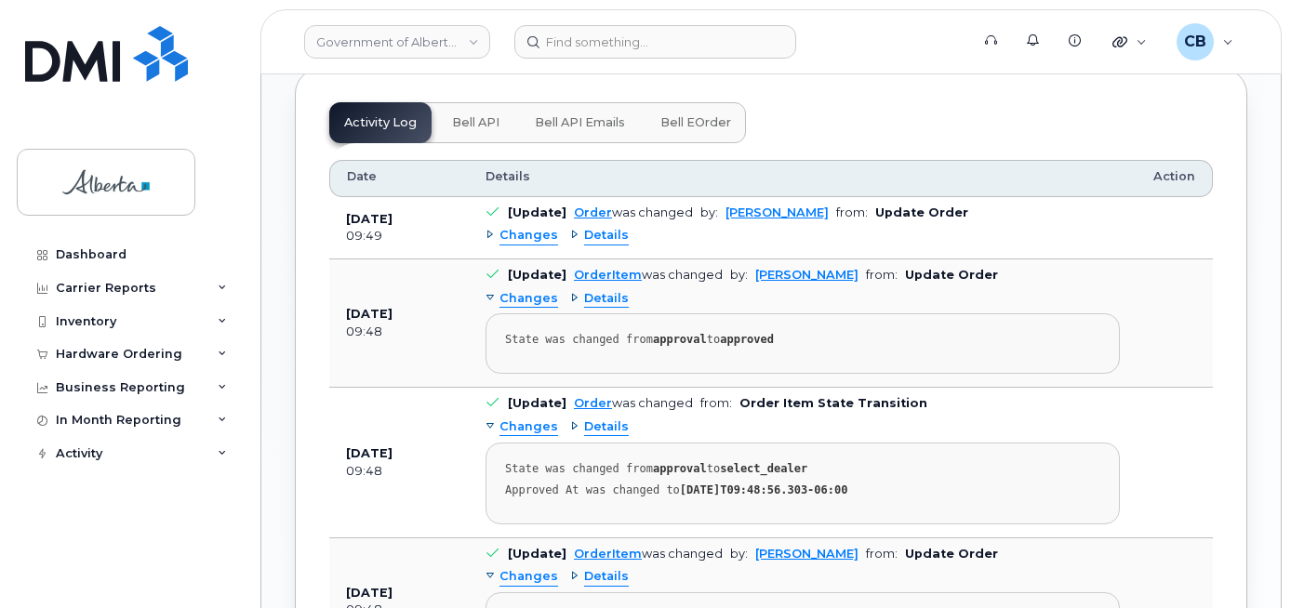
click at [483, 130] on span "Bell API" at bounding box center [475, 122] width 47 height 15
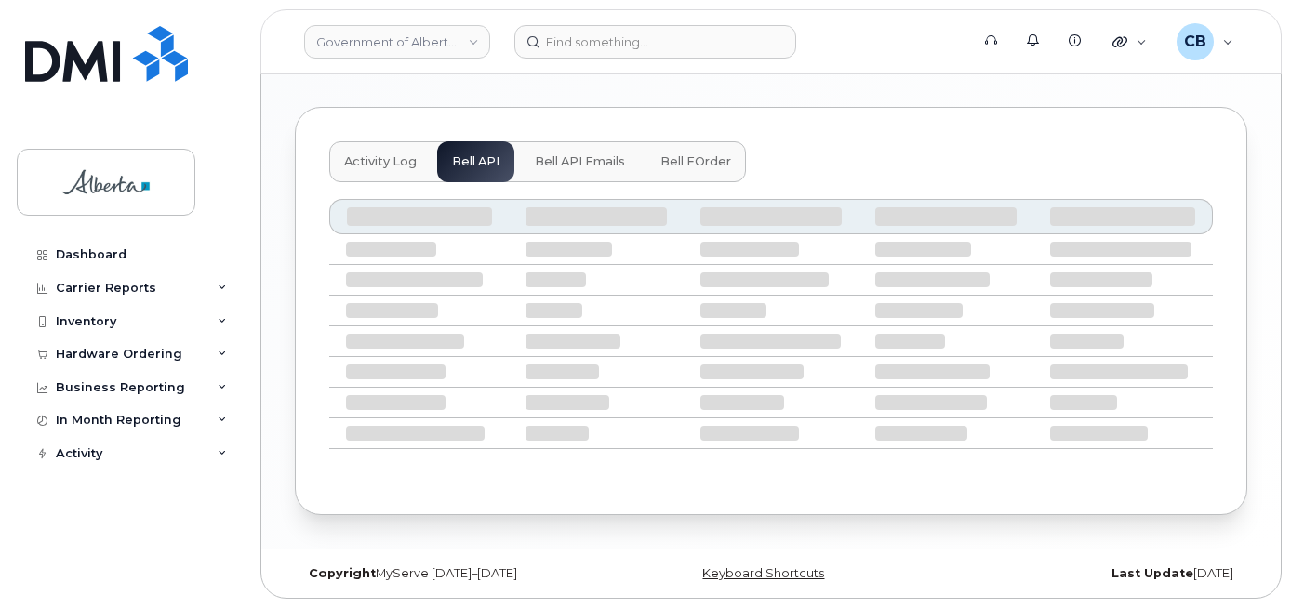
scroll to position [1111, 0]
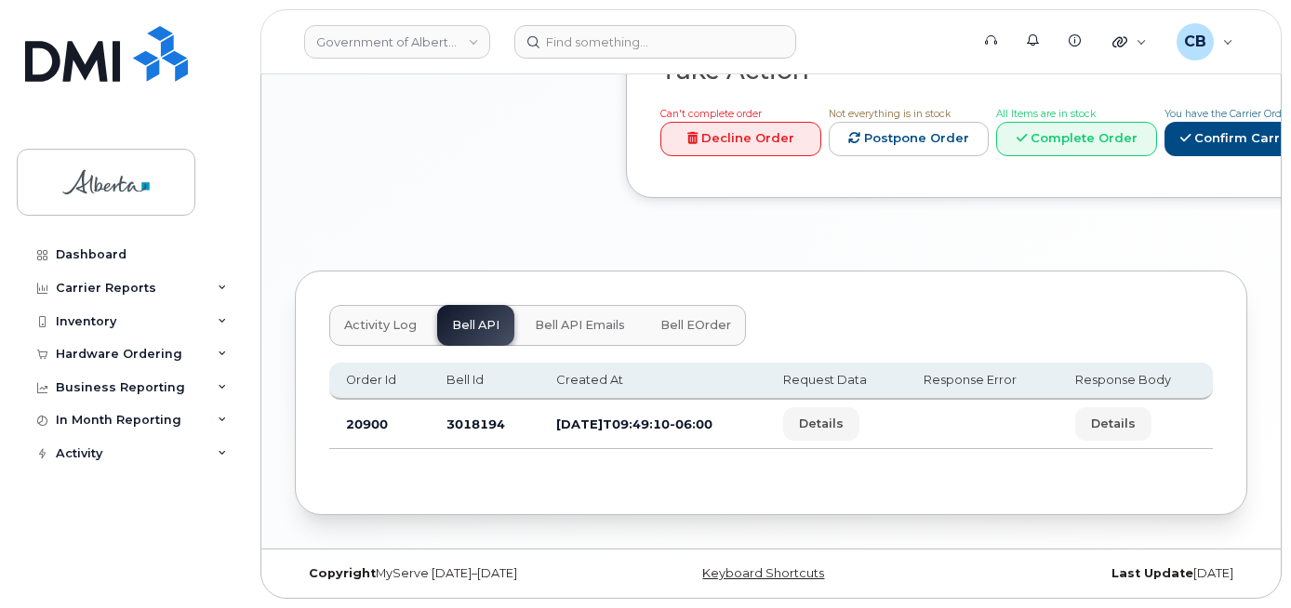
click at [461, 427] on td "3018194" at bounding box center [485, 424] width 110 height 49
copy td "3018194"
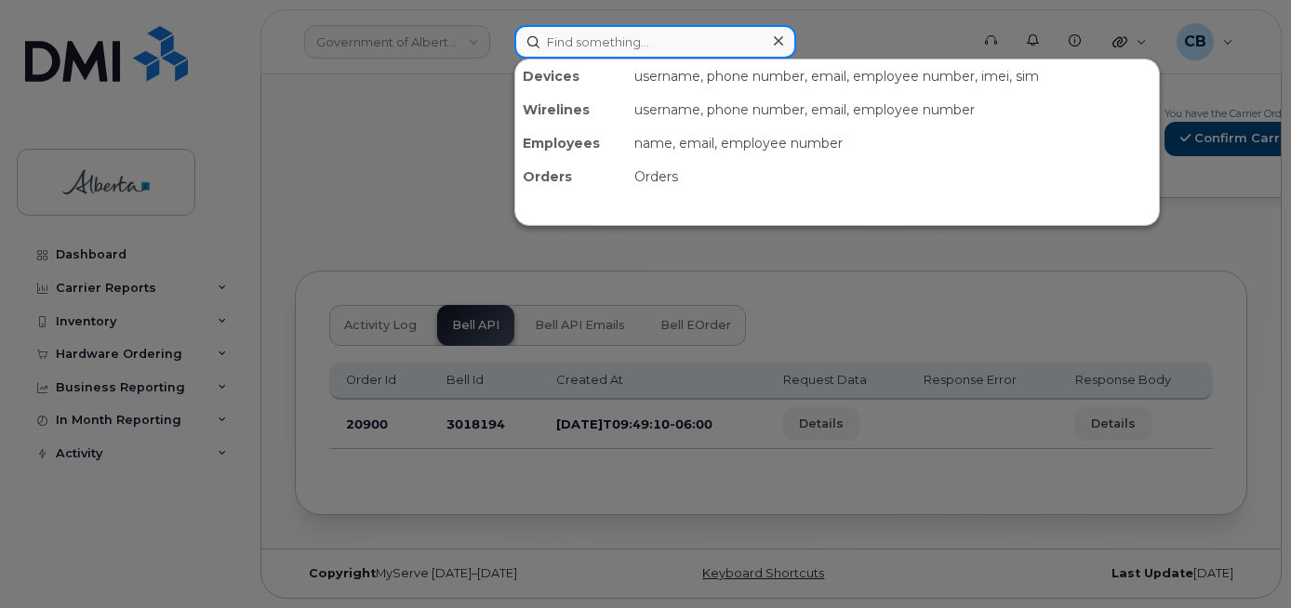
click at [577, 37] on input at bounding box center [655, 41] width 282 height 33
paste input "5873857140"
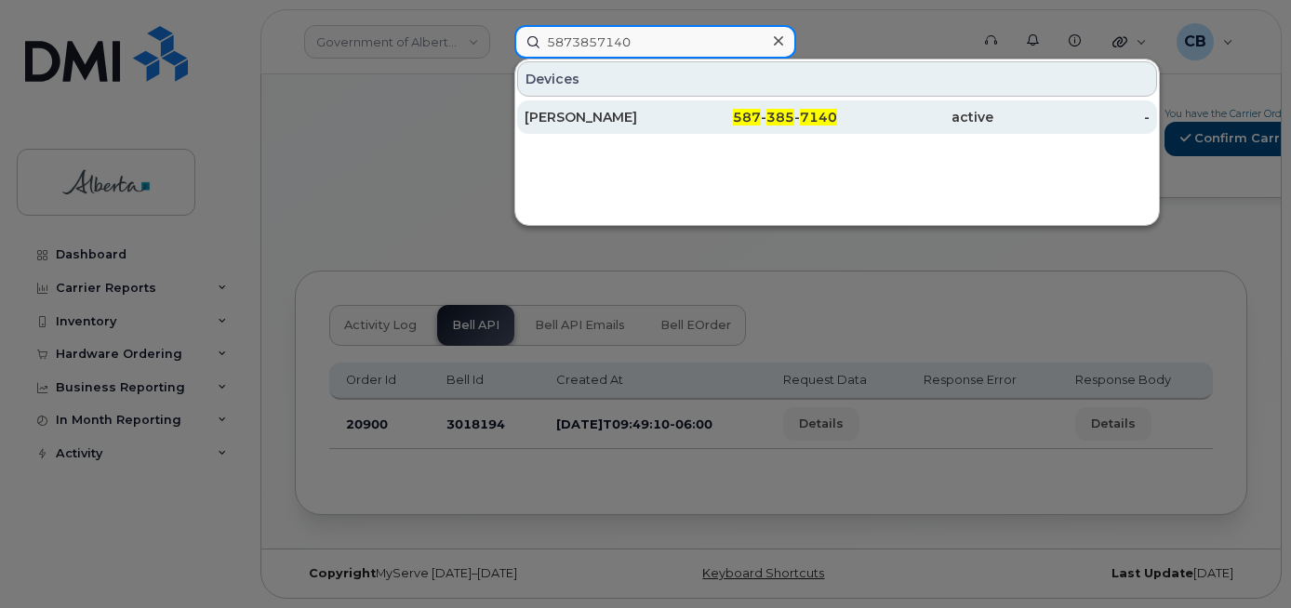
type input "5873857140"
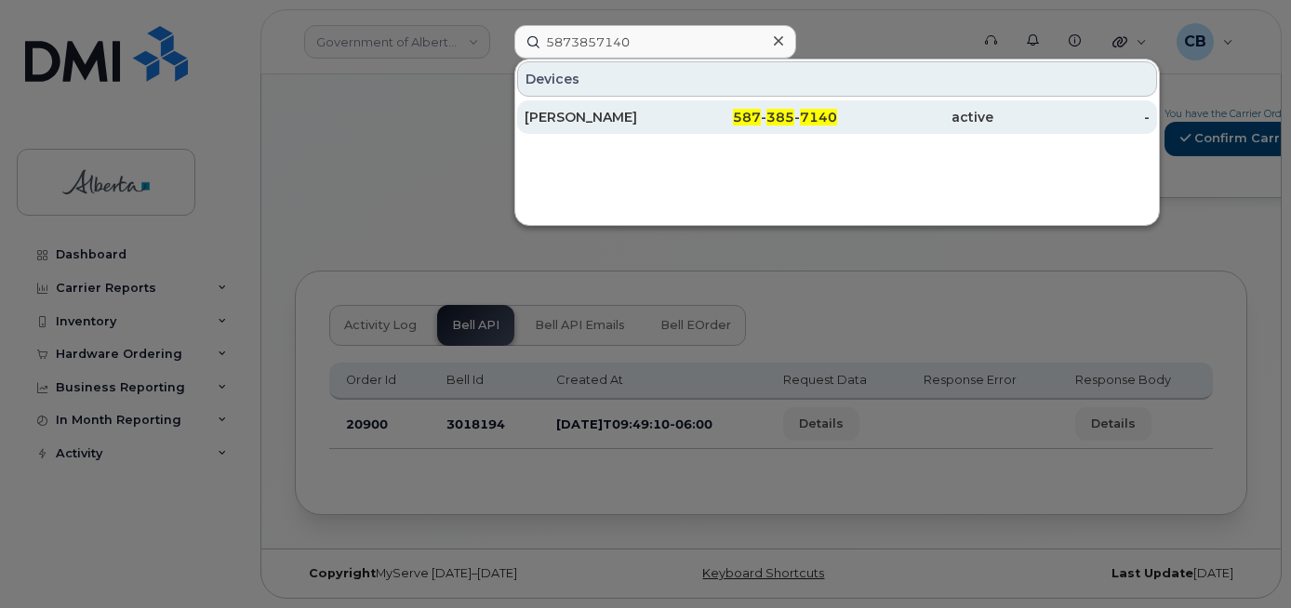
click at [595, 116] on div "[PERSON_NAME]" at bounding box center [602, 117] width 156 height 19
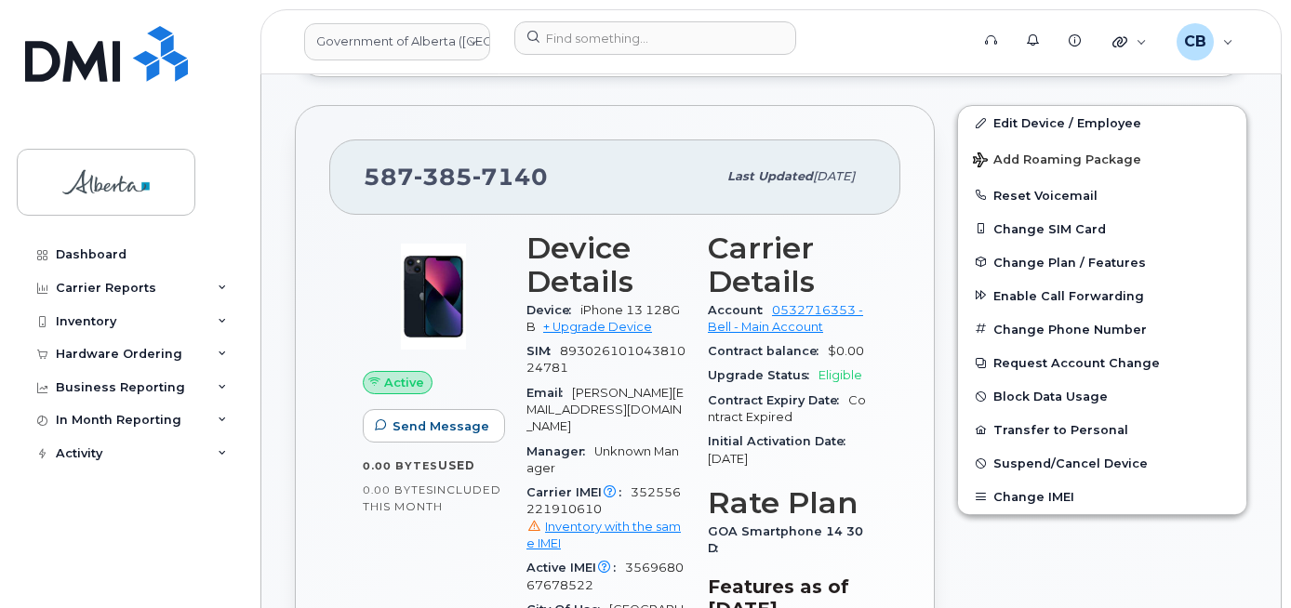
scroll to position [599, 0]
